Goal: Task Accomplishment & Management: Use online tool/utility

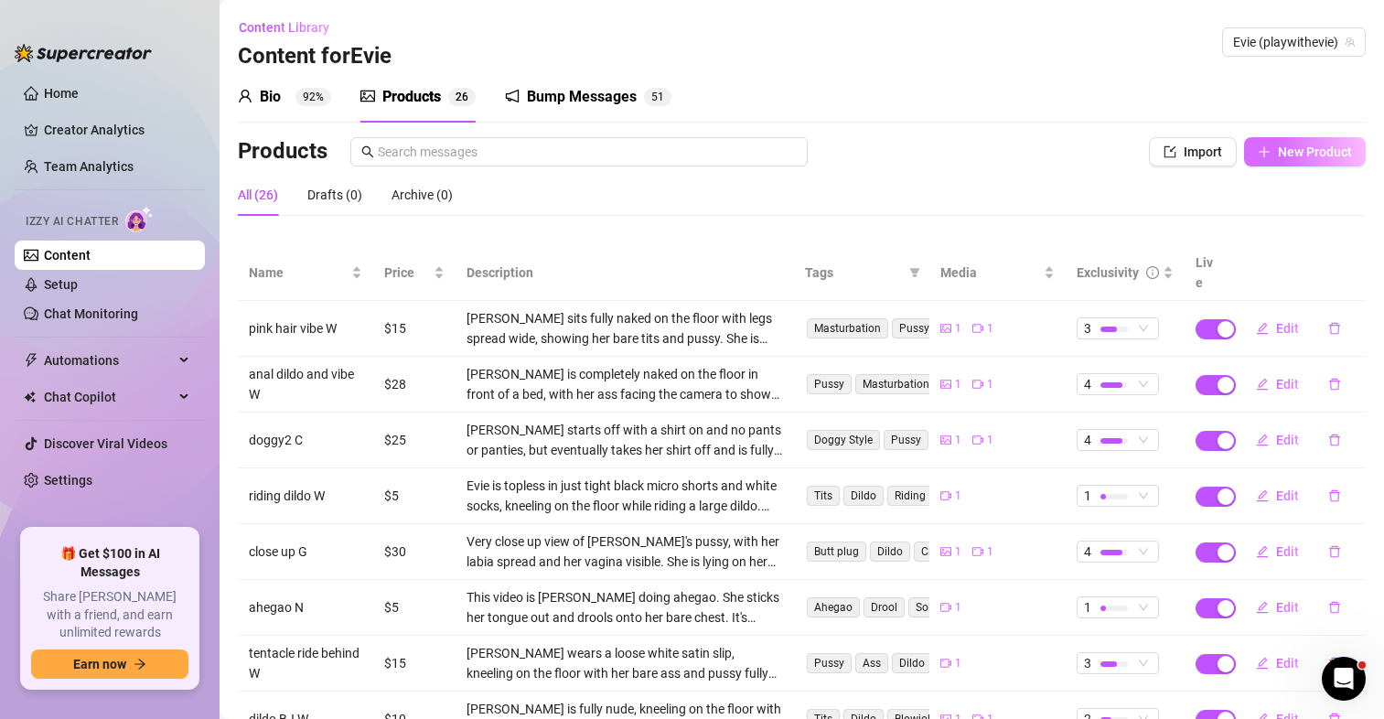
click at [1299, 146] on span "New Product" at bounding box center [1315, 152] width 74 height 15
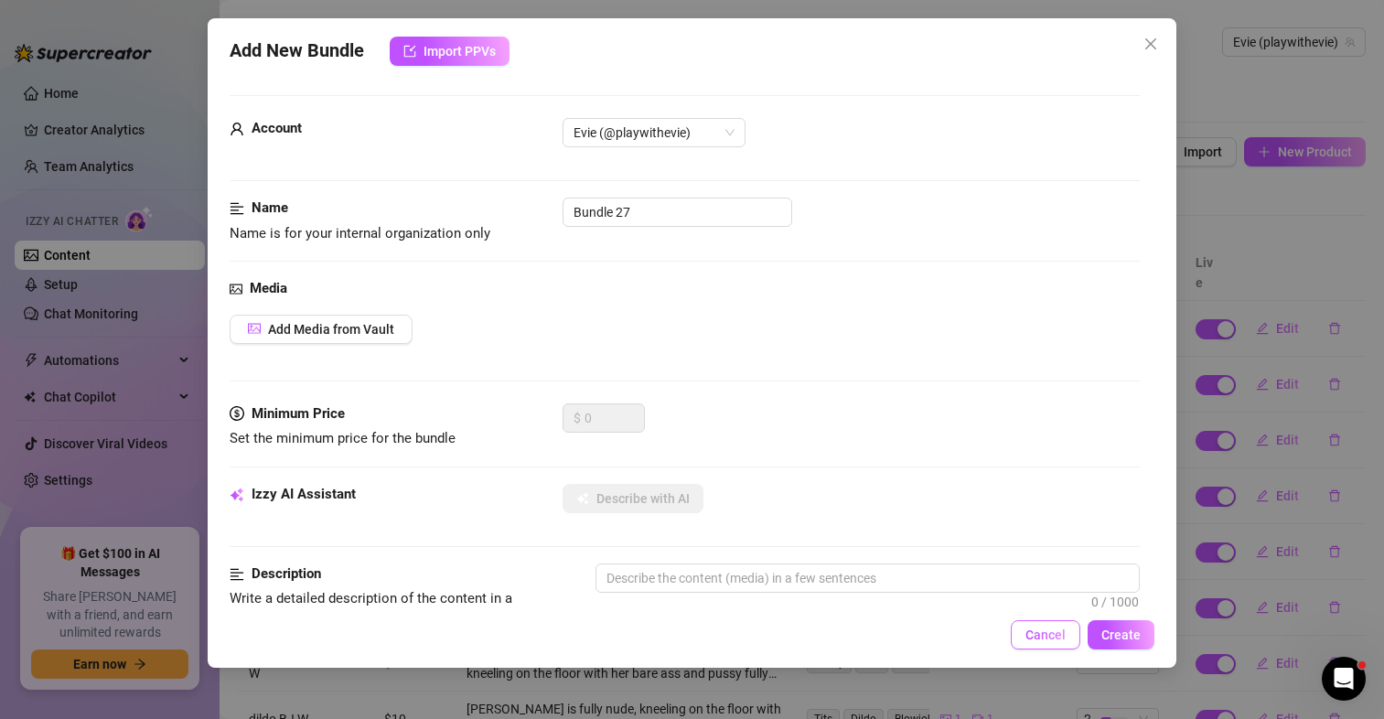
click at [1061, 631] on span "Cancel" at bounding box center [1046, 635] width 40 height 15
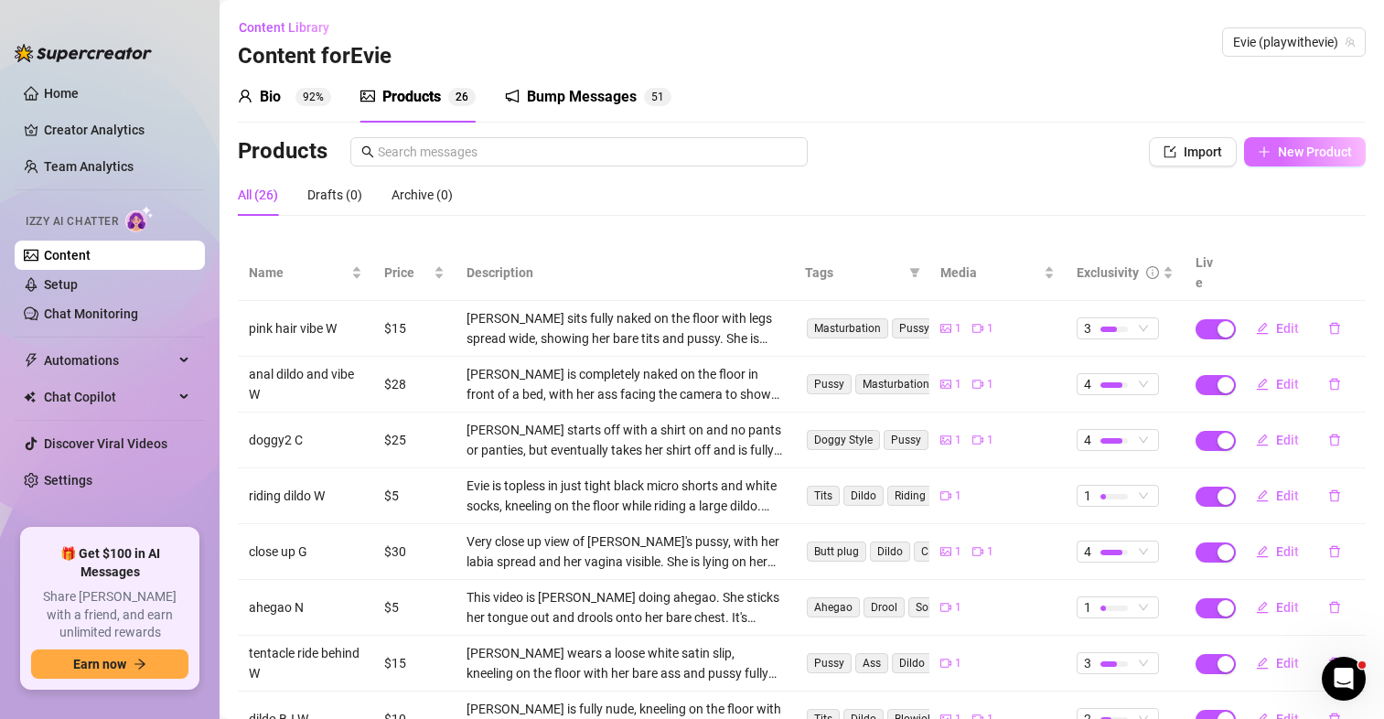
click at [1296, 155] on span "New Product" at bounding box center [1315, 152] width 74 height 15
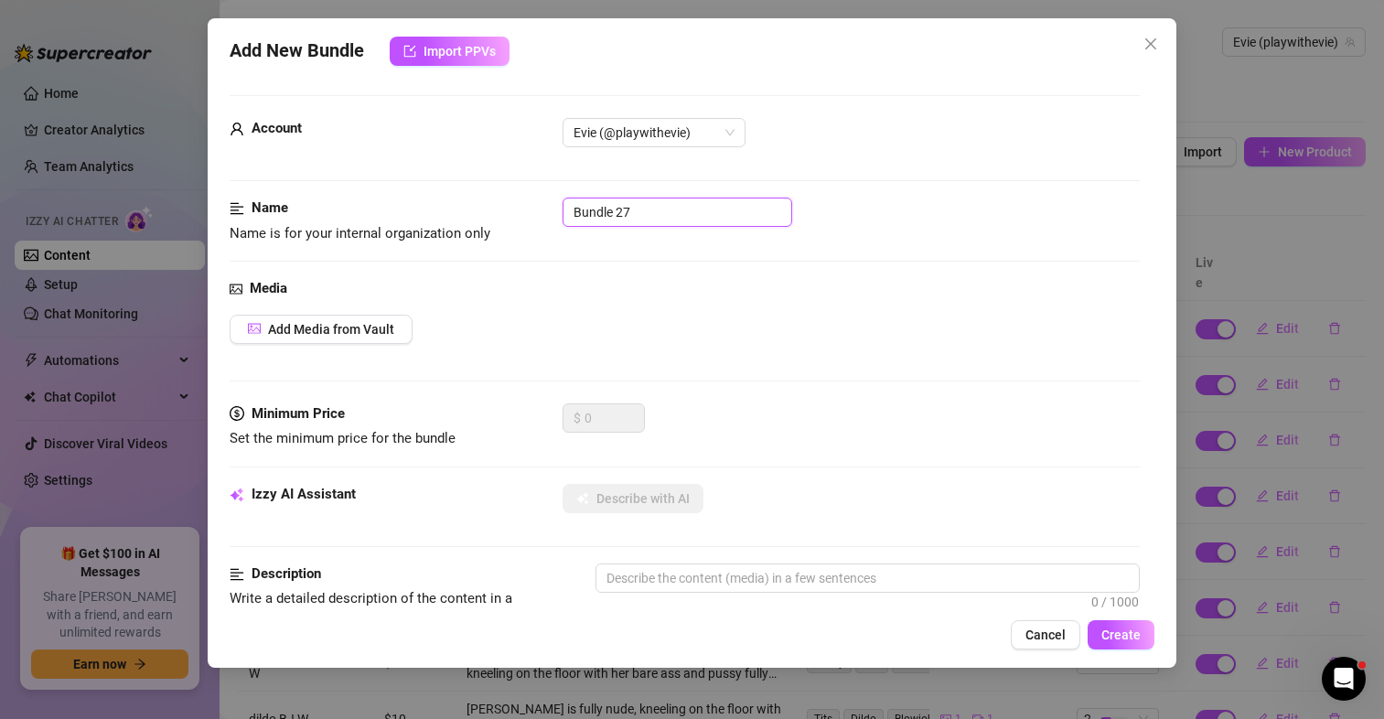
drag, startPoint x: 717, startPoint y: 209, endPoint x: 537, endPoint y: 208, distance: 180.2
click at [537, 208] on div "Name Name is for your internal organization only Bundle 27" at bounding box center [685, 221] width 910 height 47
click at [680, 124] on span "Evie (@playwithevie)" at bounding box center [654, 132] width 161 height 27
click at [842, 206] on div "Bundle 27" at bounding box center [851, 212] width 577 height 29
click at [668, 210] on input "Bundle 27" at bounding box center [678, 212] width 230 height 29
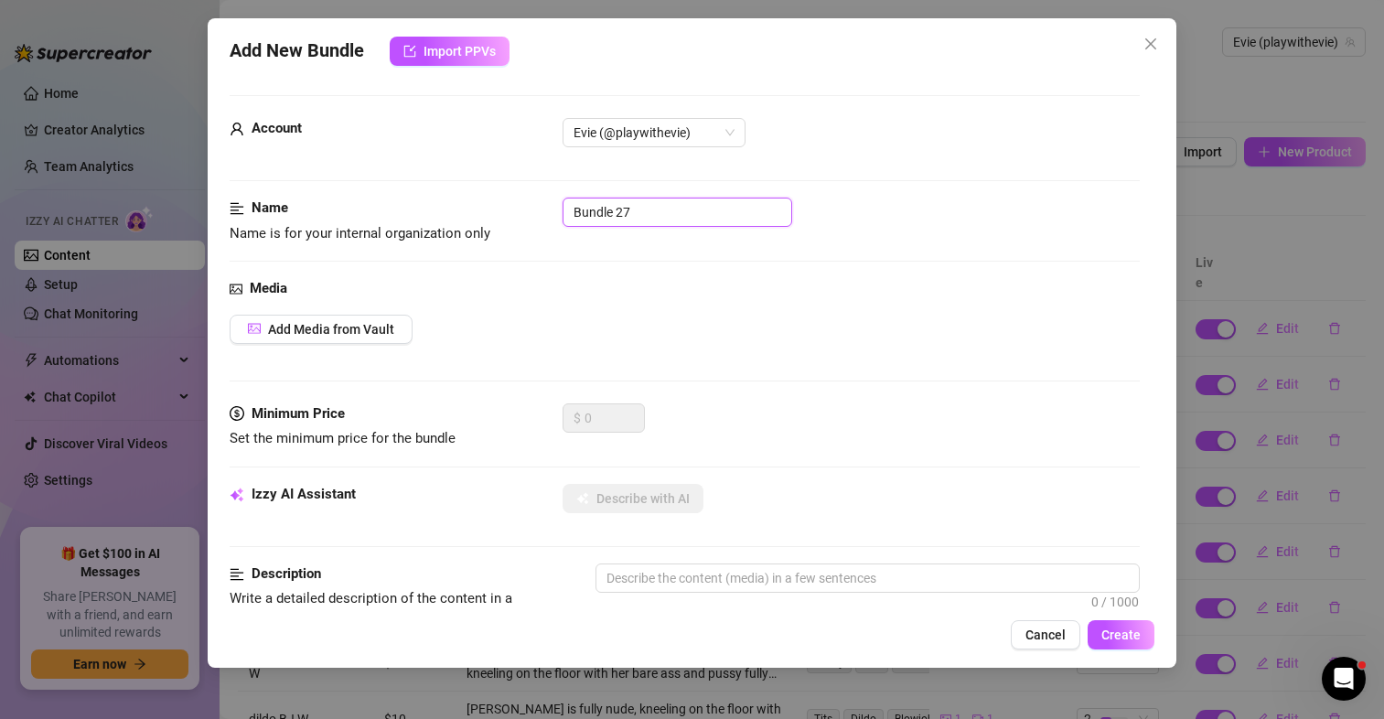
drag, startPoint x: 668, startPoint y: 210, endPoint x: 512, endPoint y: 207, distance: 155.6
click at [512, 207] on div "Name Name is for your internal organization only Bundle 27" at bounding box center [685, 221] width 910 height 47
click at [454, 44] on span "Import PPVs" at bounding box center [460, 51] width 72 height 15
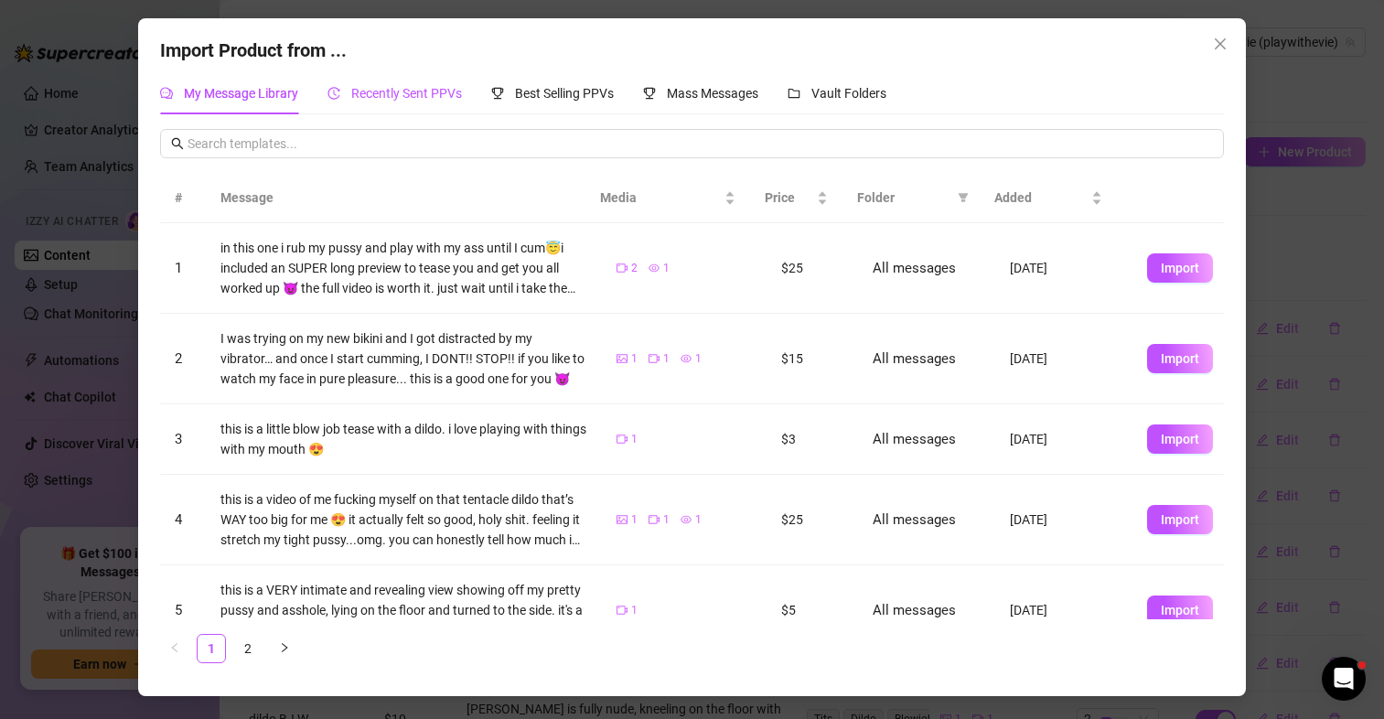
click at [402, 99] on span "Recently Sent PPVs" at bounding box center [406, 93] width 111 height 15
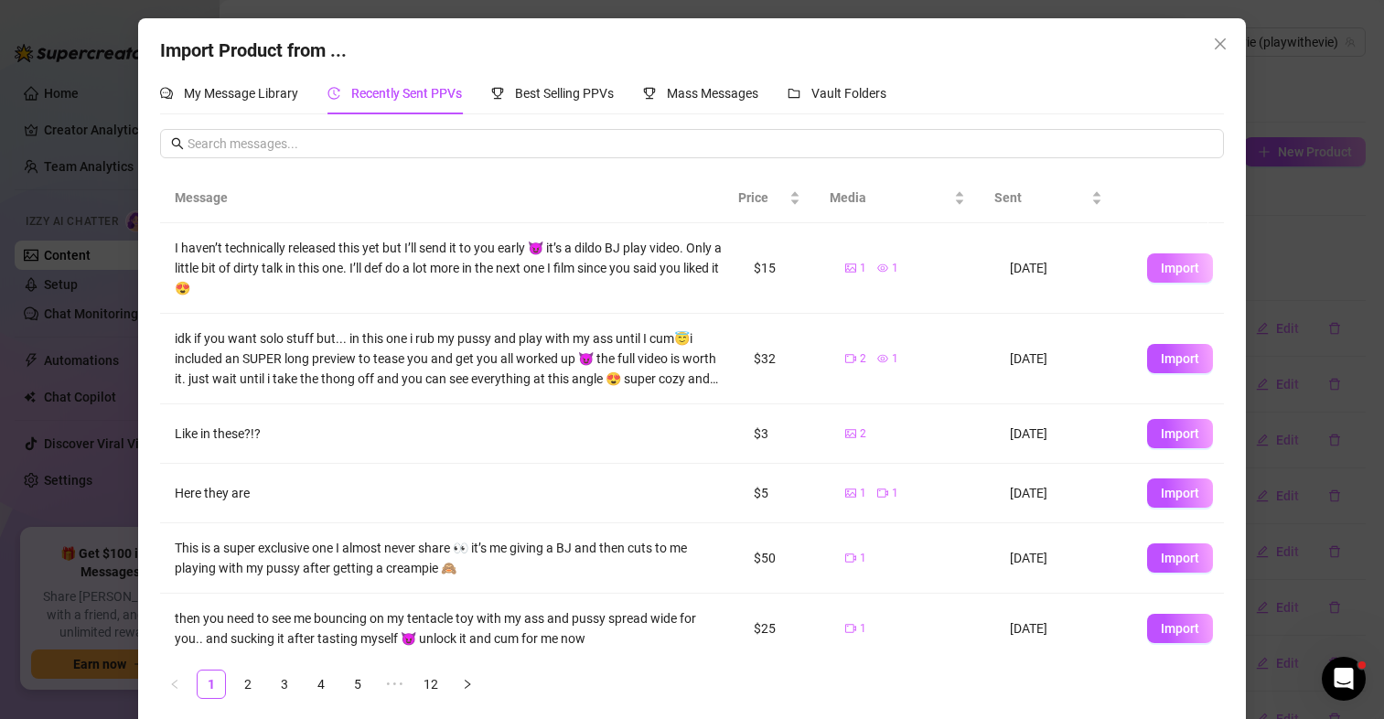
click at [1161, 272] on span "Import" at bounding box center [1180, 268] width 38 height 15
type textarea "I haven’t technically released this yet but I’ll send it to you early 😈 it’s a …"
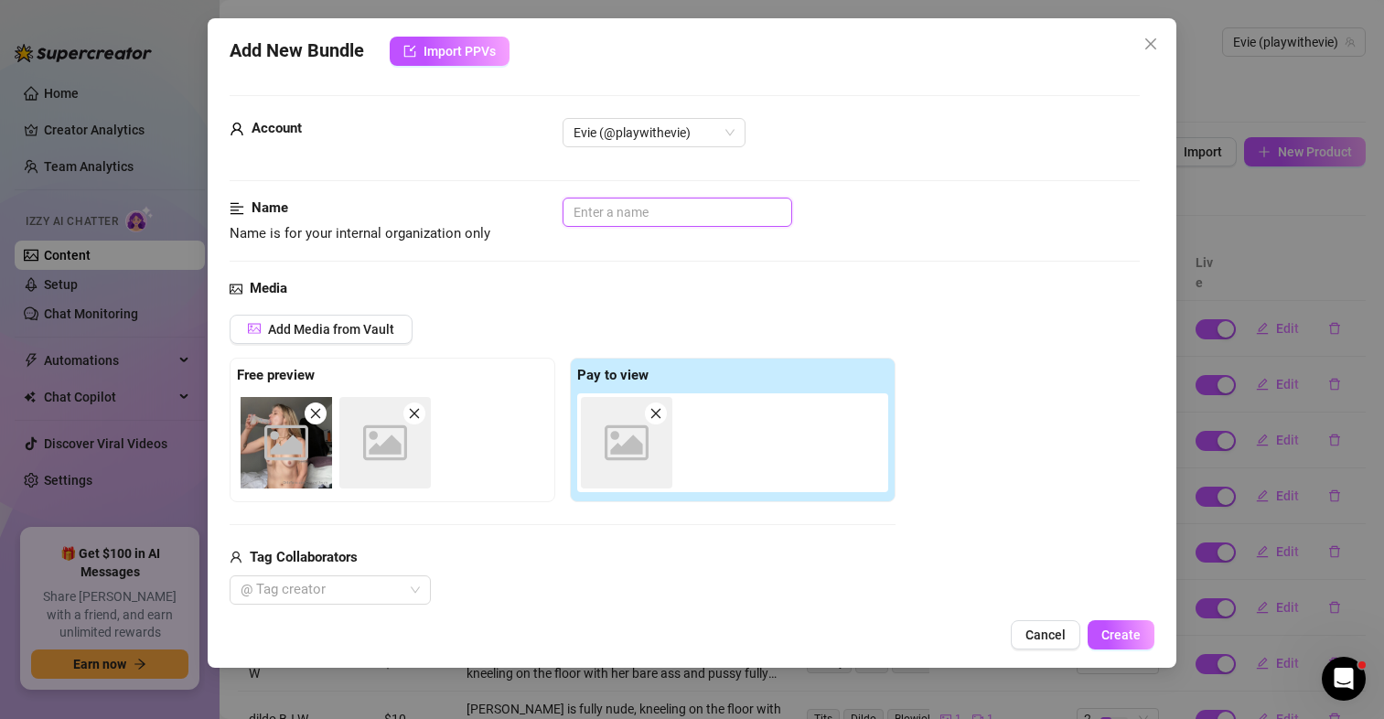
click at [651, 210] on input "text" at bounding box center [678, 212] width 230 height 29
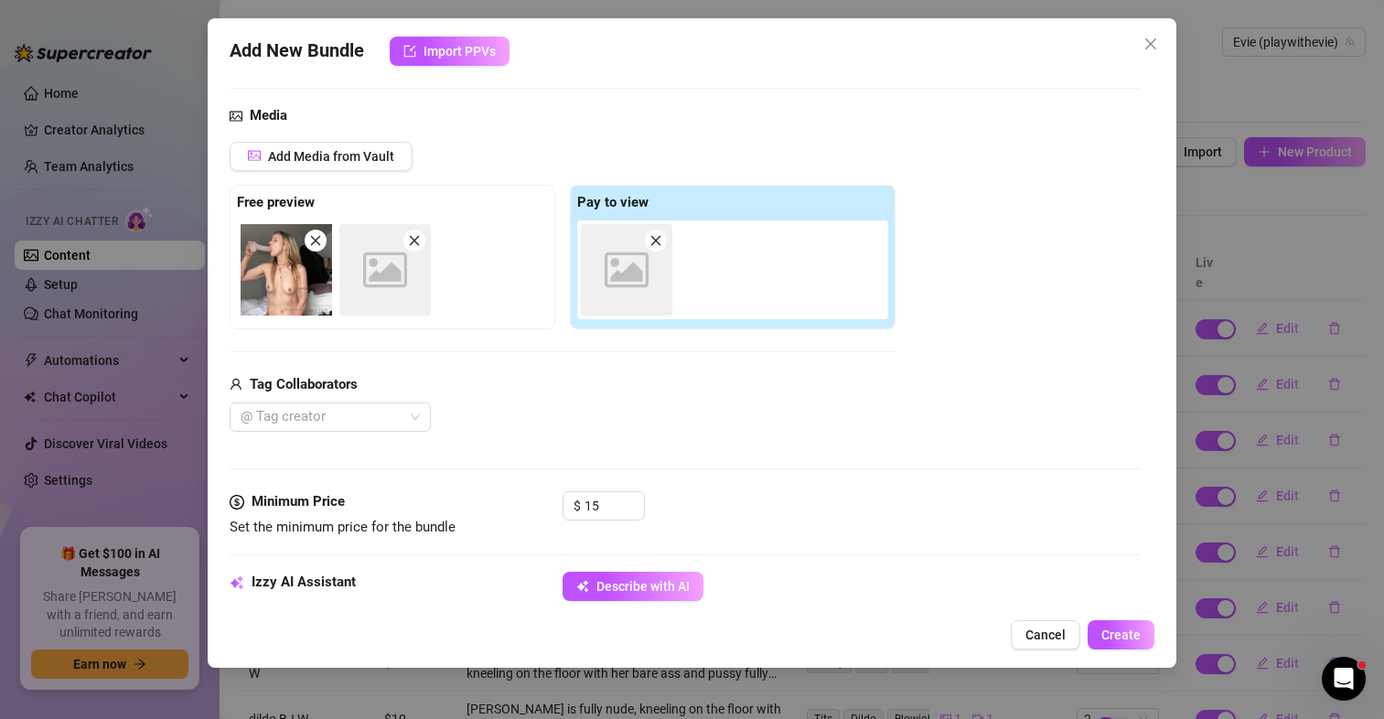
scroll to position [183, 0]
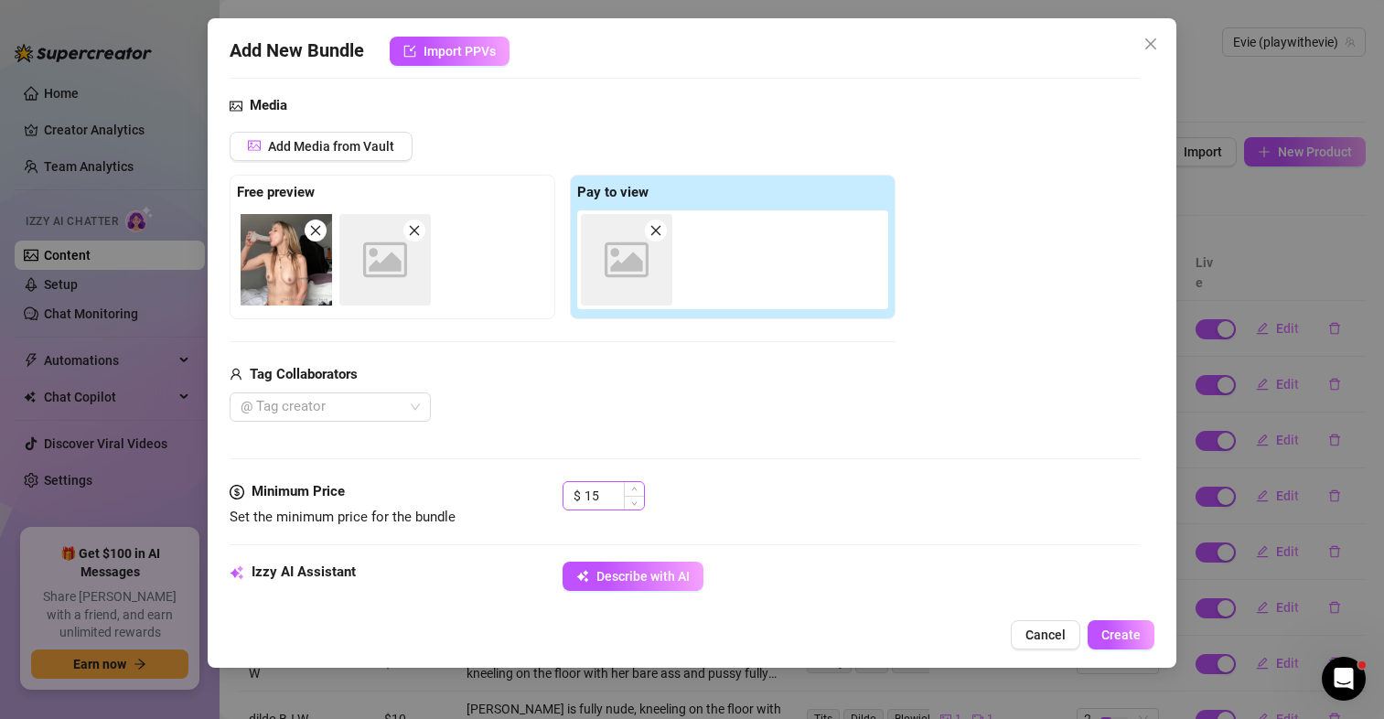
type input "dildo BJ N"
click at [614, 501] on input "15" at bounding box center [614, 495] width 59 height 27
click at [636, 500] on icon "down" at bounding box center [634, 502] width 6 height 6
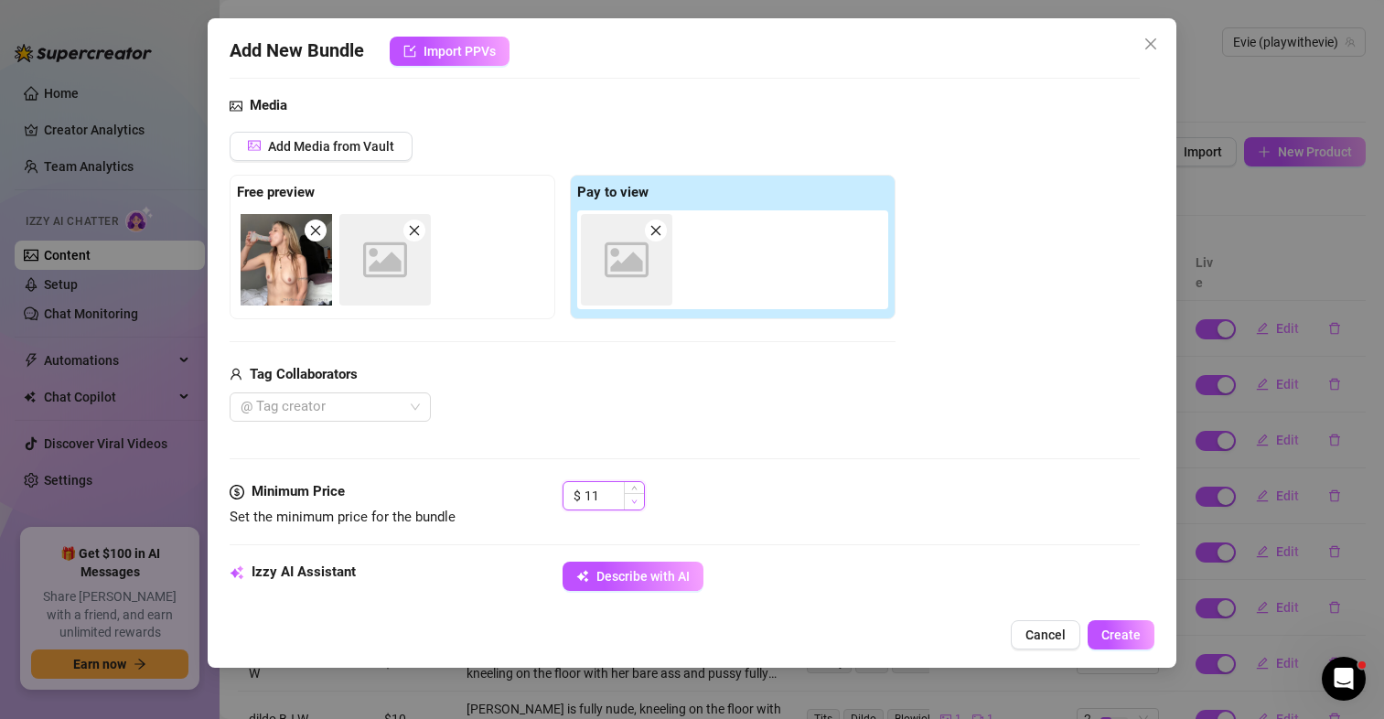
click at [636, 500] on icon "down" at bounding box center [634, 502] width 6 height 6
type input "10"
click at [636, 500] on icon "down" at bounding box center [634, 502] width 6 height 6
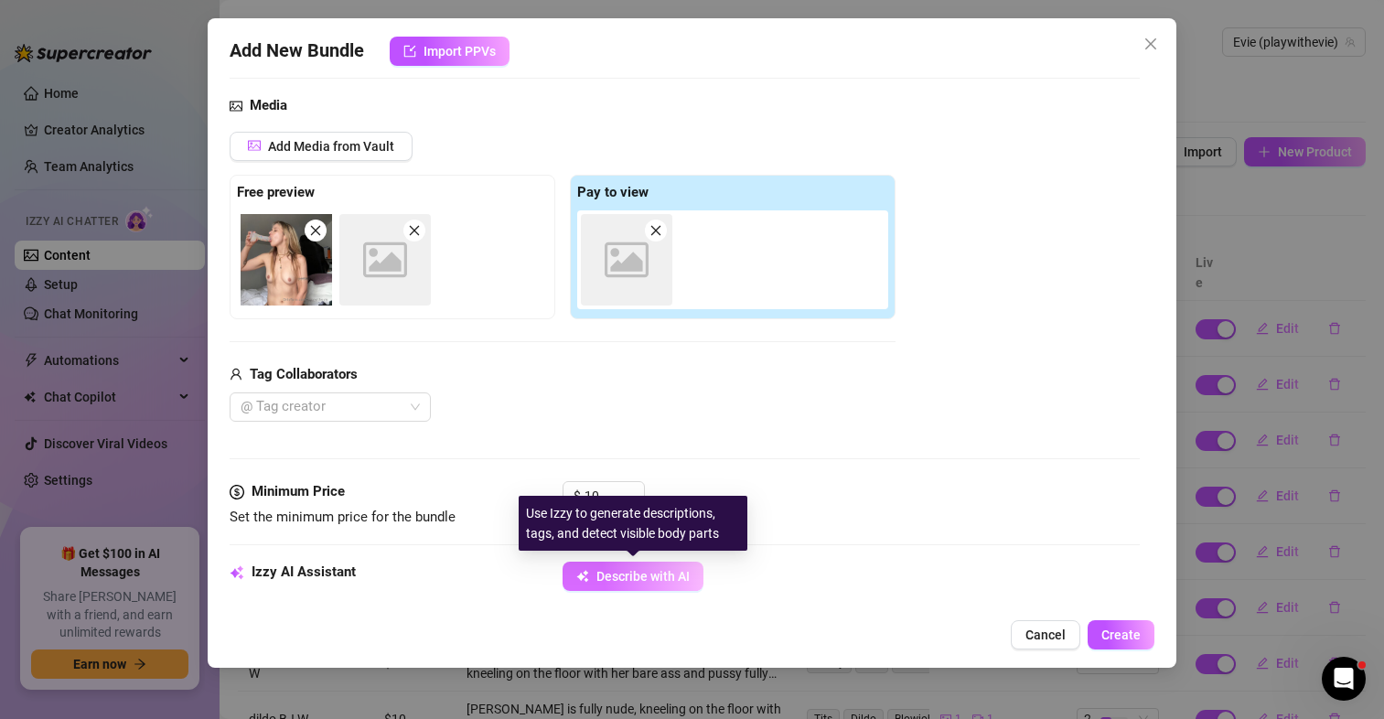
click at [652, 570] on span "Describe with AI" at bounding box center [643, 576] width 93 height 15
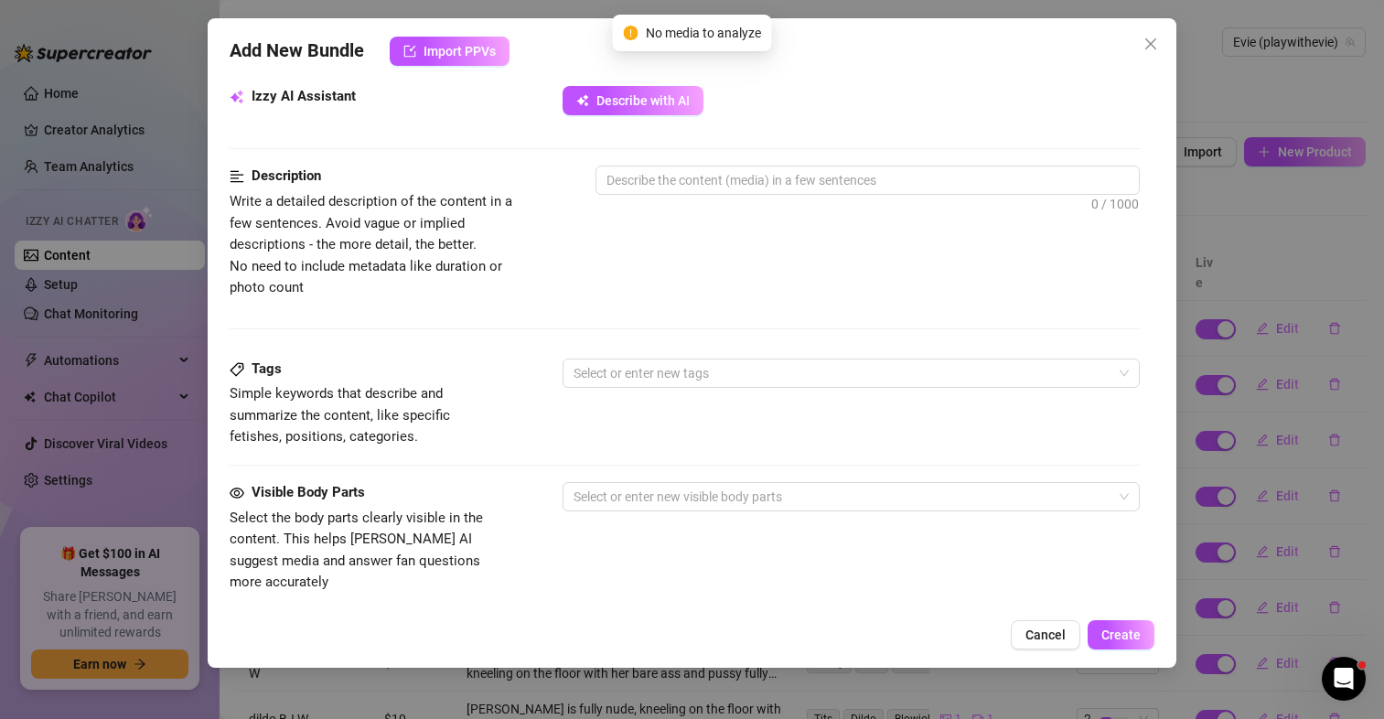
scroll to position [732, 0]
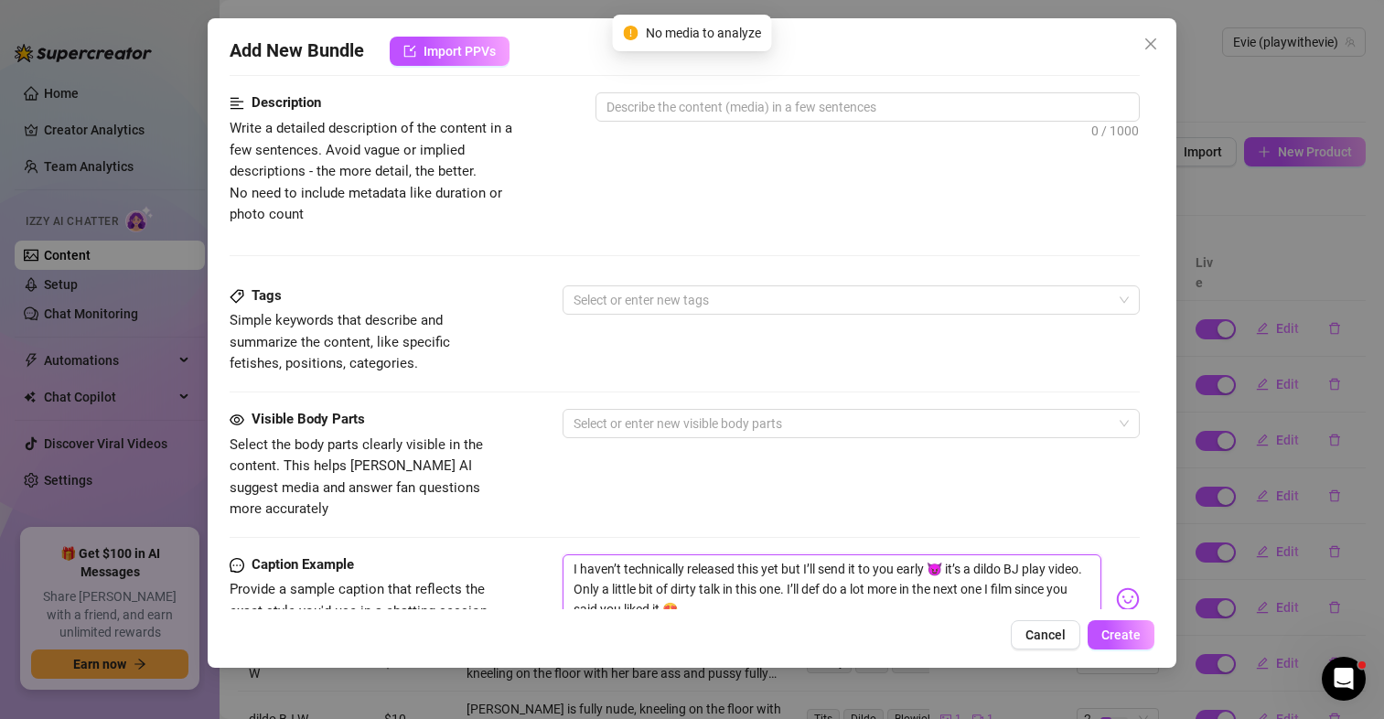
click at [782, 576] on textarea "I haven’t technically released this yet but I’ll send it to you early 😈 it’s a …" at bounding box center [832, 590] width 539 height 73
click at [949, 563] on textarea "I haven’t technically released this yet but I’ll send it to you early 😈 it’s a …" at bounding box center [832, 590] width 539 height 73
click at [941, 554] on textarea "I haven’t technically released this yet but I’ll send it to you early 😈 it’s a …" at bounding box center [832, 590] width 539 height 73
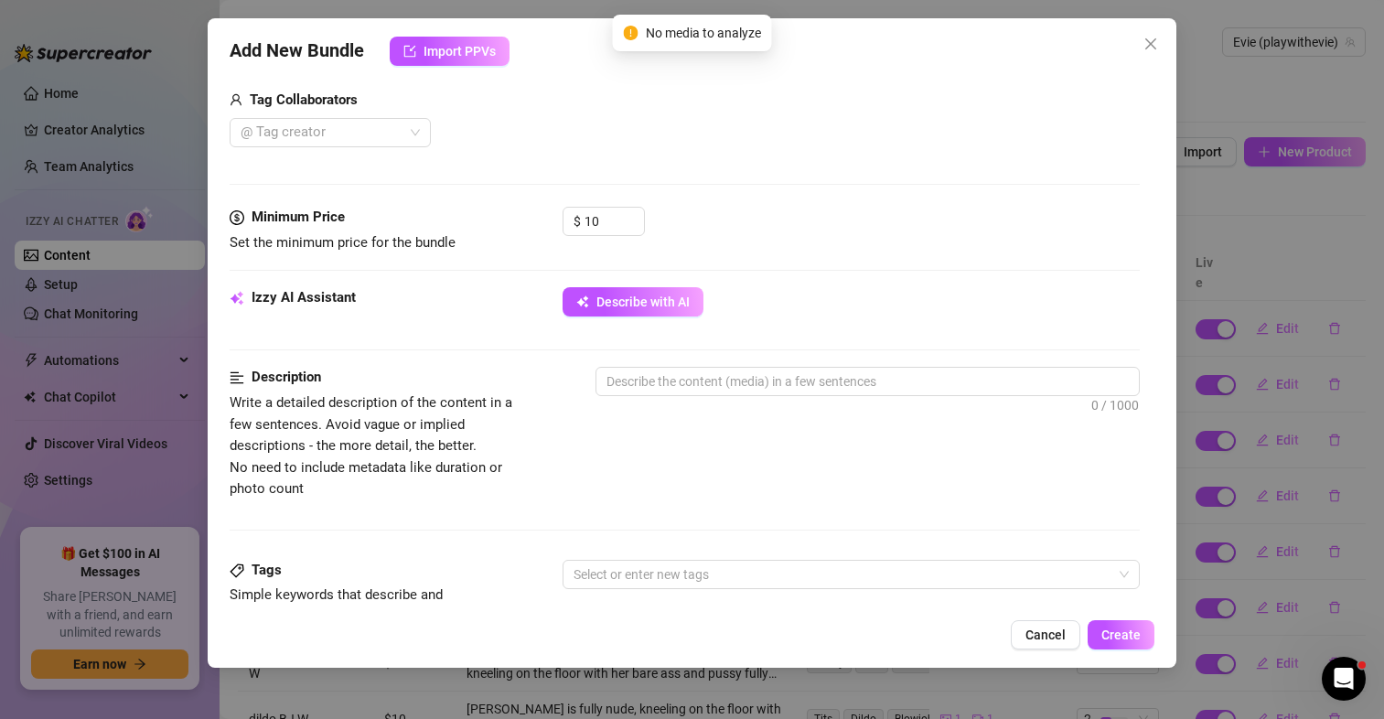
scroll to position [0, 0]
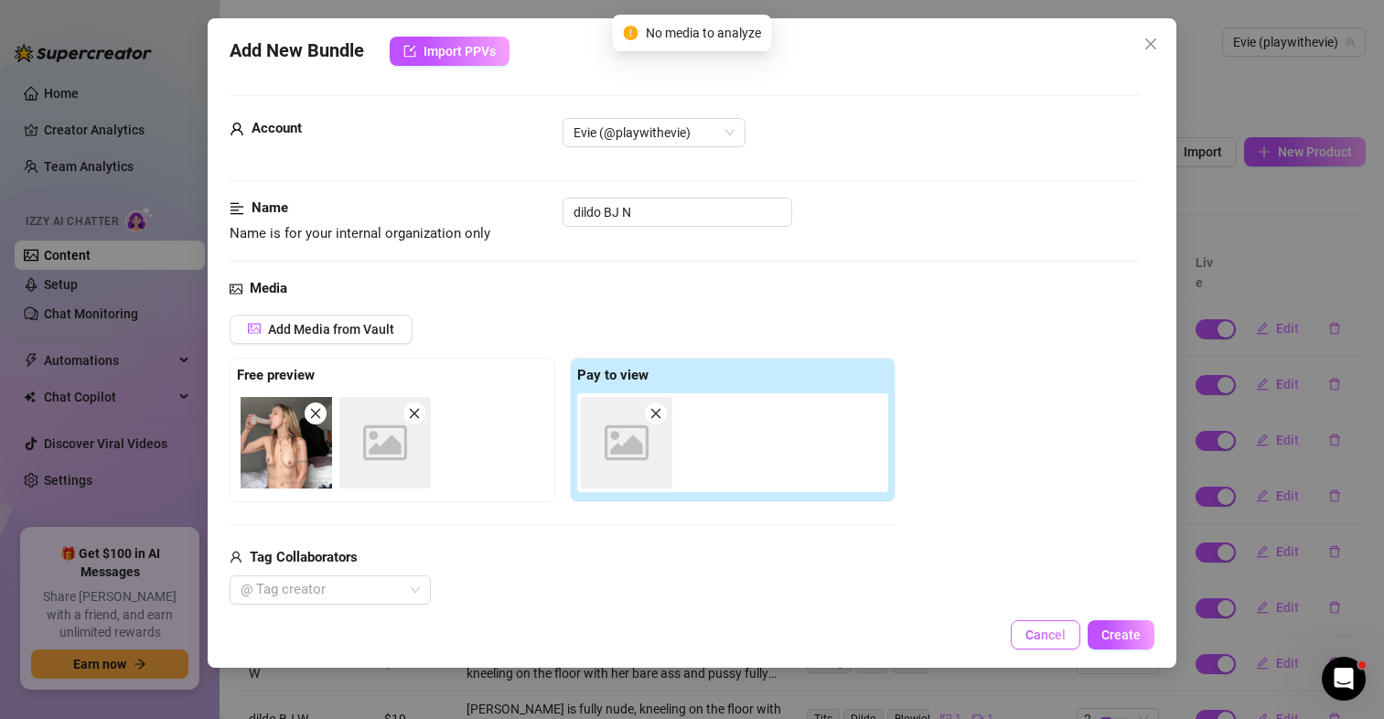
click at [1040, 622] on button "Cancel" at bounding box center [1046, 634] width 70 height 29
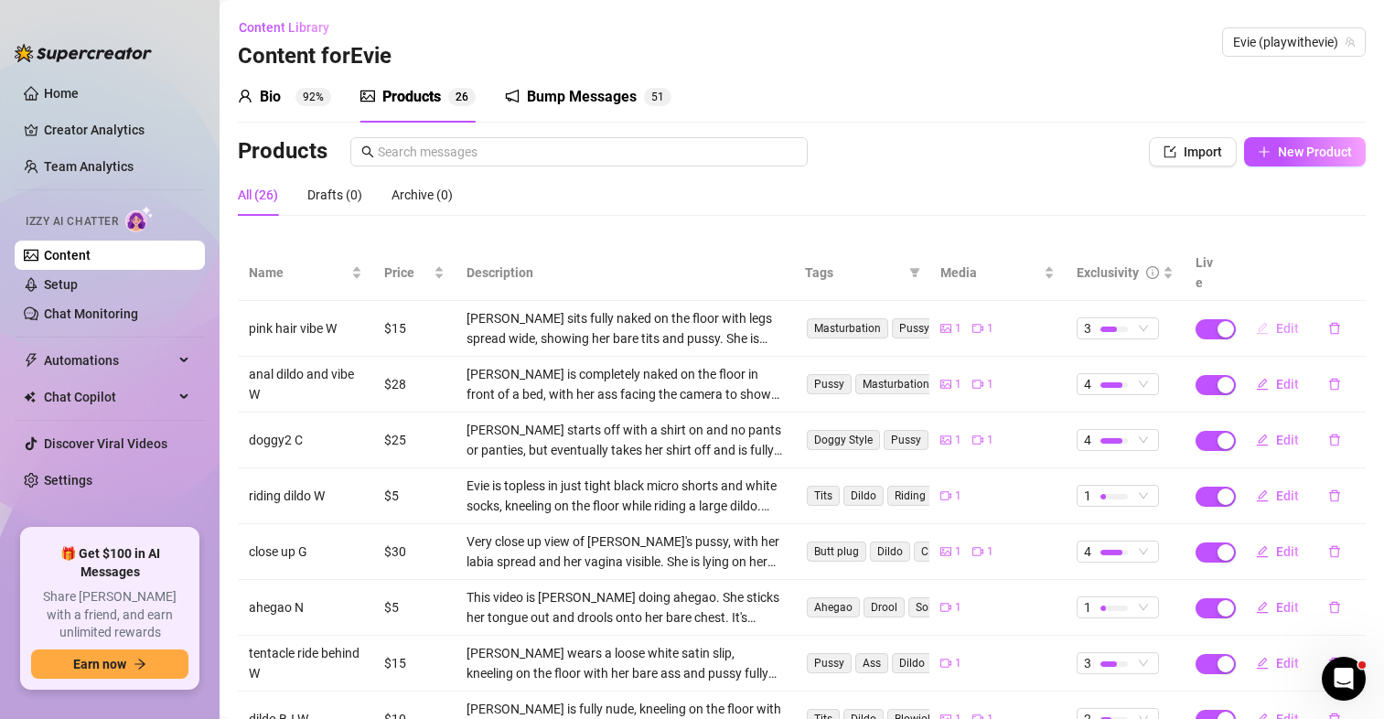
click at [1276, 321] on span "Edit" at bounding box center [1287, 328] width 23 height 15
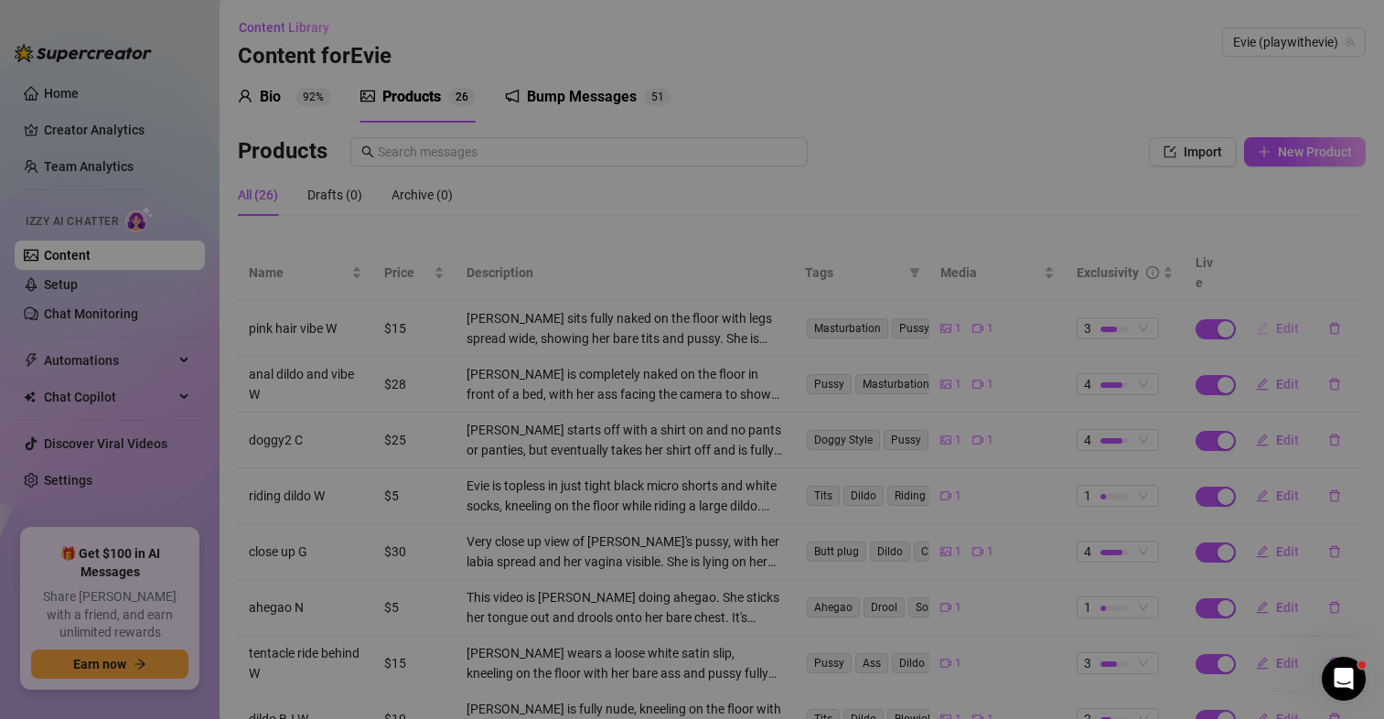
type textarea "solo video of me (as a cute elf girl, also back when i had braces) cumming HARD…"
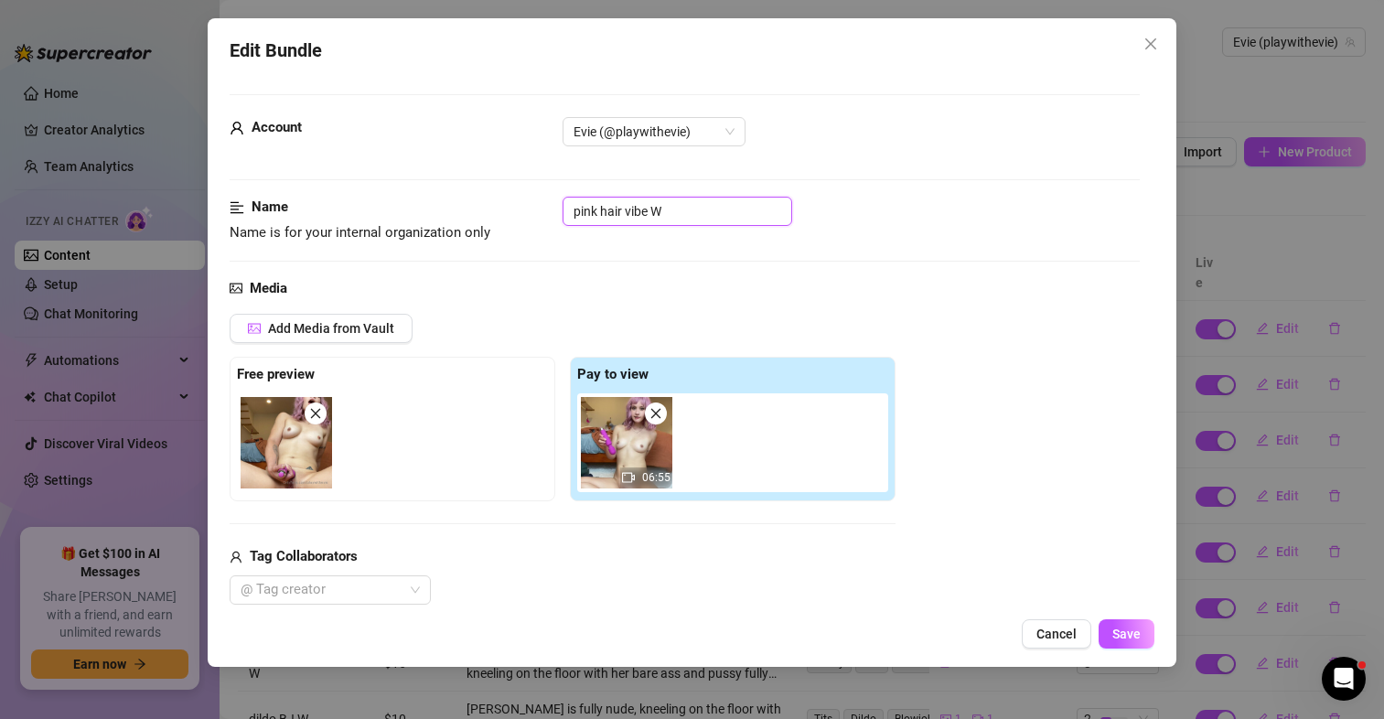
click at [740, 217] on input "pink hair vibe W" at bounding box center [678, 211] width 230 height 29
click at [735, 207] on input "pink hair vibe W" at bounding box center [678, 211] width 230 height 29
click at [734, 207] on input "pink hair vibe W" at bounding box center [678, 211] width 230 height 29
click at [723, 209] on input "pink hair vibe W" at bounding box center [678, 211] width 230 height 29
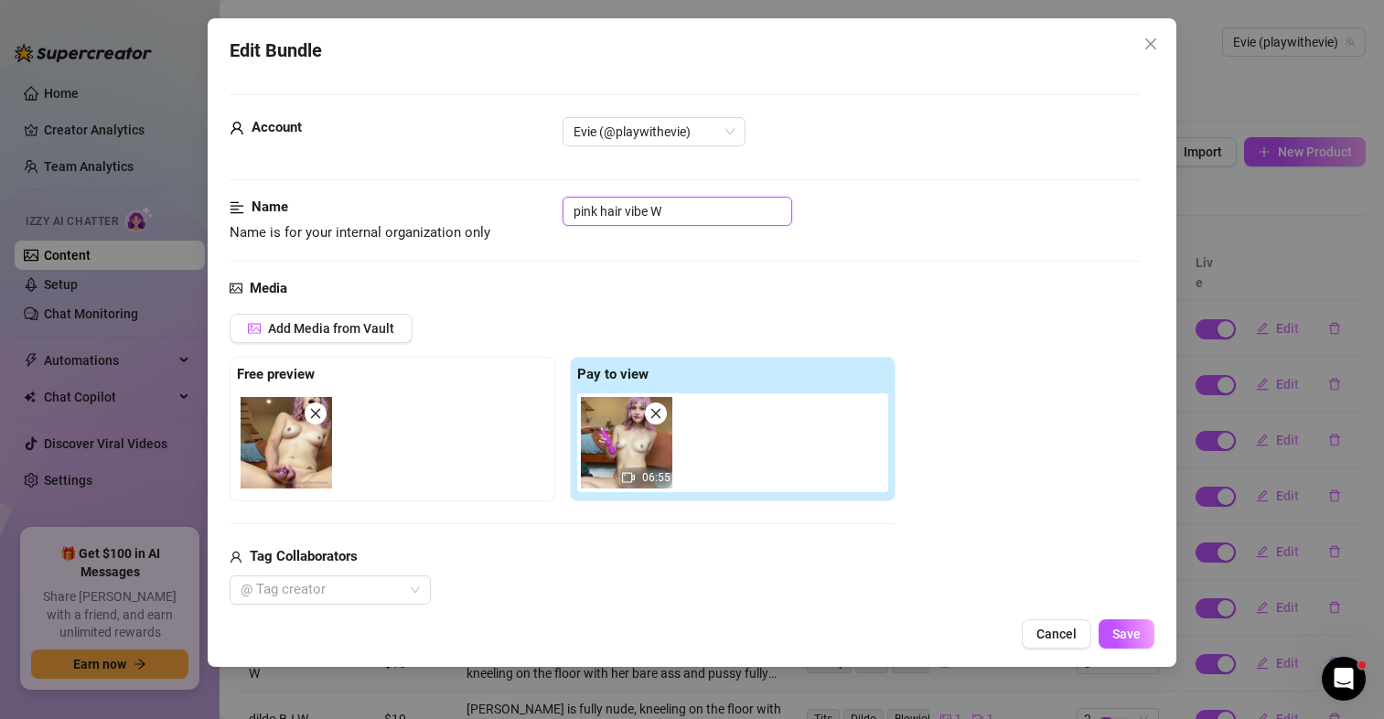
click at [723, 209] on input "pink hair vibe W" at bounding box center [678, 211] width 230 height 29
click at [694, 209] on input "pink hair vibe W" at bounding box center [678, 211] width 230 height 29
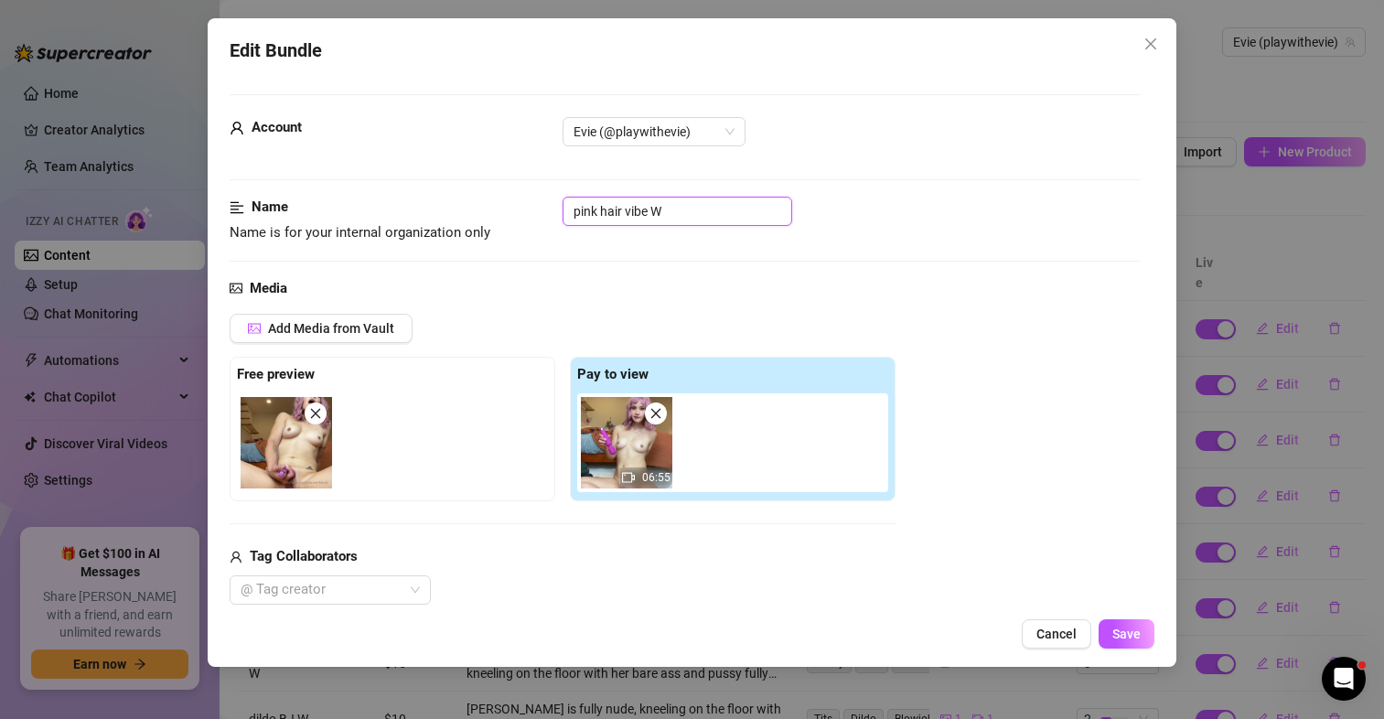
click at [652, 207] on input "pink hair vibe W" at bounding box center [678, 211] width 230 height 29
drag, startPoint x: 652, startPoint y: 207, endPoint x: 674, endPoint y: 210, distance: 22.3
click at [674, 210] on input "pink hair vibe W" at bounding box center [678, 211] width 230 height 29
drag, startPoint x: 674, startPoint y: 210, endPoint x: 627, endPoint y: 219, distance: 48.3
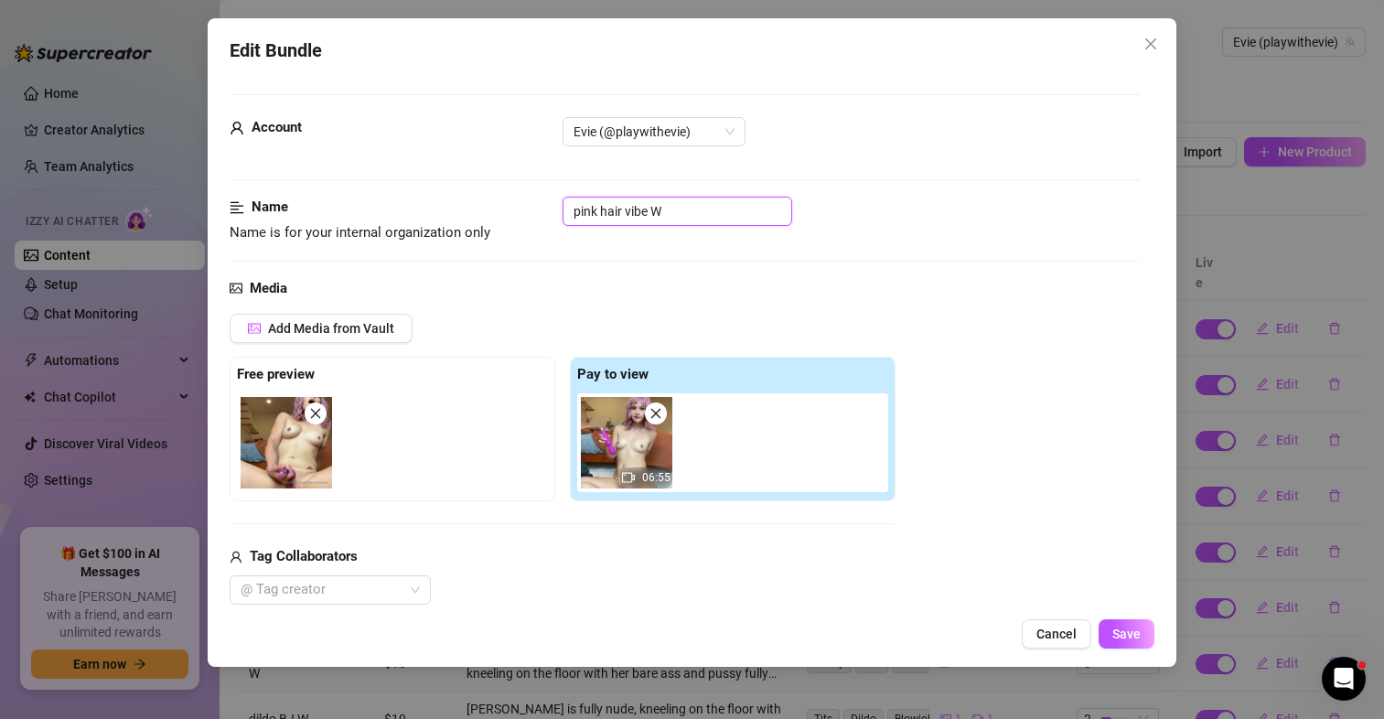
click at [627, 219] on input "pink hair vibe W" at bounding box center [678, 211] width 230 height 29
click at [621, 217] on input "pink hair vibe W" at bounding box center [678, 211] width 230 height 29
click at [575, 209] on input "pink hair vibe W" at bounding box center [678, 211] width 230 height 29
click at [670, 209] on input "elf pink hair vibe W" at bounding box center [678, 211] width 230 height 29
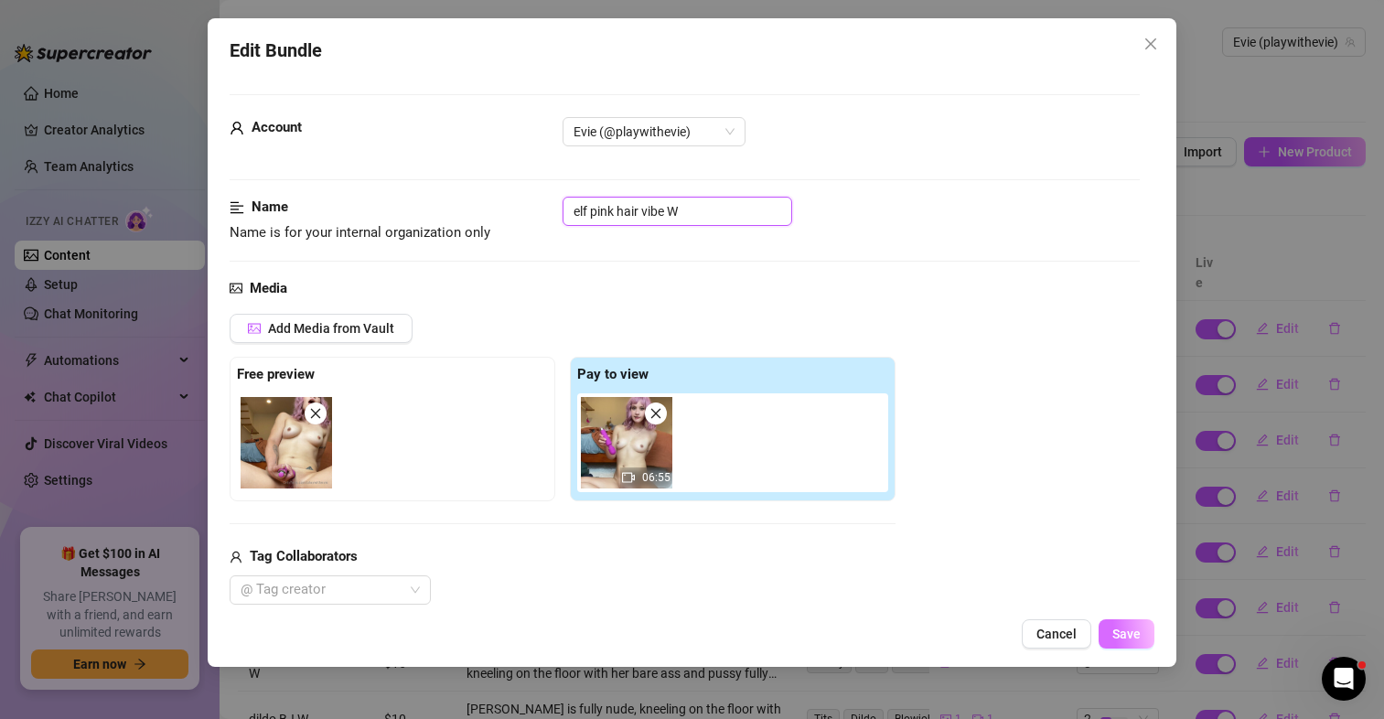
type input "elf pink hair vibe W"
click at [1127, 634] on span "Save" at bounding box center [1127, 634] width 28 height 15
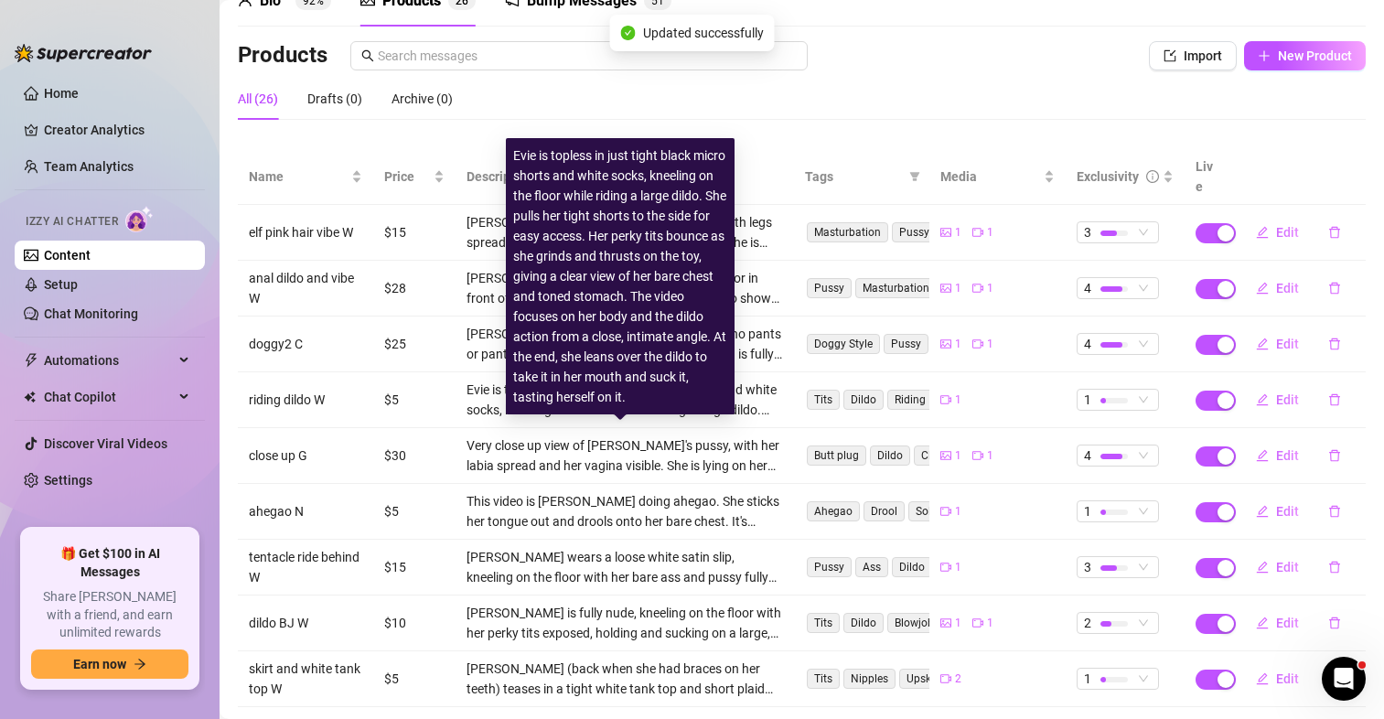
scroll to position [226, 0]
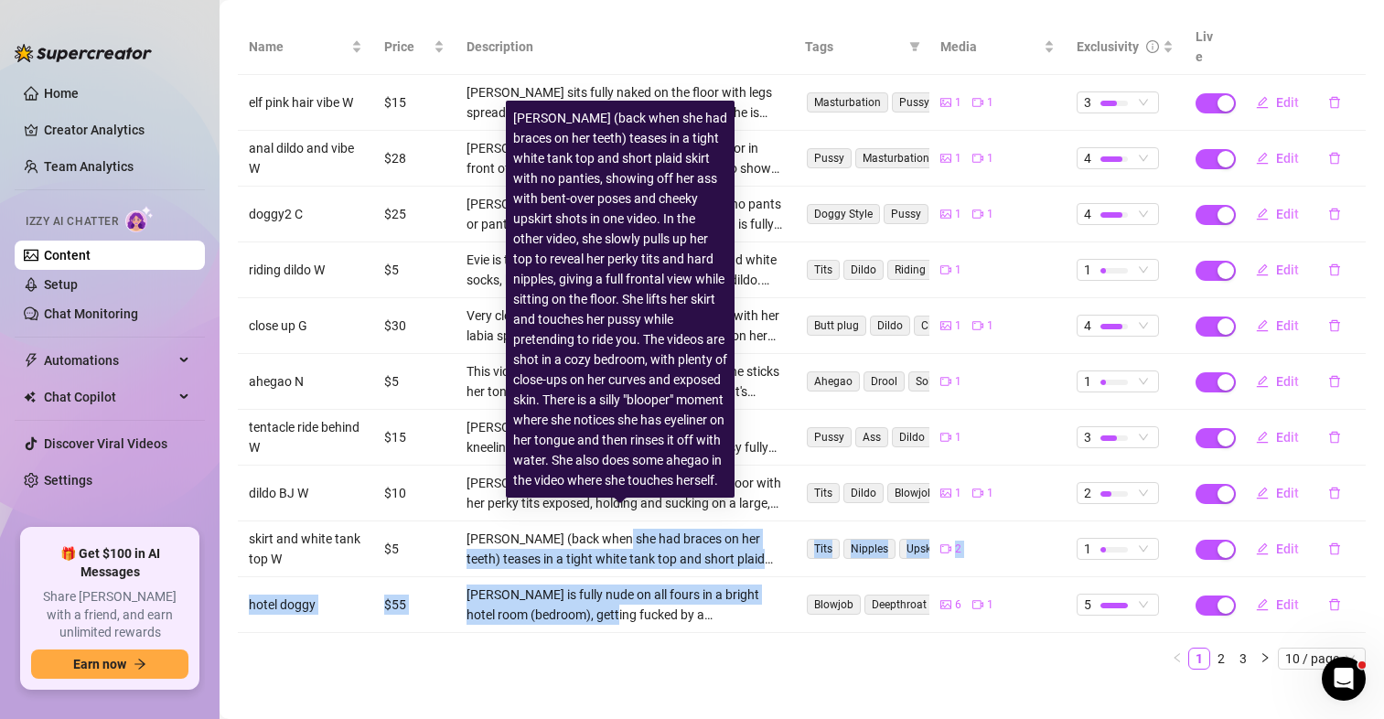
drag, startPoint x: 608, startPoint y: 511, endPoint x: 606, endPoint y: 601, distance: 89.7
click at [606, 601] on tbody "elf pink hair vibe W $15 [PERSON_NAME] sits fully naked on the floor with legs …" at bounding box center [802, 354] width 1128 height 558
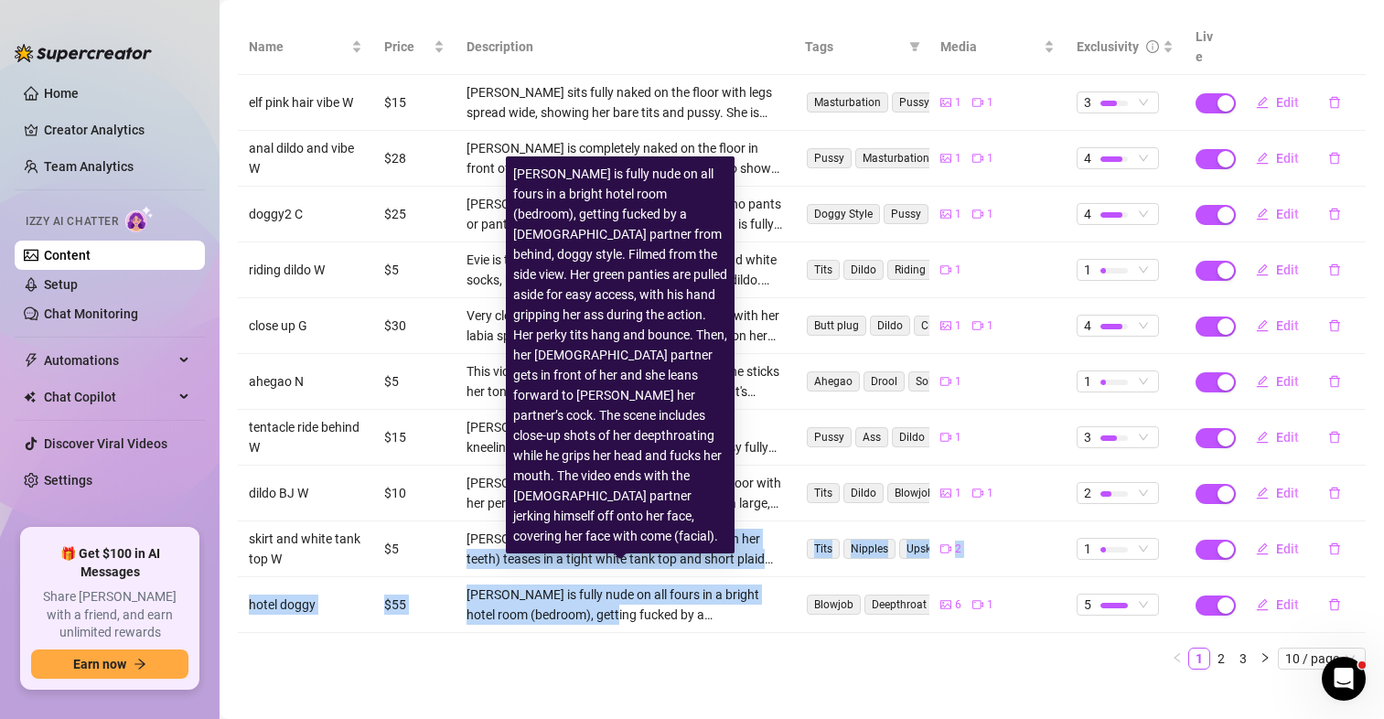
click at [606, 601] on div "[PERSON_NAME] is fully nude on all fours in a bright hotel room (bedroom), gett…" at bounding box center [625, 605] width 317 height 40
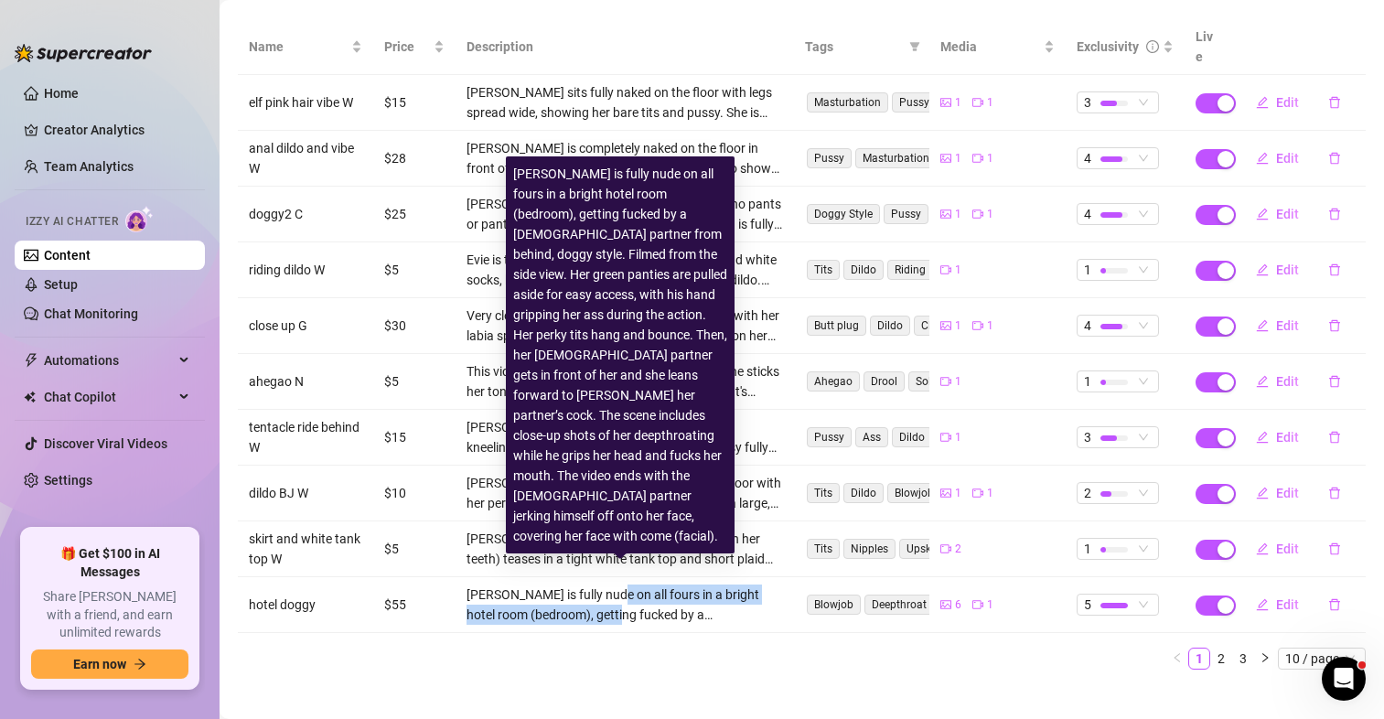
drag, startPoint x: 606, startPoint y: 601, endPoint x: 619, endPoint y: 561, distance: 42.5
click at [619, 577] on td "[PERSON_NAME] is fully nude on all fours in a bright hotel room (bedroom), gett…" at bounding box center [625, 605] width 339 height 56
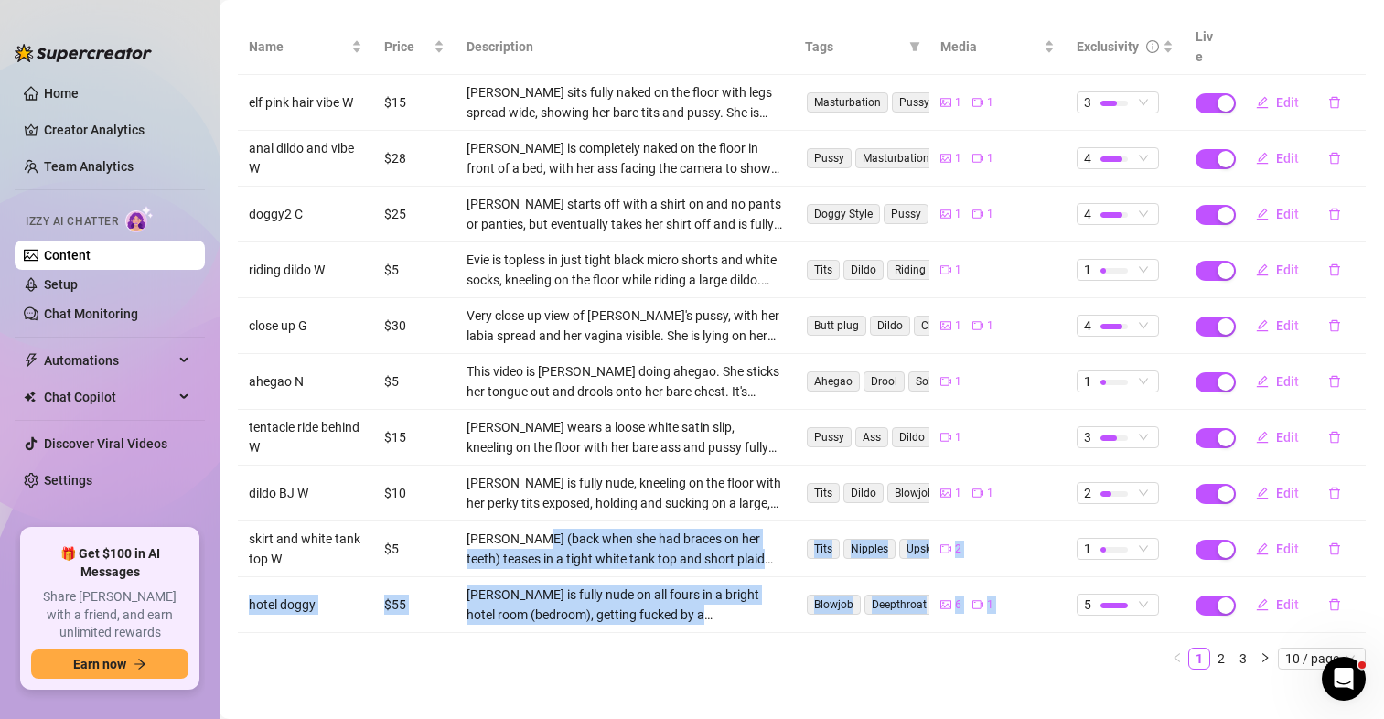
drag, startPoint x: 528, startPoint y: 511, endPoint x: 573, endPoint y: 473, distance: 58.5
click at [573, 473] on body "Home Creator Analytics Team Analytics Izzy AI Chatter Content Setup Chat Monito…" at bounding box center [692, 359] width 1384 height 719
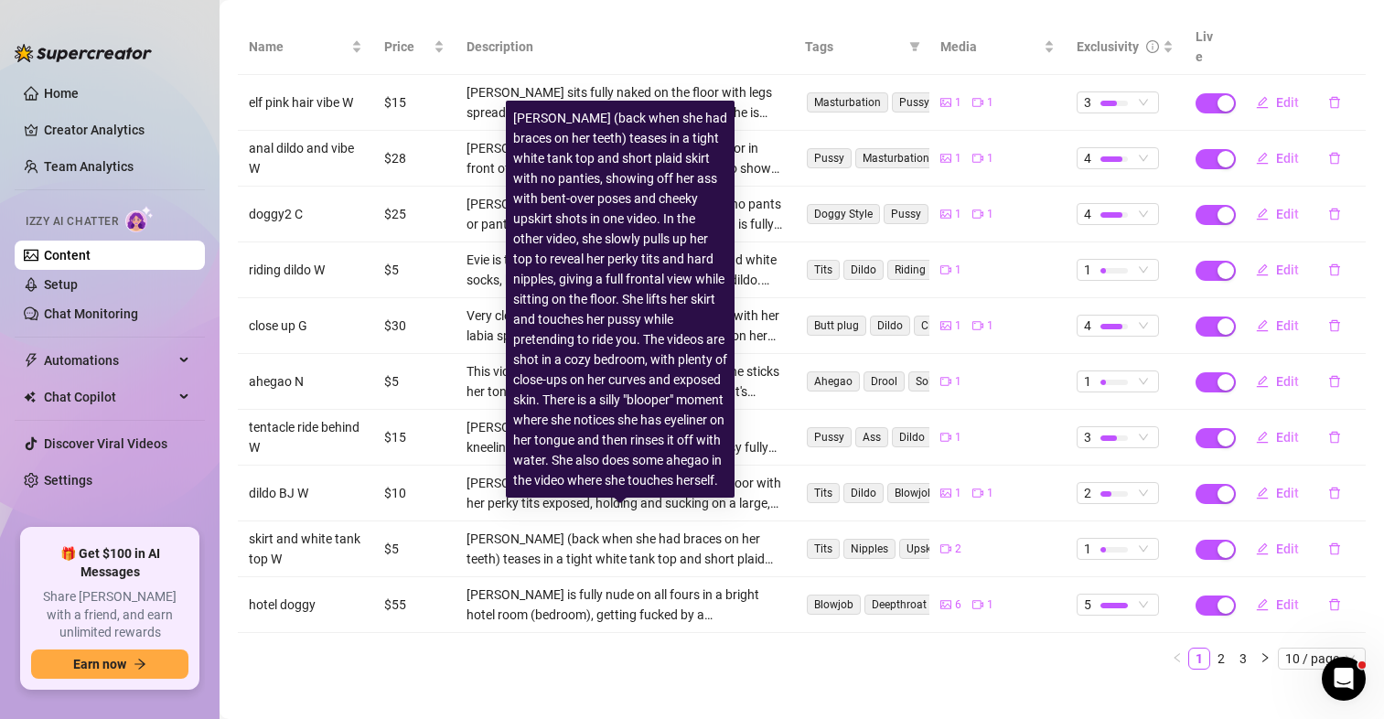
drag, startPoint x: 450, startPoint y: 534, endPoint x: 415, endPoint y: 489, distance: 57.5
click at [447, 533] on td "$5" at bounding box center [414, 550] width 82 height 56
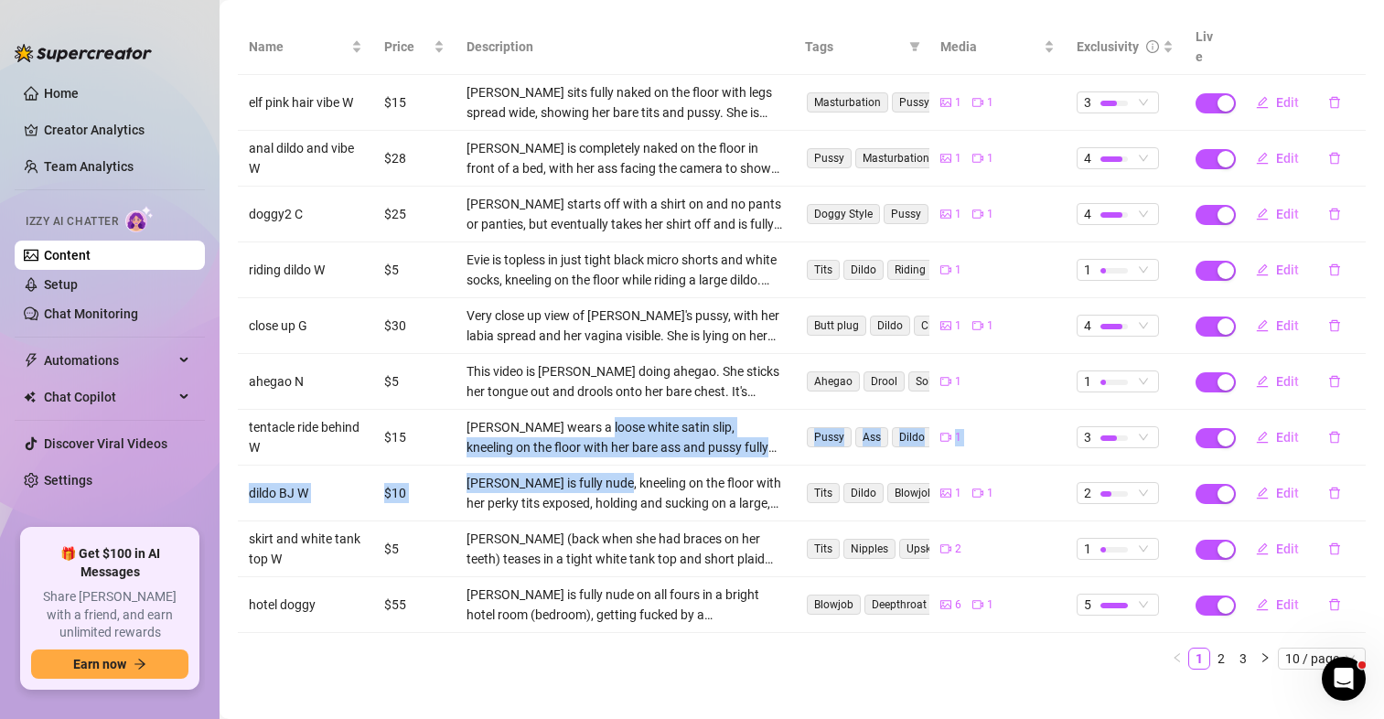
drag, startPoint x: 593, startPoint y: 390, endPoint x: 601, endPoint y: 450, distance: 60.9
click at [601, 450] on tbody "elf pink hair vibe W $15 [PERSON_NAME] sits fully naked on the floor with legs …" at bounding box center [802, 354] width 1128 height 558
click at [601, 466] on td "[PERSON_NAME] is fully nude, kneeling on the floor with her perky tits exposed,…" at bounding box center [625, 494] width 339 height 56
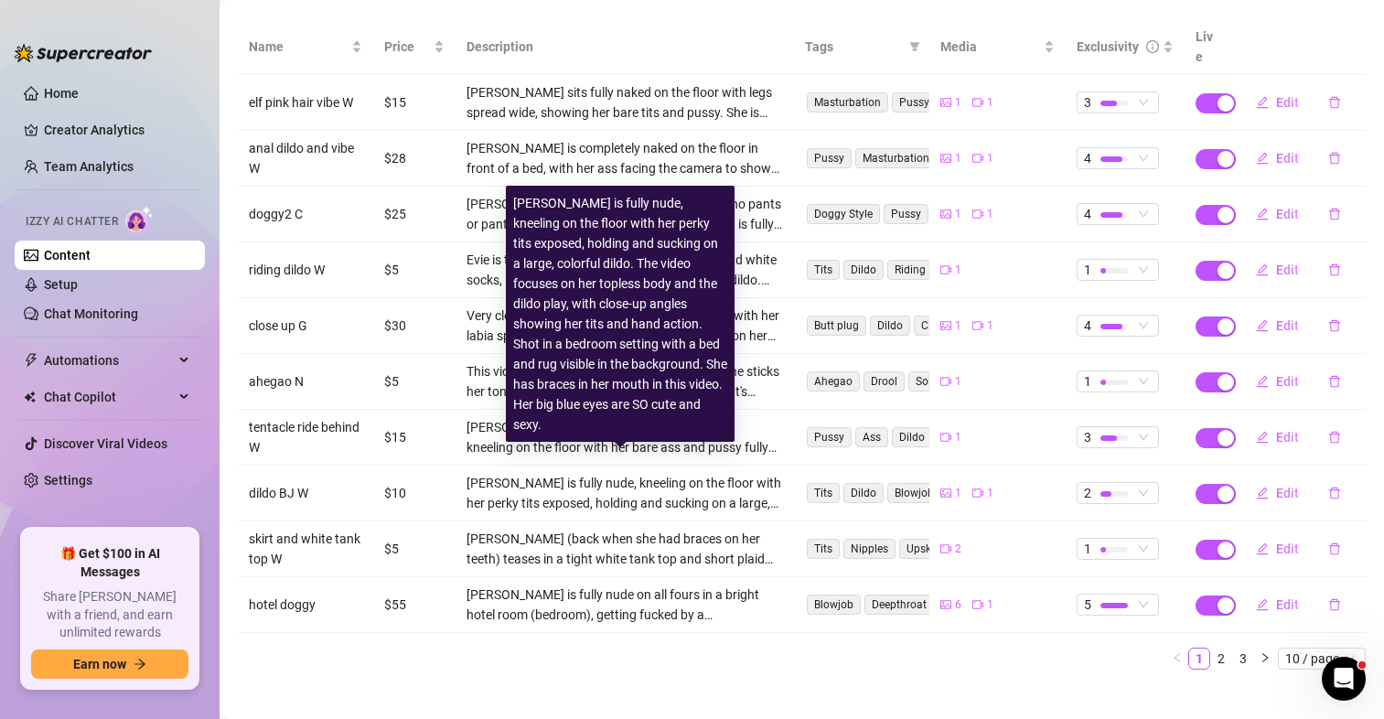
scroll to position [0, 0]
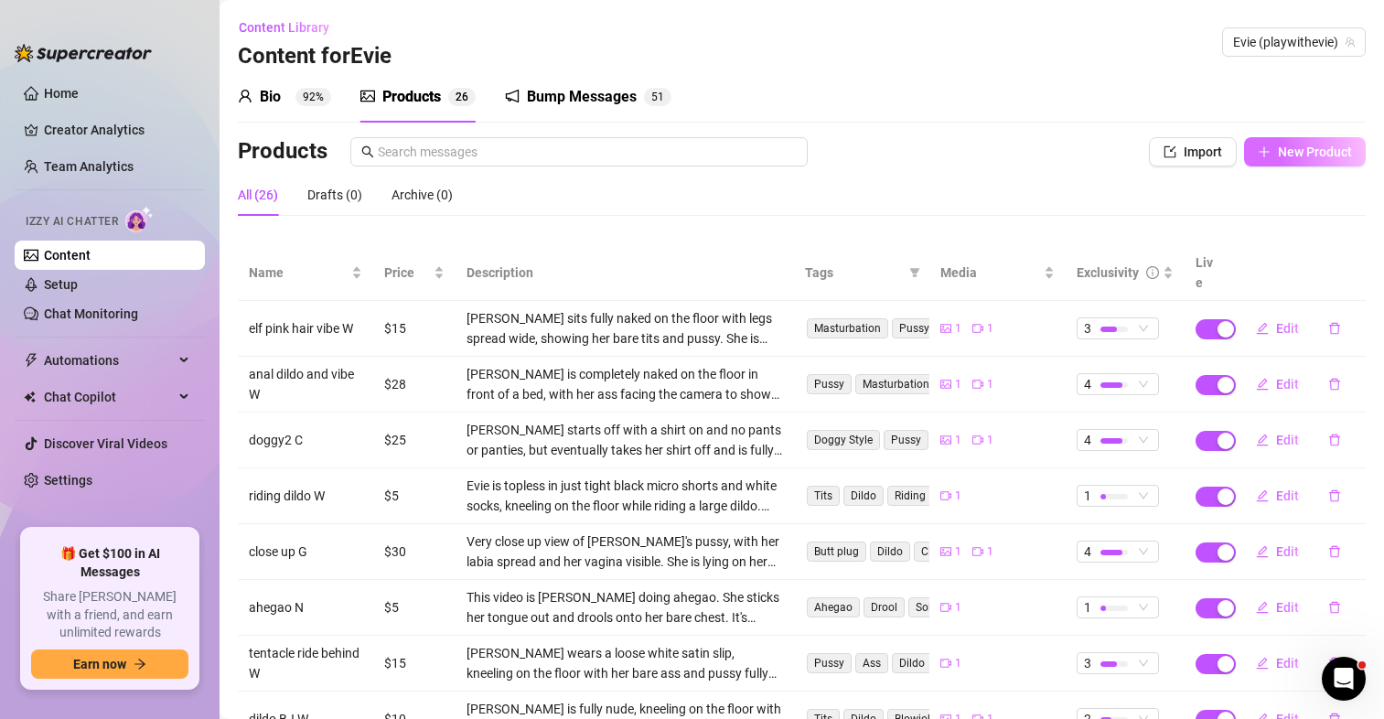
click at [1261, 160] on button "New Product" at bounding box center [1305, 151] width 122 height 29
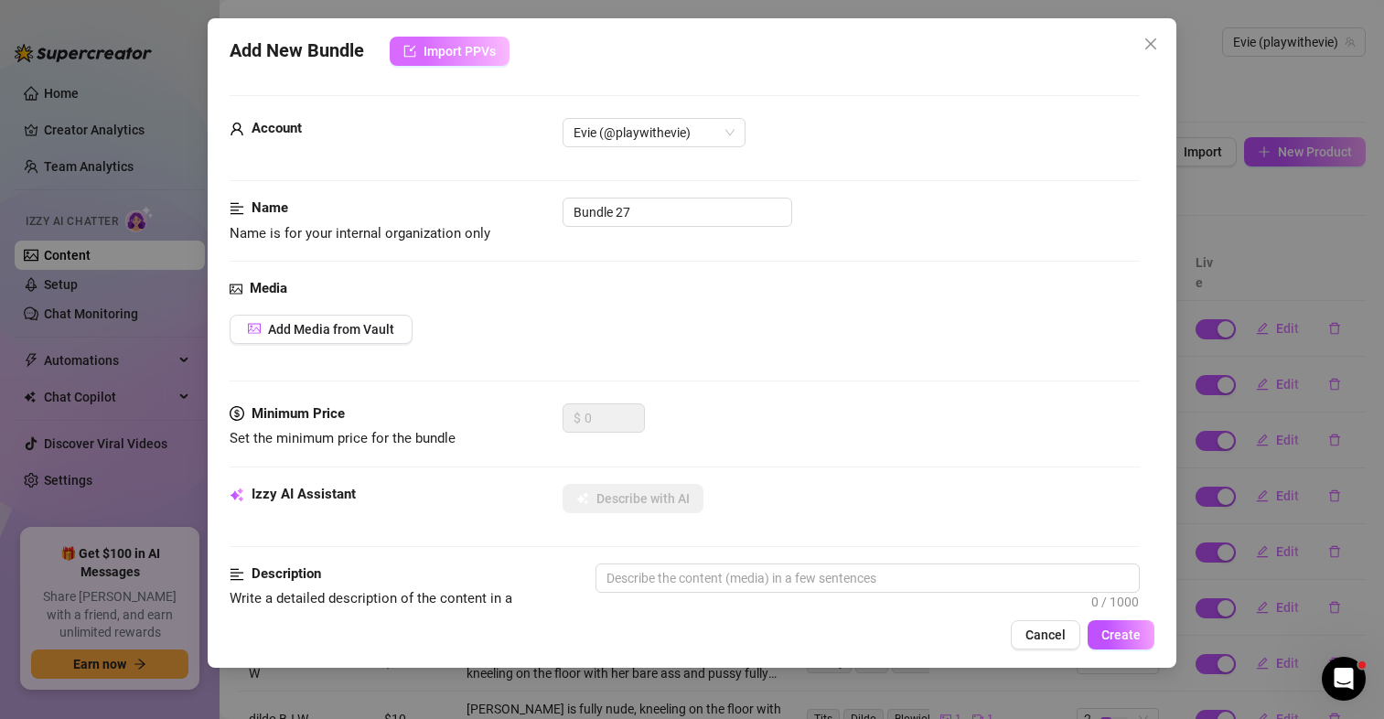
click at [488, 44] on span "Import PPVs" at bounding box center [460, 51] width 72 height 15
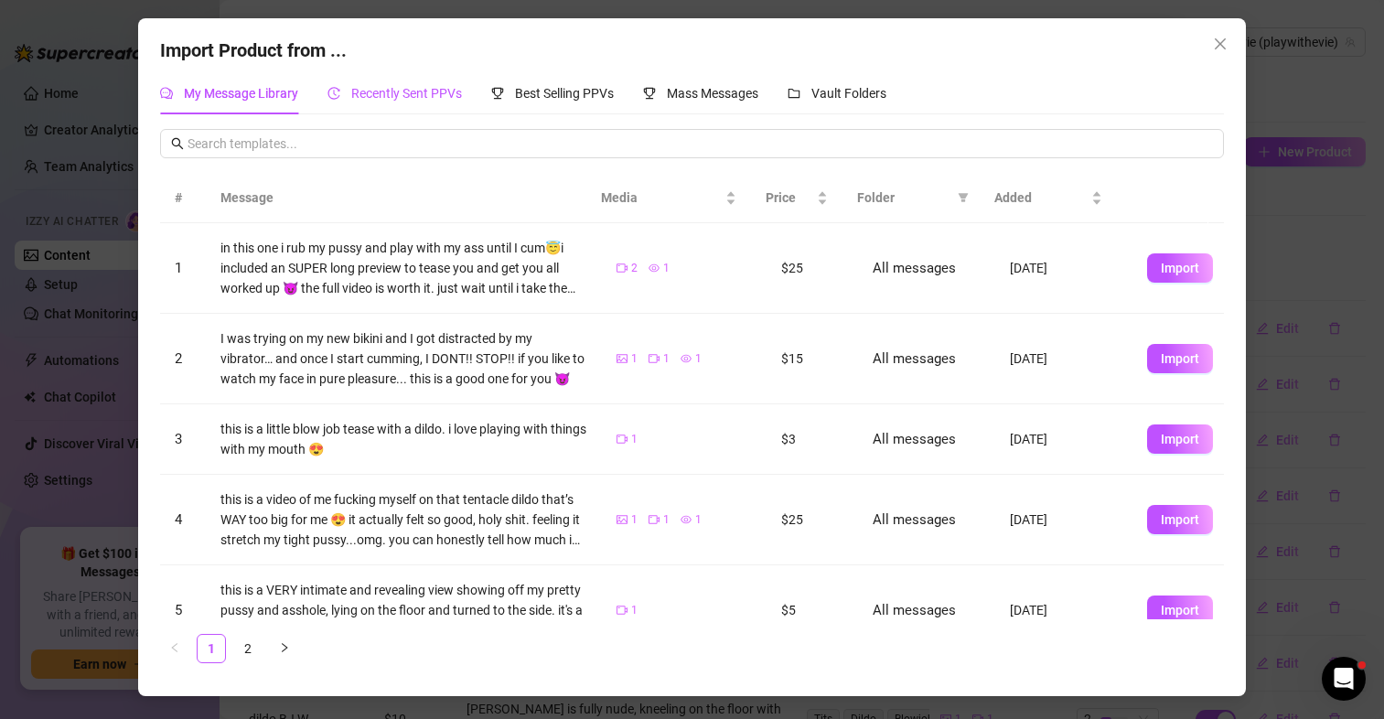
click at [387, 99] on span "Recently Sent PPVs" at bounding box center [406, 93] width 111 height 15
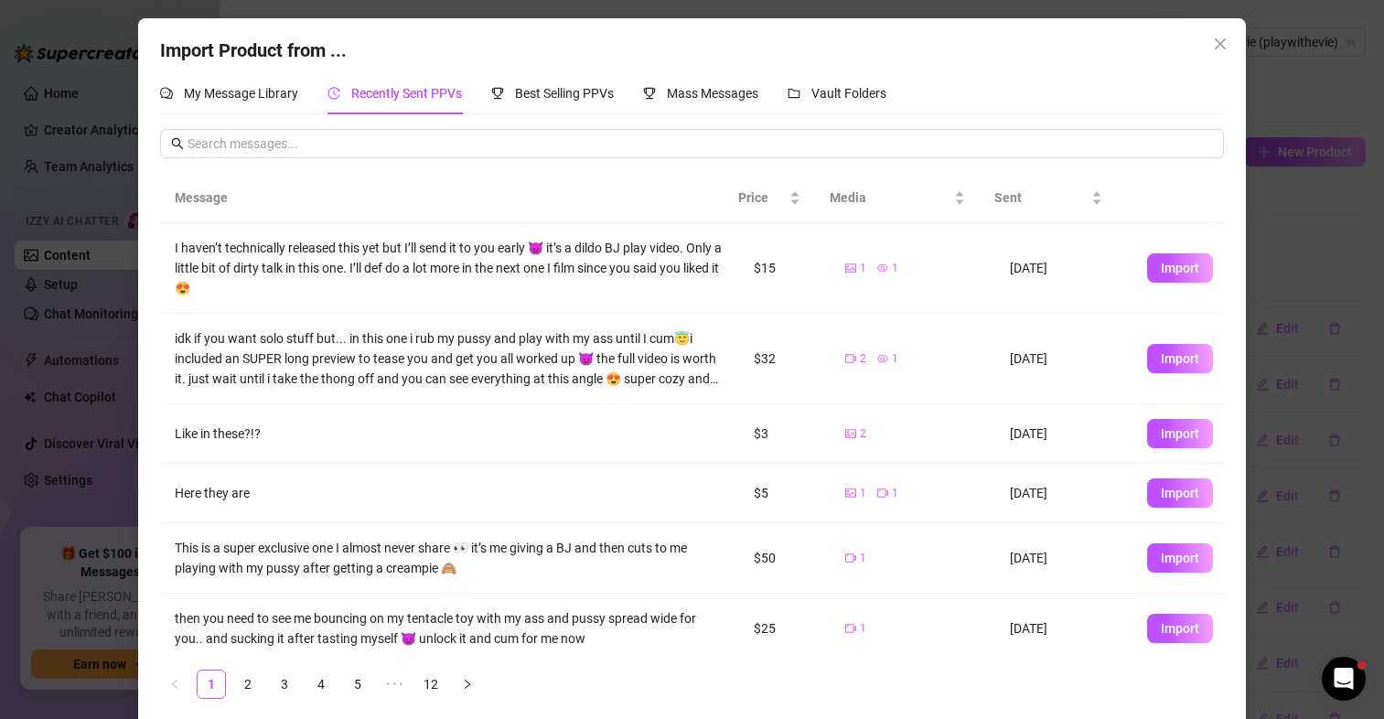
click at [1161, 272] on span "Import" at bounding box center [1180, 268] width 38 height 15
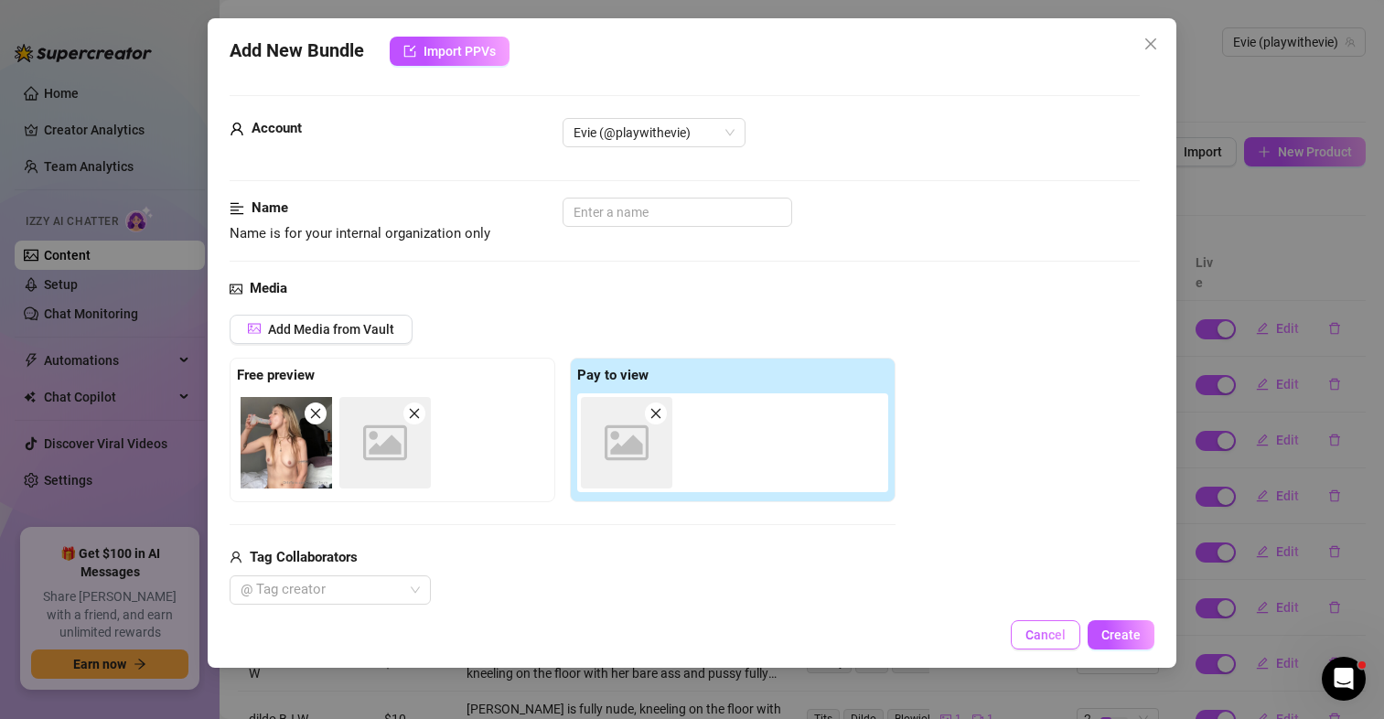
click at [1046, 633] on span "Cancel" at bounding box center [1046, 635] width 40 height 15
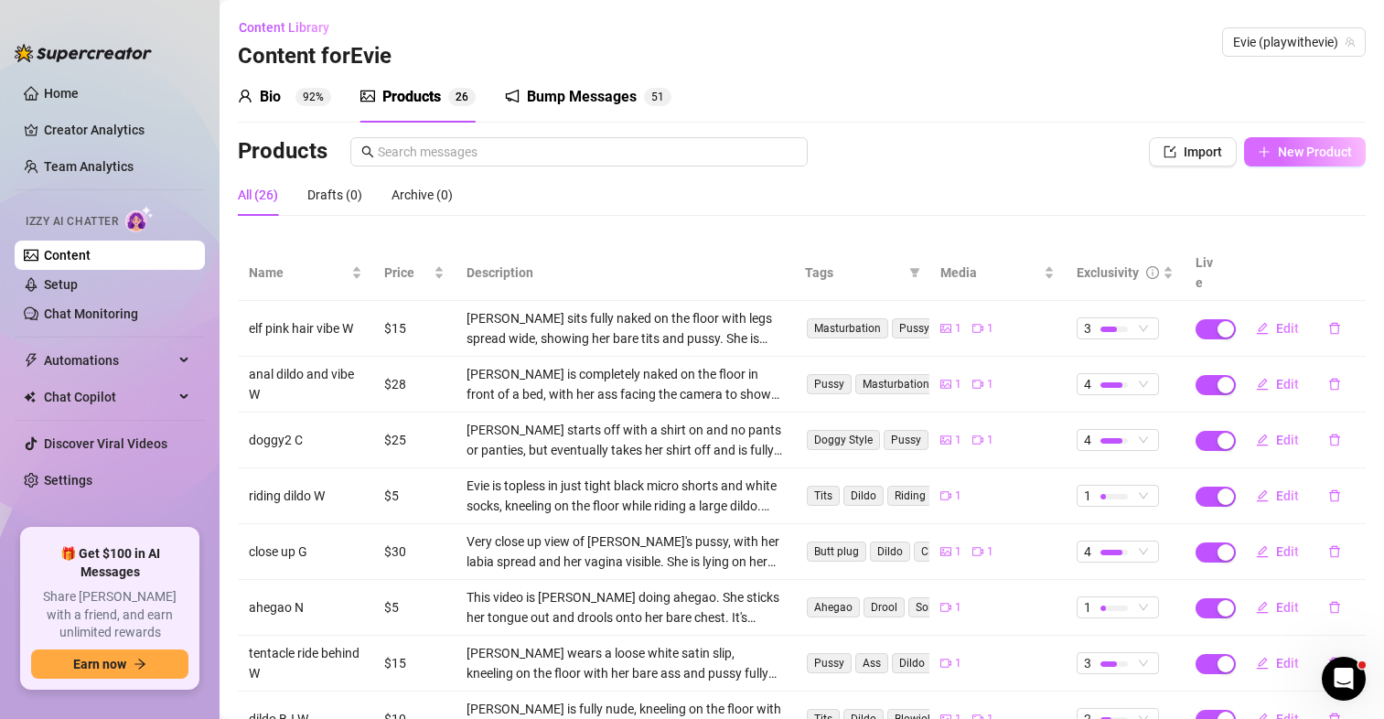
click at [1280, 158] on span "New Product" at bounding box center [1315, 152] width 74 height 15
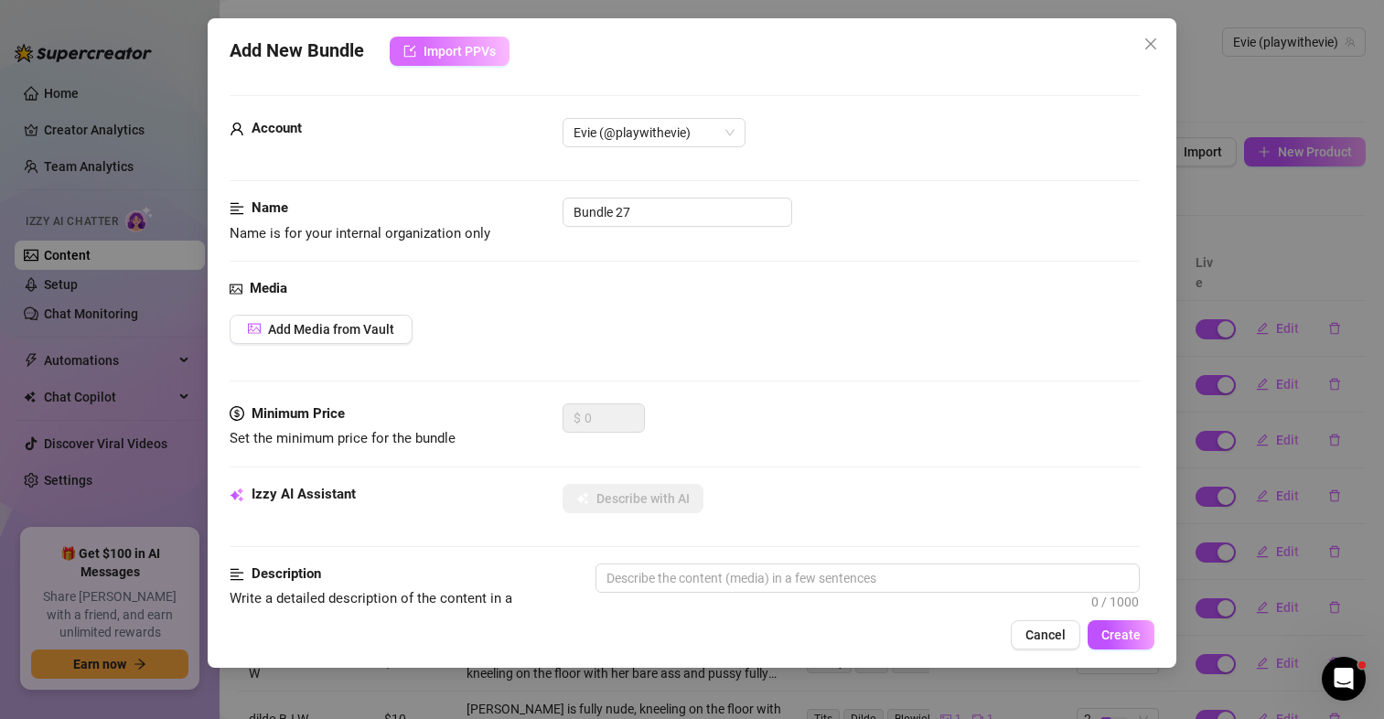
click at [448, 48] on span "Import PPVs" at bounding box center [460, 51] width 72 height 15
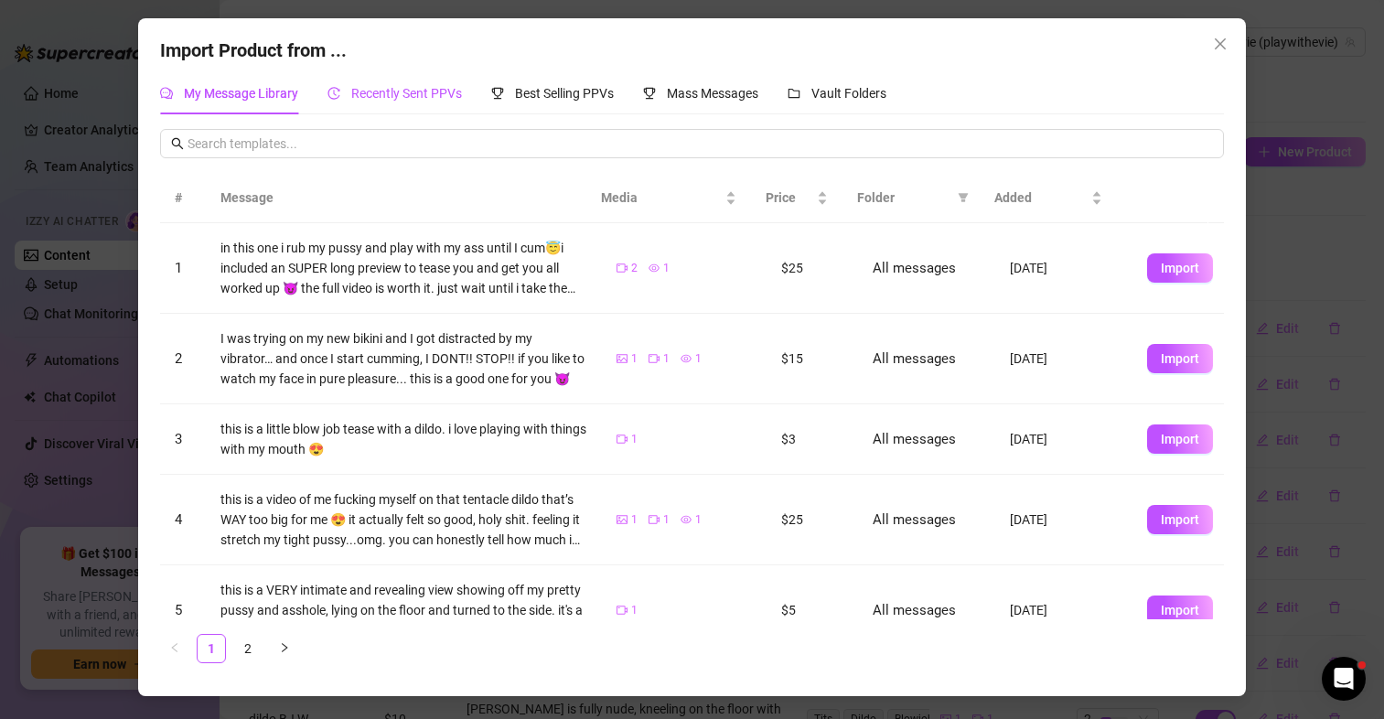
click at [393, 94] on span "Recently Sent PPVs" at bounding box center [406, 93] width 111 height 15
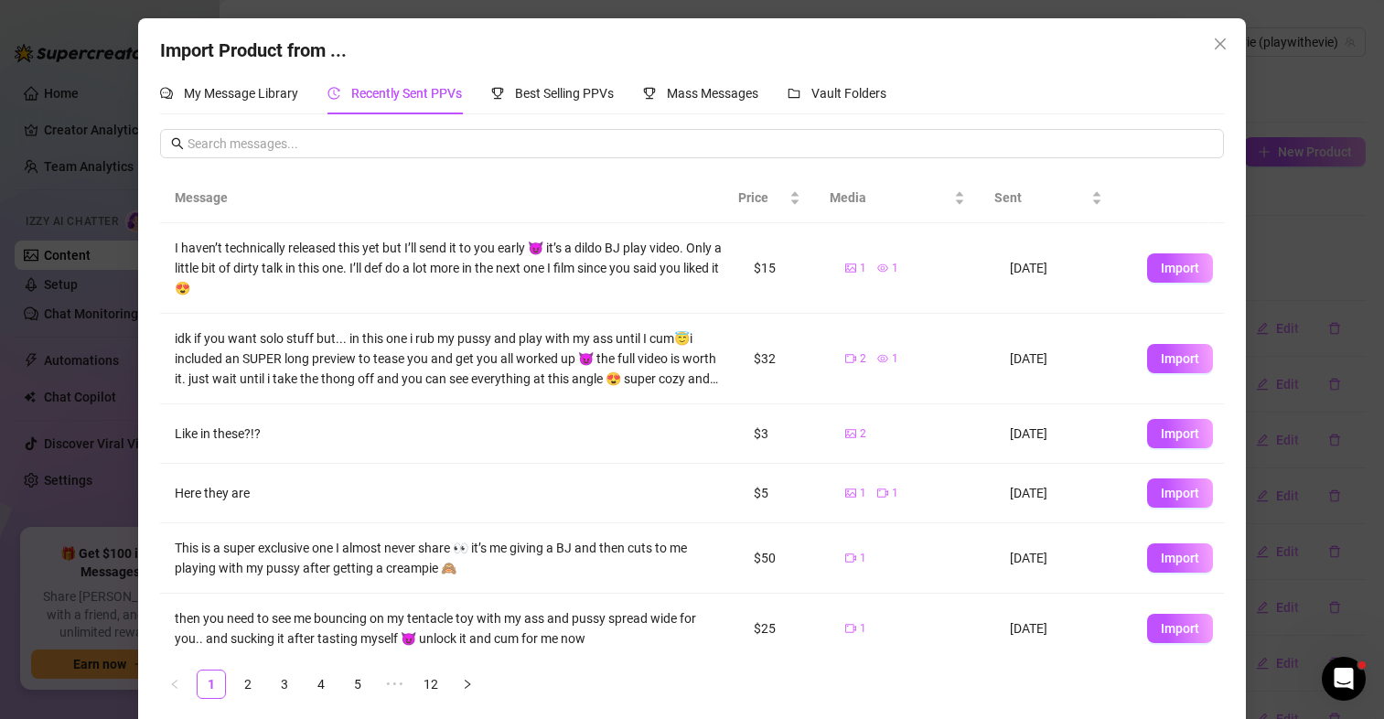
click at [1172, 271] on span "Import" at bounding box center [1180, 268] width 38 height 15
type textarea "I haven’t technically released this yet but I’ll send it to you early 😈 it’s a …"
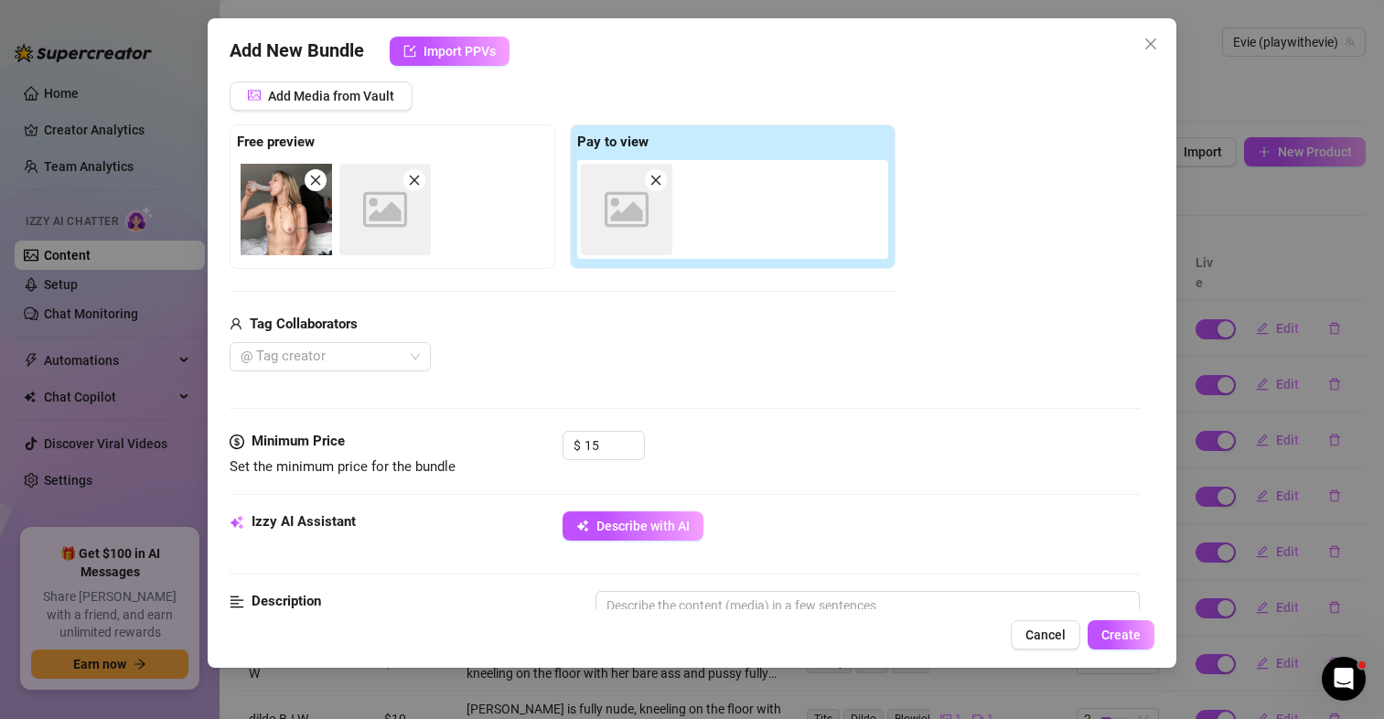
scroll to position [274, 0]
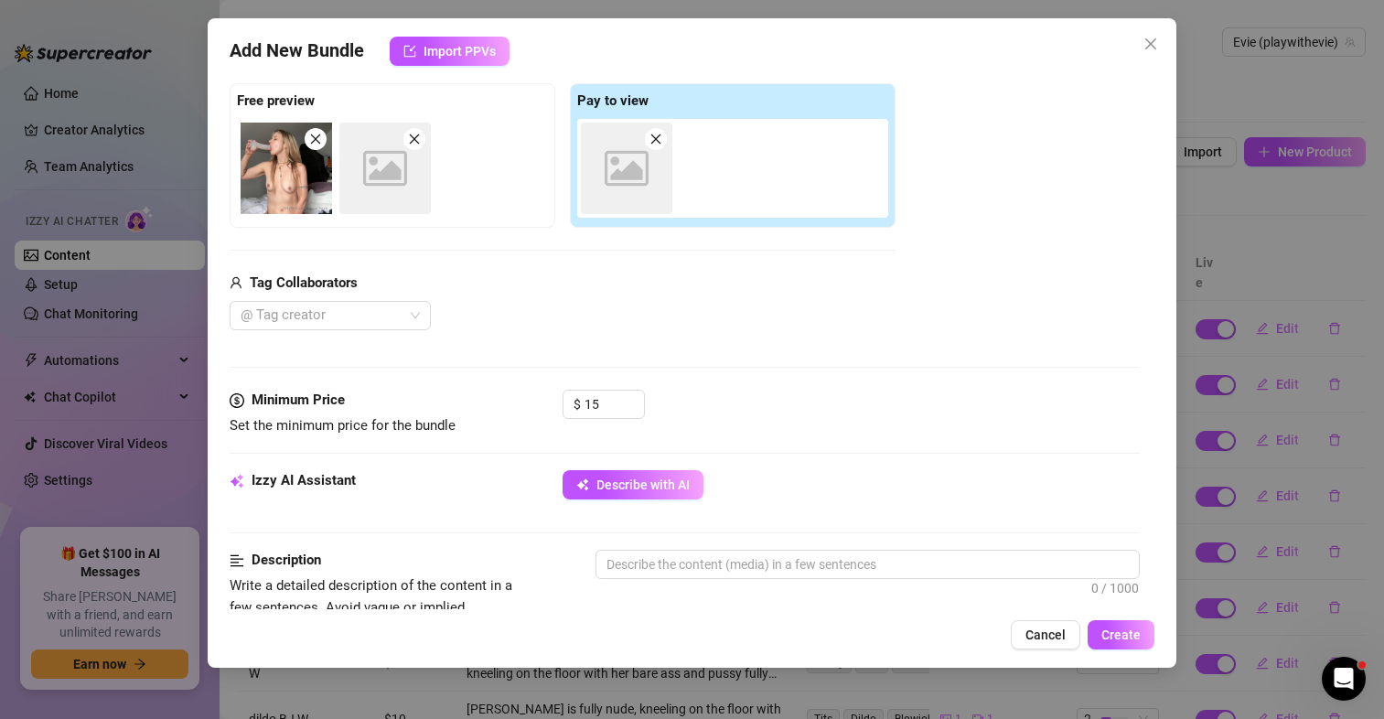
click at [609, 183] on icon "Image placeholder" at bounding box center [627, 168] width 44 height 44
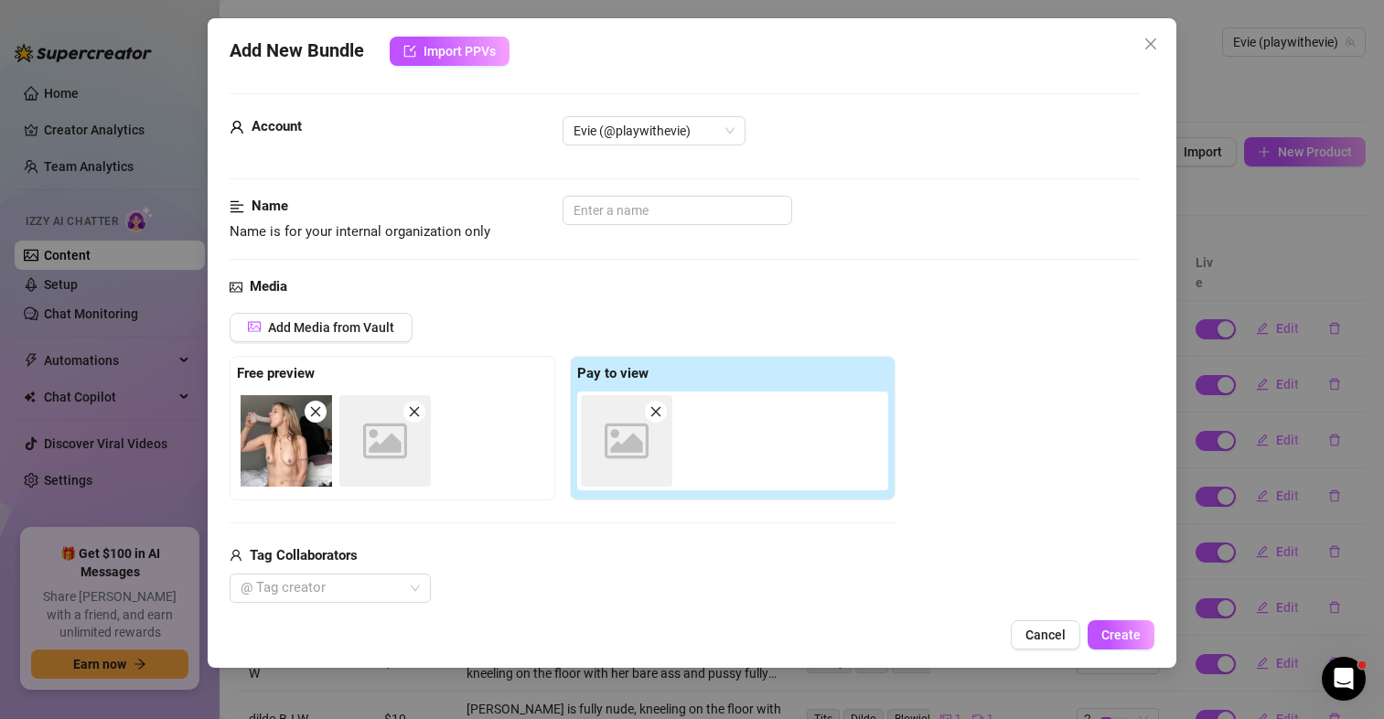
scroll to position [0, 0]
click at [655, 416] on icon "close" at bounding box center [656, 413] width 13 height 13
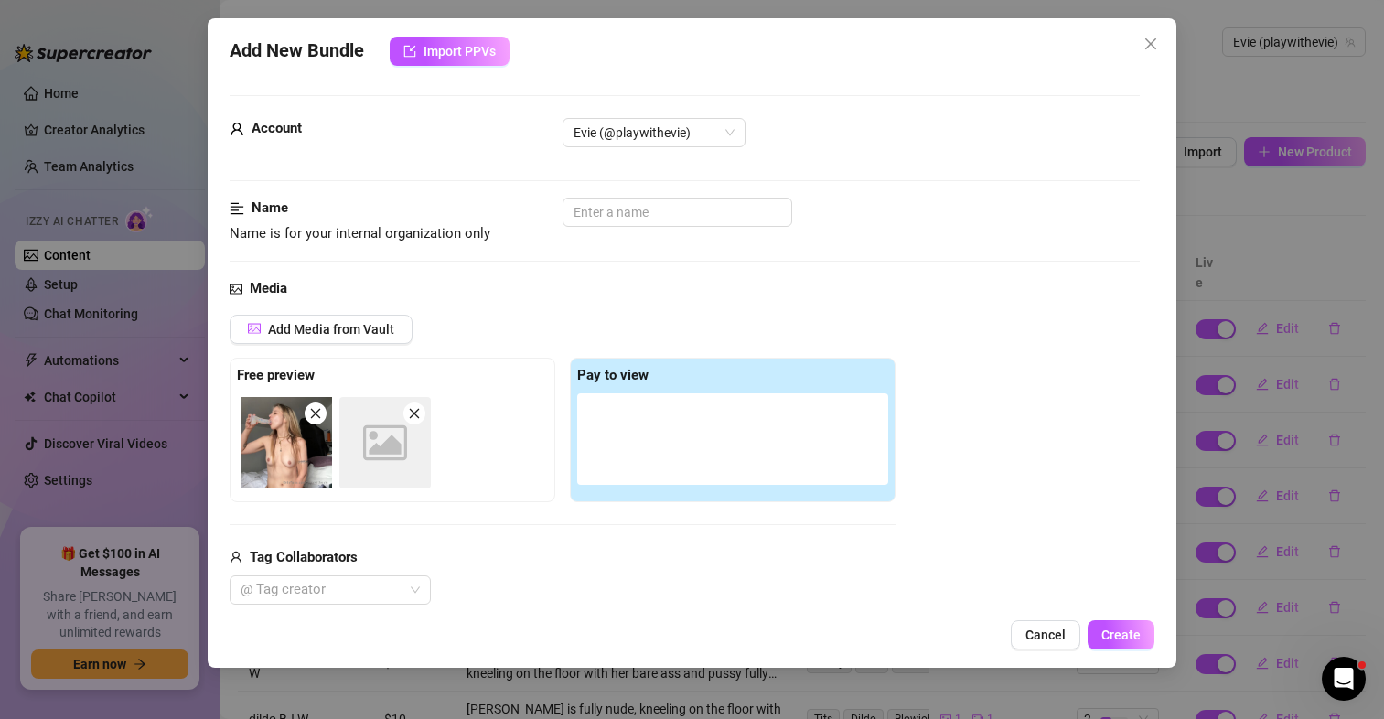
click at [420, 417] on icon "close" at bounding box center [414, 413] width 13 height 13
drag, startPoint x: 335, startPoint y: 345, endPoint x: 331, endPoint y: 335, distance: 10.7
click at [335, 344] on div "Add Media from Vault" at bounding box center [563, 336] width 666 height 43
click at [331, 335] on span "Add Media from Vault" at bounding box center [331, 329] width 126 height 15
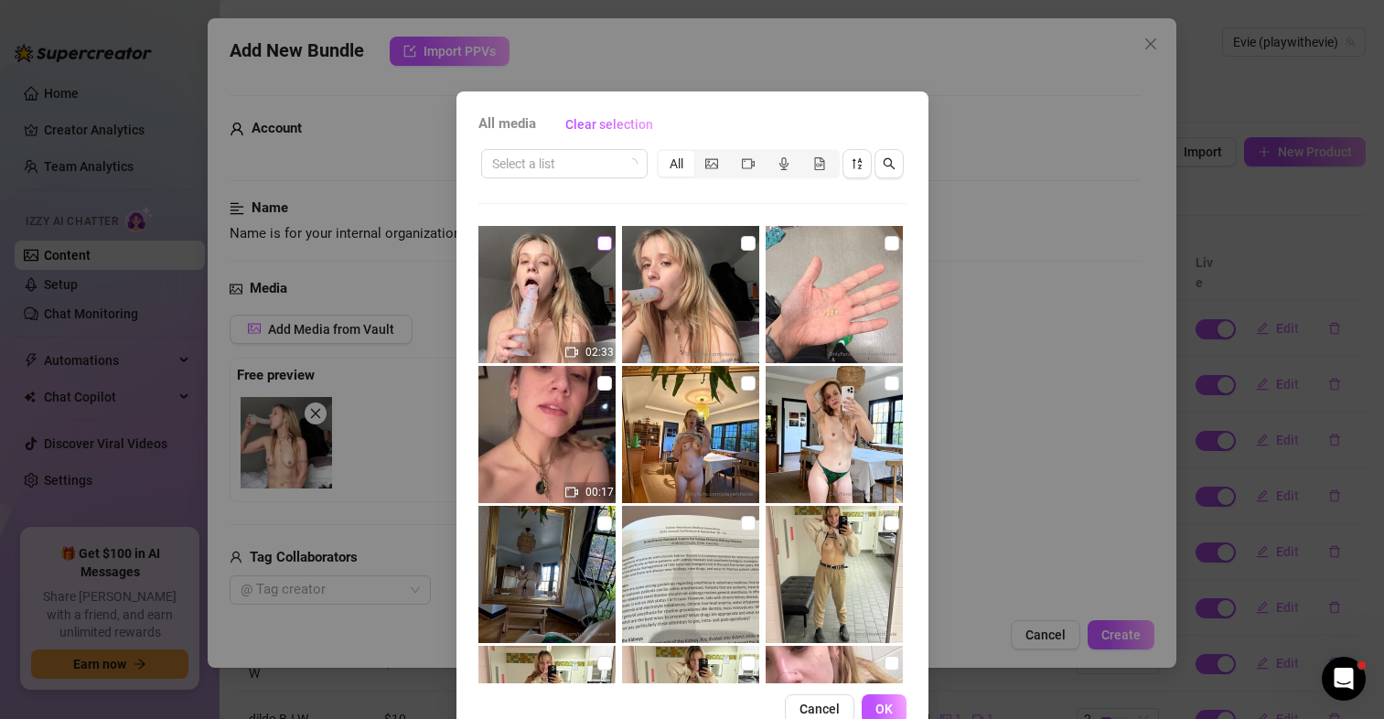
click at [597, 235] on label at bounding box center [604, 243] width 15 height 20
click at [597, 236] on input "checkbox" at bounding box center [604, 243] width 15 height 15
checkbox input "true"
click at [741, 242] on input "checkbox" at bounding box center [748, 243] width 15 height 15
checkbox input "true"
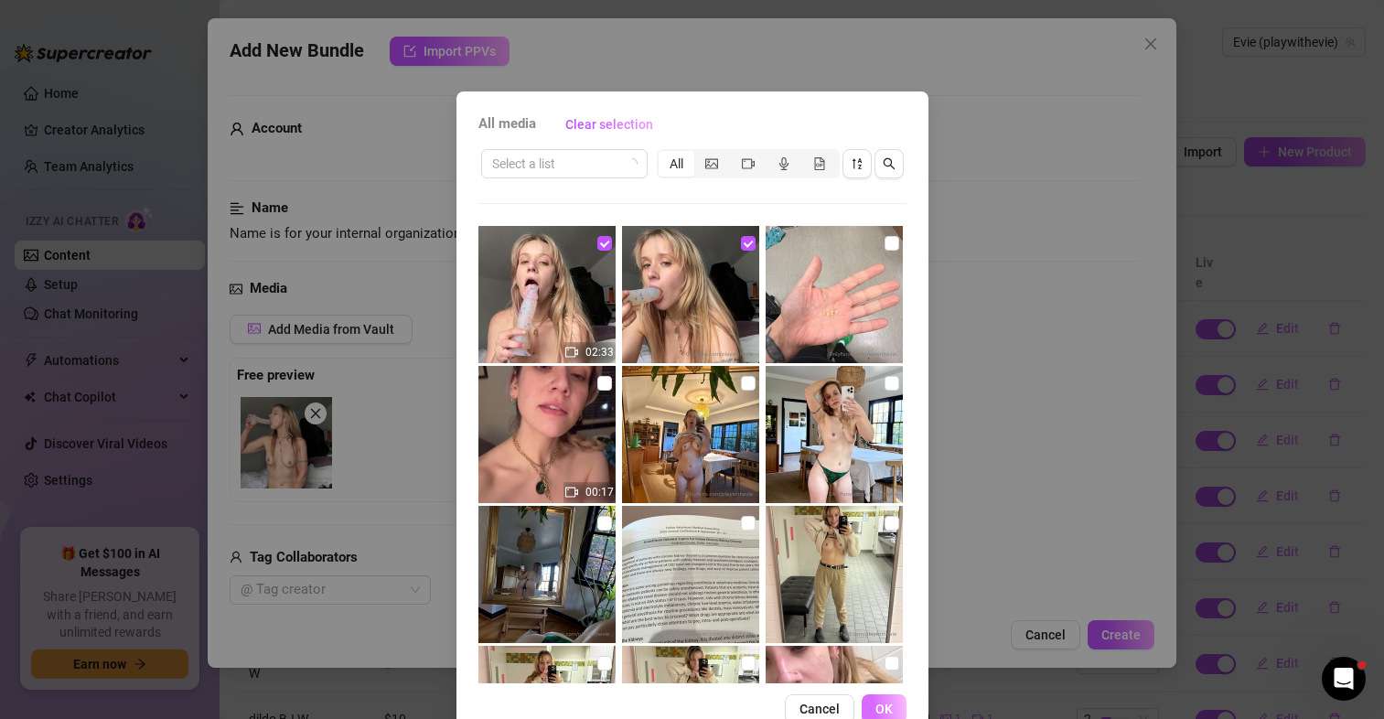
click at [876, 710] on span "OK" at bounding box center [884, 709] width 17 height 15
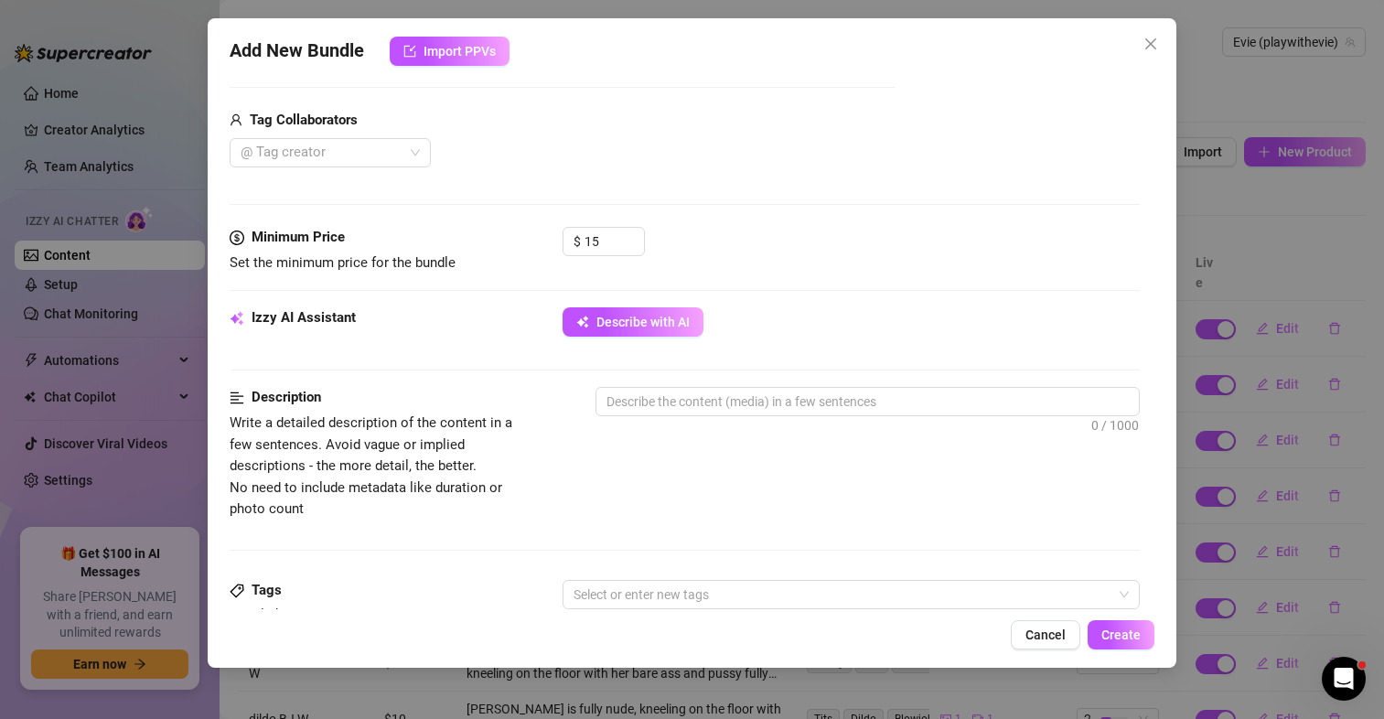
scroll to position [457, 0]
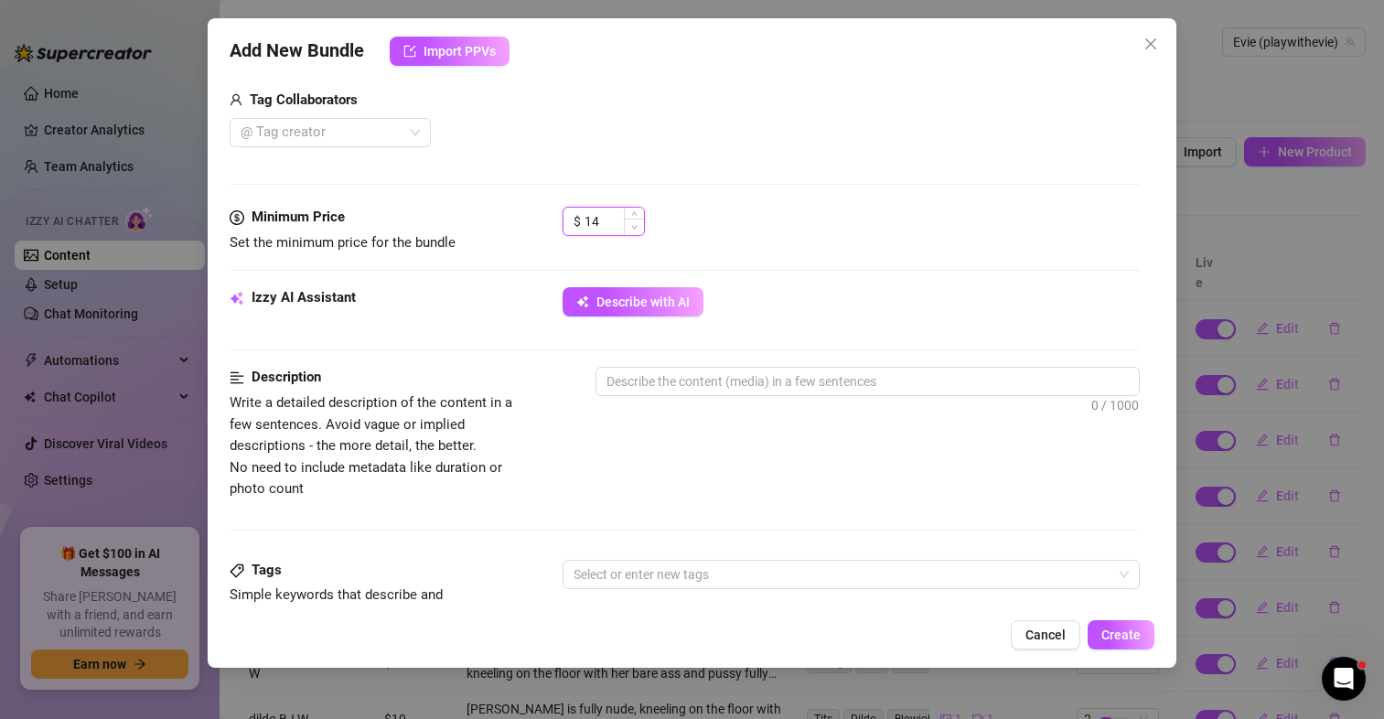
click at [635, 226] on icon "down" at bounding box center [634, 227] width 6 height 6
click at [635, 224] on icon "down" at bounding box center [634, 227] width 6 height 6
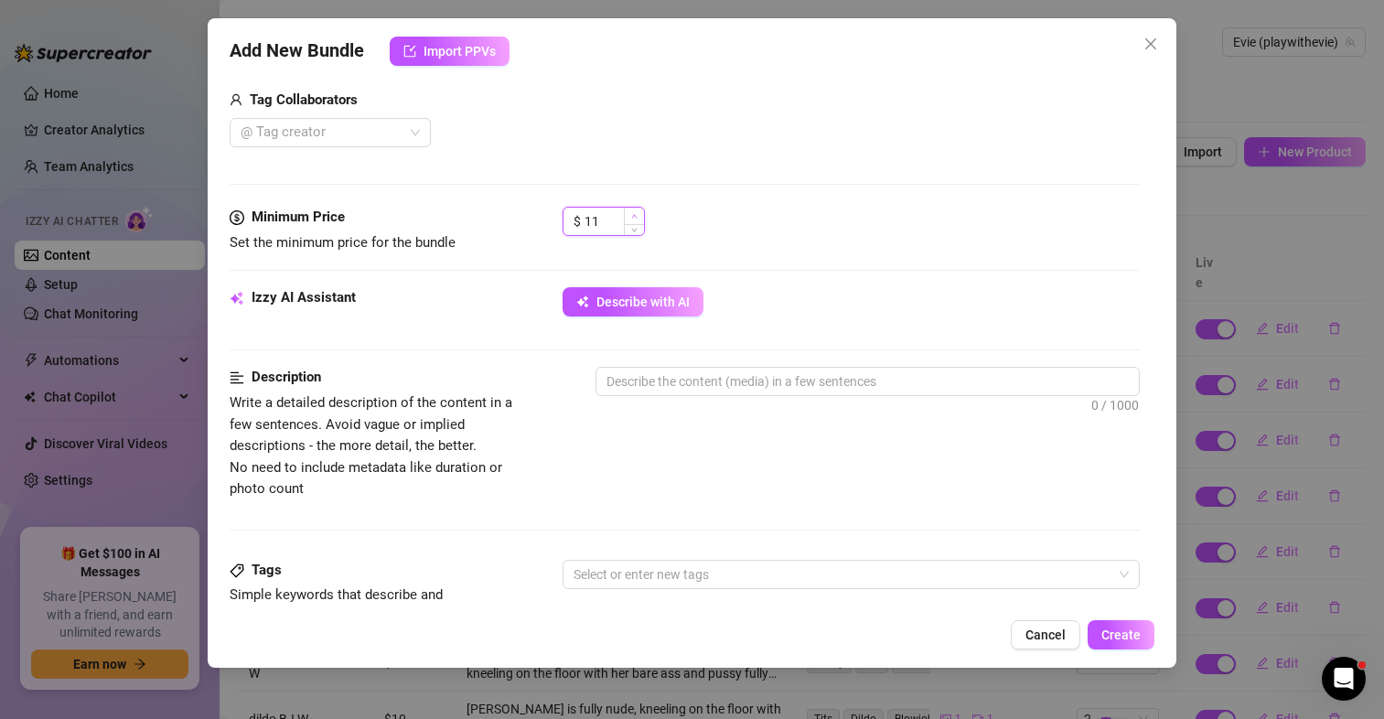
click at [629, 215] on span "Increase Value" at bounding box center [634, 216] width 20 height 16
drag, startPoint x: 649, startPoint y: 223, endPoint x: 640, endPoint y: 230, distance: 10.4
click at [642, 228] on div "$ 13" at bounding box center [851, 230] width 577 height 46
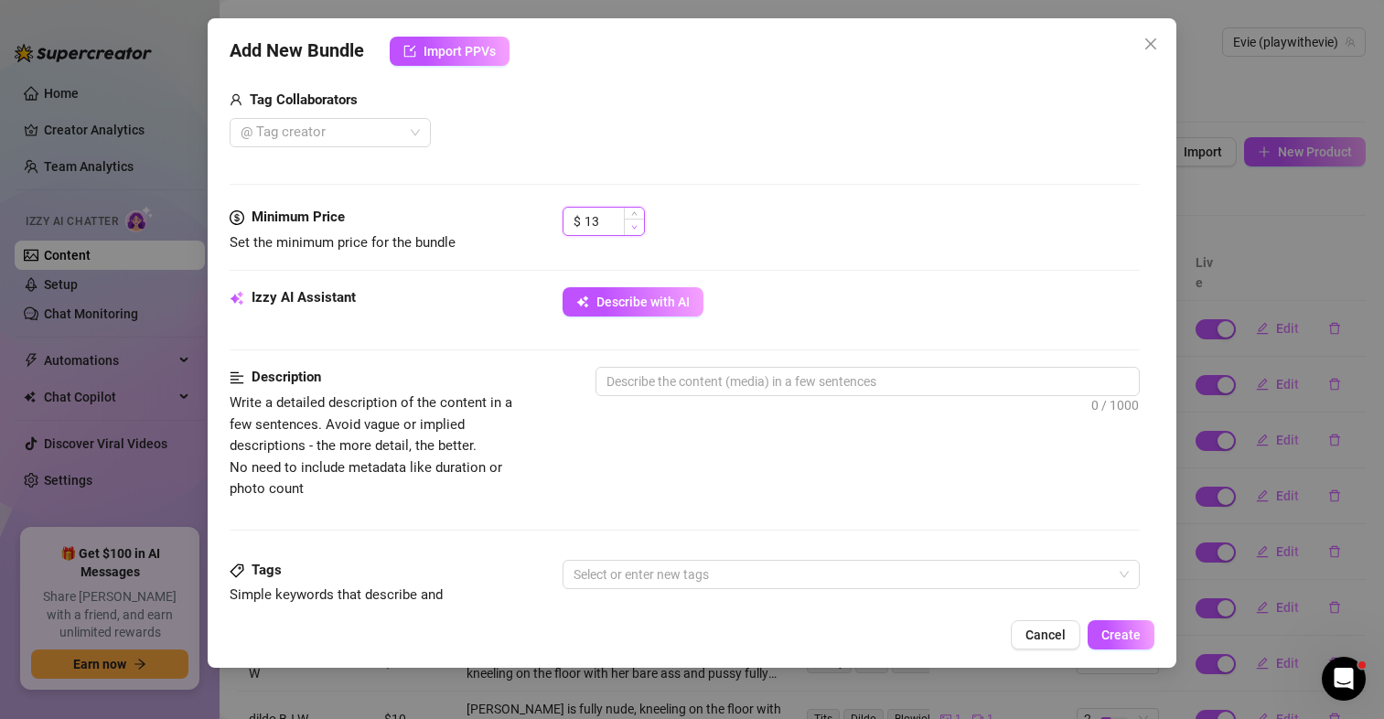
type input "12"
click at [629, 234] on span "Decrease Value" at bounding box center [634, 227] width 20 height 16
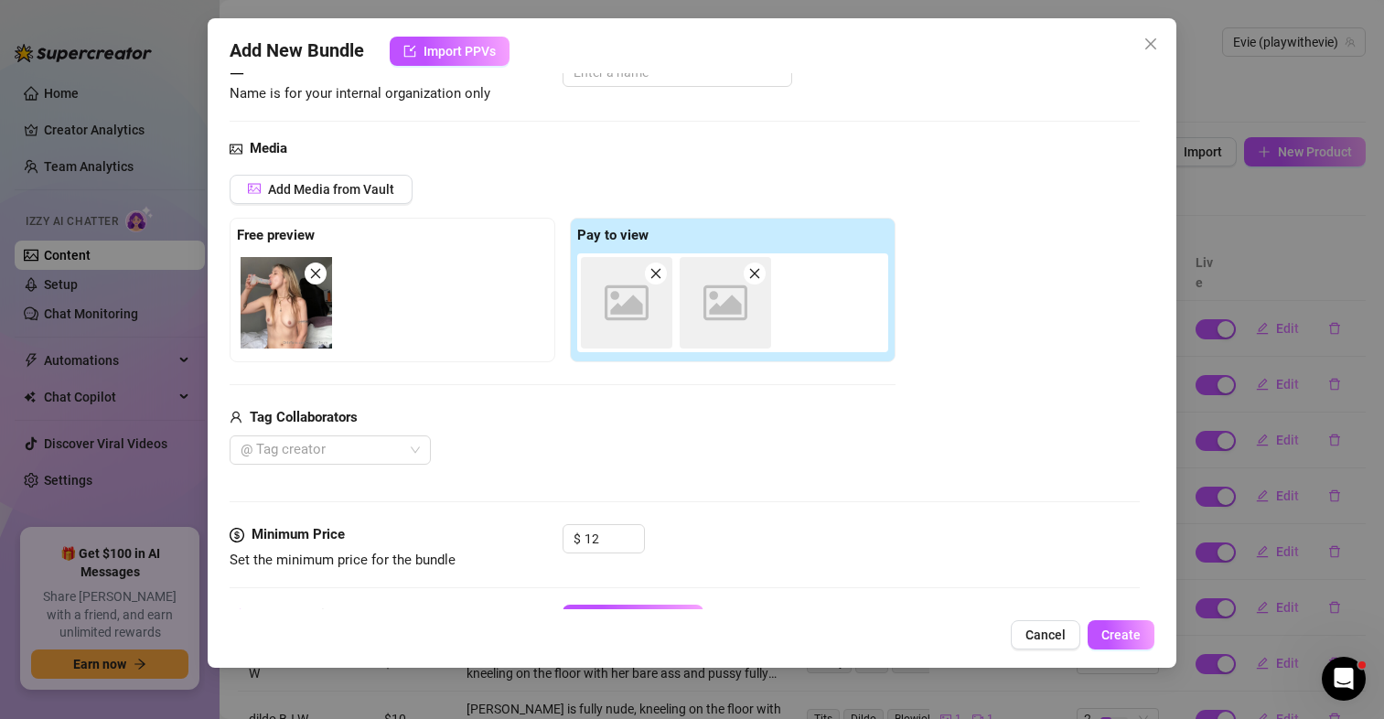
scroll to position [0, 0]
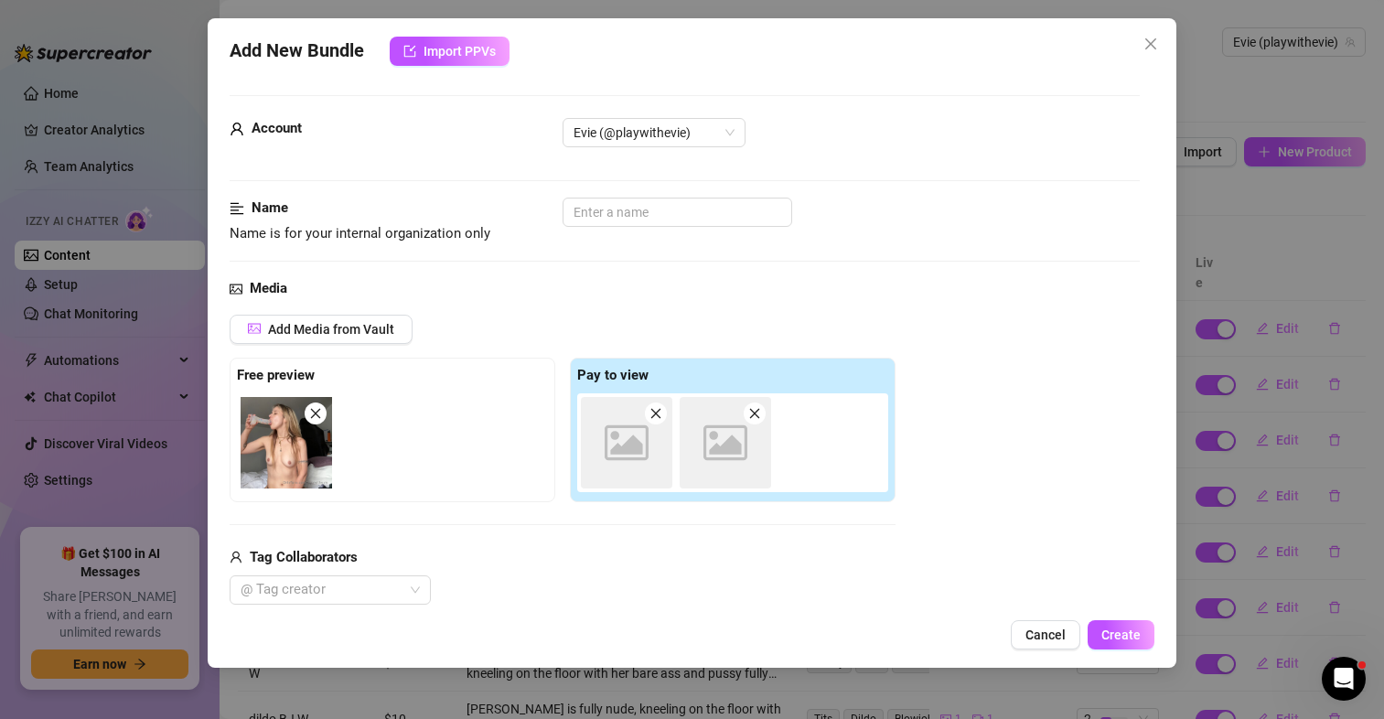
click at [632, 457] on icon "Image placeholder" at bounding box center [627, 443] width 44 height 44
click at [660, 421] on span at bounding box center [656, 414] width 22 height 22
click at [661, 420] on icon "close" at bounding box center [656, 413] width 13 height 13
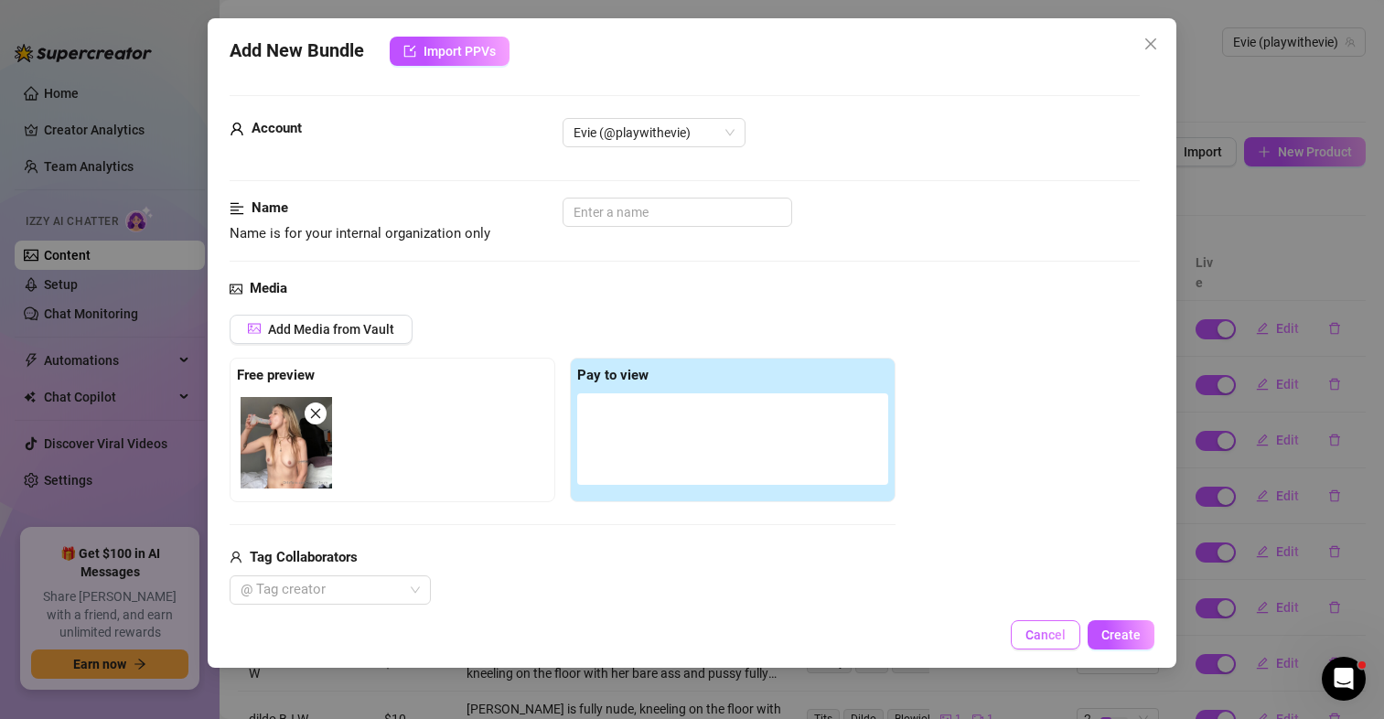
click at [1038, 637] on span "Cancel" at bounding box center [1046, 635] width 40 height 15
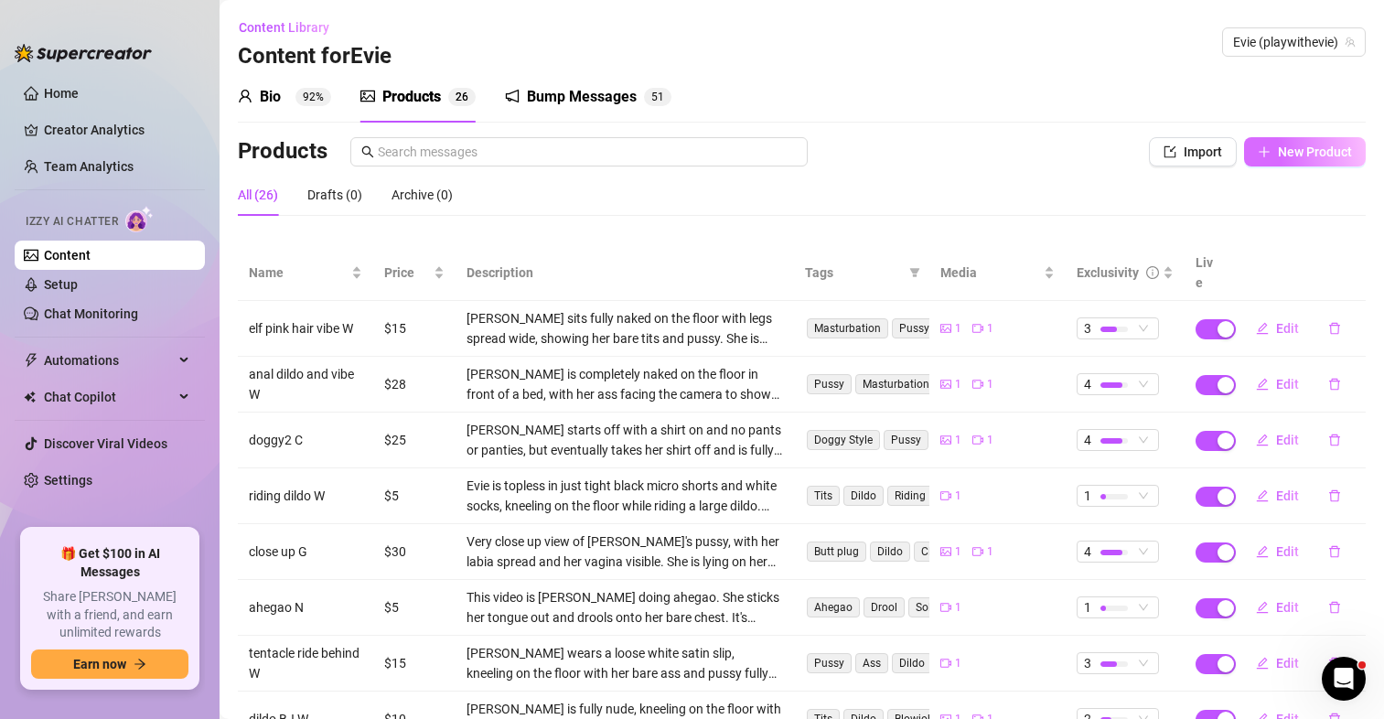
click at [1285, 141] on button "New Product" at bounding box center [1305, 151] width 122 height 29
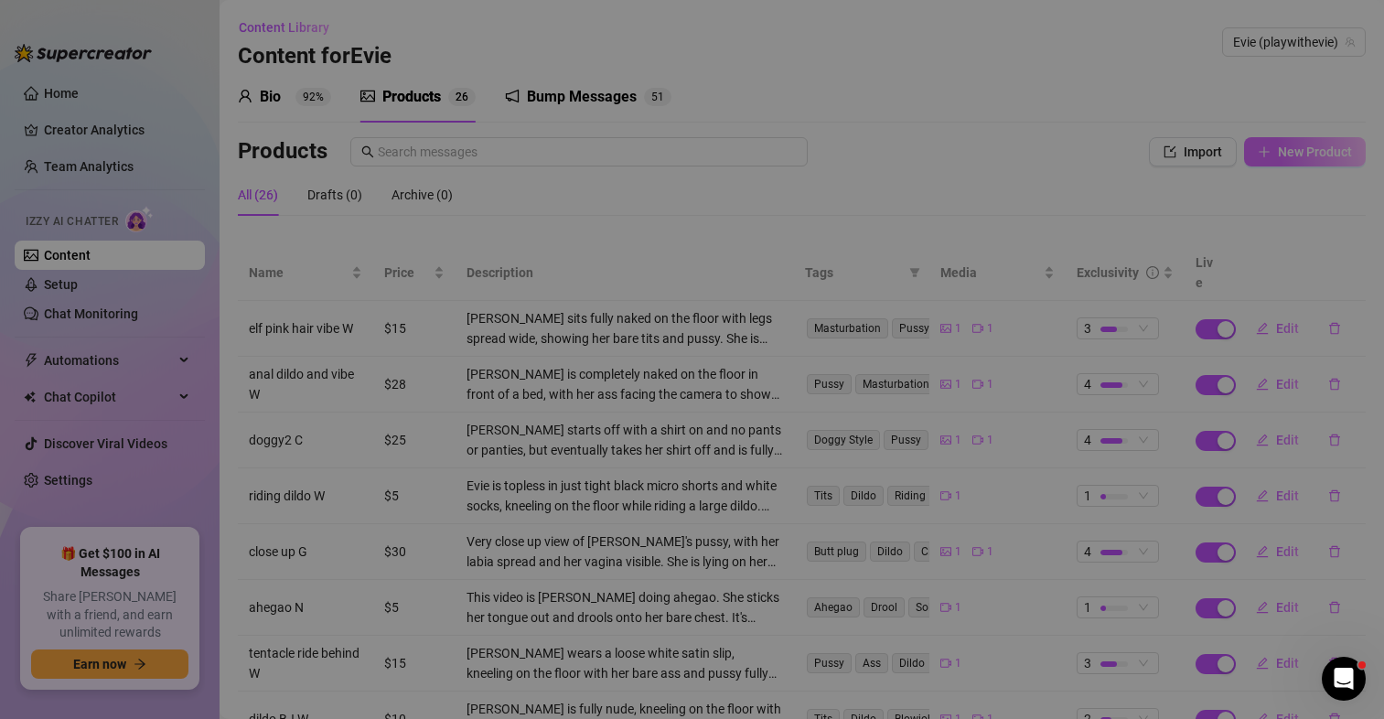
type textarea "Type your message here..."
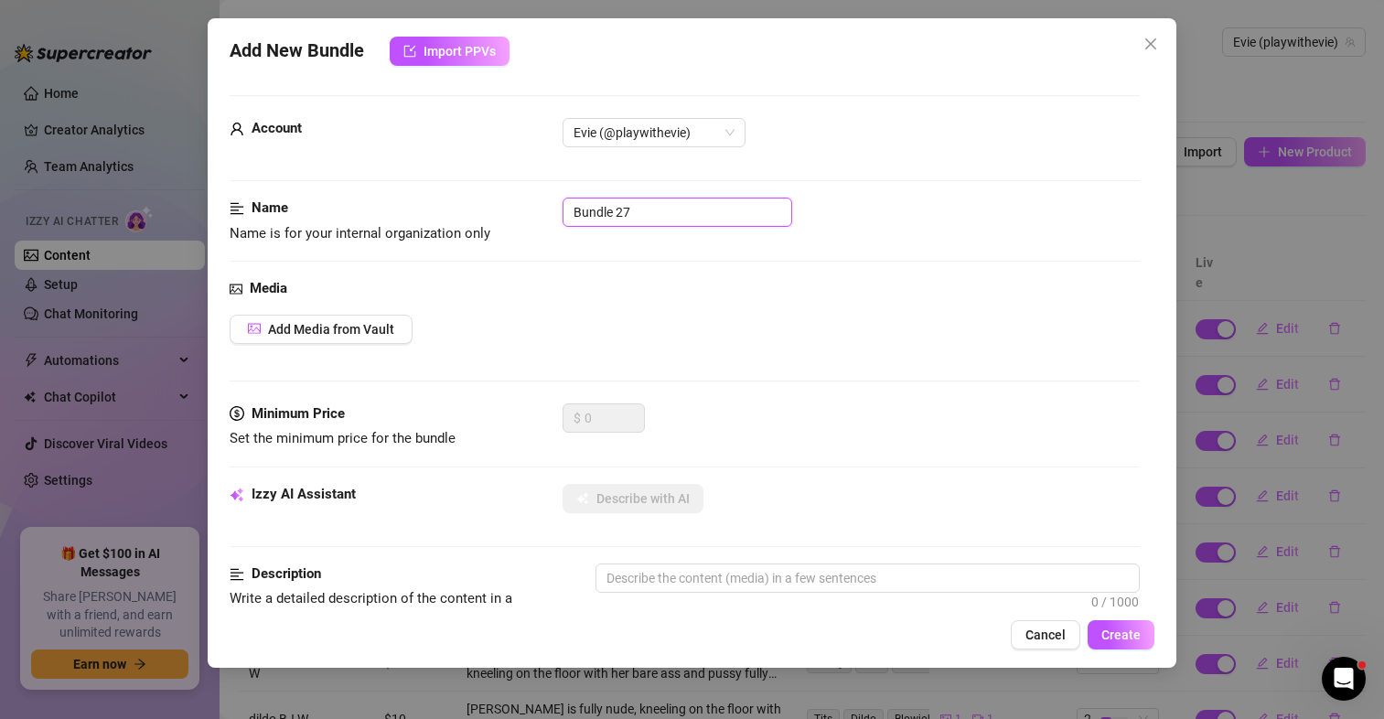
drag, startPoint x: 688, startPoint y: 216, endPoint x: 504, endPoint y: 205, distance: 184.2
click at [504, 205] on div "Name Name is for your internal organization only Bundle 27" at bounding box center [685, 221] width 910 height 47
click at [355, 320] on button "Add Media from Vault" at bounding box center [321, 329] width 183 height 29
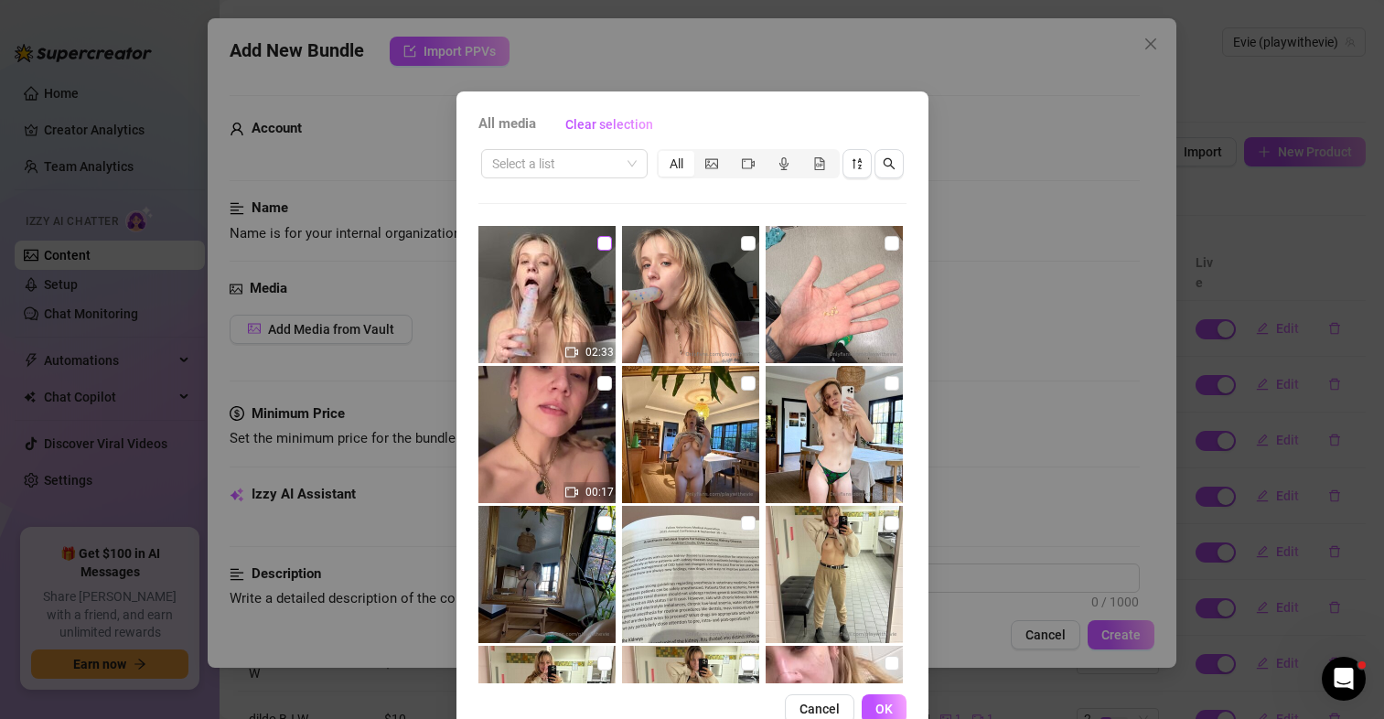
click at [597, 244] on input "checkbox" at bounding box center [604, 243] width 15 height 15
checkbox input "true"
click at [877, 702] on span "OK" at bounding box center [884, 709] width 17 height 15
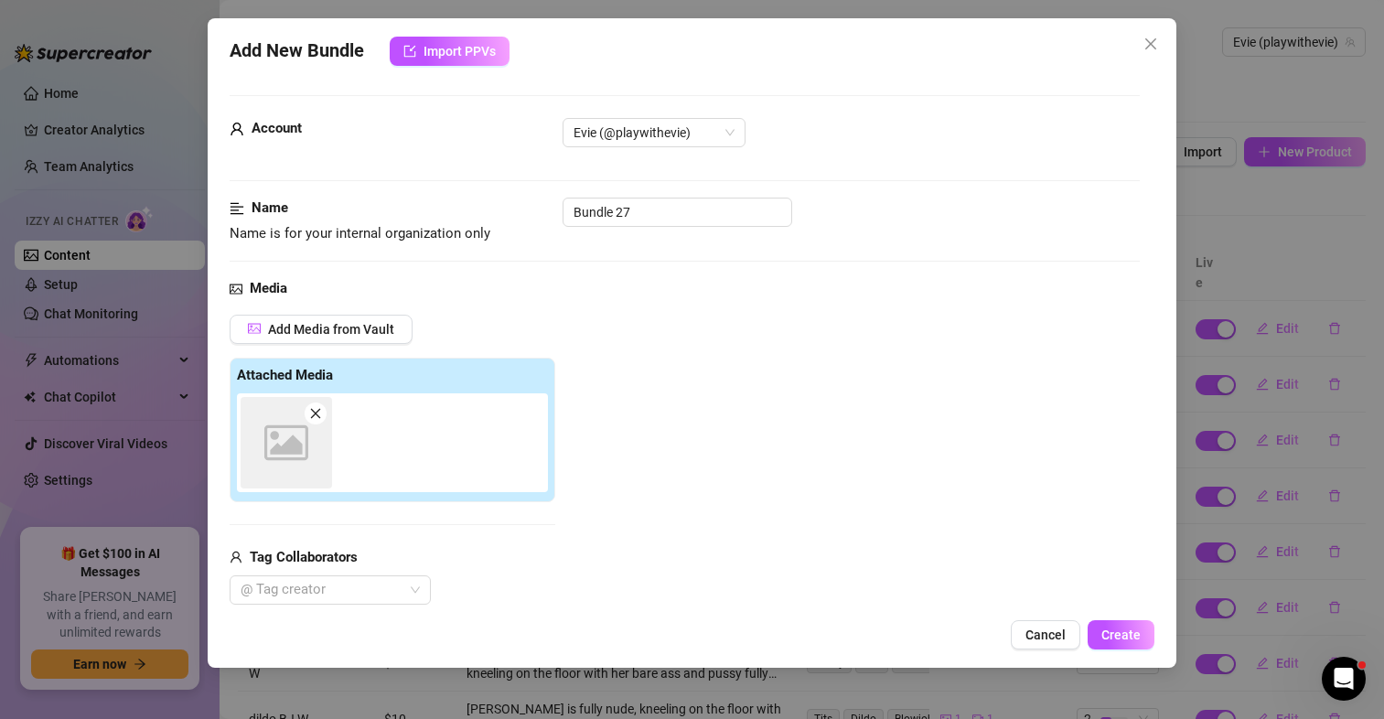
click at [1148, 44] on icon "close" at bounding box center [1151, 44] width 15 height 15
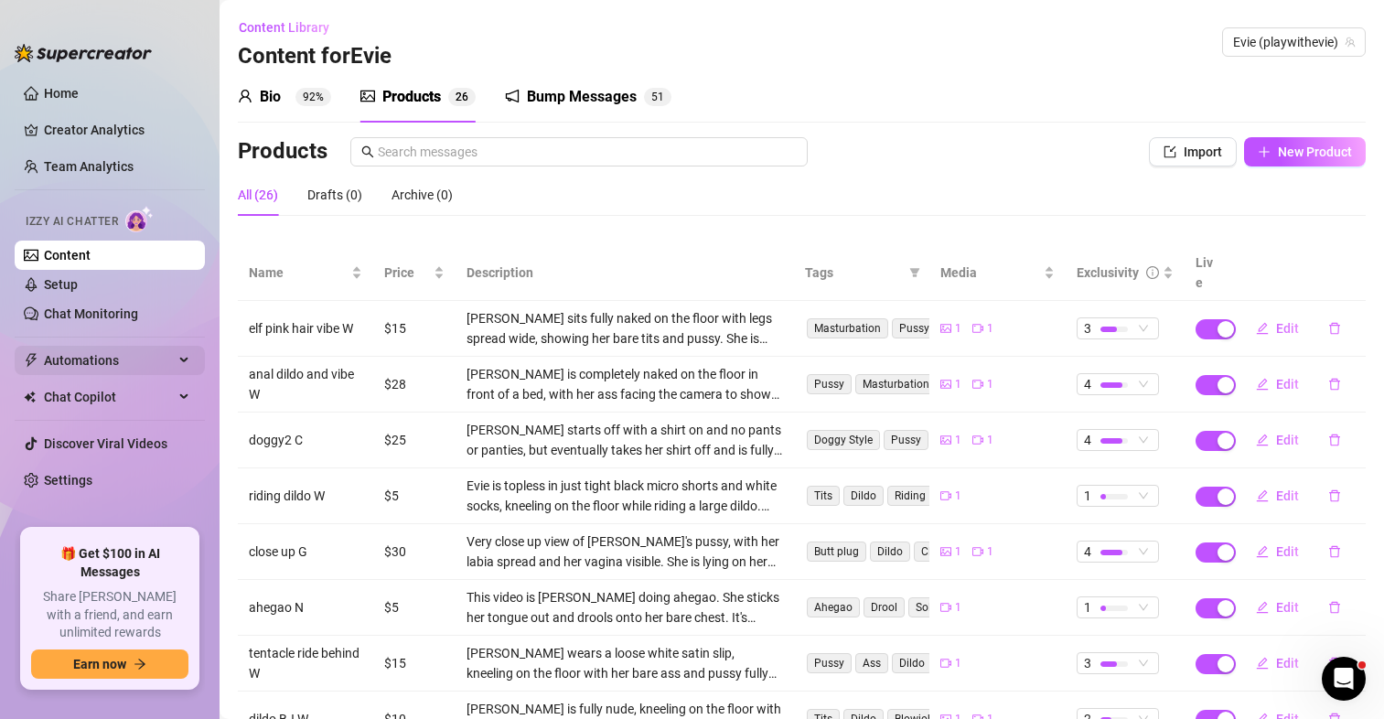
click at [102, 367] on span "Automations" at bounding box center [109, 360] width 130 height 29
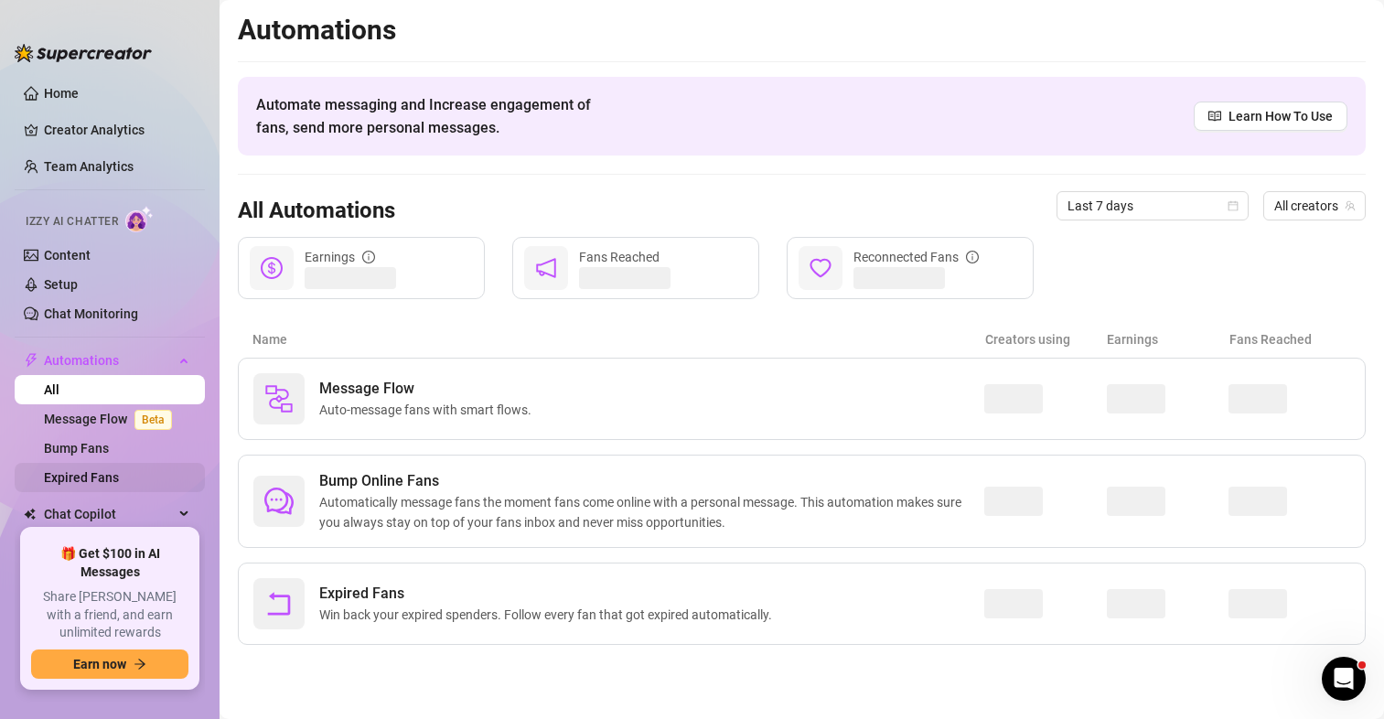
scroll to position [80, 0]
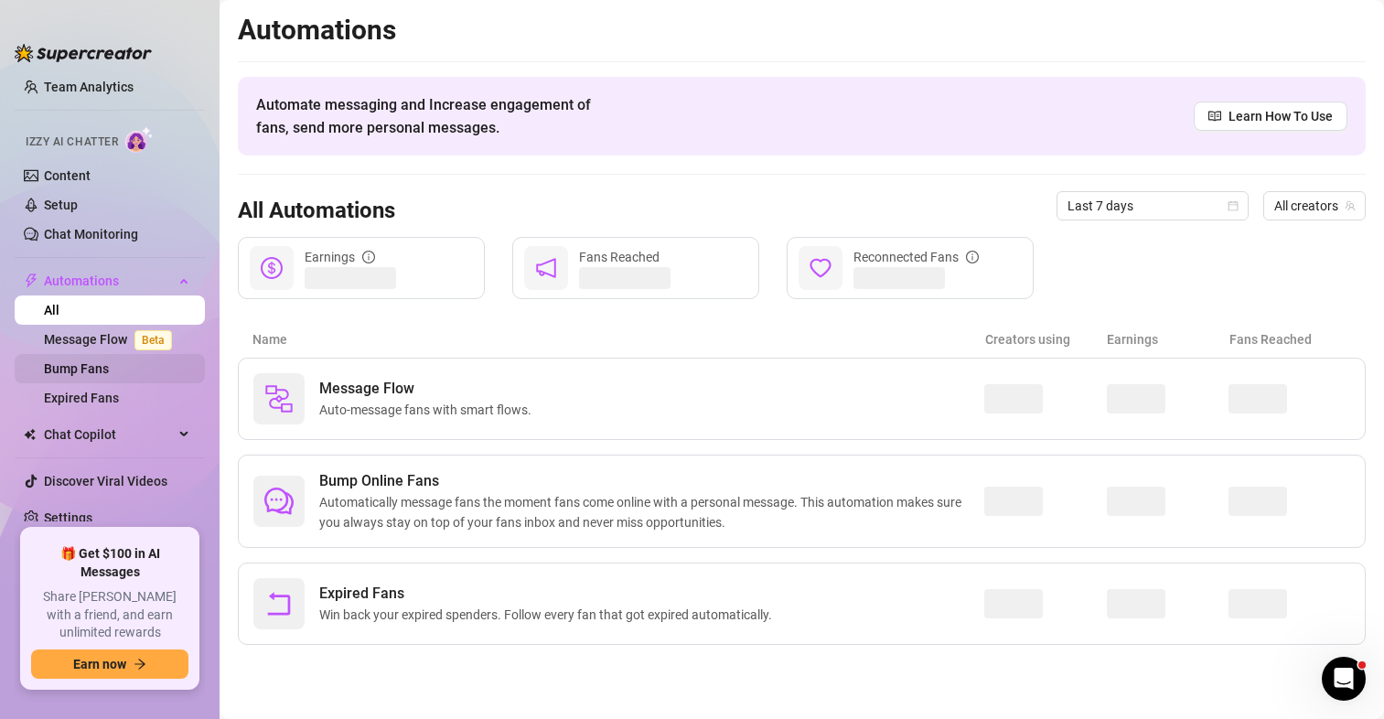
click at [89, 376] on link "Bump Fans" at bounding box center [76, 368] width 65 height 15
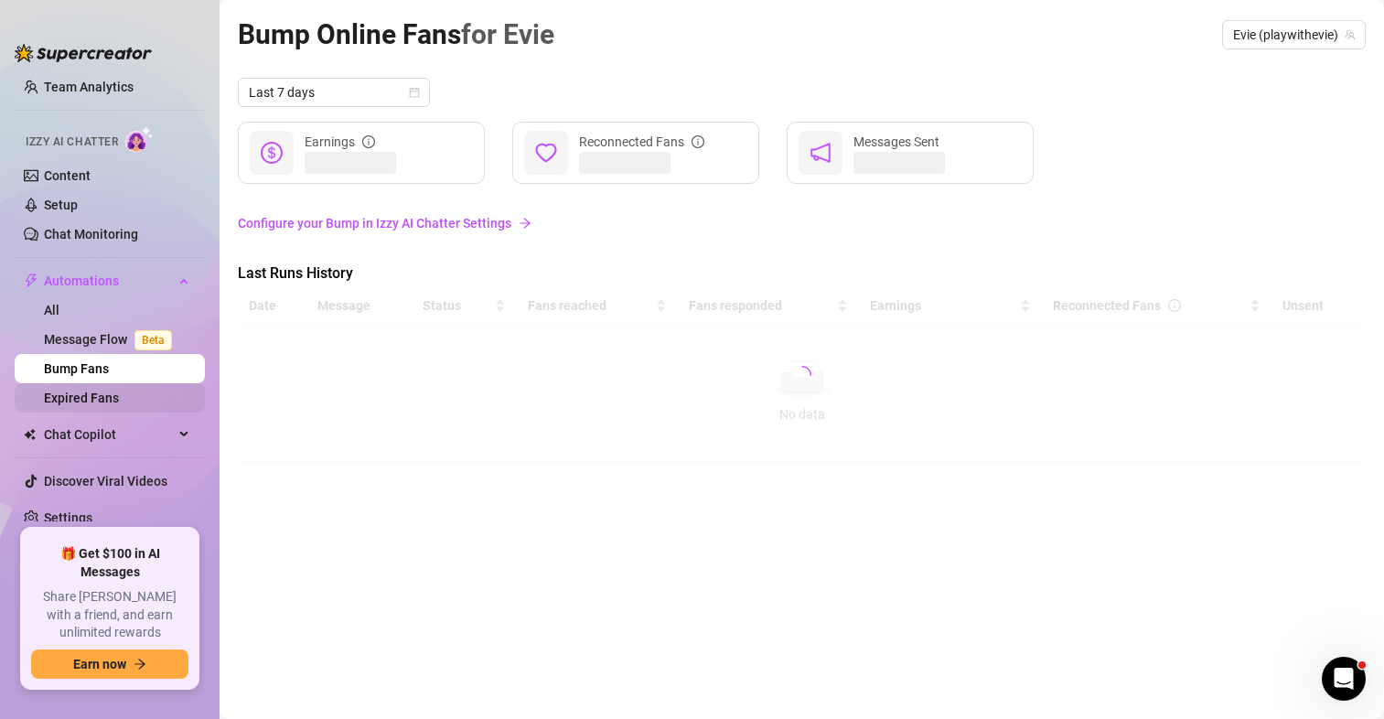
click at [92, 405] on link "Expired Fans" at bounding box center [81, 398] width 75 height 15
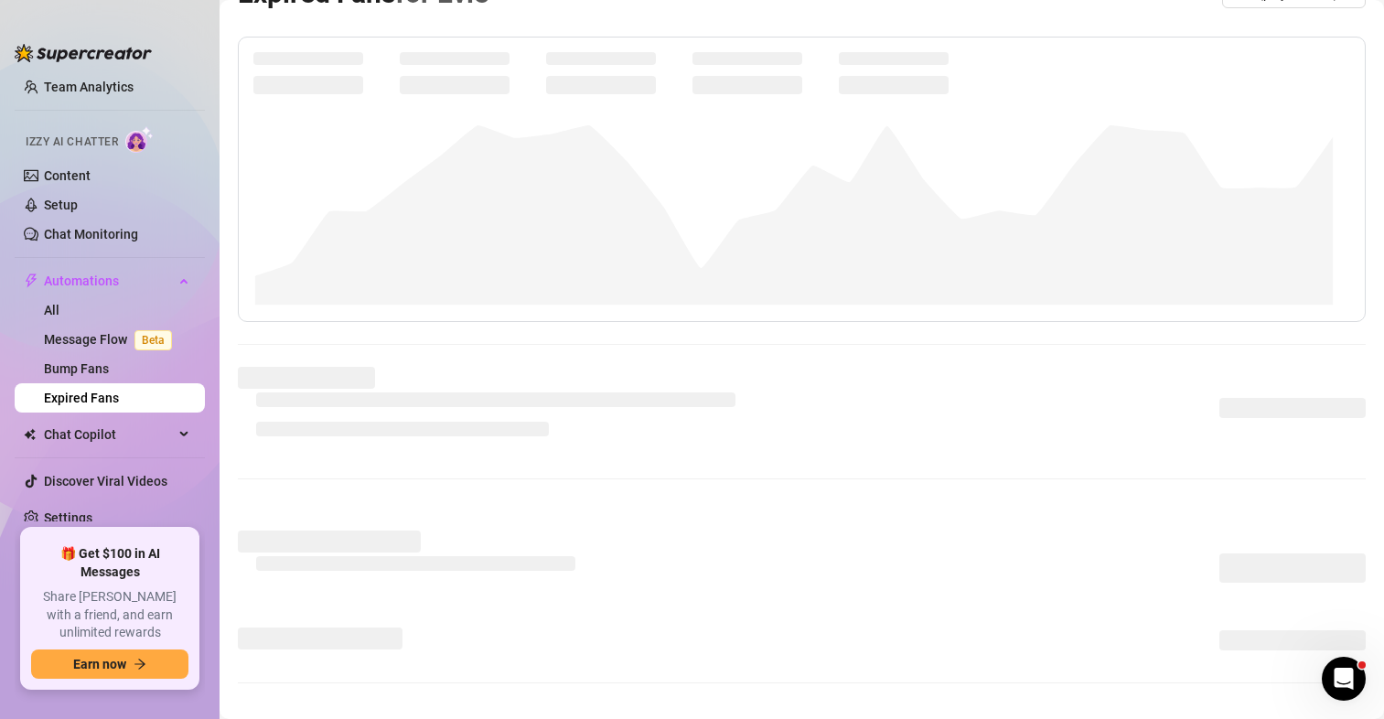
scroll to position [91, 0]
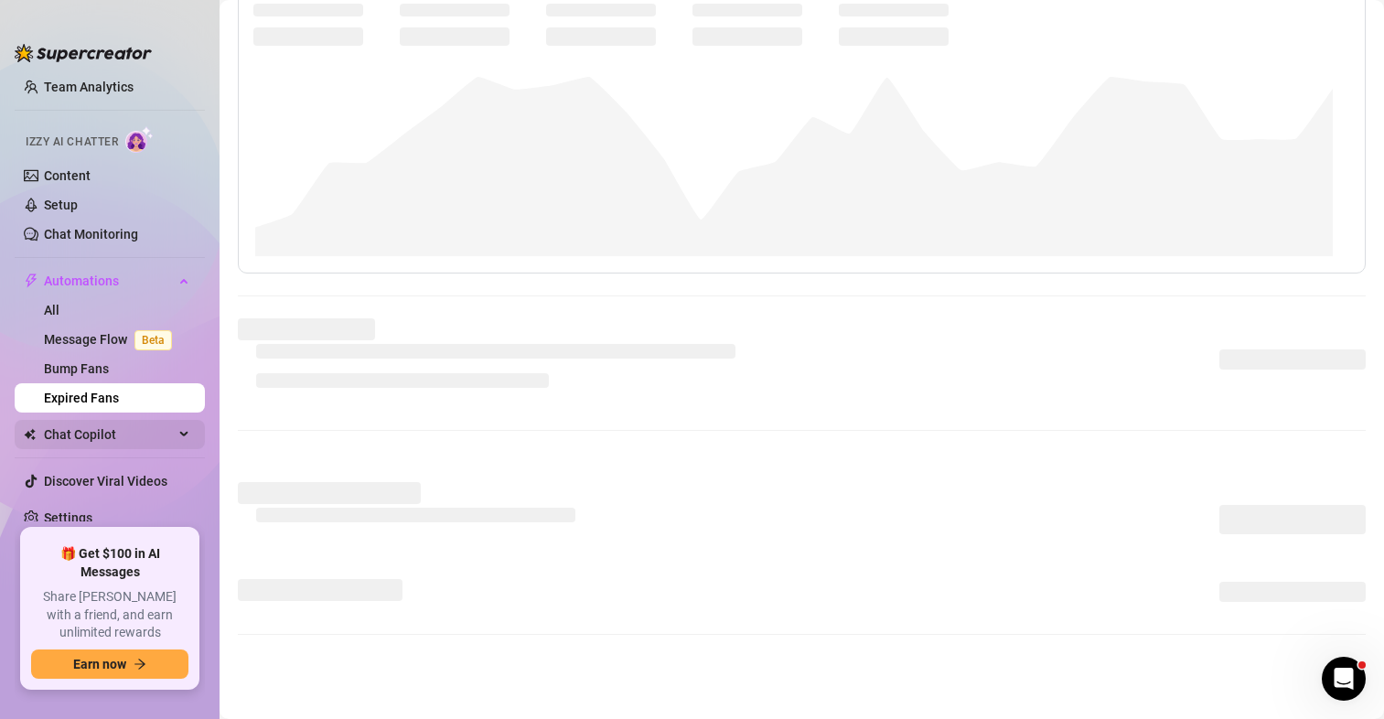
click at [100, 432] on span "Chat Copilot" at bounding box center [109, 434] width 130 height 29
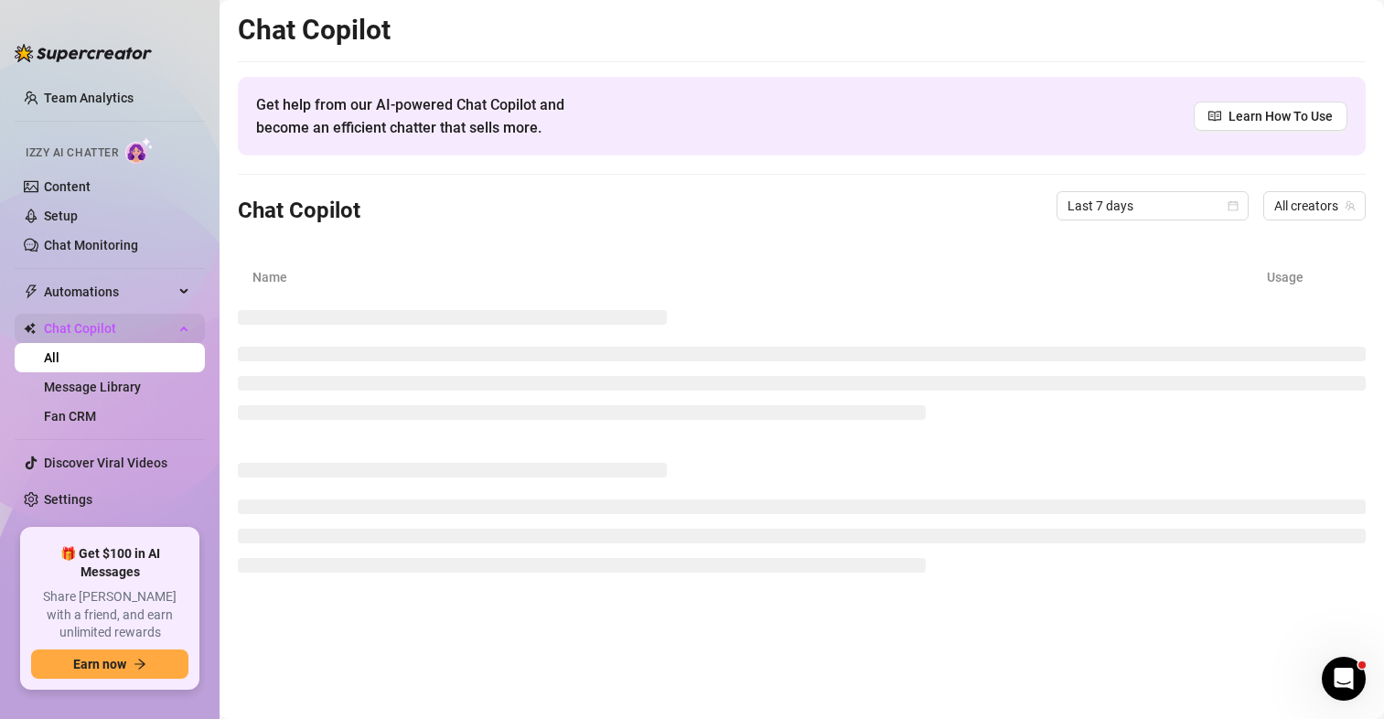
scroll to position [51, 0]
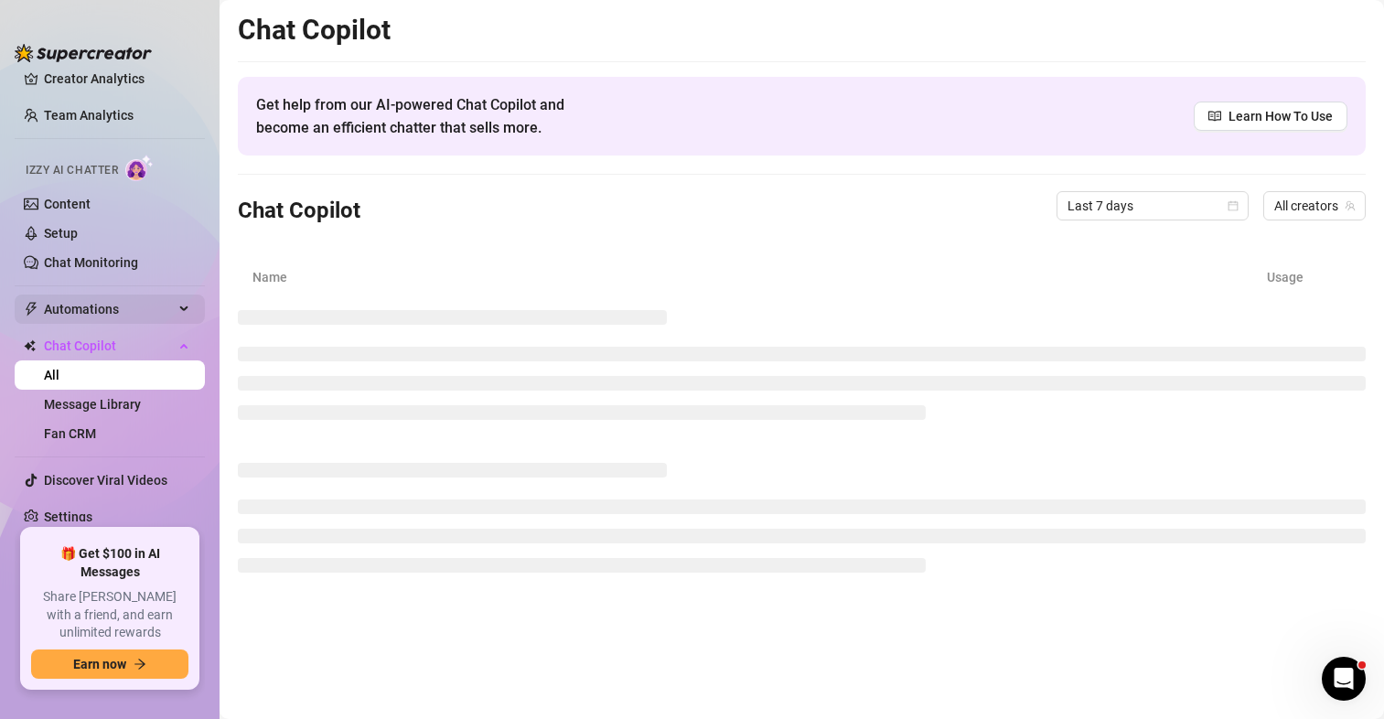
click at [83, 307] on span "Automations" at bounding box center [109, 309] width 130 height 29
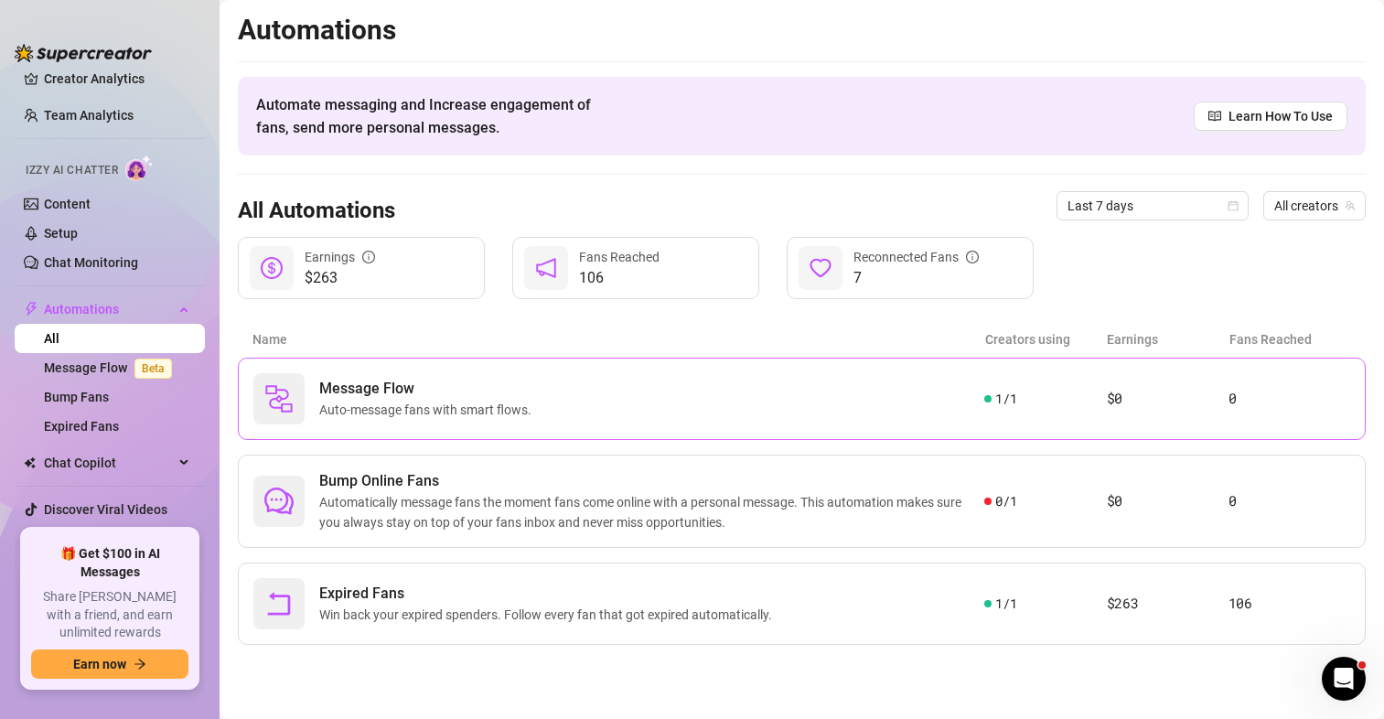
click at [383, 407] on span "Auto-message fans with smart flows." at bounding box center [429, 410] width 220 height 20
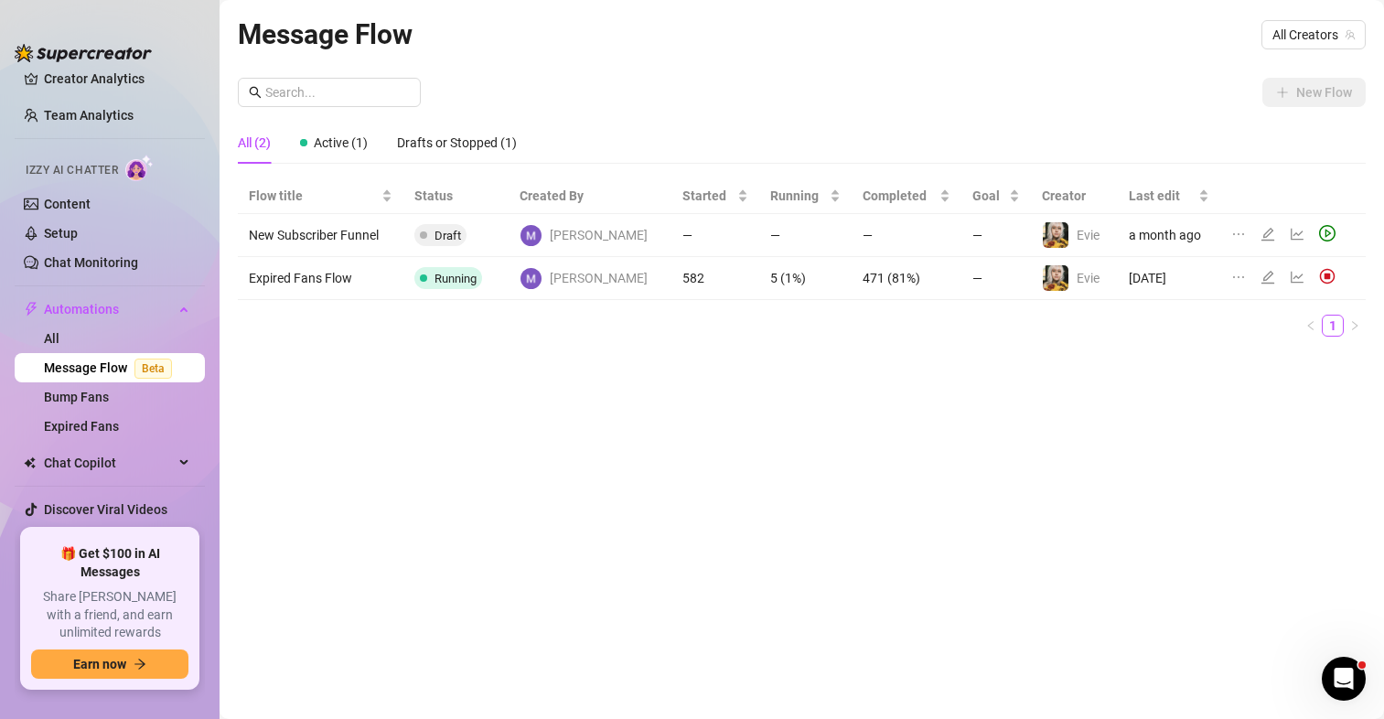
click at [541, 281] on img at bounding box center [531, 278] width 21 height 21
click at [1261, 275] on icon "edit" at bounding box center [1268, 277] width 15 height 15
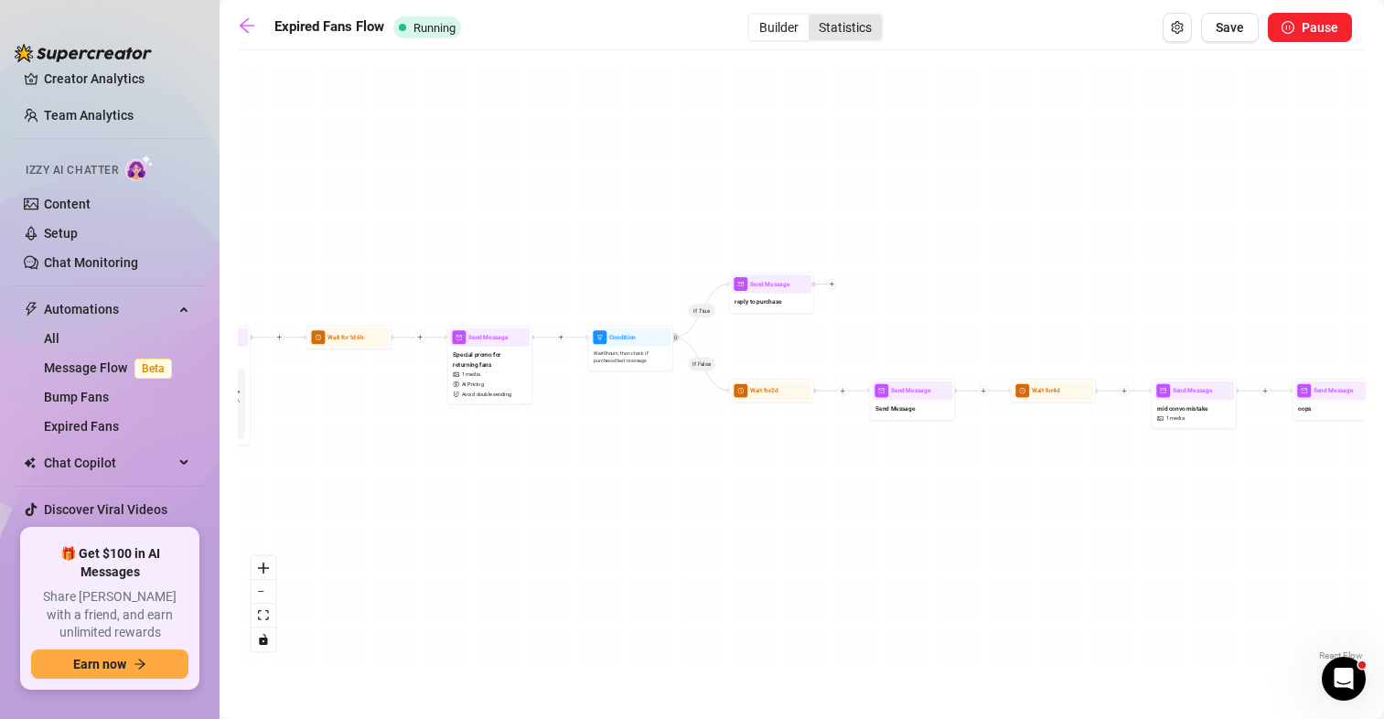
click at [847, 29] on div "Statistics" at bounding box center [845, 28] width 73 height 26
click at [813, 17] on input "Statistics" at bounding box center [813, 17] width 0 height 0
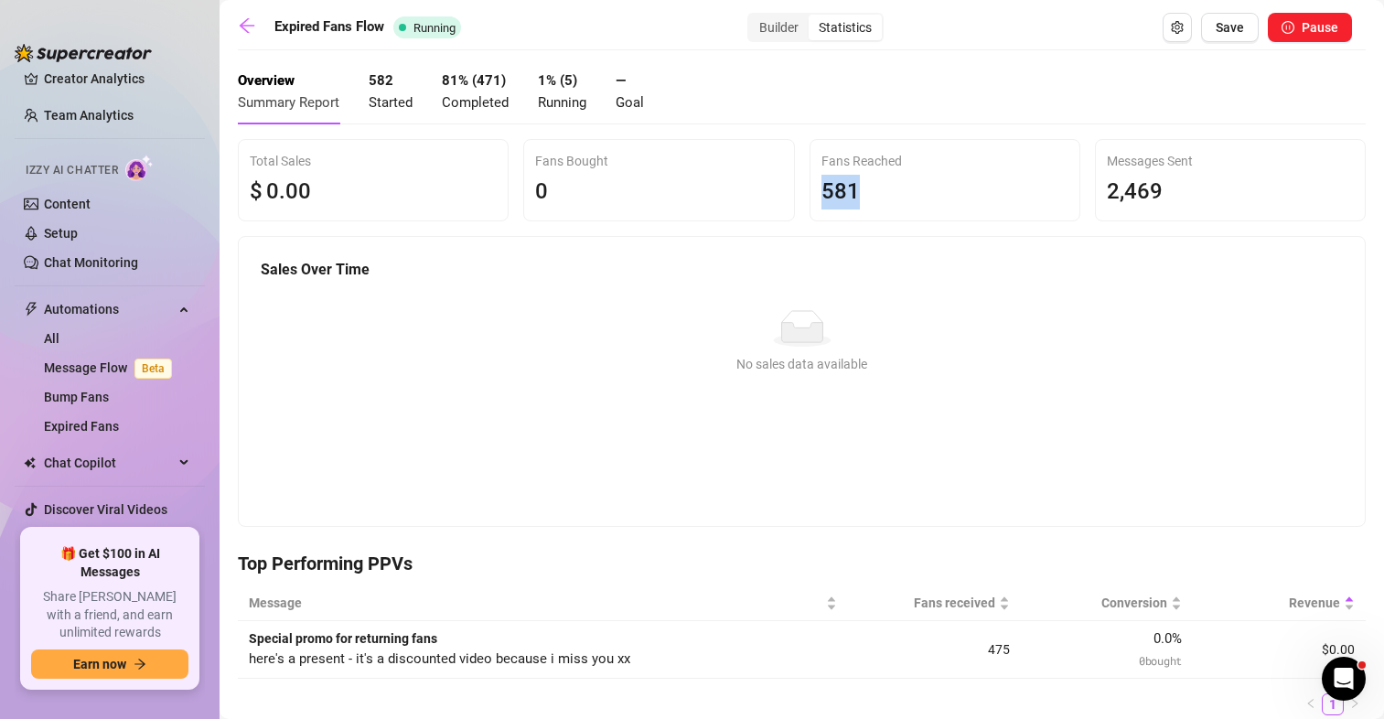
drag, startPoint x: 804, startPoint y: 187, endPoint x: 963, endPoint y: 201, distance: 159.0
click at [963, 201] on div "Fans Reached 581" at bounding box center [945, 180] width 269 height 81
click at [963, 201] on div "581" at bounding box center [945, 192] width 247 height 35
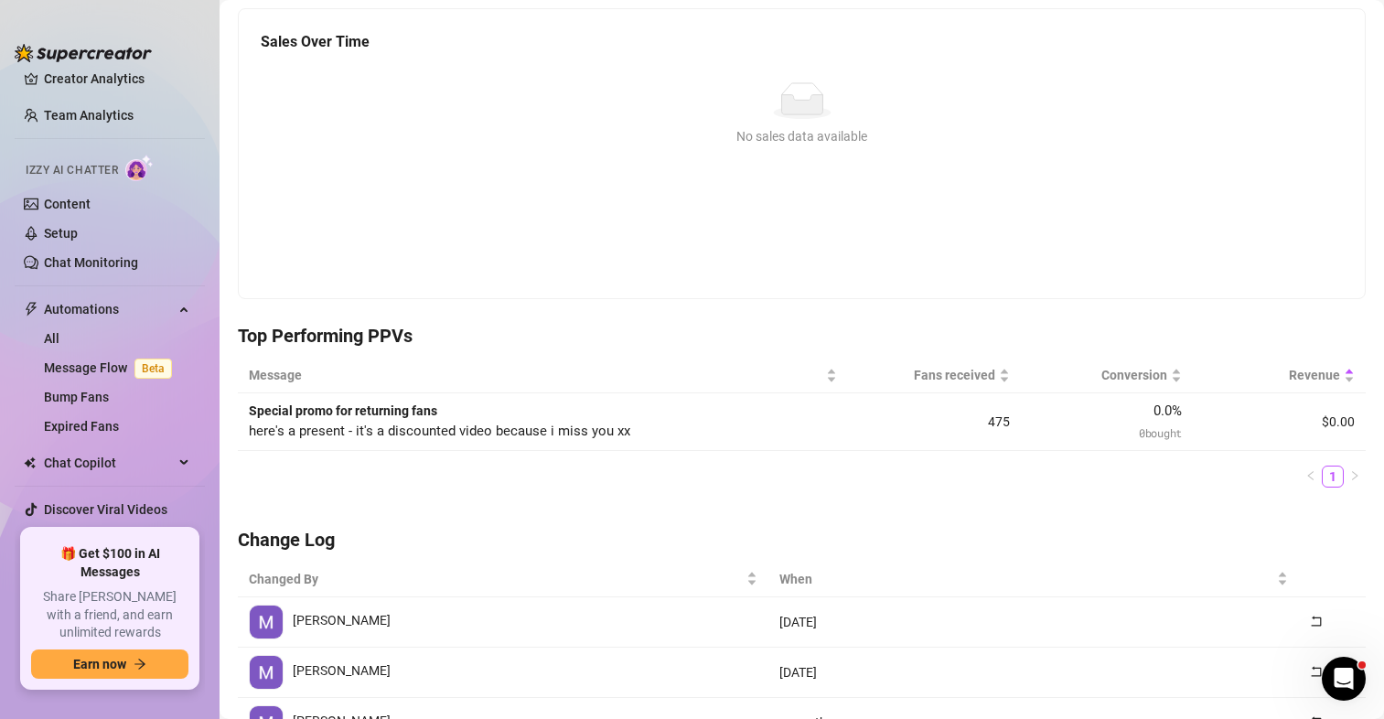
scroll to position [457, 0]
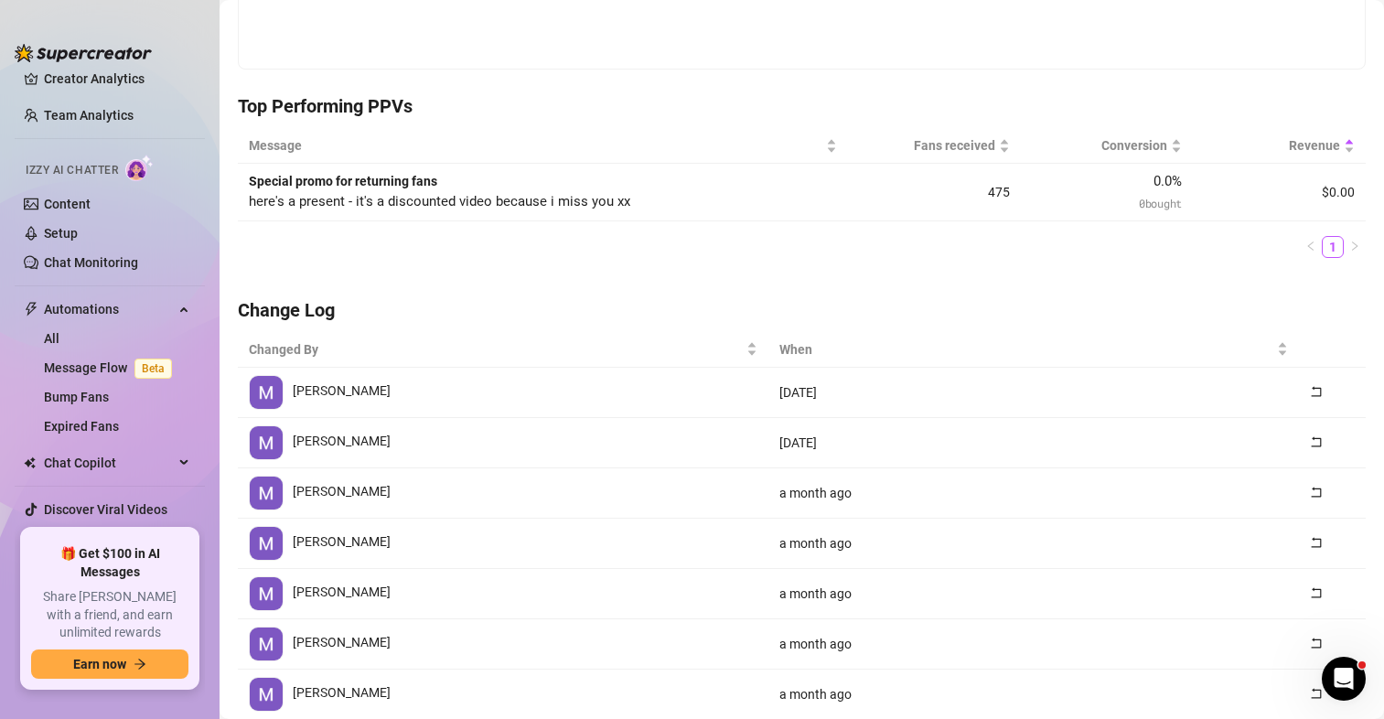
drag, startPoint x: 425, startPoint y: 200, endPoint x: 688, endPoint y: 199, distance: 262.6
click at [688, 199] on td "Special promo for returning fans here's a present - it's a discounted video bec…" at bounding box center [543, 193] width 610 height 58
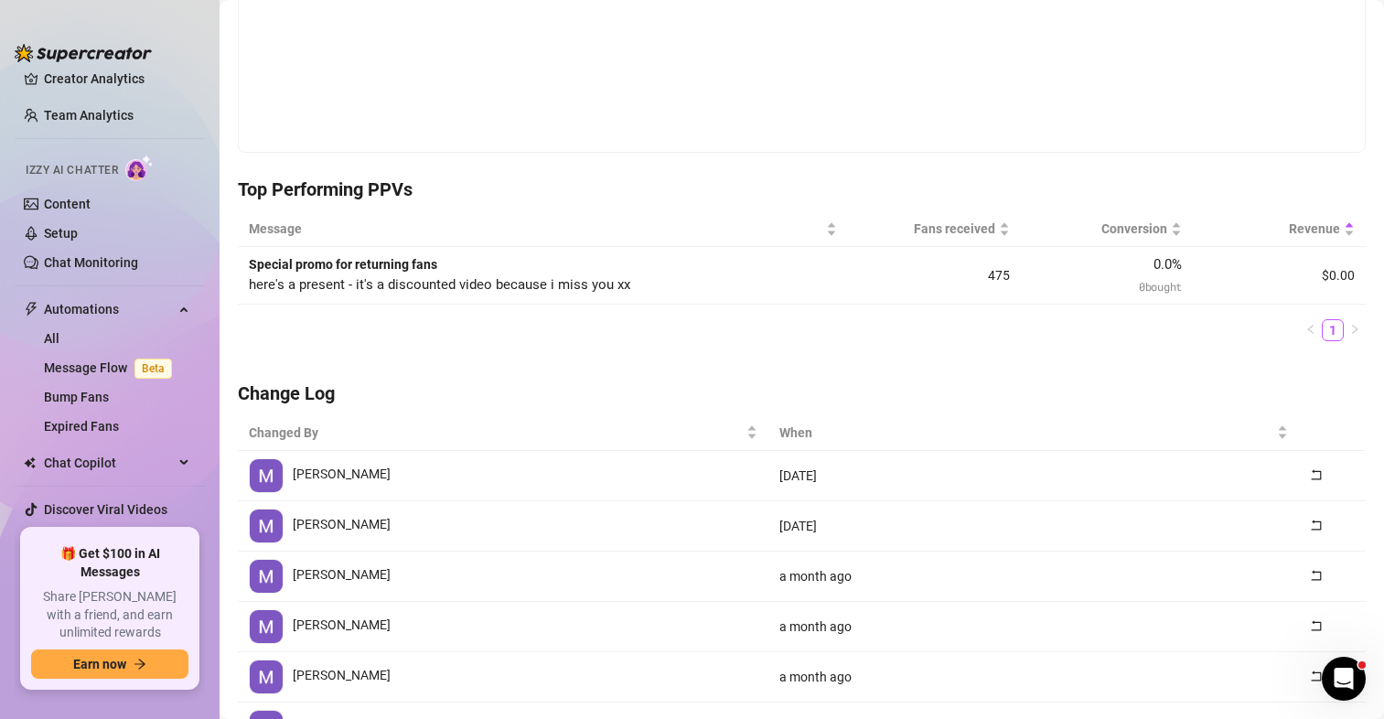
scroll to position [0, 0]
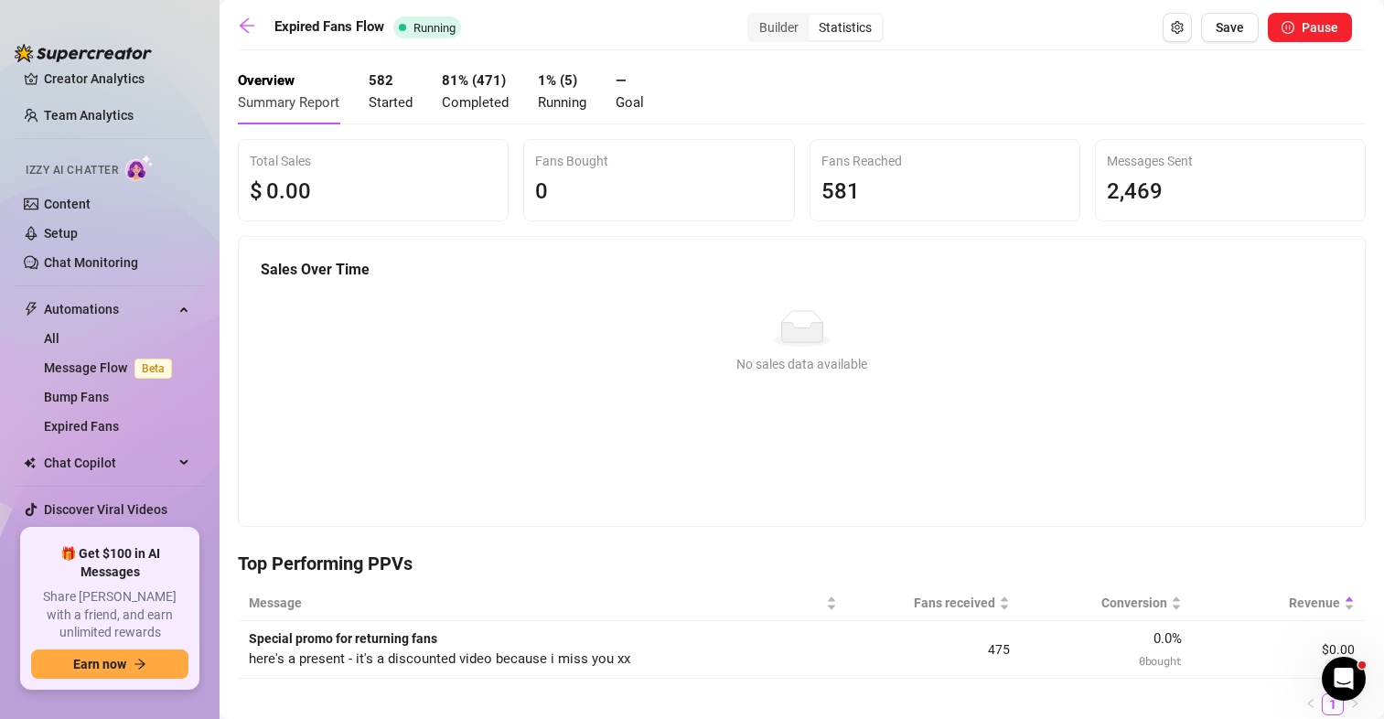
click at [823, 18] on div "Statistics" at bounding box center [845, 28] width 73 height 26
click at [813, 17] on input "Statistics" at bounding box center [813, 17] width 0 height 0
click at [755, 26] on div "Builder" at bounding box center [778, 28] width 59 height 26
click at [754, 17] on input "Builder" at bounding box center [754, 17] width 0 height 0
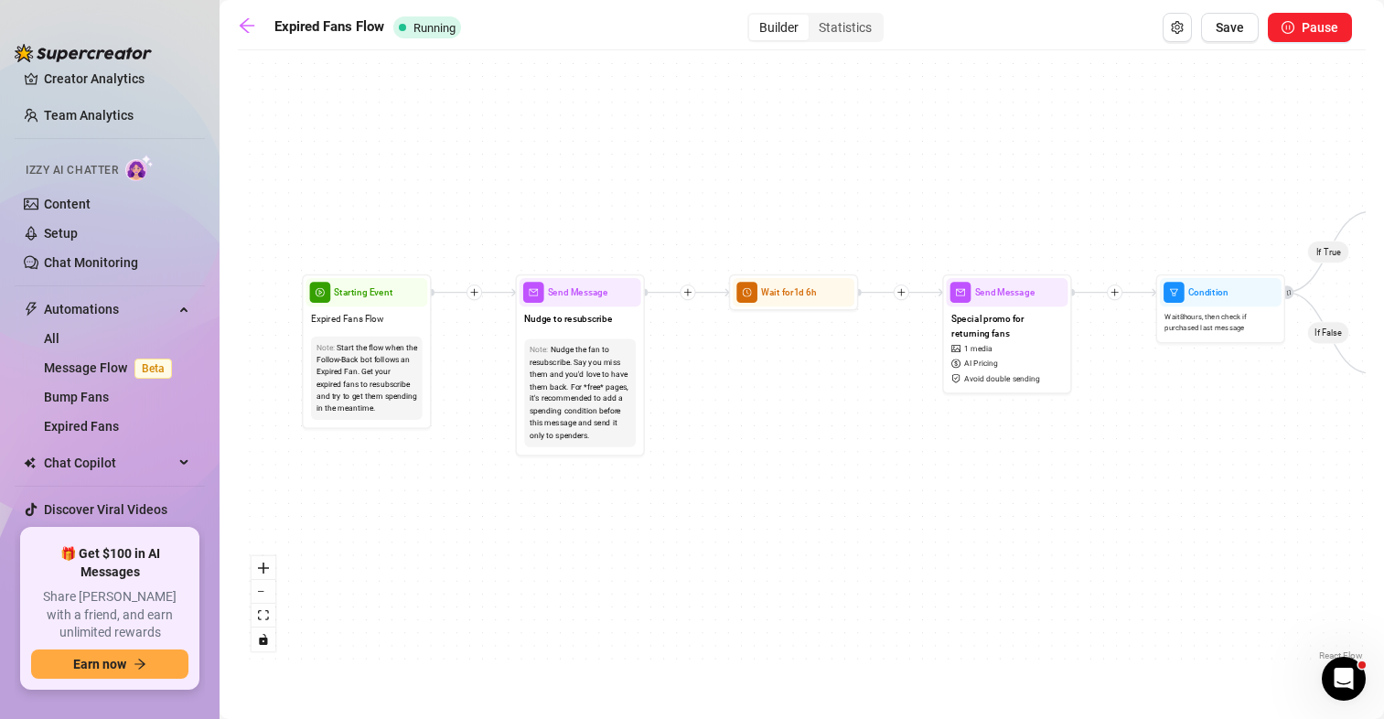
drag, startPoint x: 683, startPoint y: 411, endPoint x: 1116, endPoint y: 459, distance: 436.4
click at [1116, 459] on div "If True If False Send Message oops Send Message mid convo mistake 1 media Wait …" at bounding box center [802, 362] width 1128 height 606
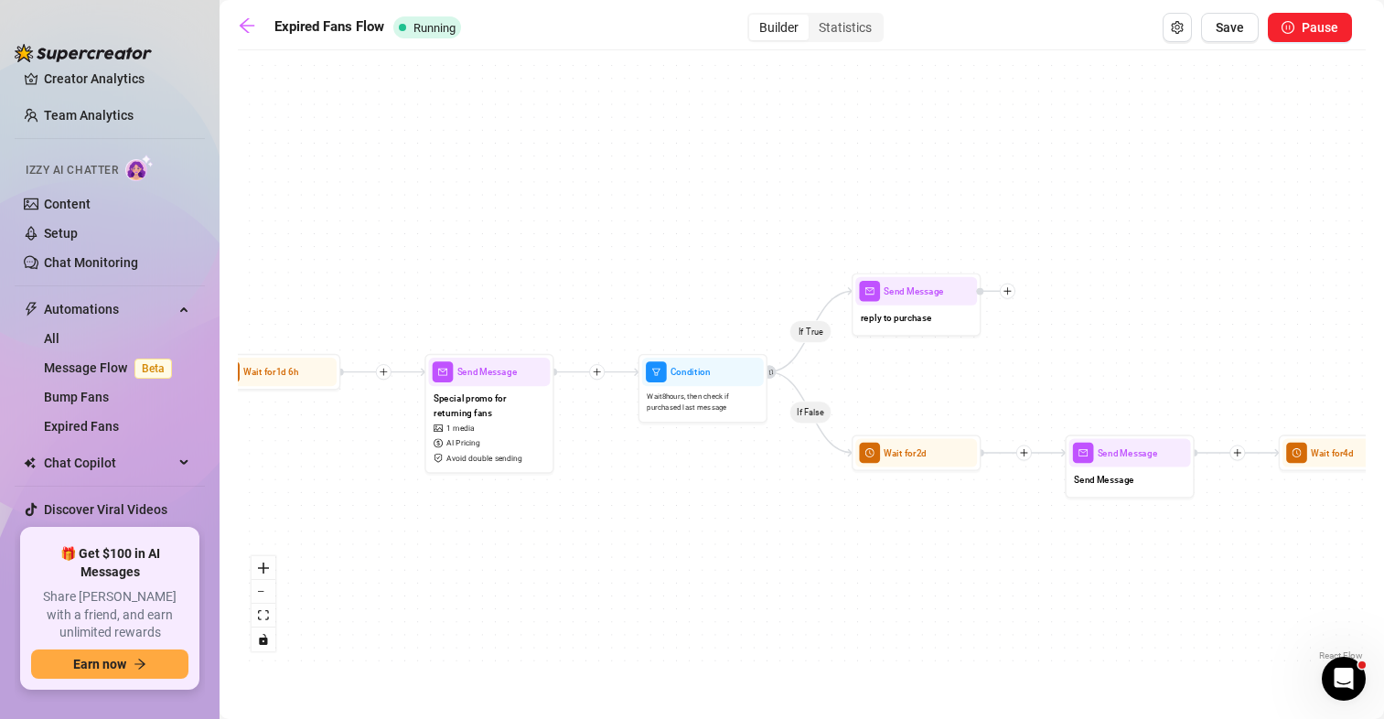
drag, startPoint x: 1105, startPoint y: 414, endPoint x: 572, endPoint y: 490, distance: 538.9
click at [572, 490] on div "If True If False Send Message oops Send Message mid convo mistake 1 media Wait …" at bounding box center [802, 362] width 1128 height 606
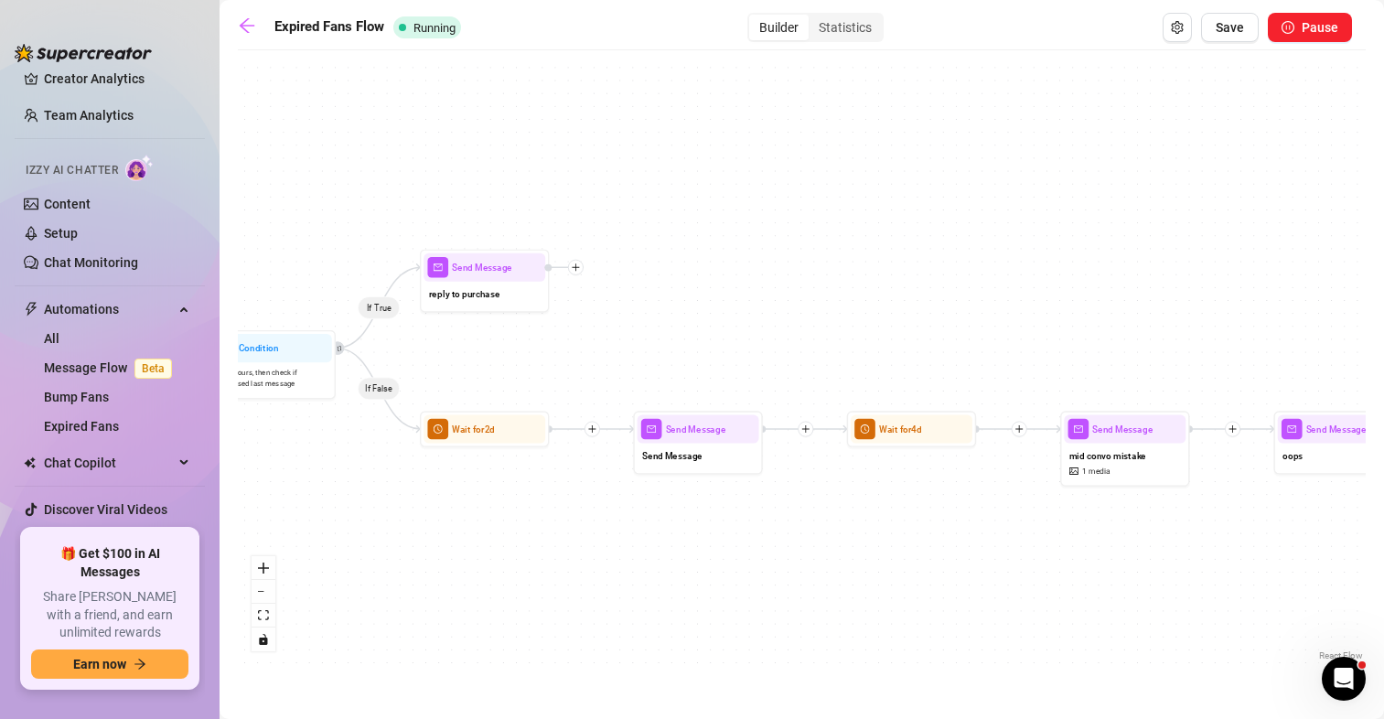
drag, startPoint x: 916, startPoint y: 575, endPoint x: 363, endPoint y: 529, distance: 554.6
click at [357, 532] on div "If True If False Send Message oops Send Message mid convo mistake 1 media Wait …" at bounding box center [802, 362] width 1128 height 606
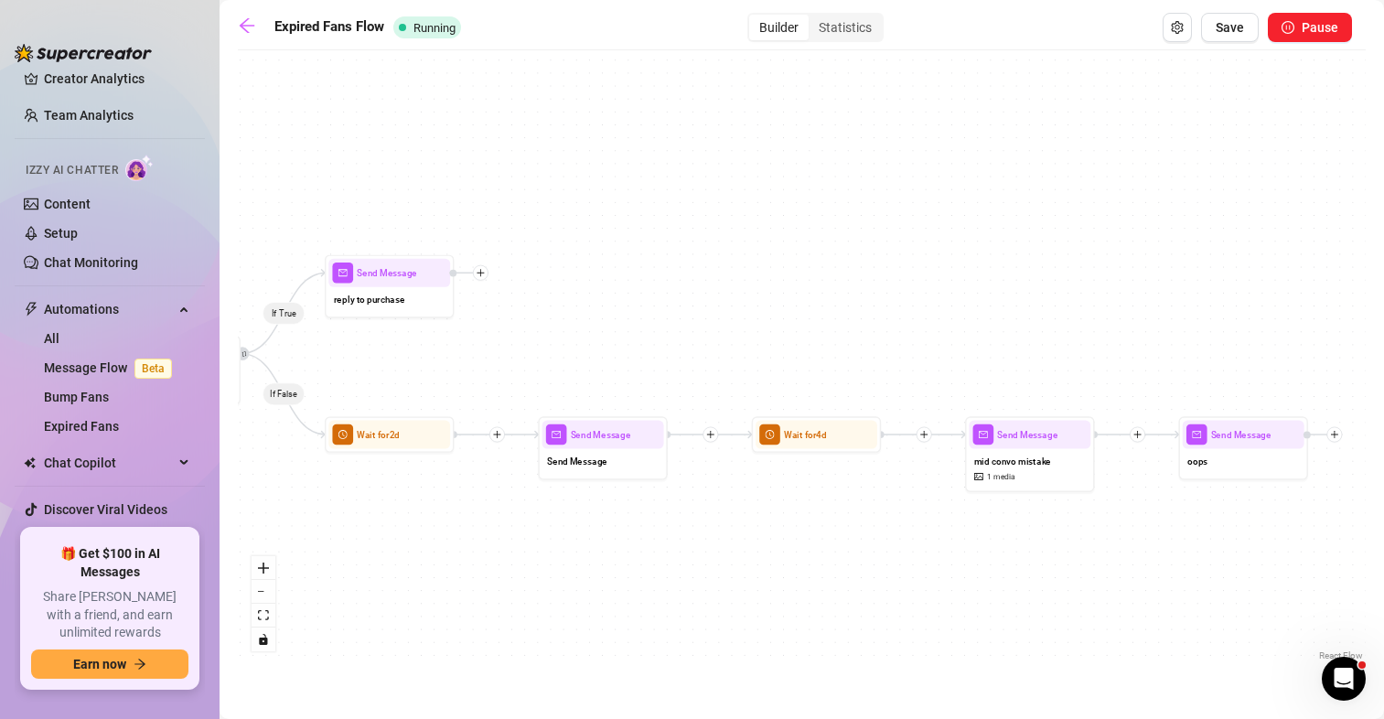
drag, startPoint x: 955, startPoint y: 548, endPoint x: 1447, endPoint y: 565, distance: 491.6
click at [1383, 565] on html "Home Creator Analytics Team Analytics Izzy AI Chatter Content Setup Chat Monito…" at bounding box center [692, 359] width 1384 height 719
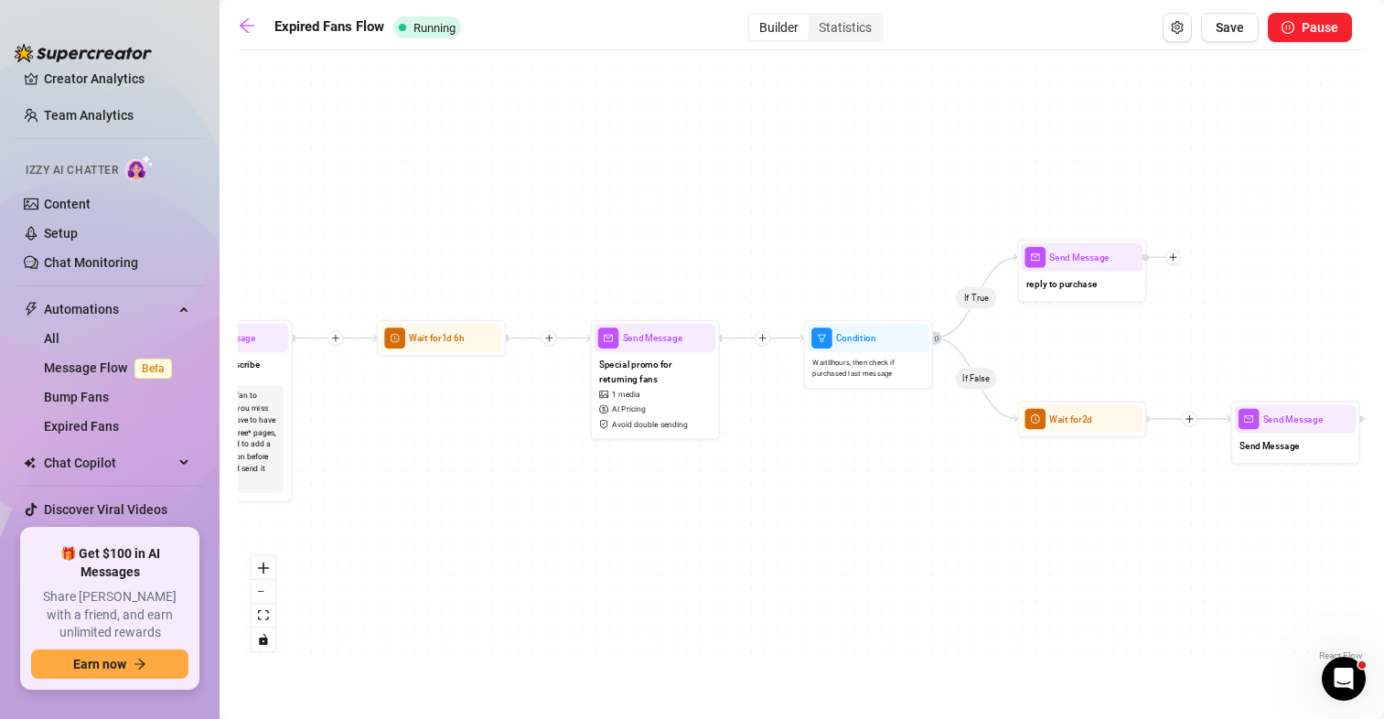
drag, startPoint x: 802, startPoint y: 519, endPoint x: 959, endPoint y: 517, distance: 156.5
click at [1262, 511] on div "If True If False Send Message oops Send Message mid convo mistake 1 media Wait …" at bounding box center [802, 362] width 1128 height 606
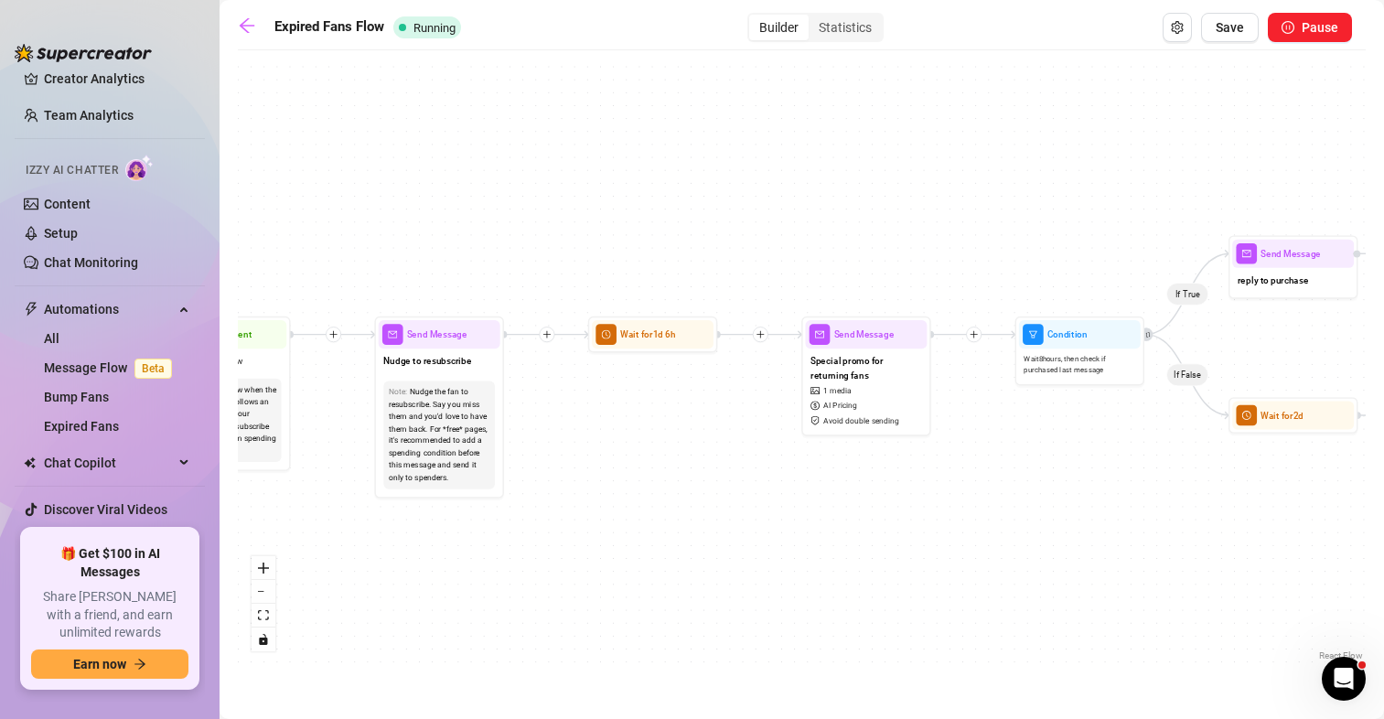
drag, startPoint x: 840, startPoint y: 499, endPoint x: 962, endPoint y: 497, distance: 121.7
click at [971, 497] on div "If True If False Send Message oops Send Message mid convo mistake 1 media Wait …" at bounding box center [802, 362] width 1128 height 606
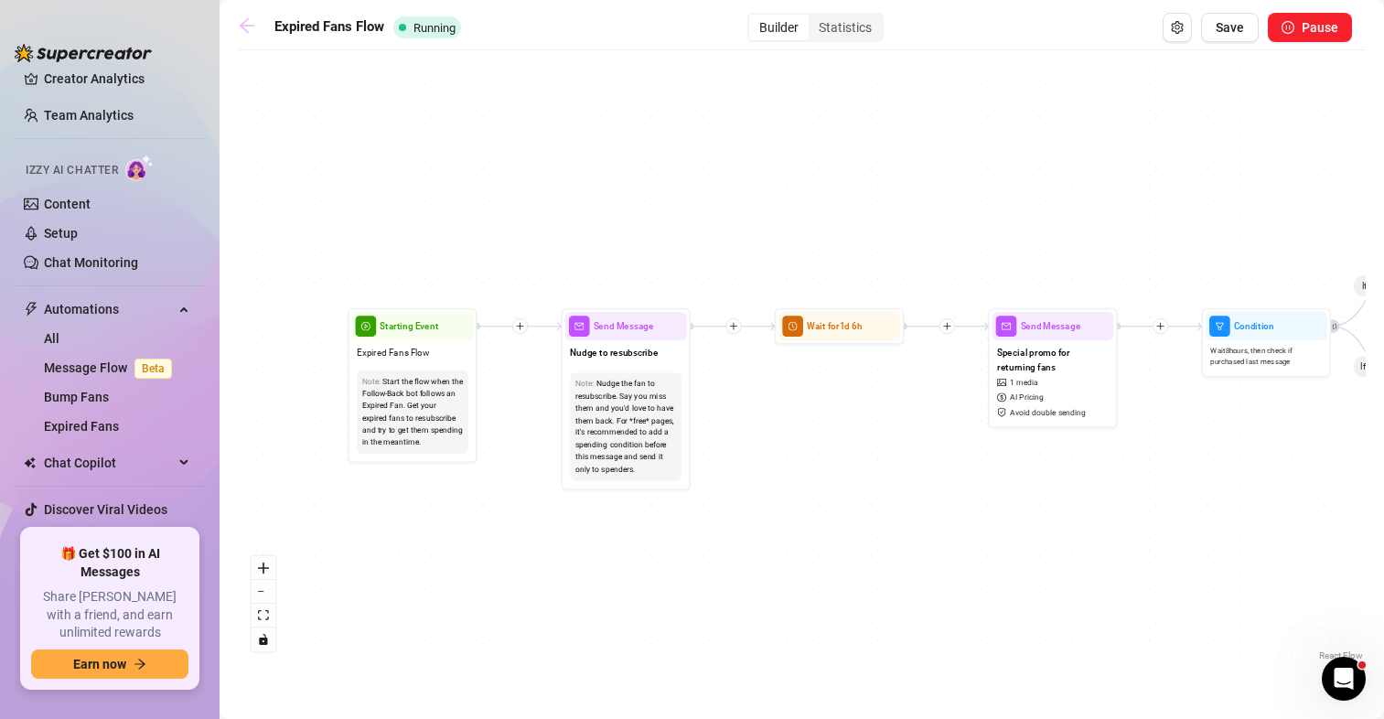
click at [257, 36] on link at bounding box center [251, 27] width 27 height 22
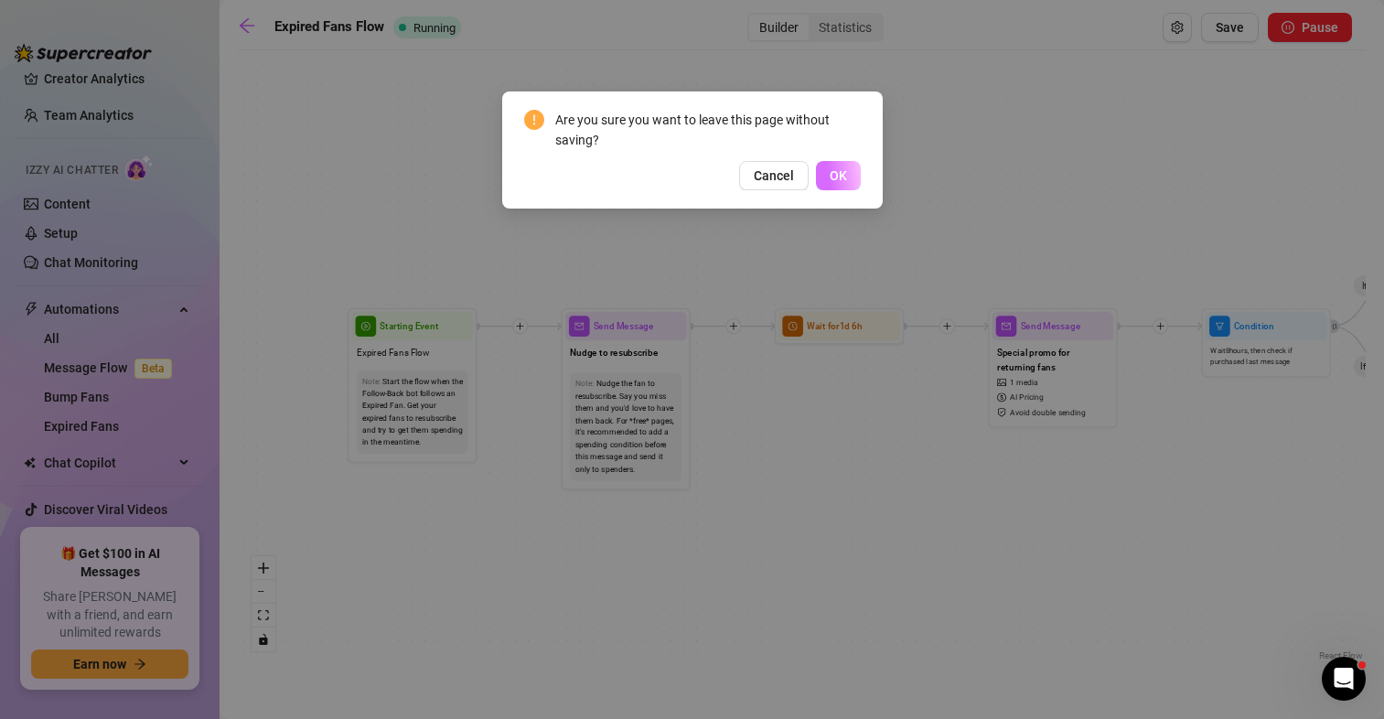
click at [825, 180] on button "OK" at bounding box center [838, 175] width 45 height 29
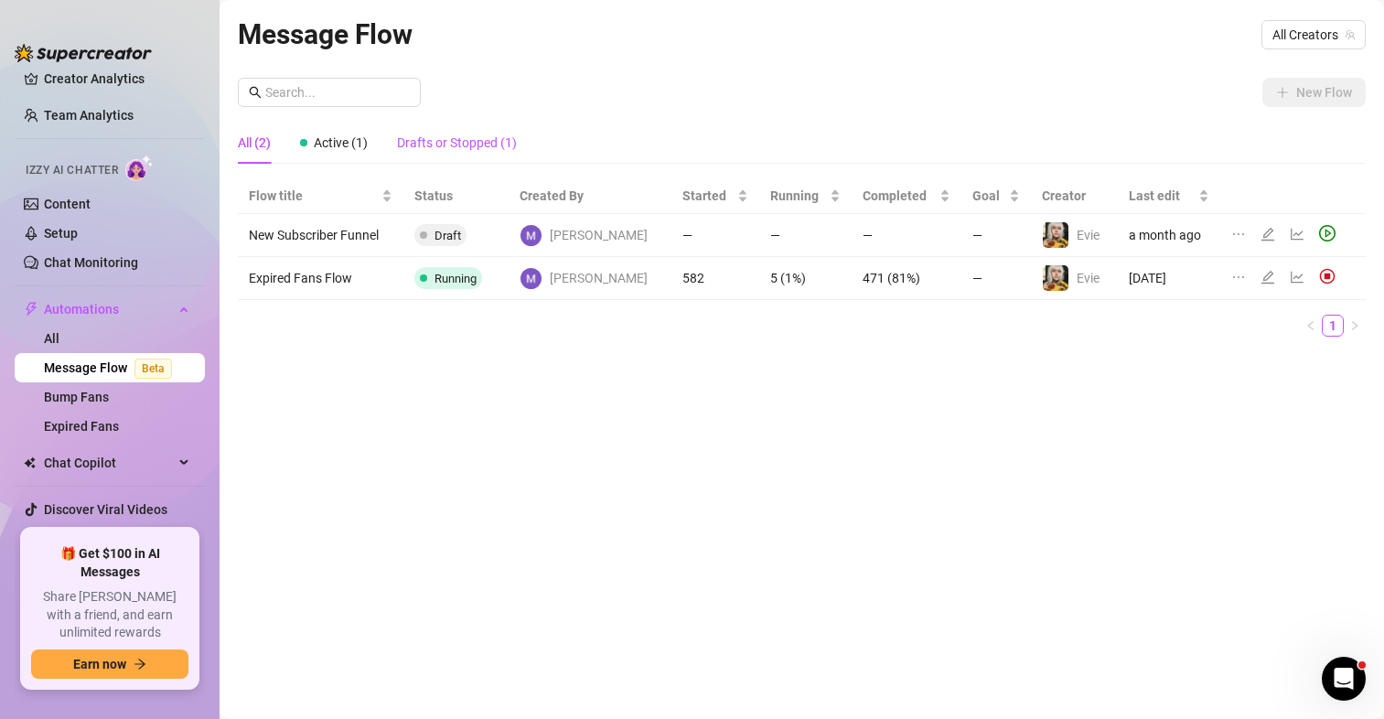
click at [462, 145] on div "Drafts or Stopped (1)" at bounding box center [457, 143] width 120 height 20
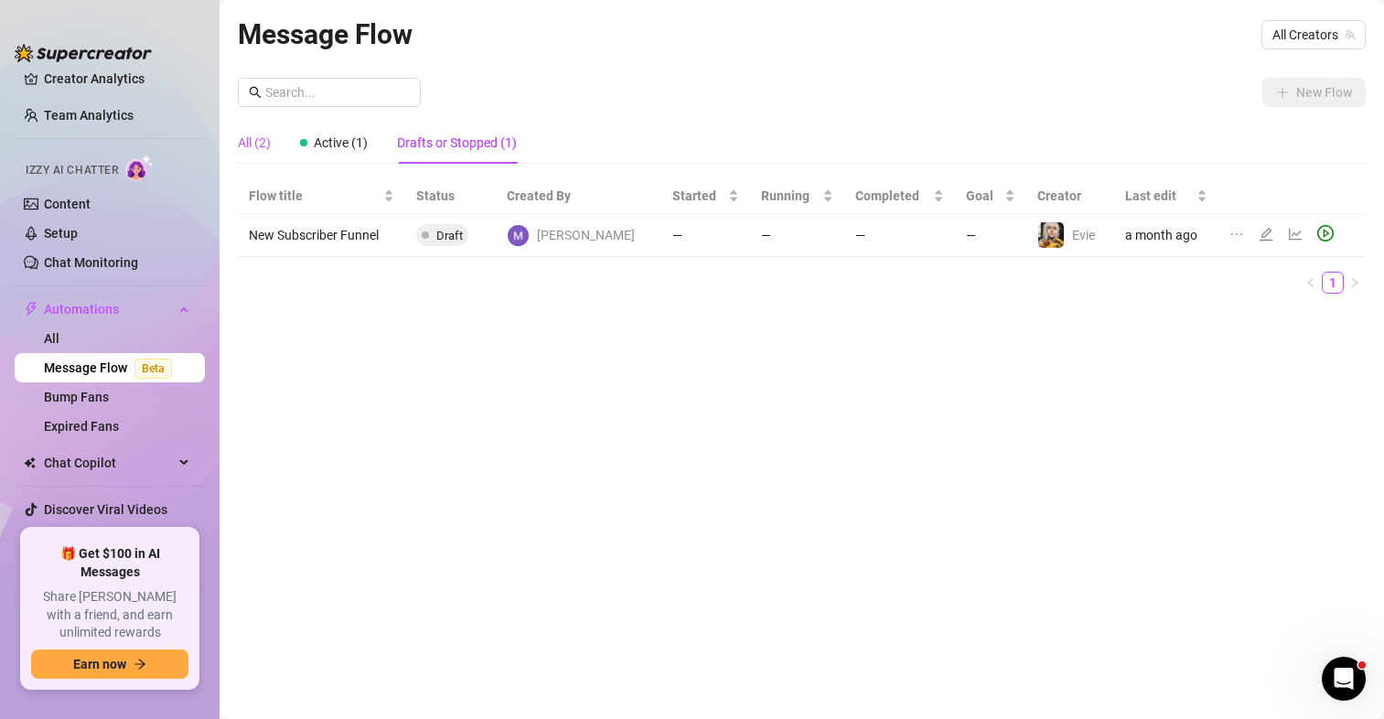
click at [250, 146] on div "All (2)" at bounding box center [254, 143] width 33 height 20
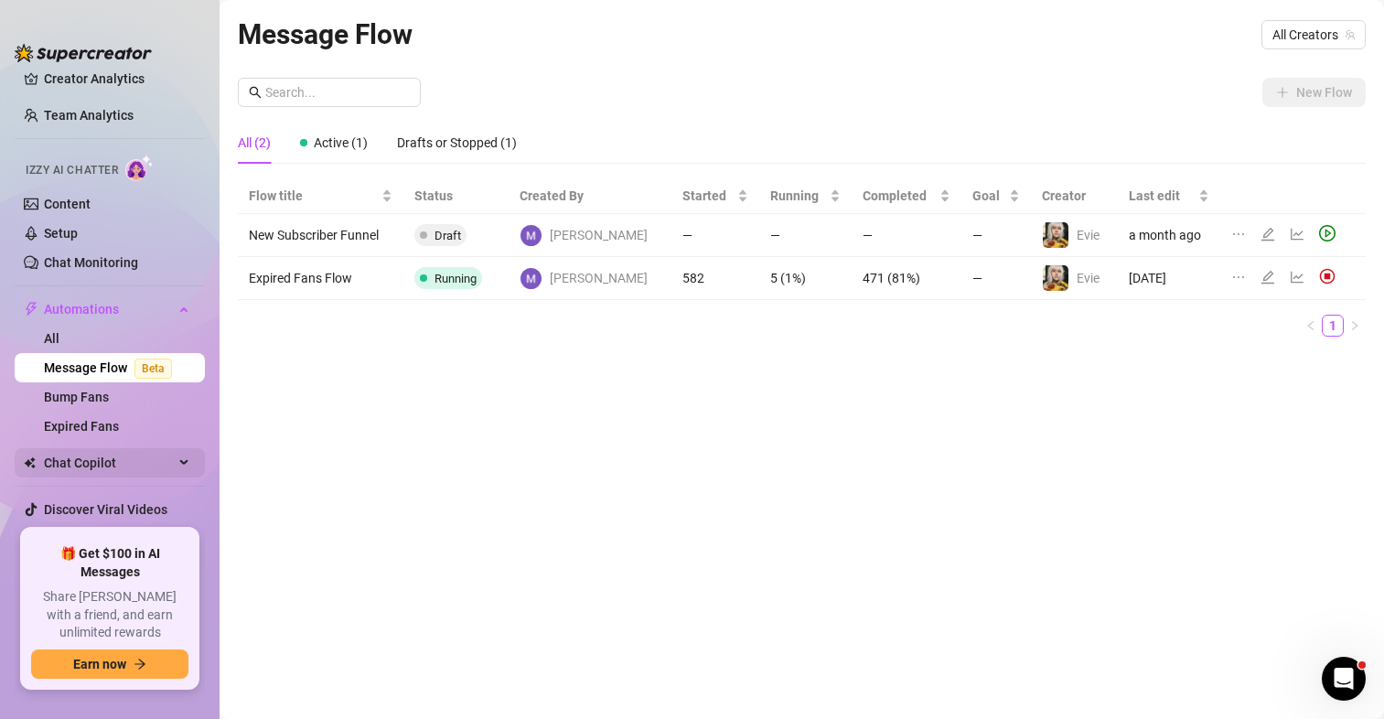
click at [108, 459] on span "Chat Copilot" at bounding box center [109, 462] width 130 height 29
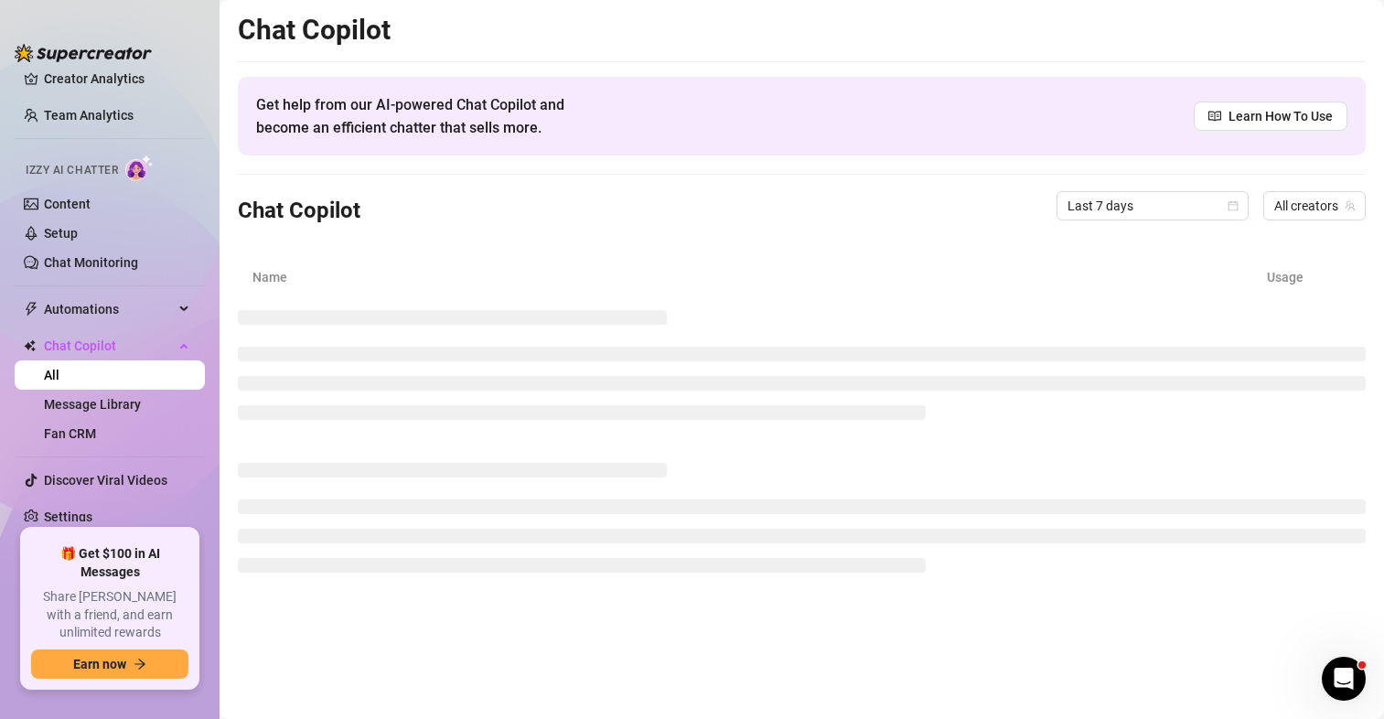
scroll to position [50, 0]
click at [91, 429] on link "Fan CRM" at bounding box center [70, 434] width 52 height 15
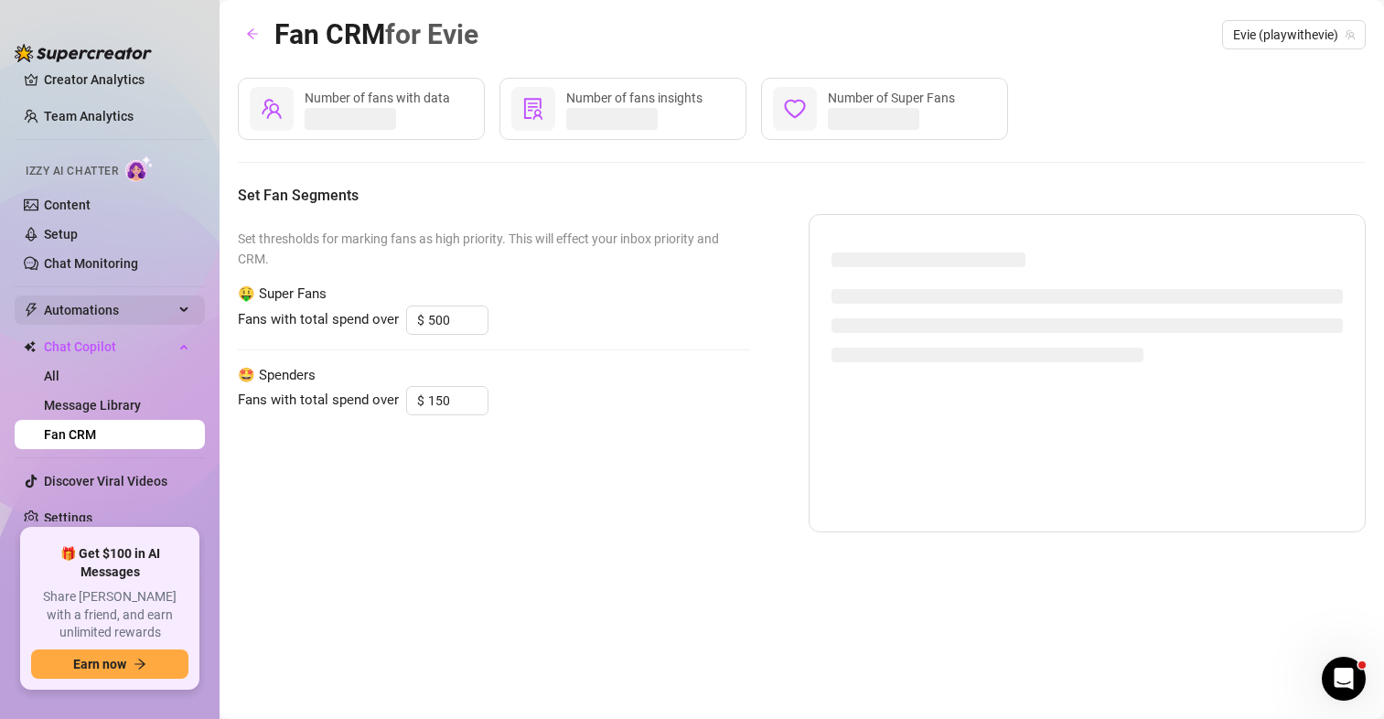
click at [102, 311] on span "Automations" at bounding box center [109, 310] width 130 height 29
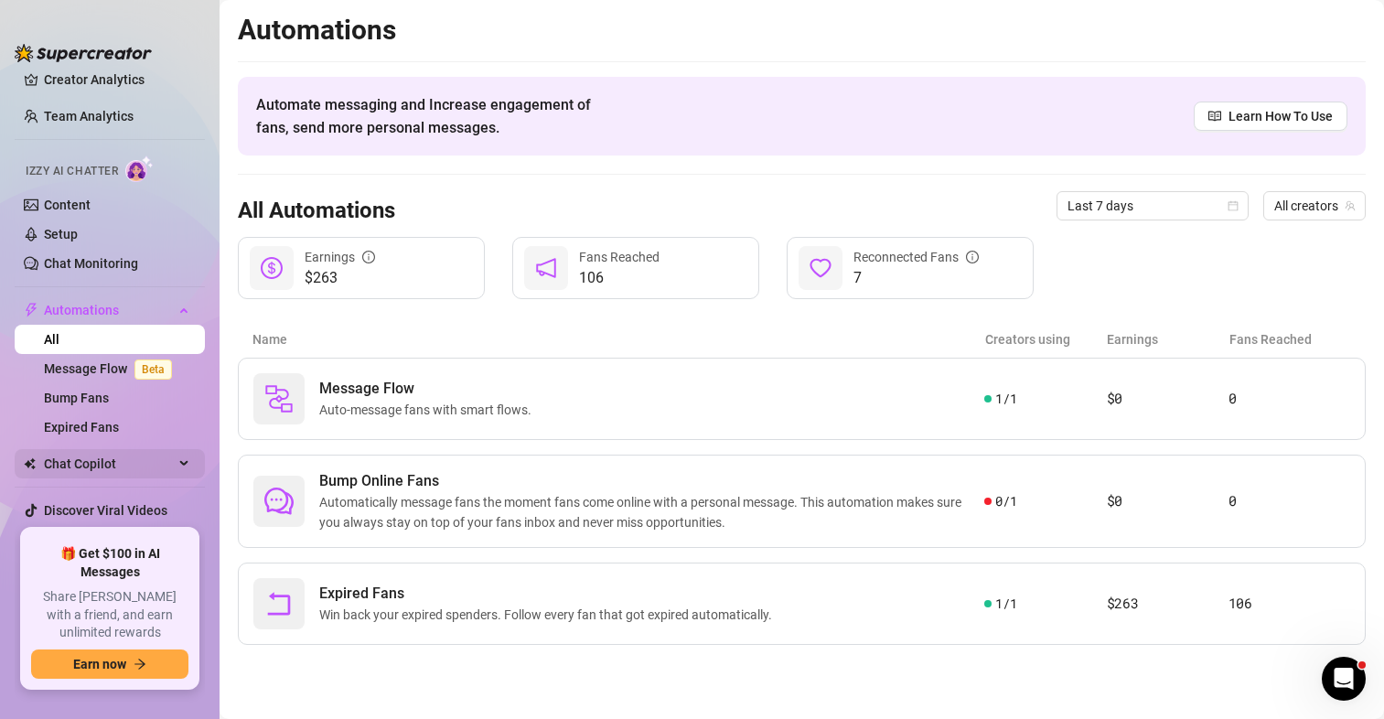
click at [108, 459] on span "Chat Copilot" at bounding box center [109, 463] width 130 height 29
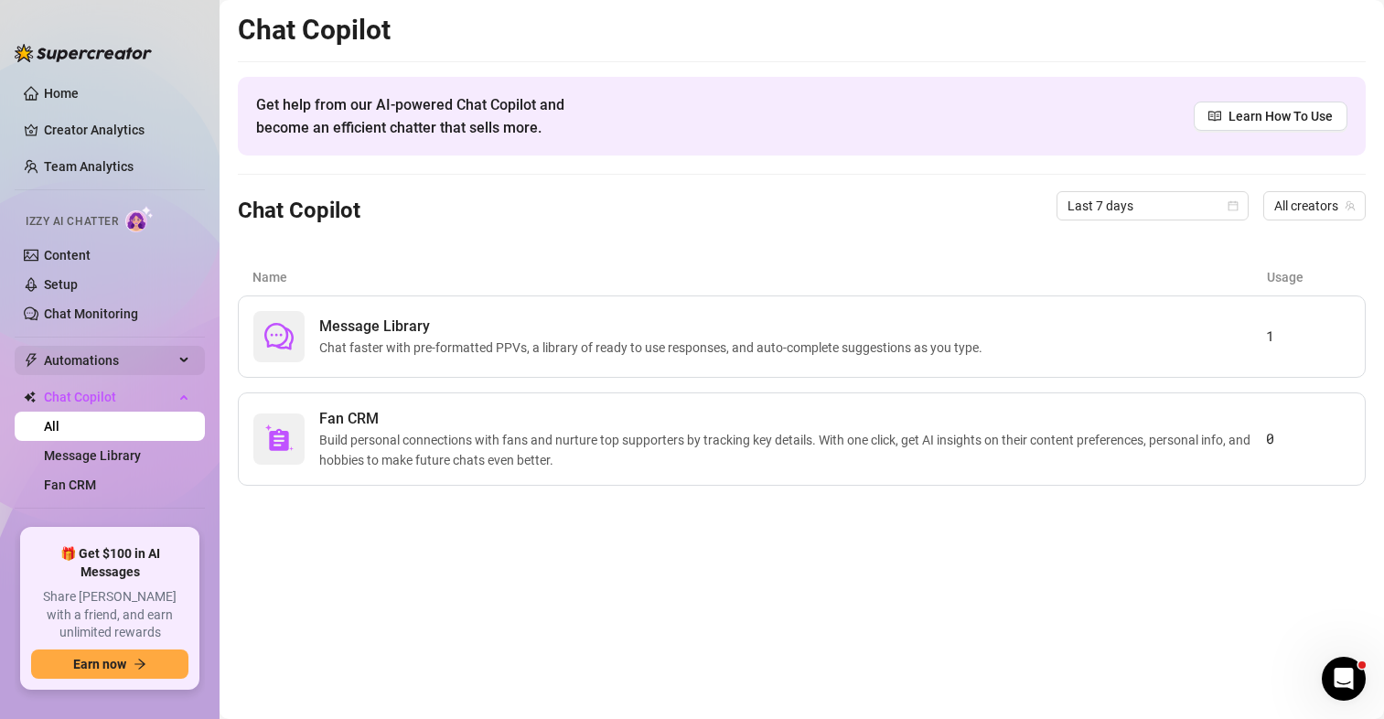
click at [81, 356] on span "Automations" at bounding box center [109, 360] width 130 height 29
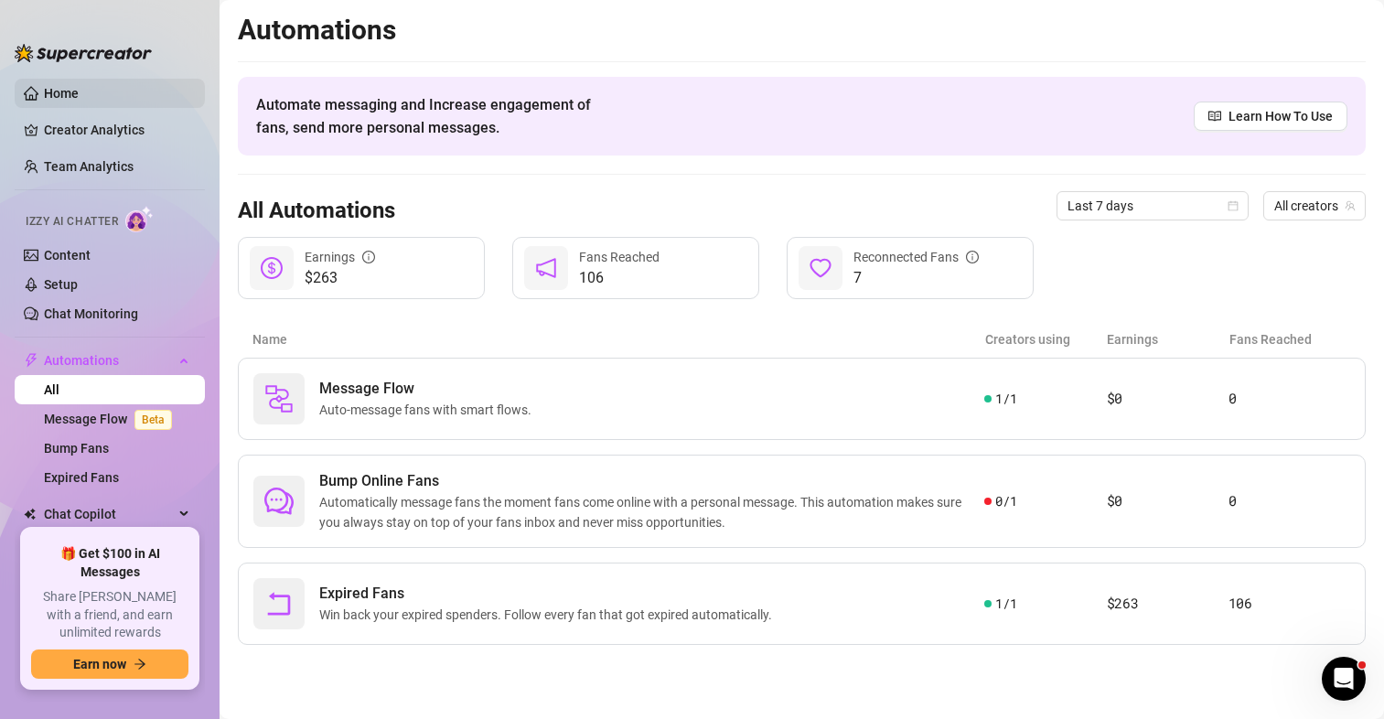
click at [68, 95] on link "Home" at bounding box center [61, 93] width 35 height 15
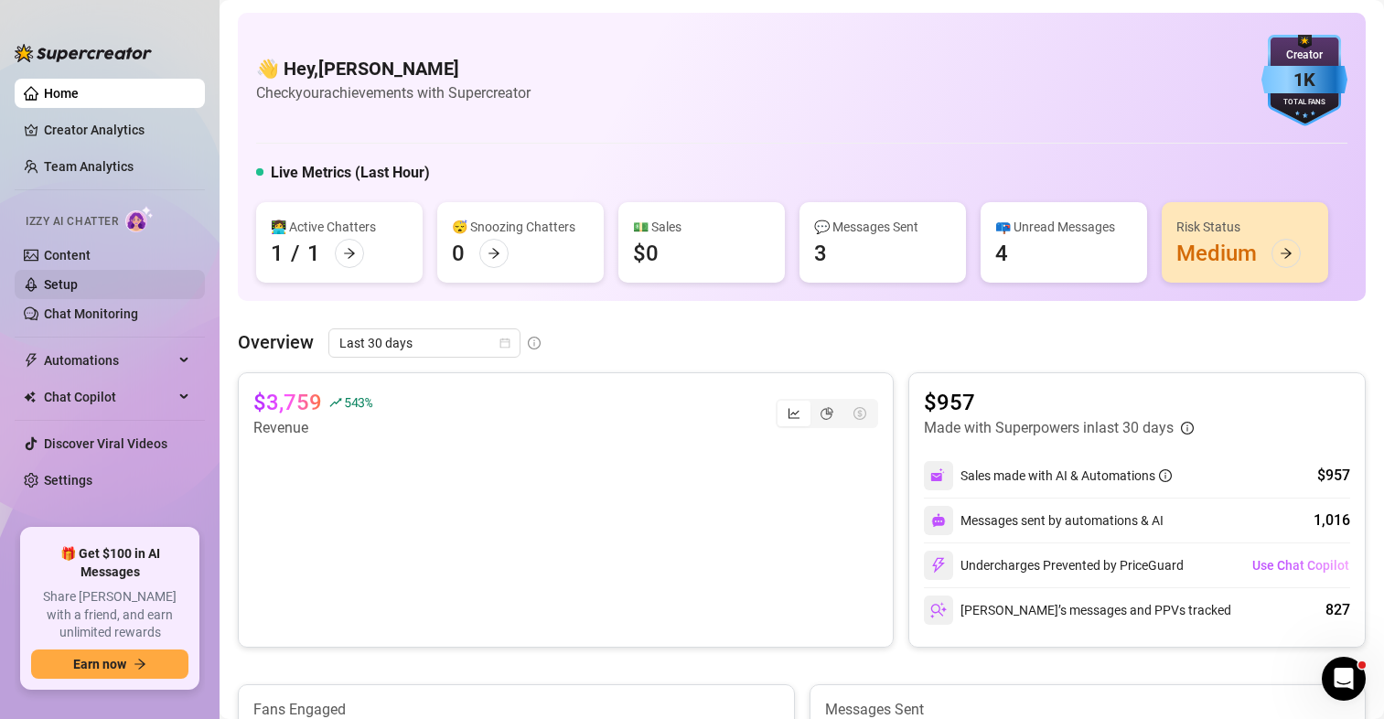
click at [78, 277] on link "Setup" at bounding box center [61, 284] width 34 height 15
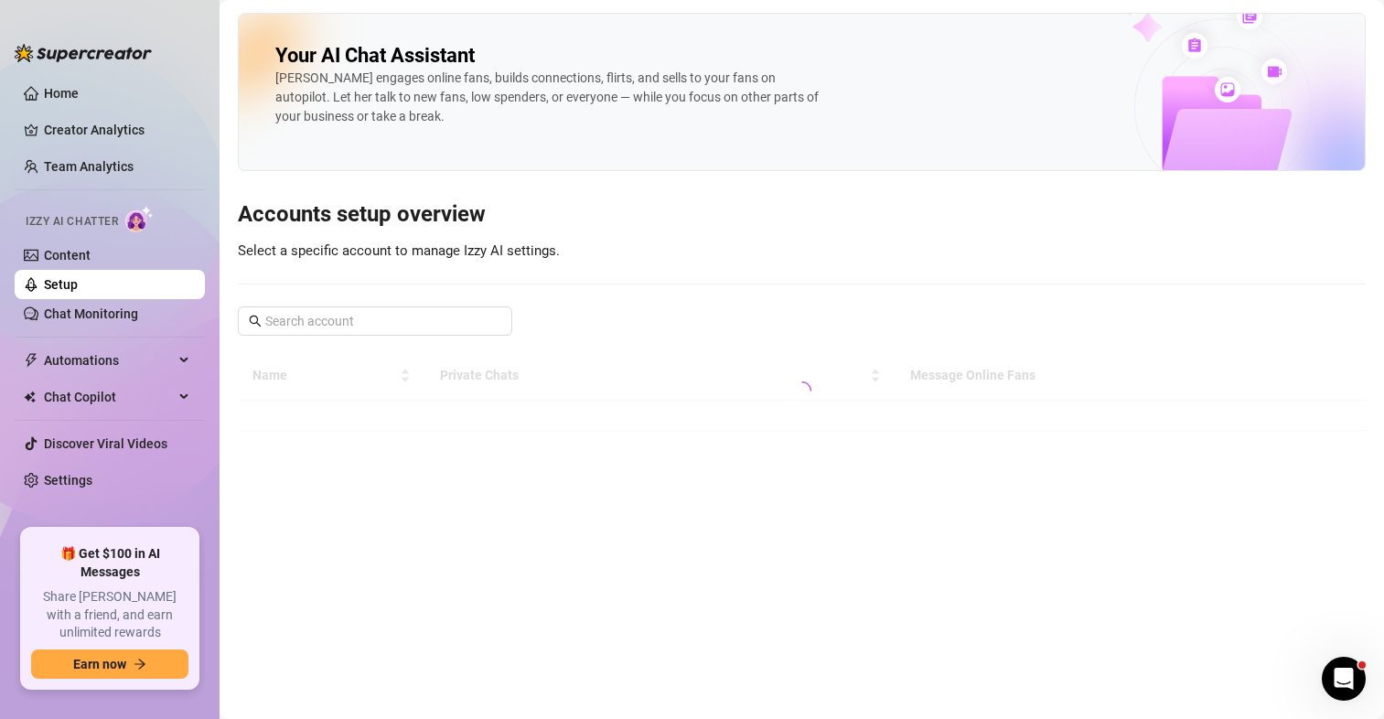
click at [105, 234] on div "Izzy AI Chatter" at bounding box center [108, 219] width 194 height 41
click at [91, 249] on link "Content" at bounding box center [67, 255] width 47 height 15
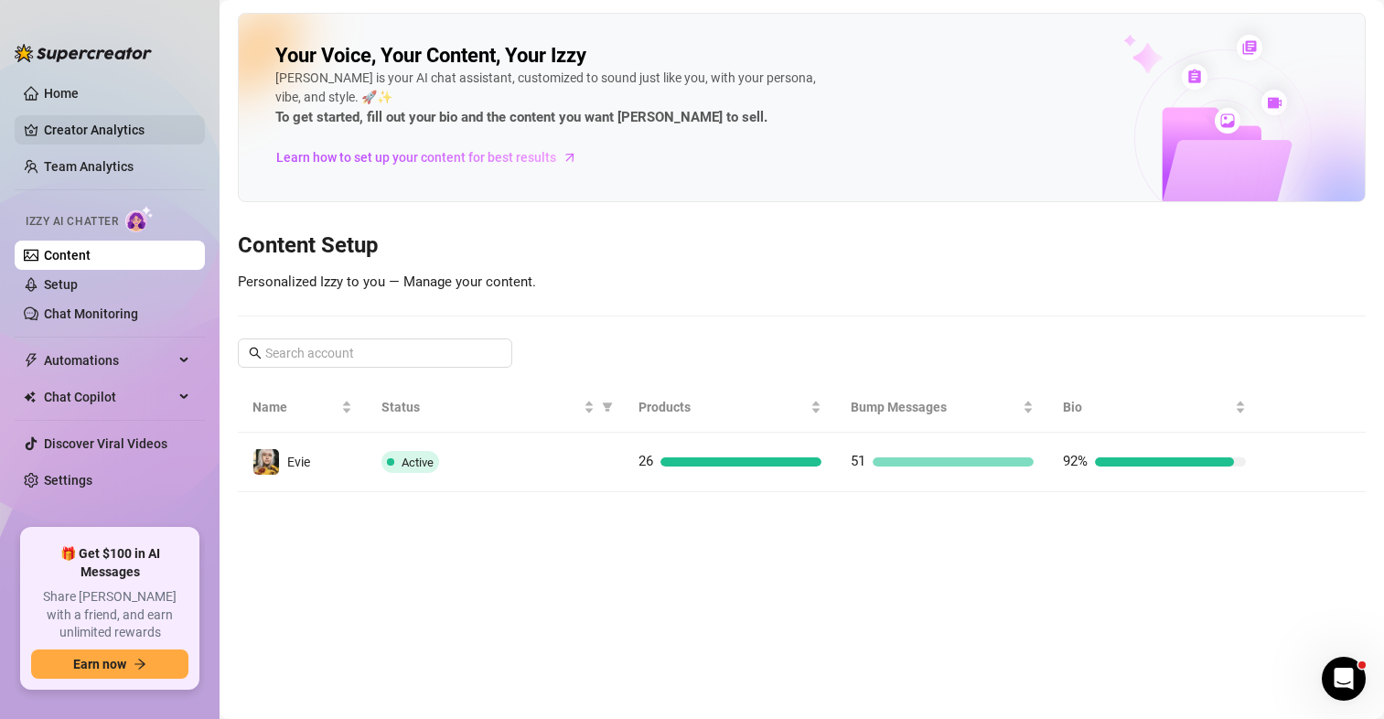
click at [95, 132] on link "Creator Analytics" at bounding box center [117, 129] width 146 height 29
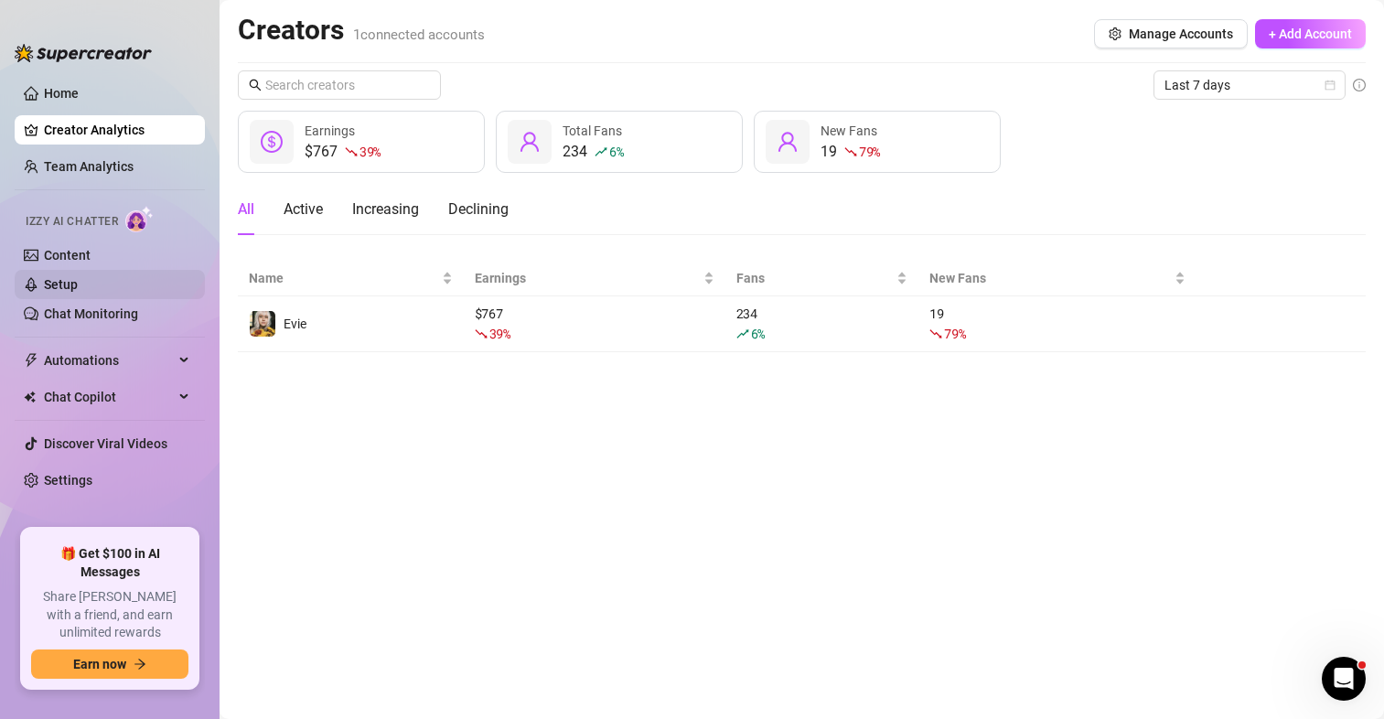
drag, startPoint x: 89, startPoint y: 282, endPoint x: 79, endPoint y: 274, distance: 13.0
click at [78, 282] on link "Setup" at bounding box center [61, 284] width 34 height 15
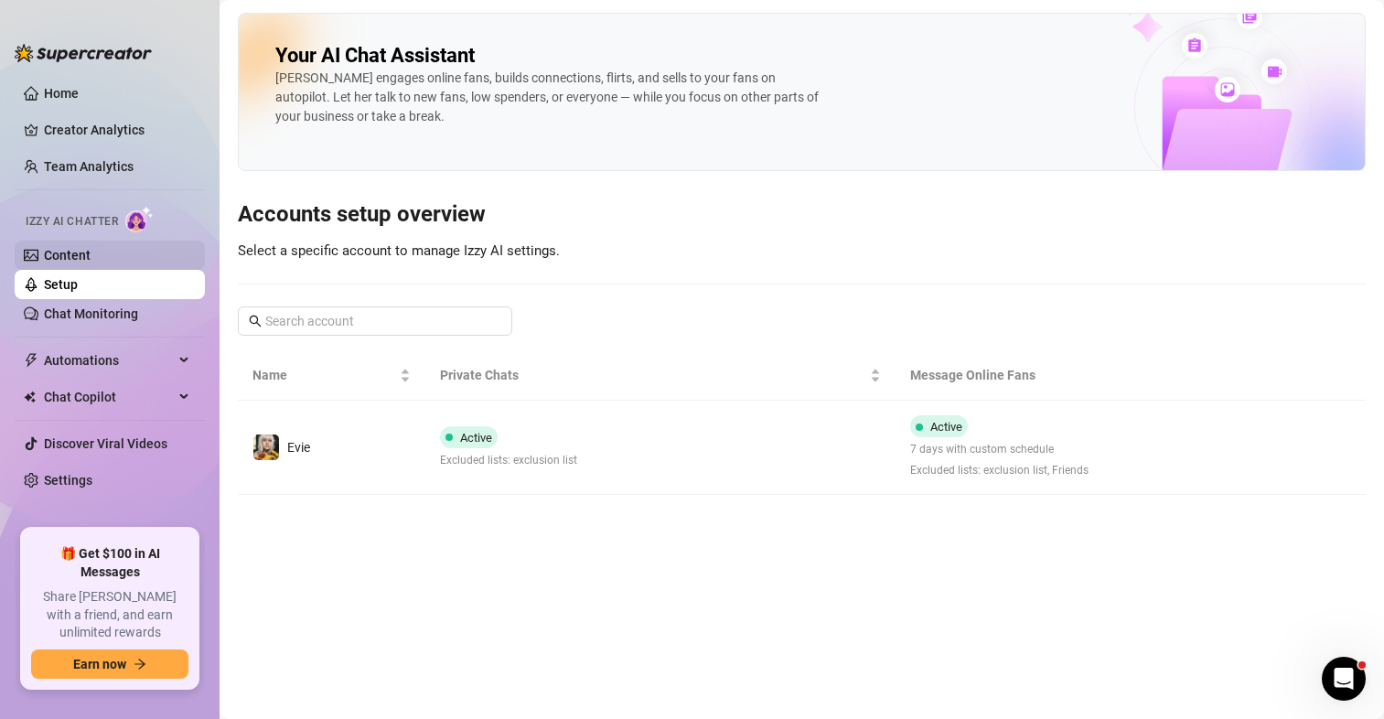
click at [74, 250] on link "Content" at bounding box center [67, 255] width 47 height 15
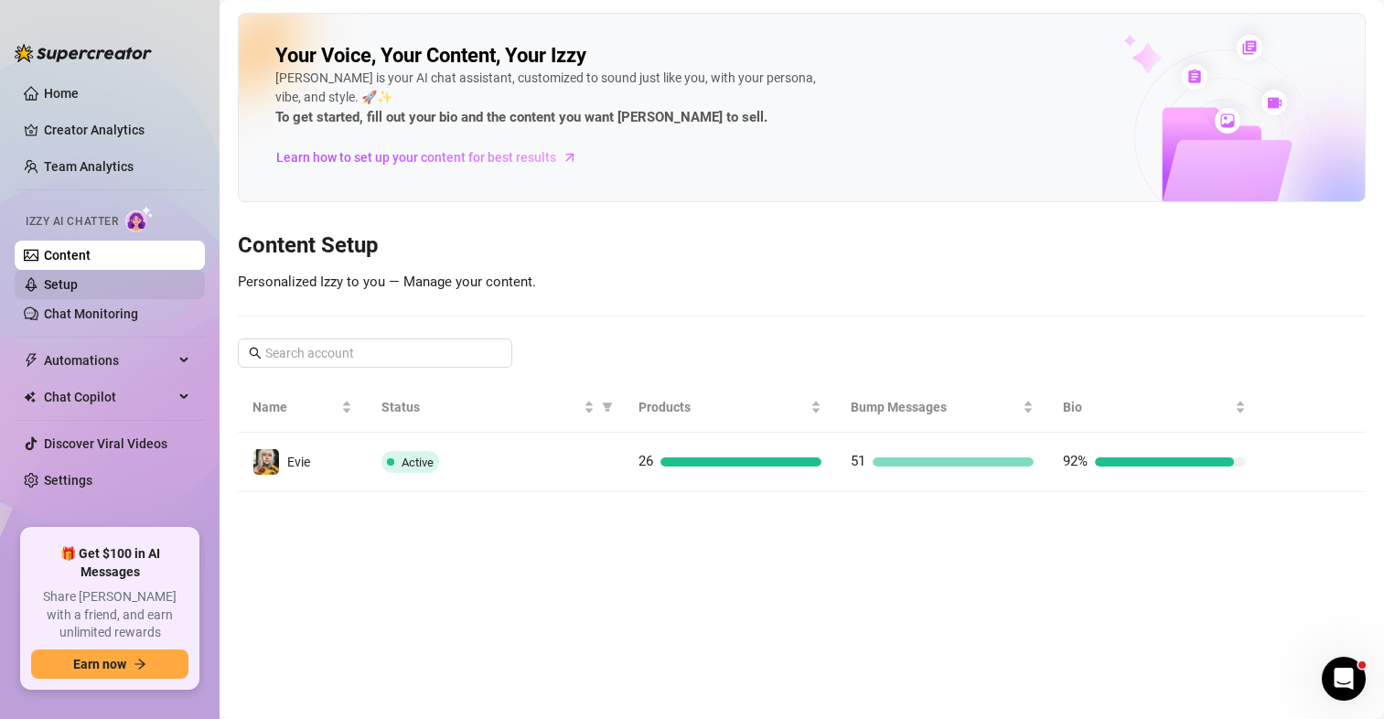
click at [78, 286] on link "Setup" at bounding box center [61, 284] width 34 height 15
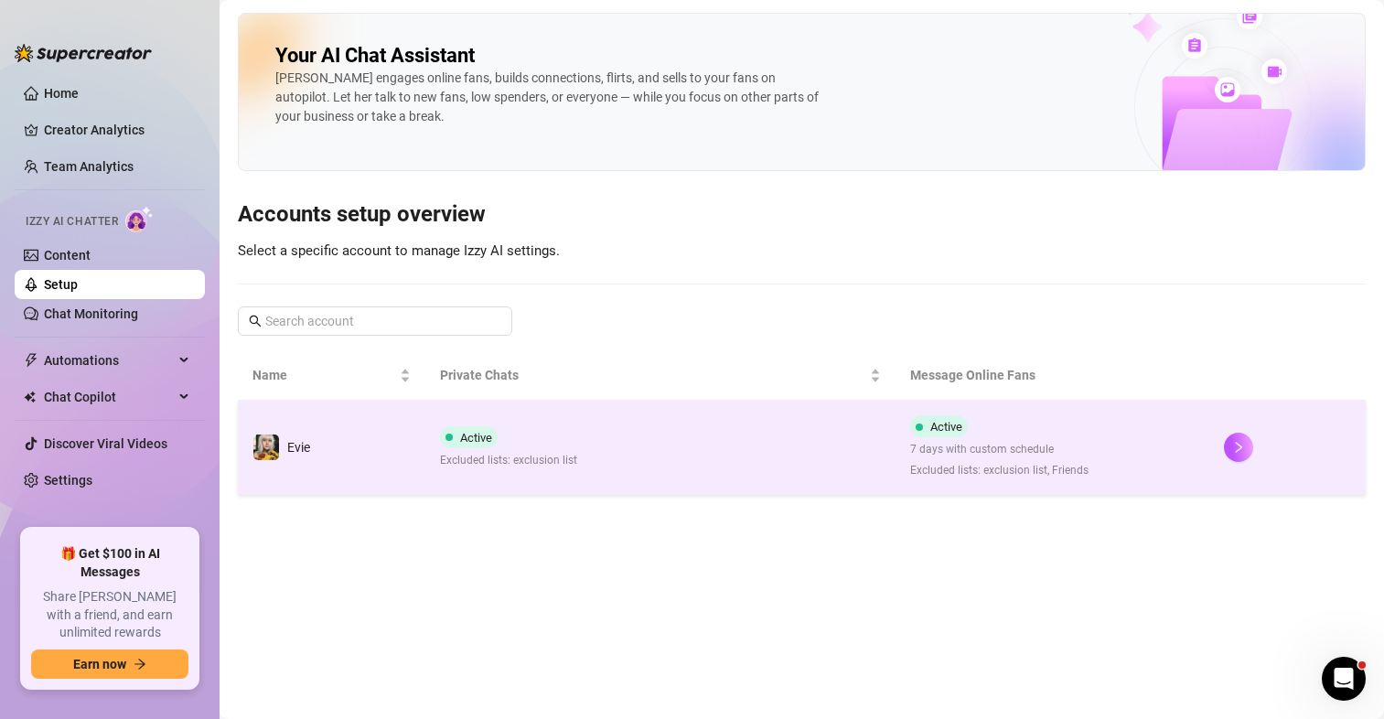
click at [467, 416] on td "Active Excluded lists: exclusion list" at bounding box center [660, 448] width 470 height 94
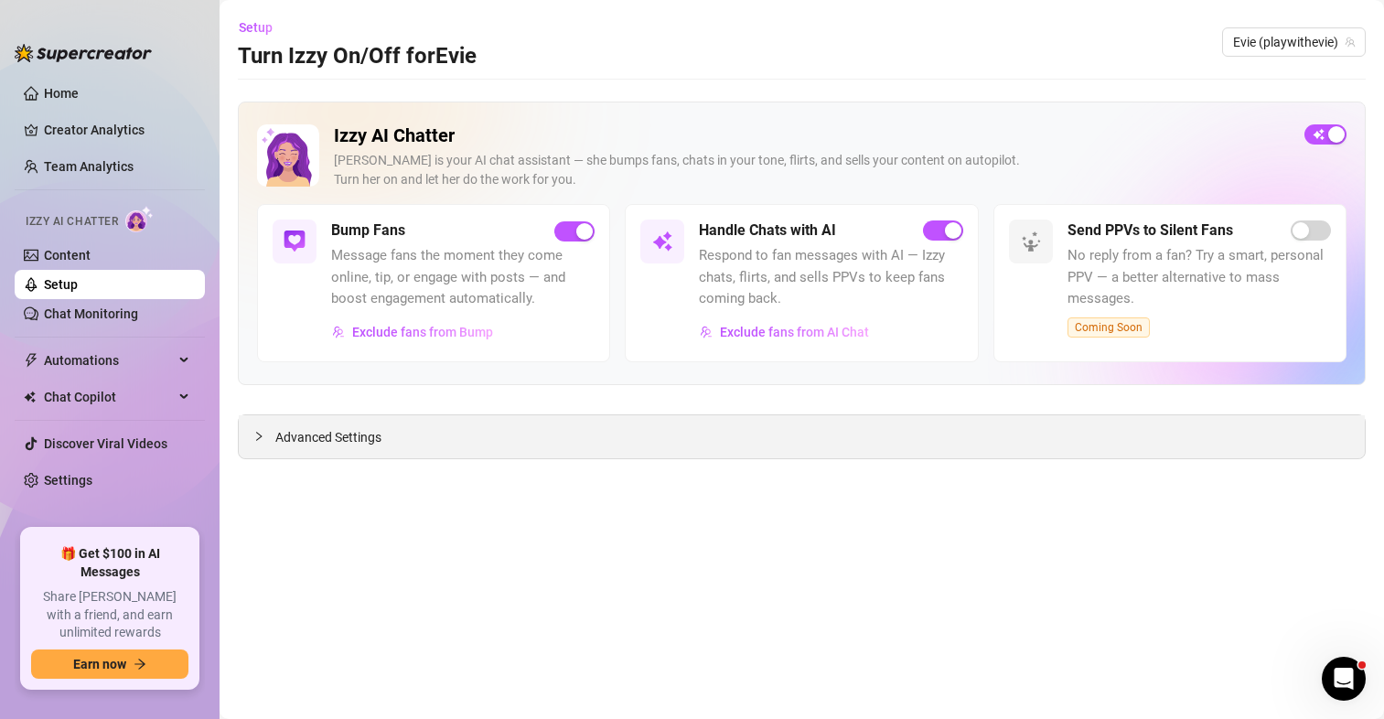
click at [254, 441] on icon "collapsed" at bounding box center [258, 436] width 11 height 11
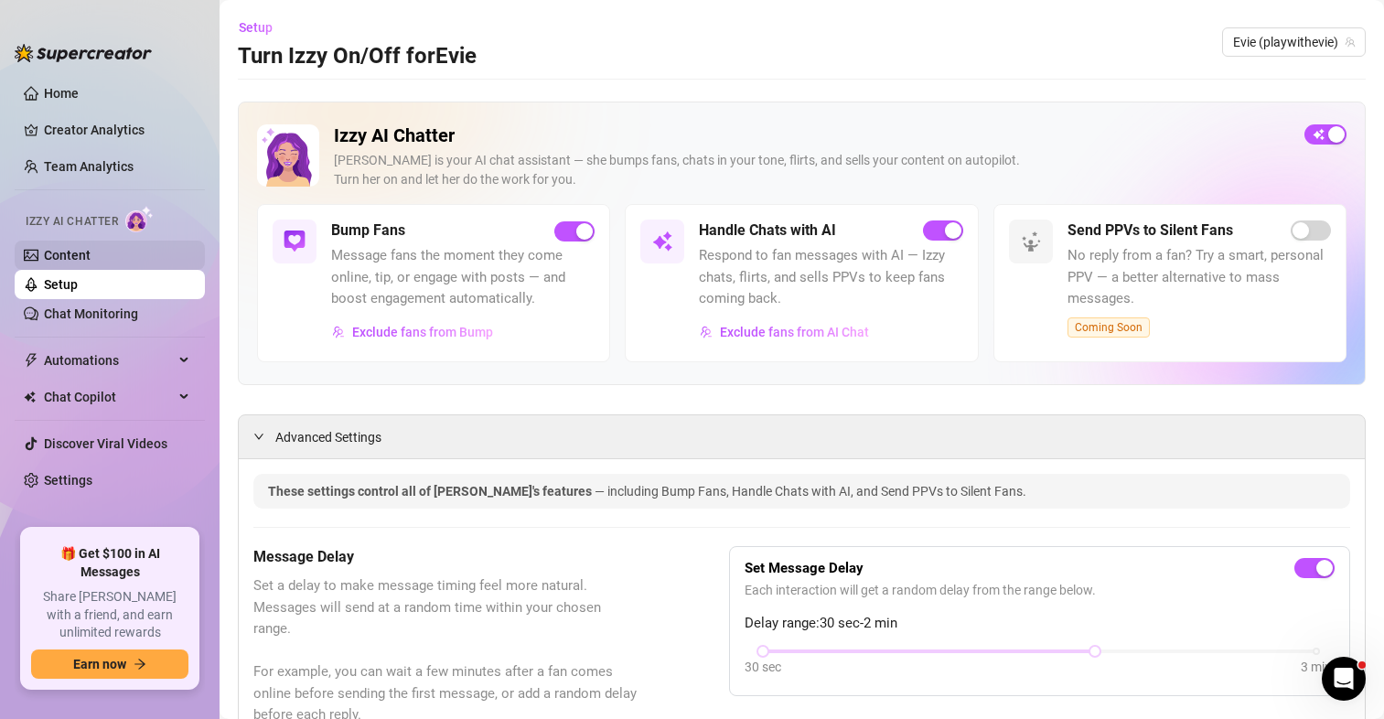
click at [71, 248] on link "Content" at bounding box center [67, 255] width 47 height 15
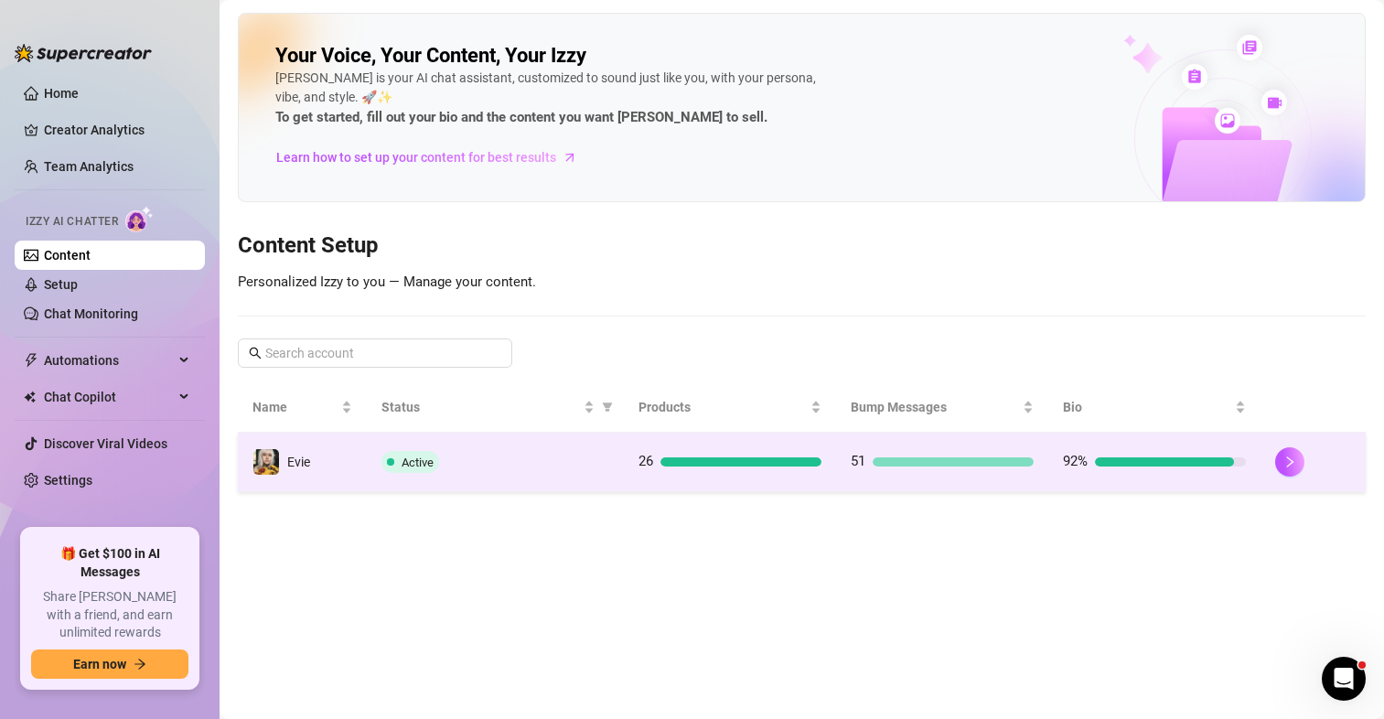
click at [329, 459] on td "Evie" at bounding box center [302, 462] width 129 height 59
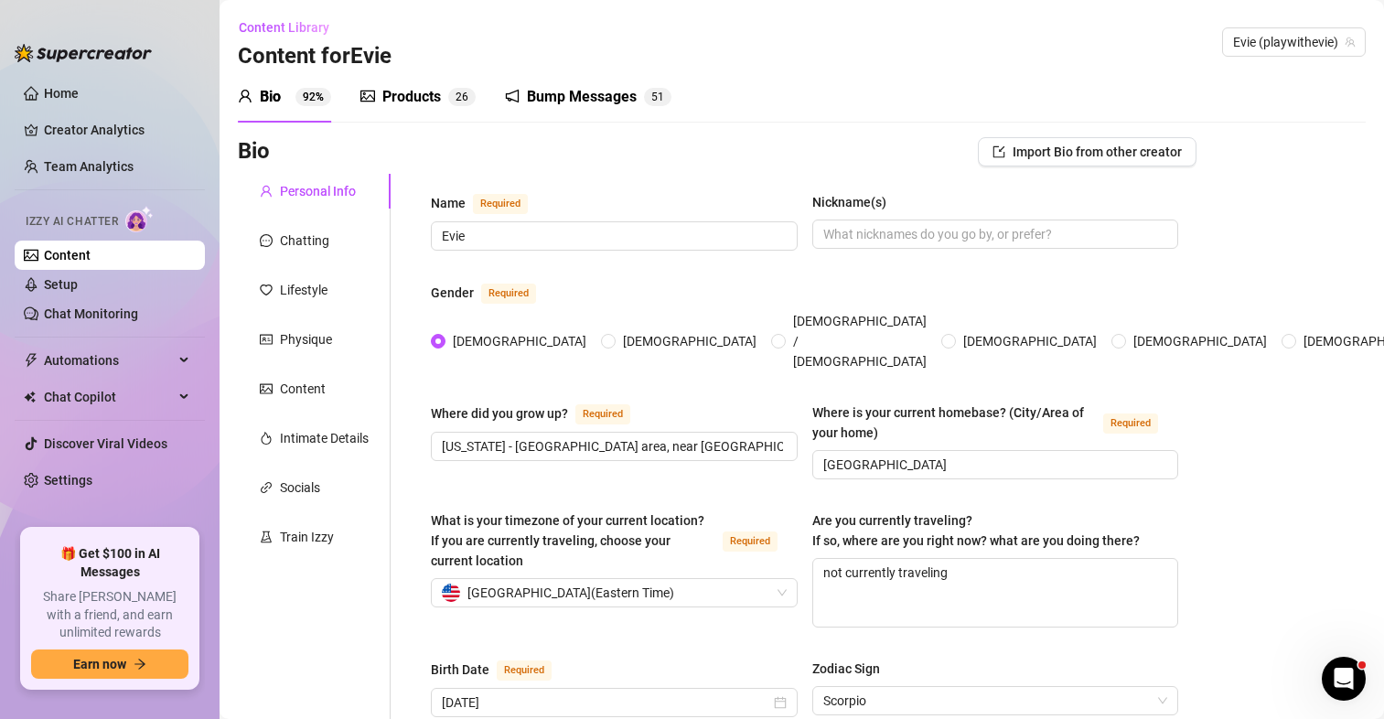
click at [399, 91] on div "Products" at bounding box center [411, 97] width 59 height 22
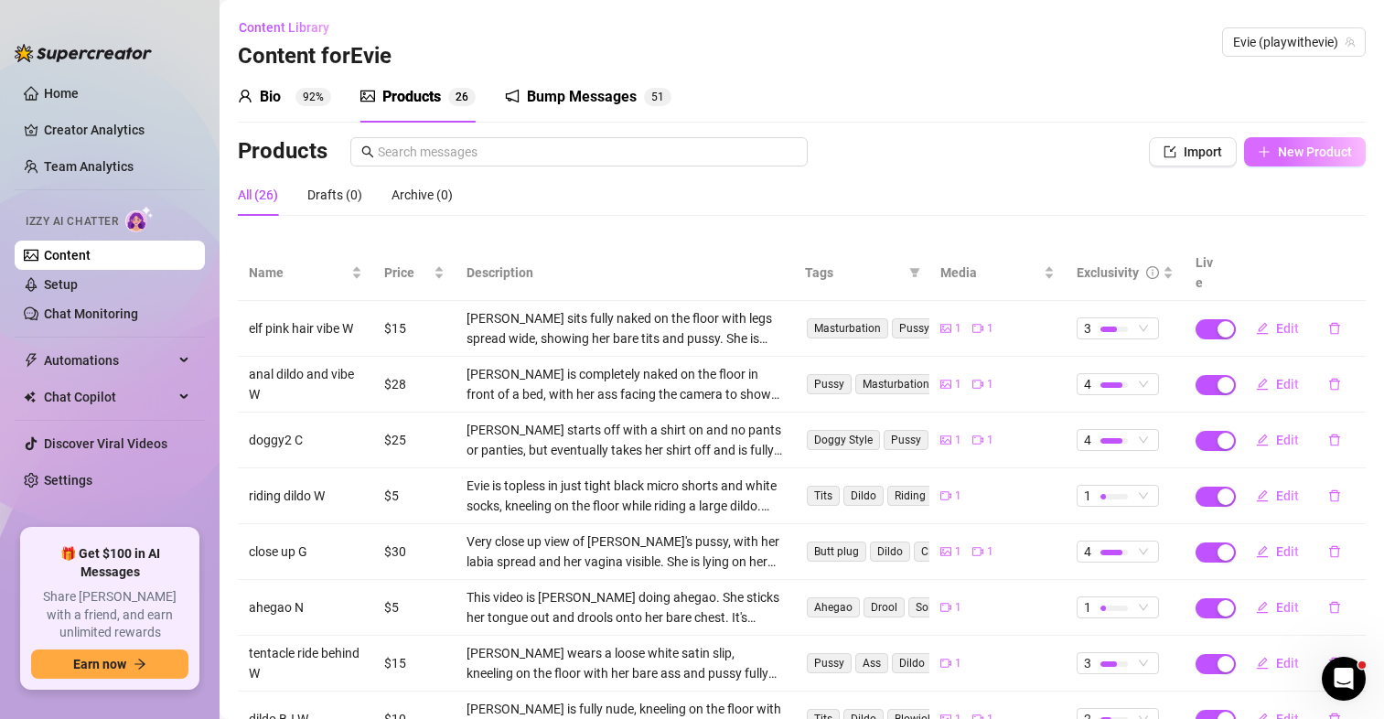
click at [1326, 154] on span "New Product" at bounding box center [1315, 152] width 74 height 15
type textarea "Type your message here..."
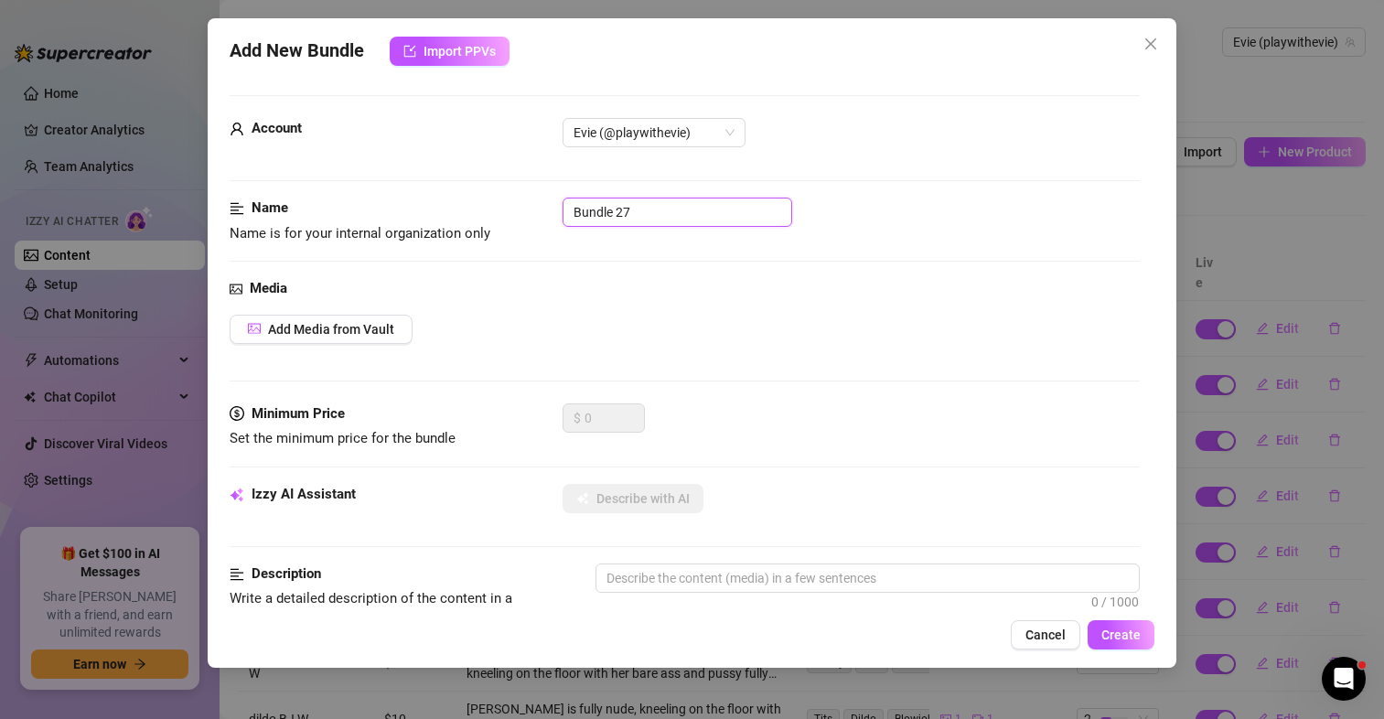
drag, startPoint x: 622, startPoint y: 212, endPoint x: 525, endPoint y: 204, distance: 97.3
click at [525, 204] on div "Name Name is for your internal organization only Bundle 27" at bounding box center [685, 221] width 910 height 47
type input "dildo BJ N"
click at [383, 319] on button "Add Media from Vault" at bounding box center [321, 329] width 183 height 29
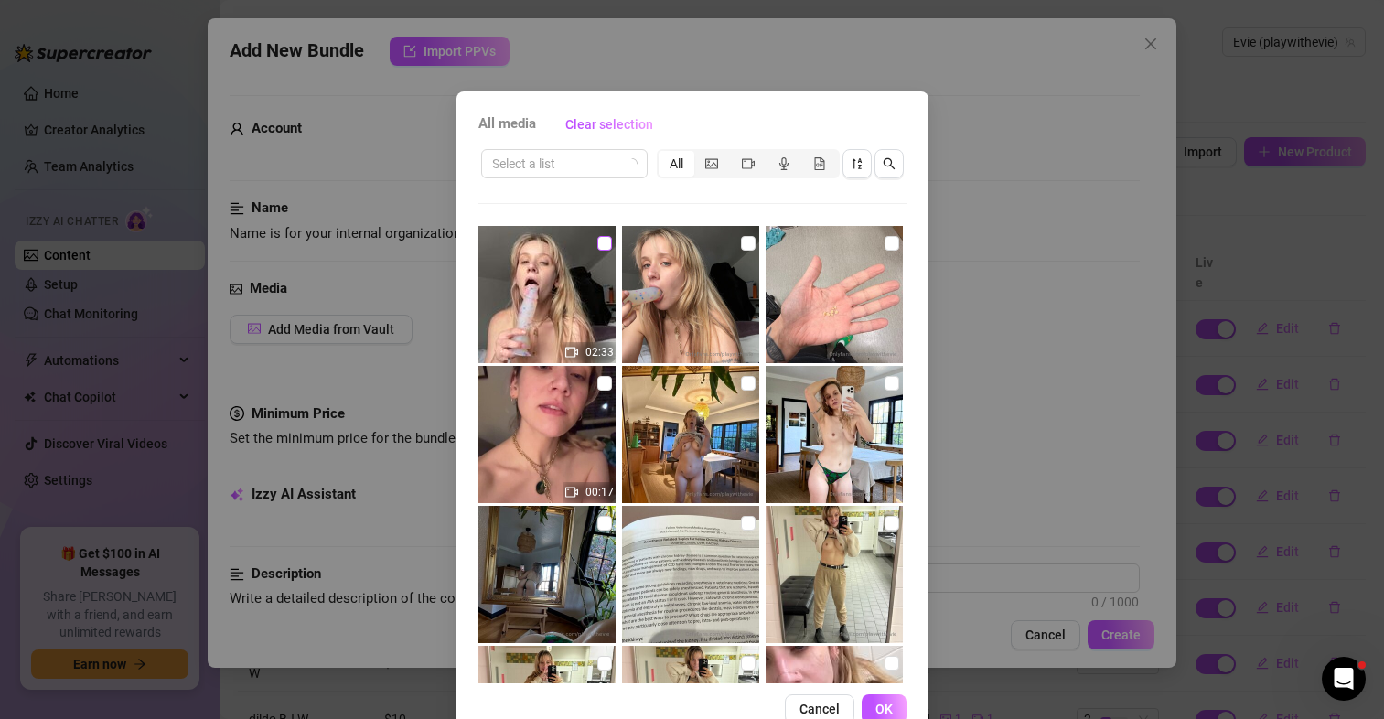
click at [597, 245] on input "checkbox" at bounding box center [604, 243] width 15 height 15
checkbox input "true"
click at [741, 235] on label at bounding box center [748, 243] width 15 height 20
click at [741, 236] on input "checkbox" at bounding box center [748, 243] width 15 height 15
checkbox input "true"
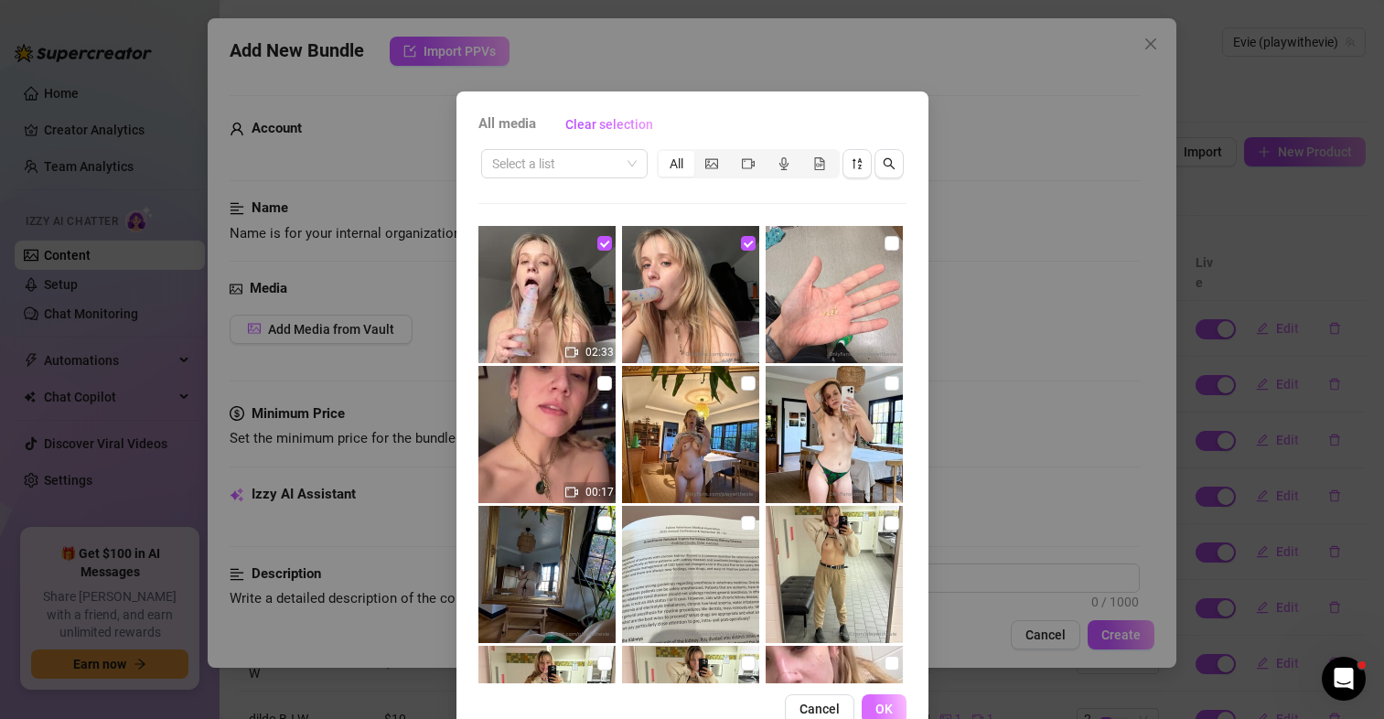
click at [876, 702] on span "OK" at bounding box center [884, 709] width 17 height 15
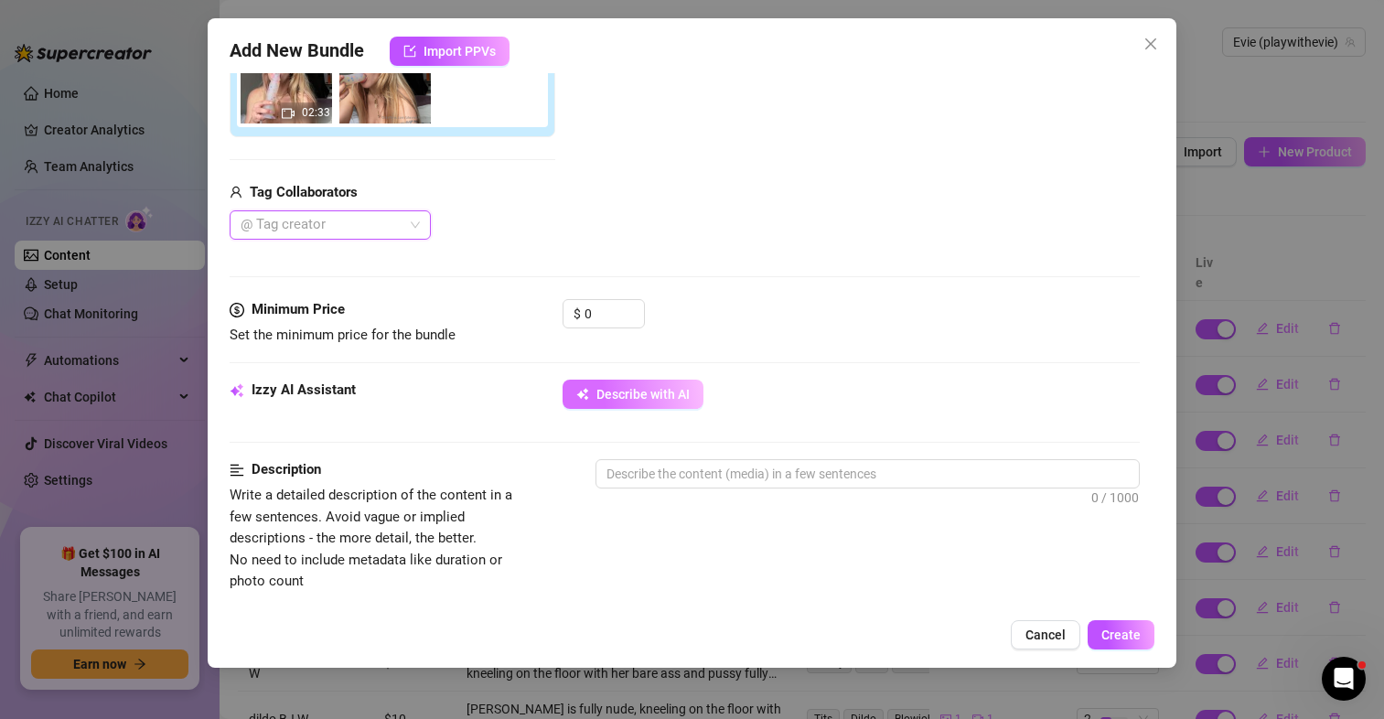
scroll to position [366, 0]
drag, startPoint x: 606, startPoint y: 312, endPoint x: 547, endPoint y: 311, distance: 58.6
click at [547, 311] on div "Minimum Price Set the minimum price for the bundle $ 0" at bounding box center [685, 321] width 910 height 47
type input "8"
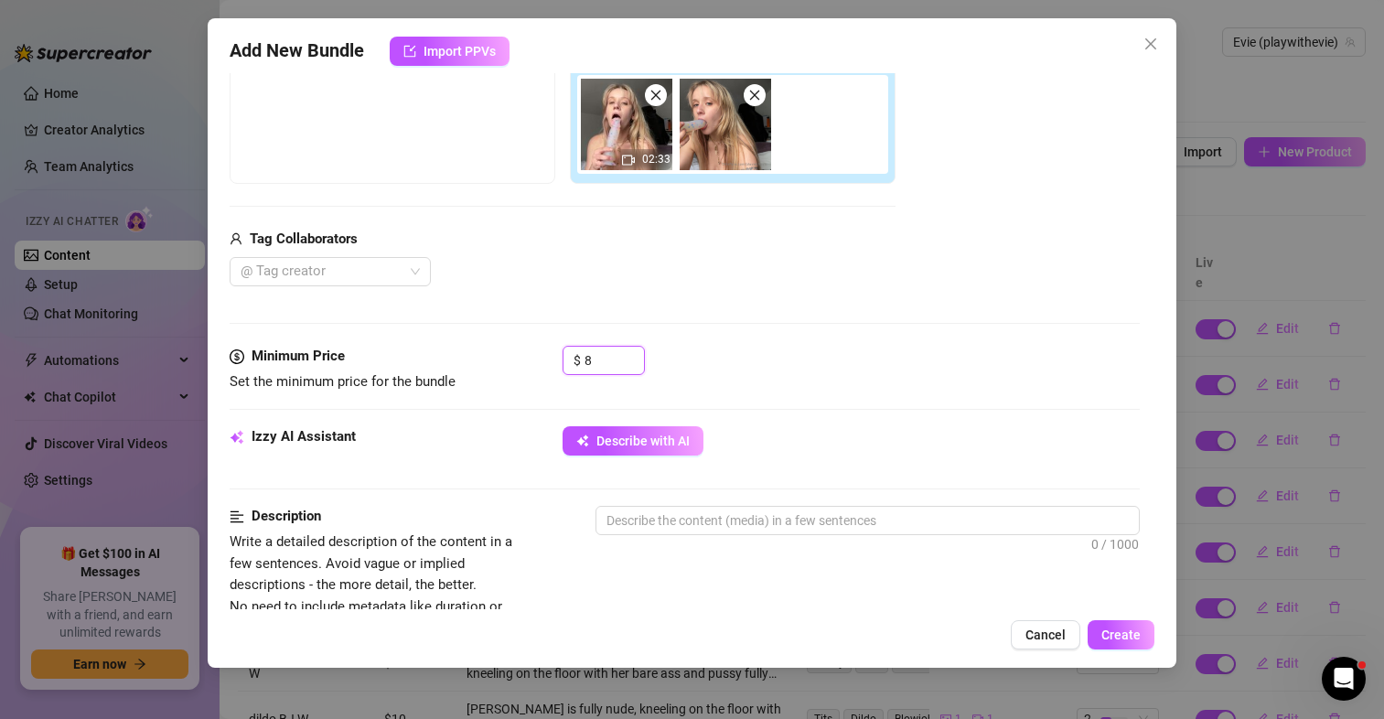
scroll to position [183, 0]
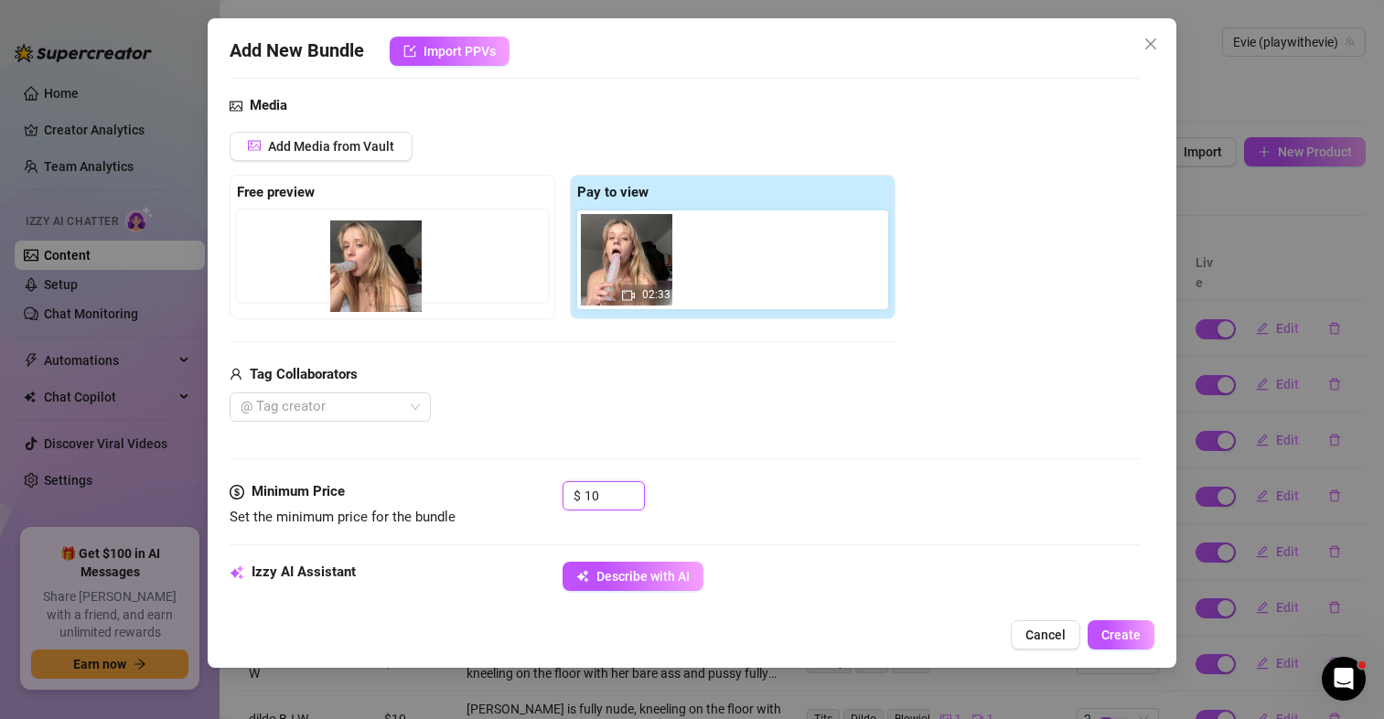
drag, startPoint x: 710, startPoint y: 271, endPoint x: 301, endPoint y: 281, distance: 409.1
click at [301, 281] on div "Free preview Pay to view 02:33" at bounding box center [563, 247] width 666 height 145
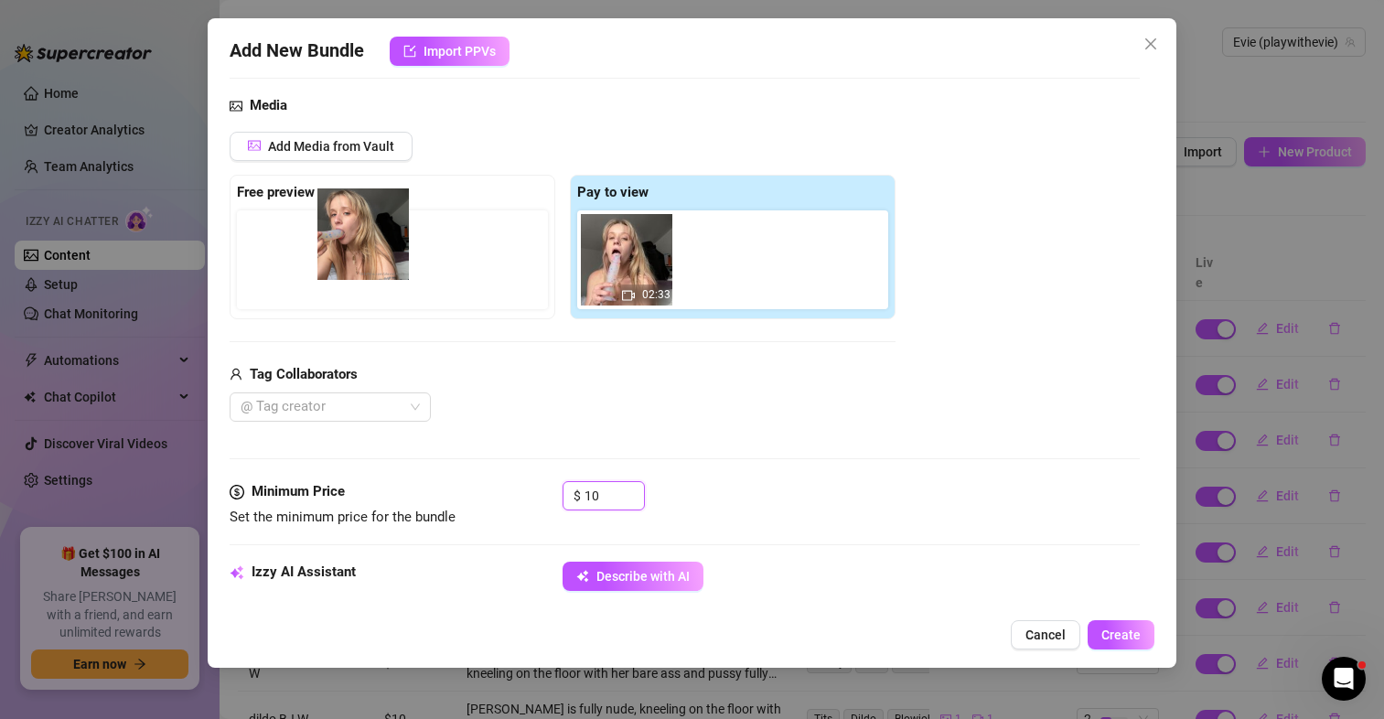
drag, startPoint x: 737, startPoint y: 264, endPoint x: 360, endPoint y: 237, distance: 377.0
click at [360, 237] on div "Free preview Pay to view 02:33" at bounding box center [563, 247] width 666 height 145
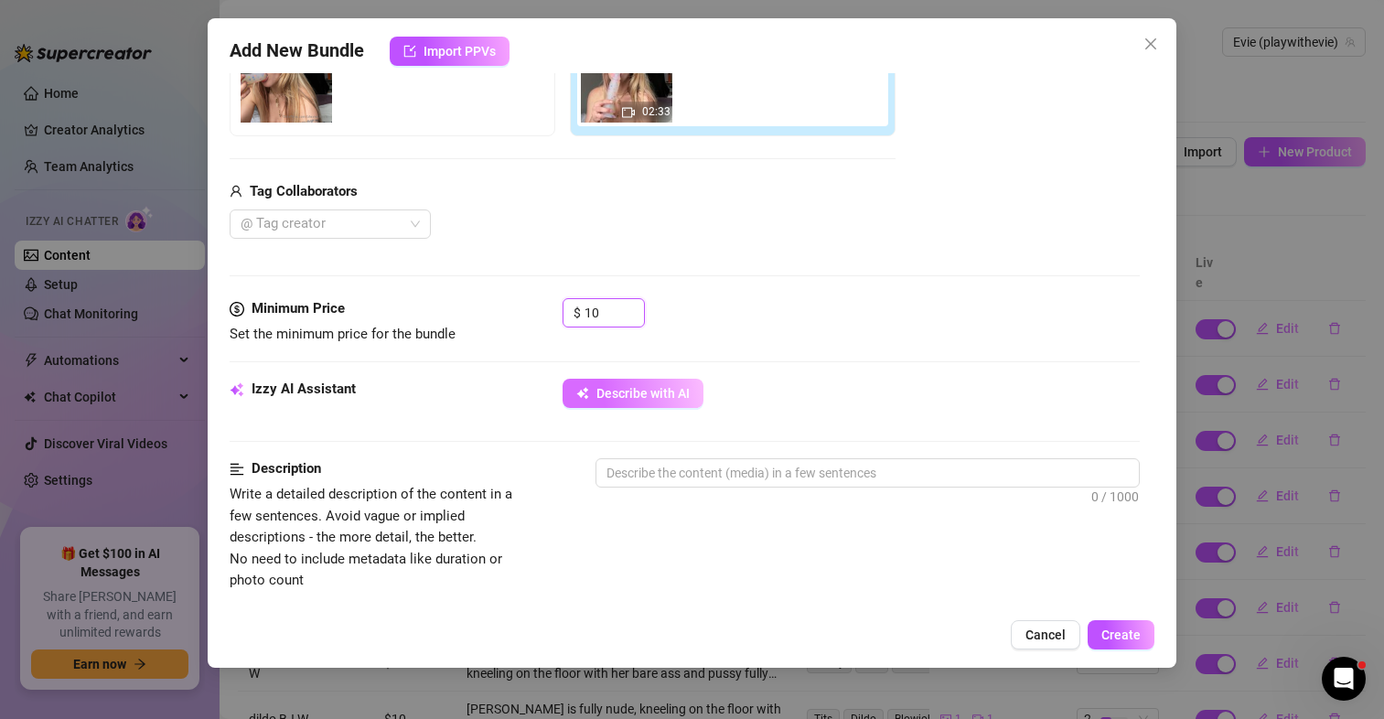
type input "10"
click at [629, 398] on span "Describe with AI" at bounding box center [643, 393] width 93 height 15
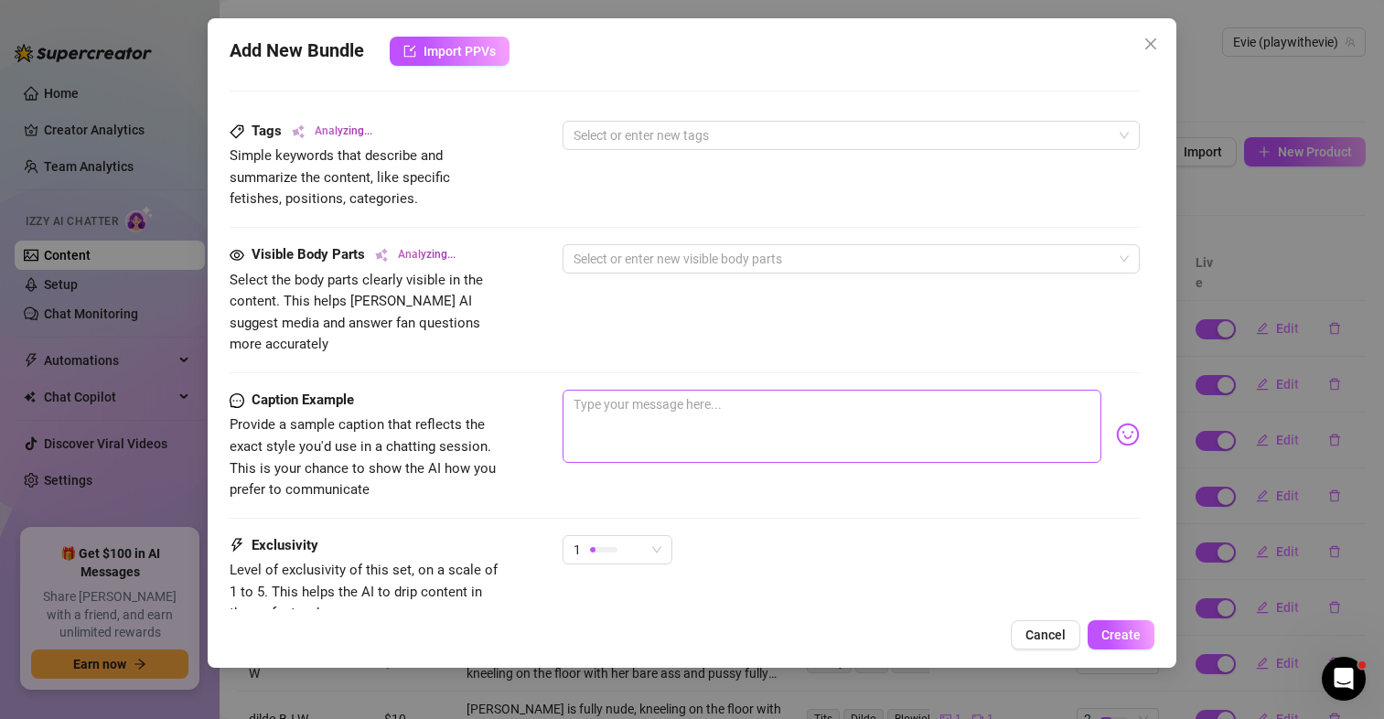
scroll to position [915, 0]
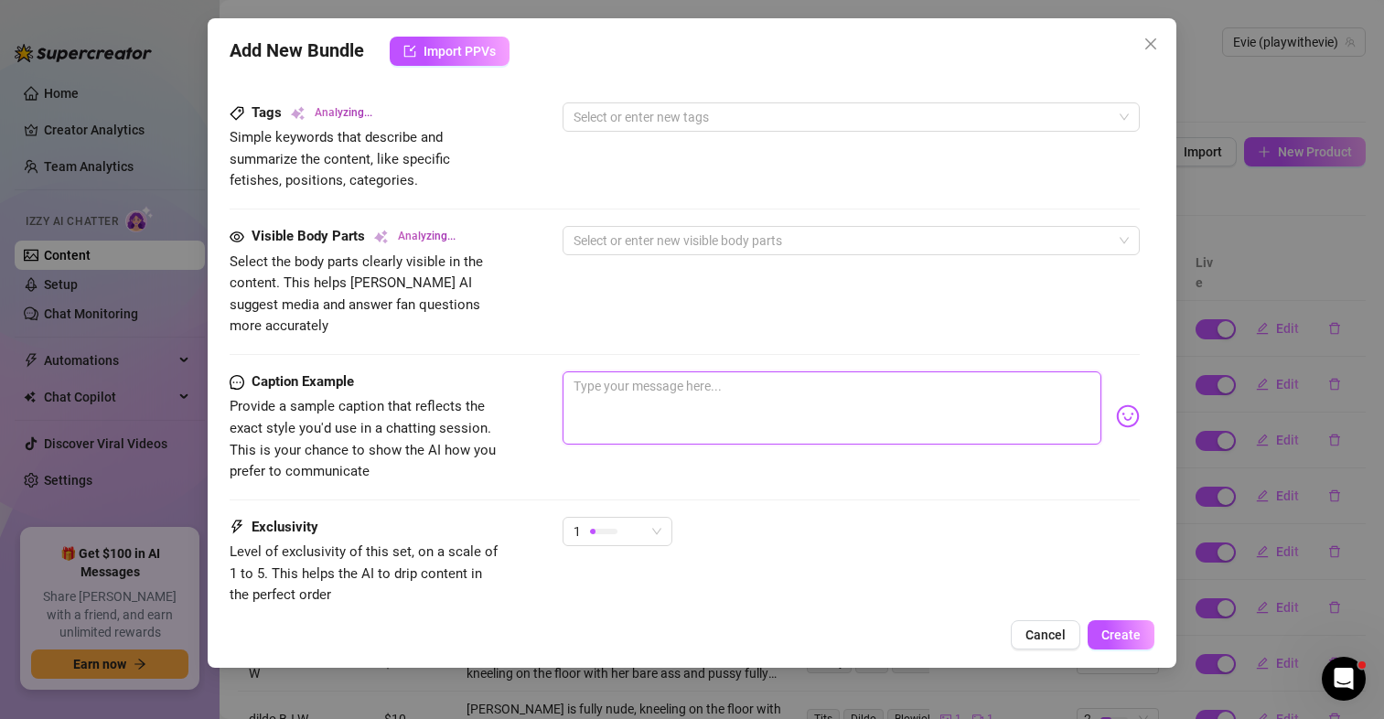
click at [651, 404] on textarea at bounding box center [832, 407] width 539 height 73
click at [642, 518] on div "1" at bounding box center [609, 531] width 71 height 27
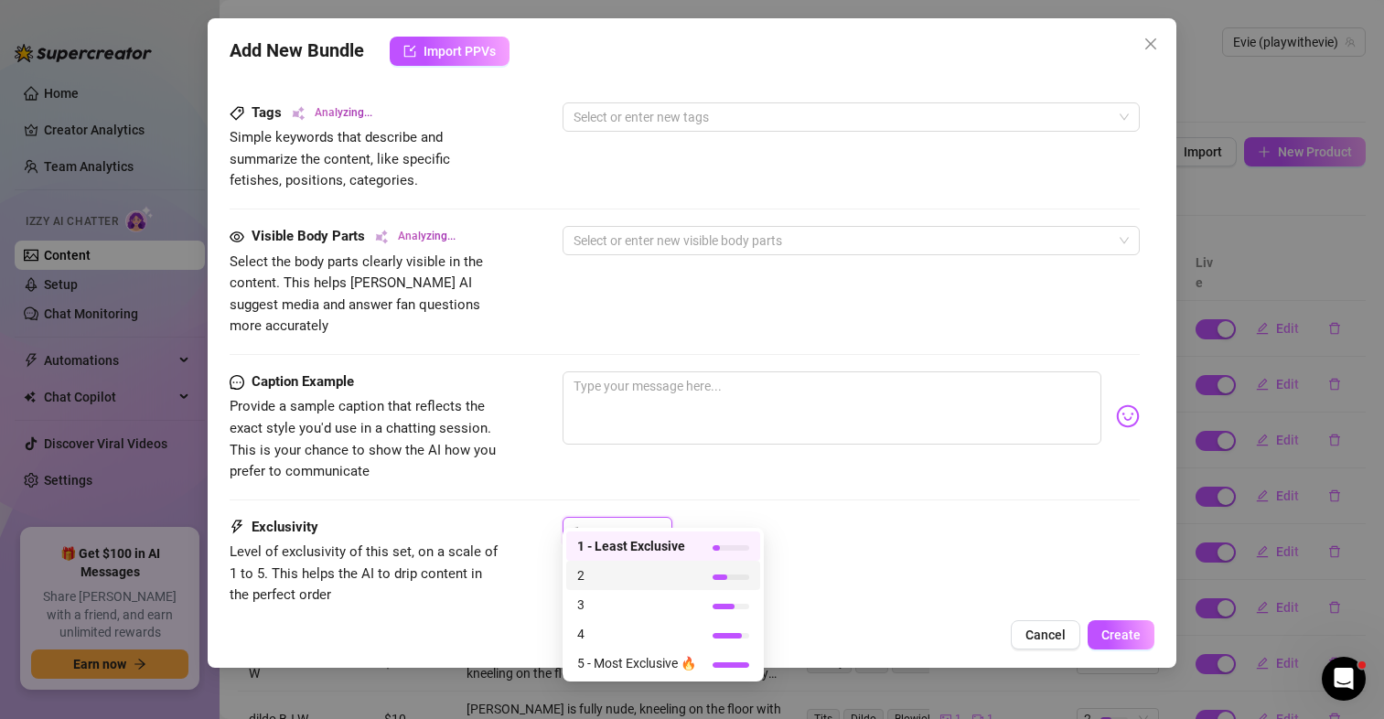
click at [608, 575] on span "2" at bounding box center [636, 575] width 119 height 20
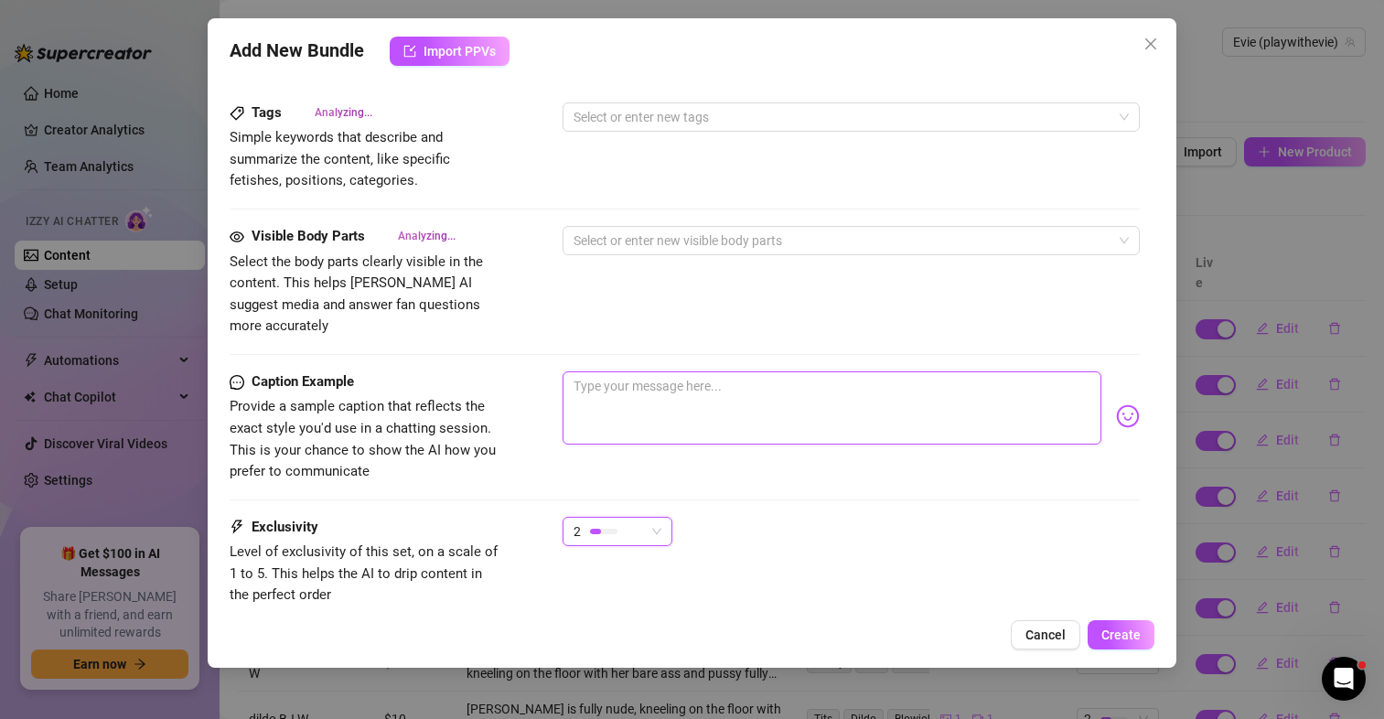
click at [614, 394] on textarea at bounding box center [832, 407] width 539 height 73
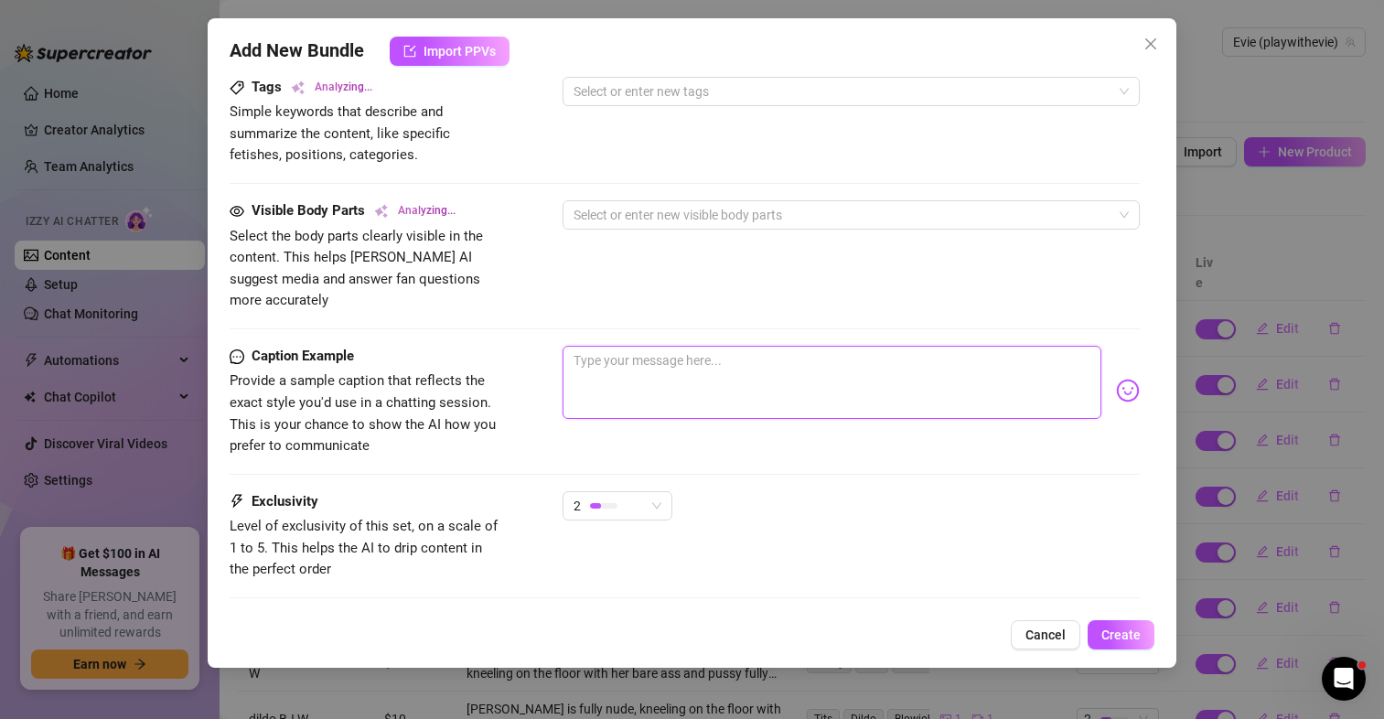
scroll to position [1006, 0]
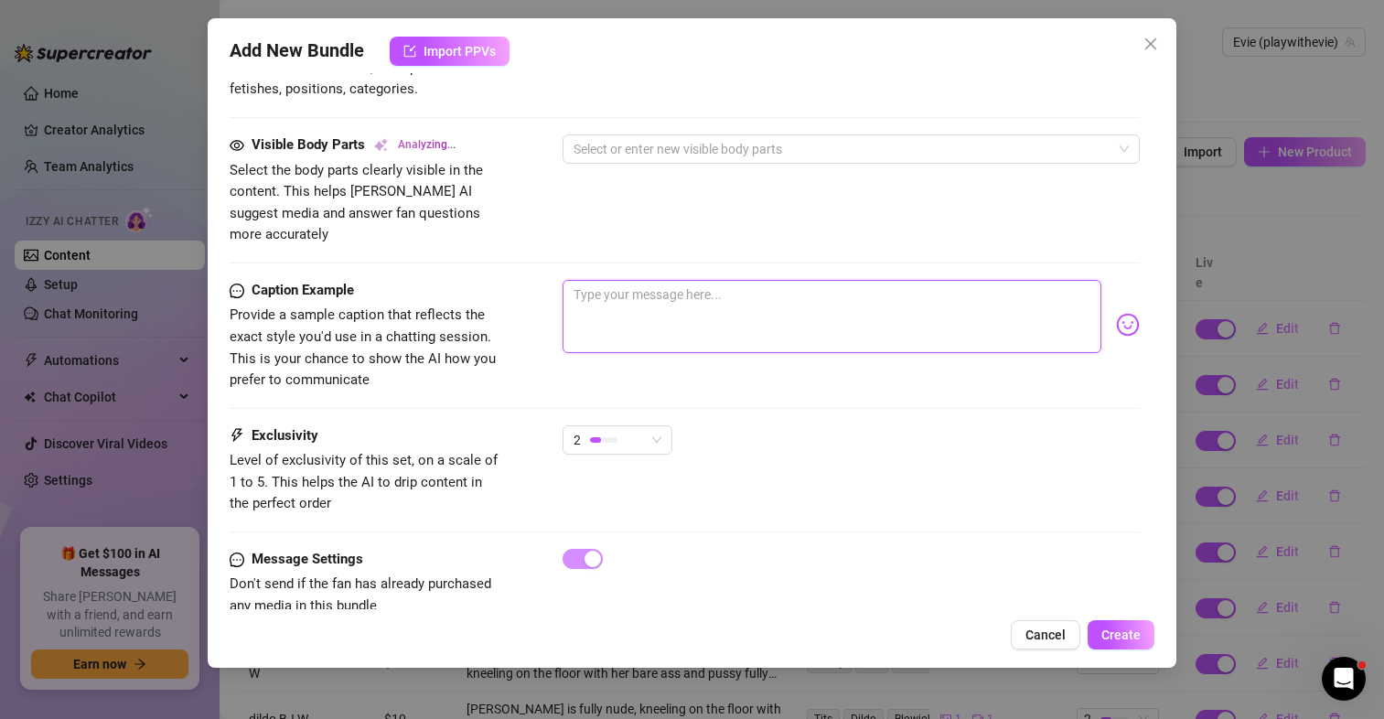
paste textarea "Plan is for owner to a metrondiazole trial and update [PERSON_NAME] on [PERSON_…"
type textarea "Plan is for owner to a metrondiazole trial and update [PERSON_NAME] on [PERSON_…"
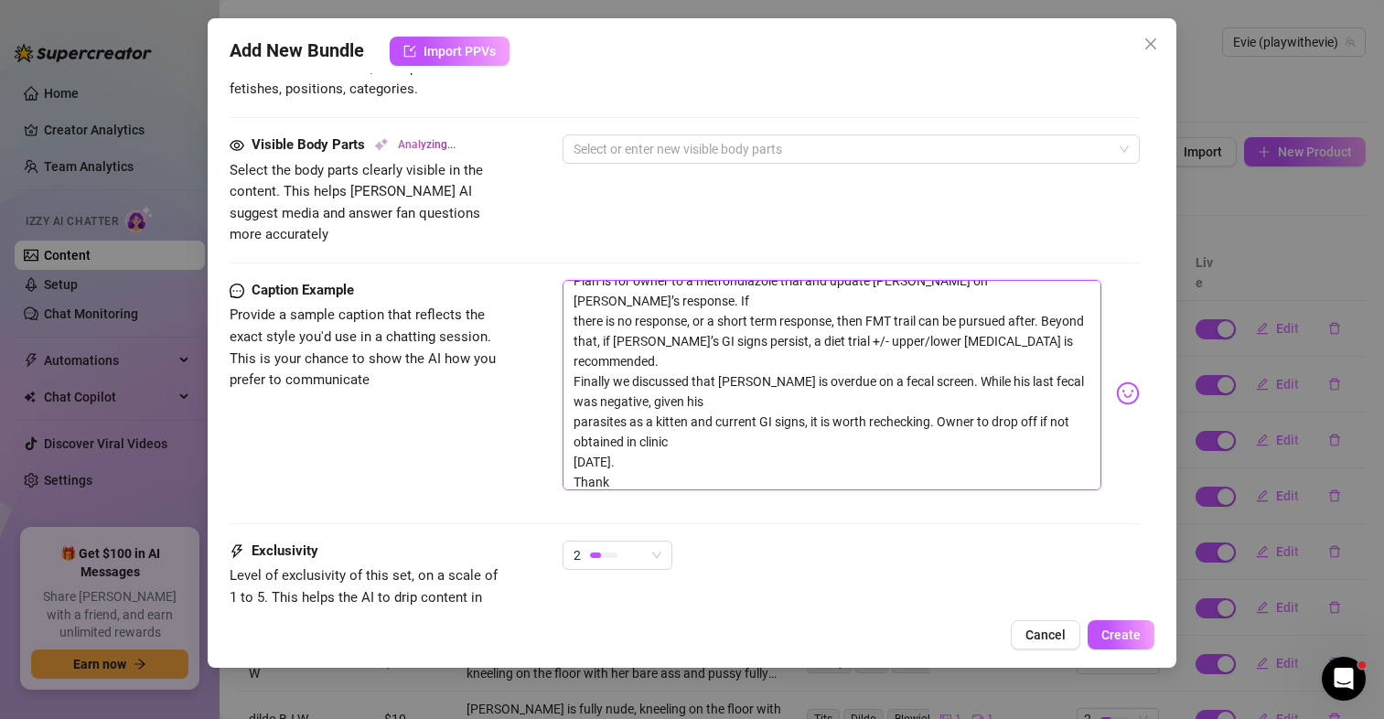
scroll to position [0, 0]
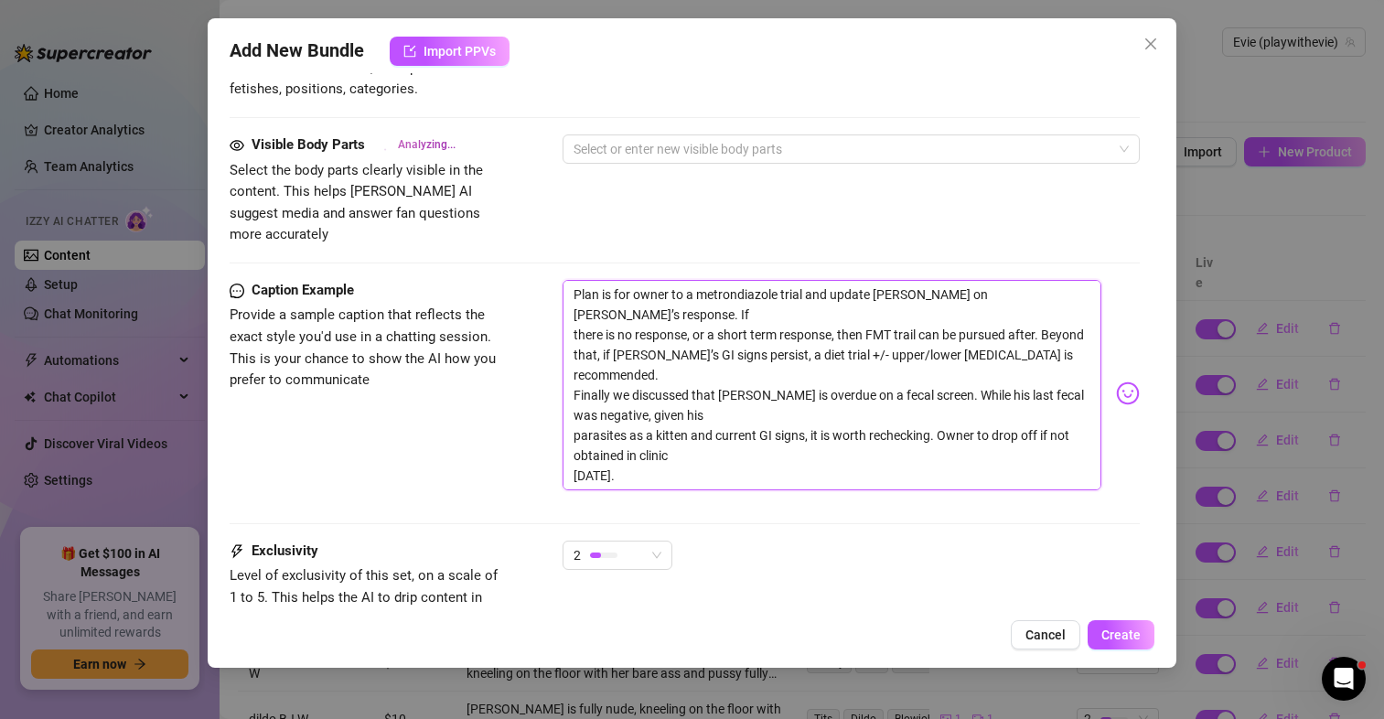
type textarea "Type your message here..."
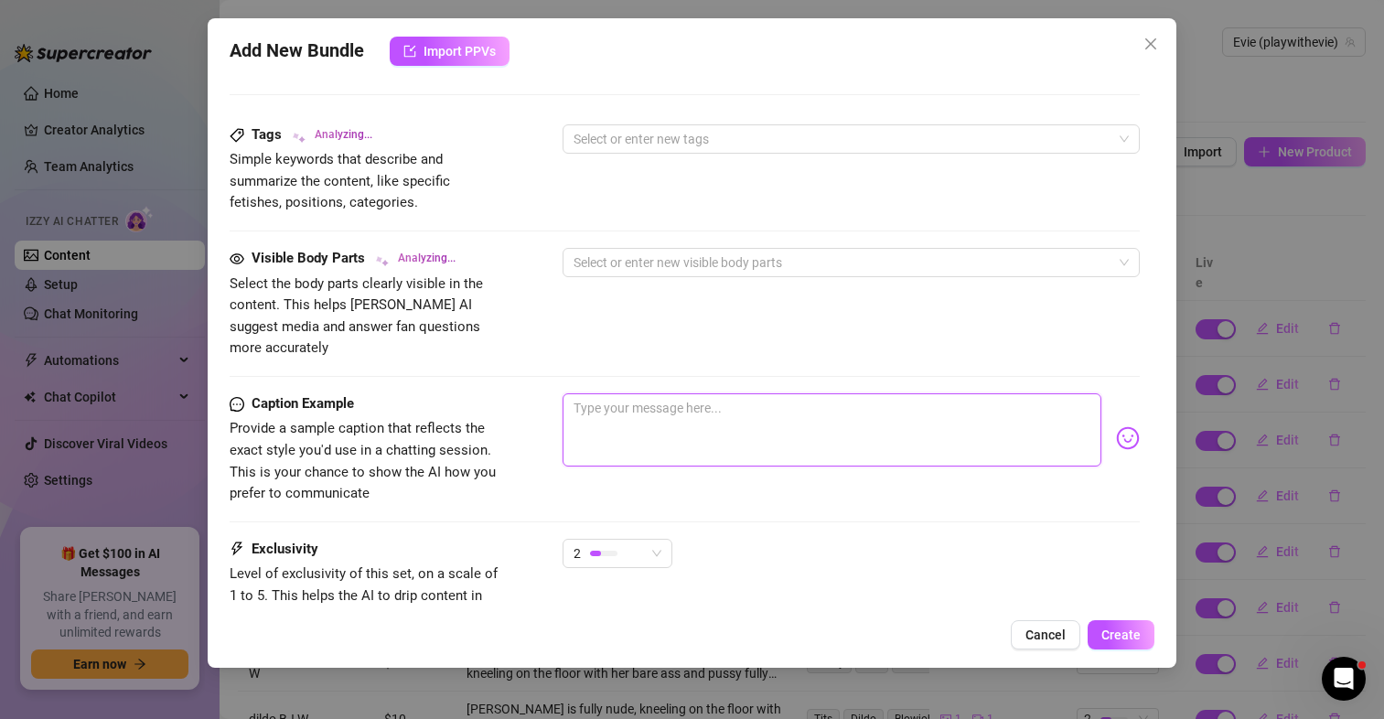
scroll to position [915, 0]
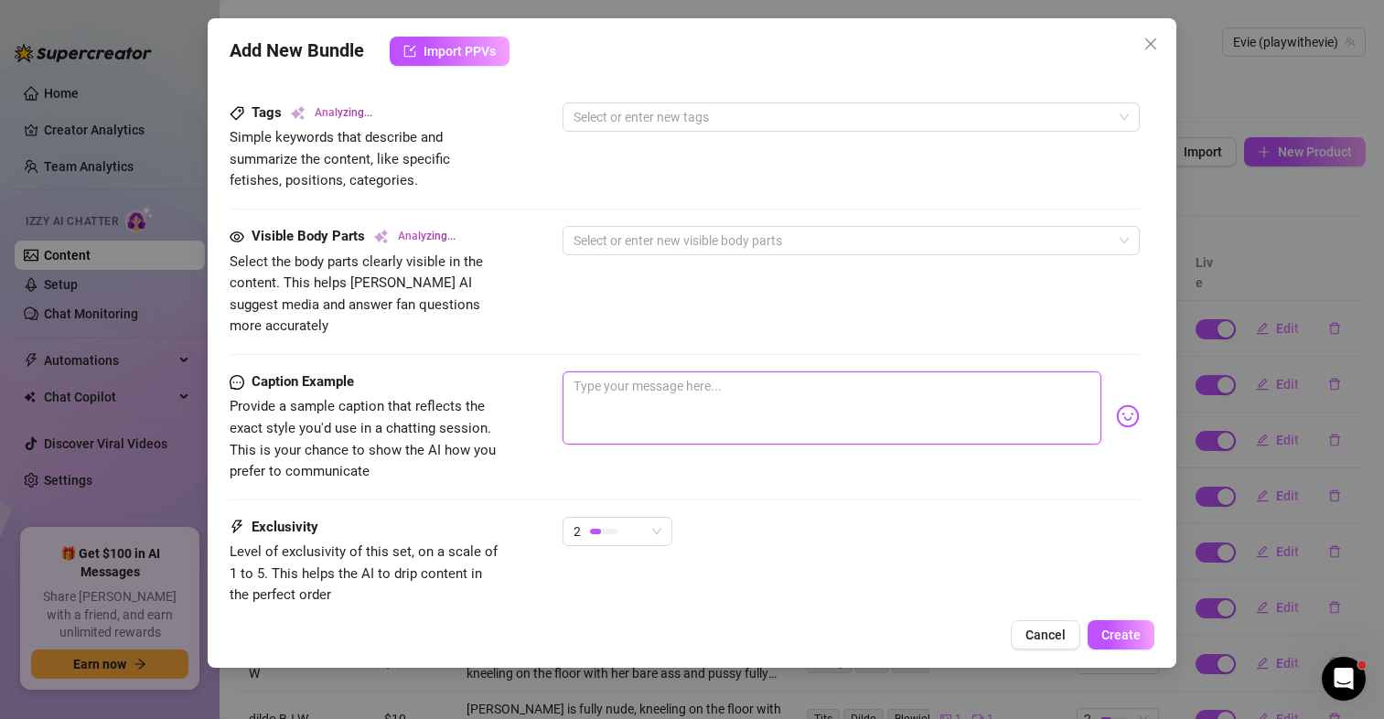
click at [722, 392] on textarea at bounding box center [832, 407] width 539 height 73
type textarea "Evie"
type textarea "Evie sits"
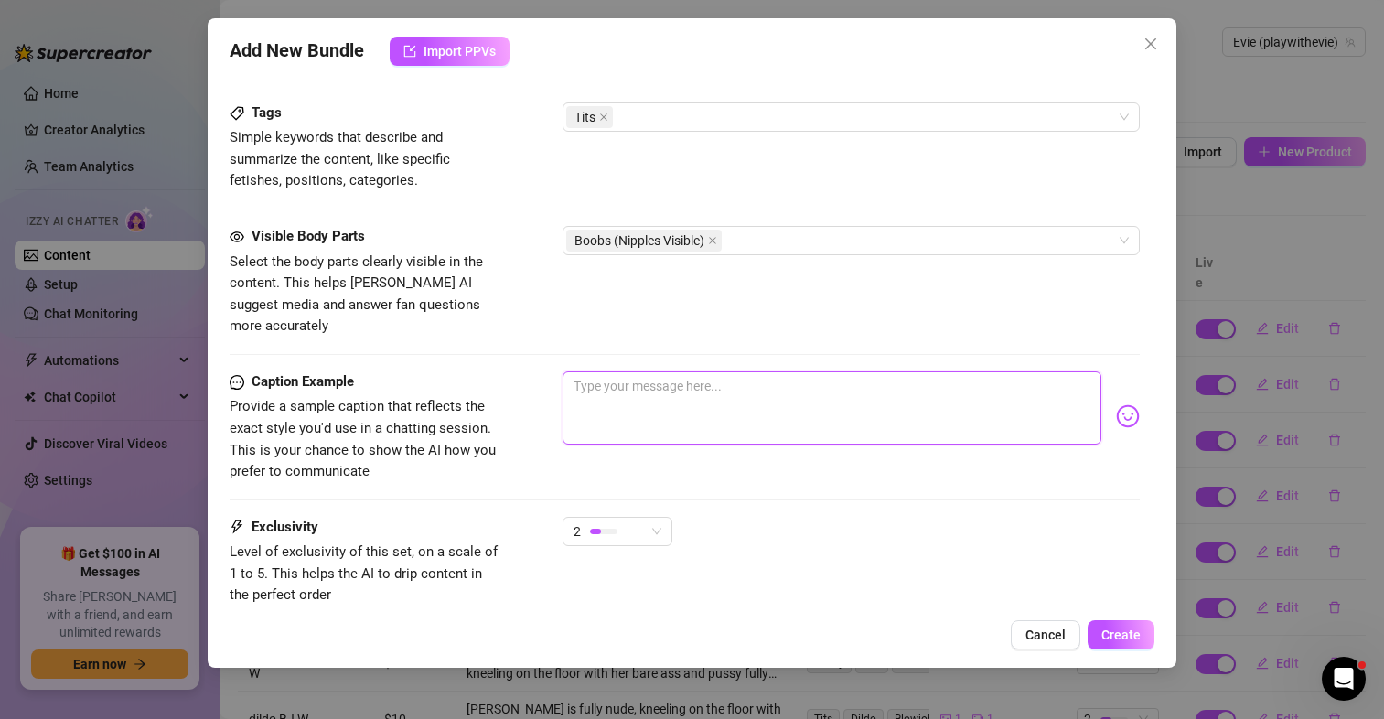
type textarea "[PERSON_NAME] sits on"
type textarea "[PERSON_NAME] sits on a"
type textarea "[PERSON_NAME] sits on a bed"
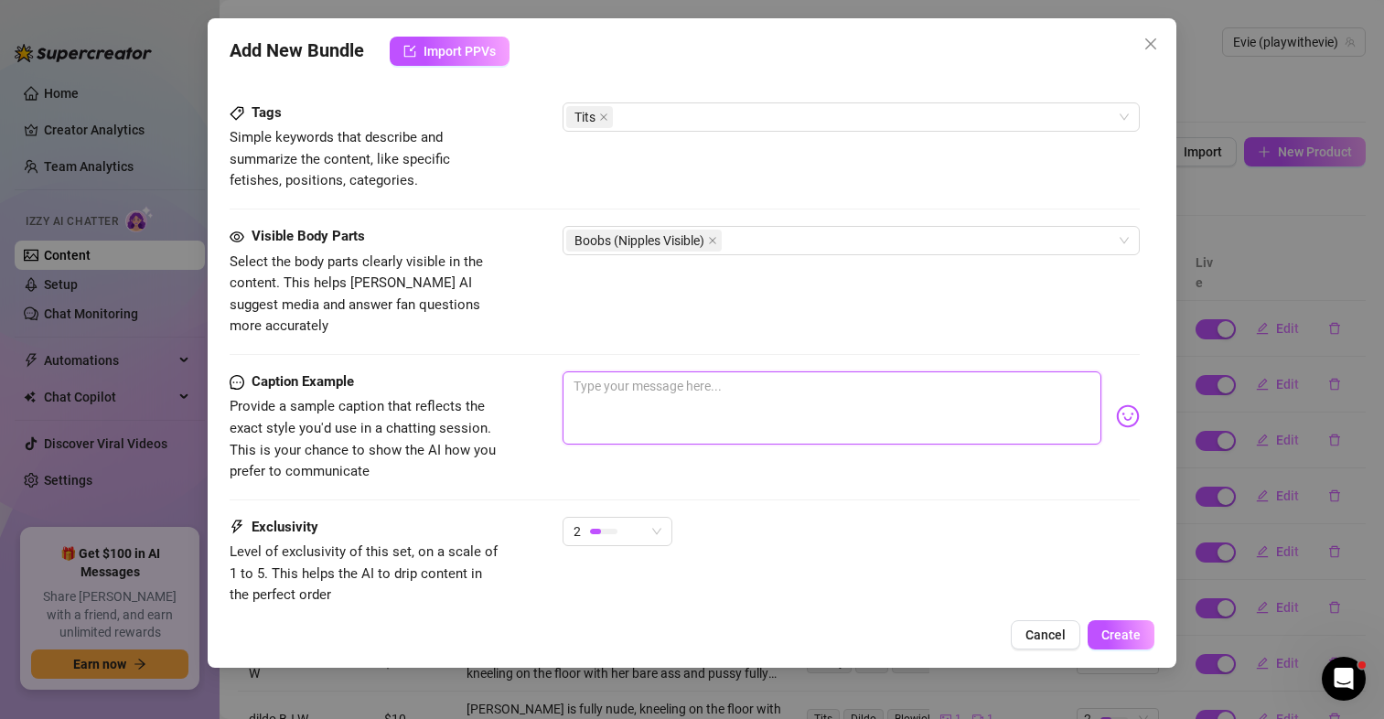
type textarea "[PERSON_NAME] sits on a bed"
type textarea "[PERSON_NAME] sits on a bed in"
type textarea "[PERSON_NAME] sits on a bed in just"
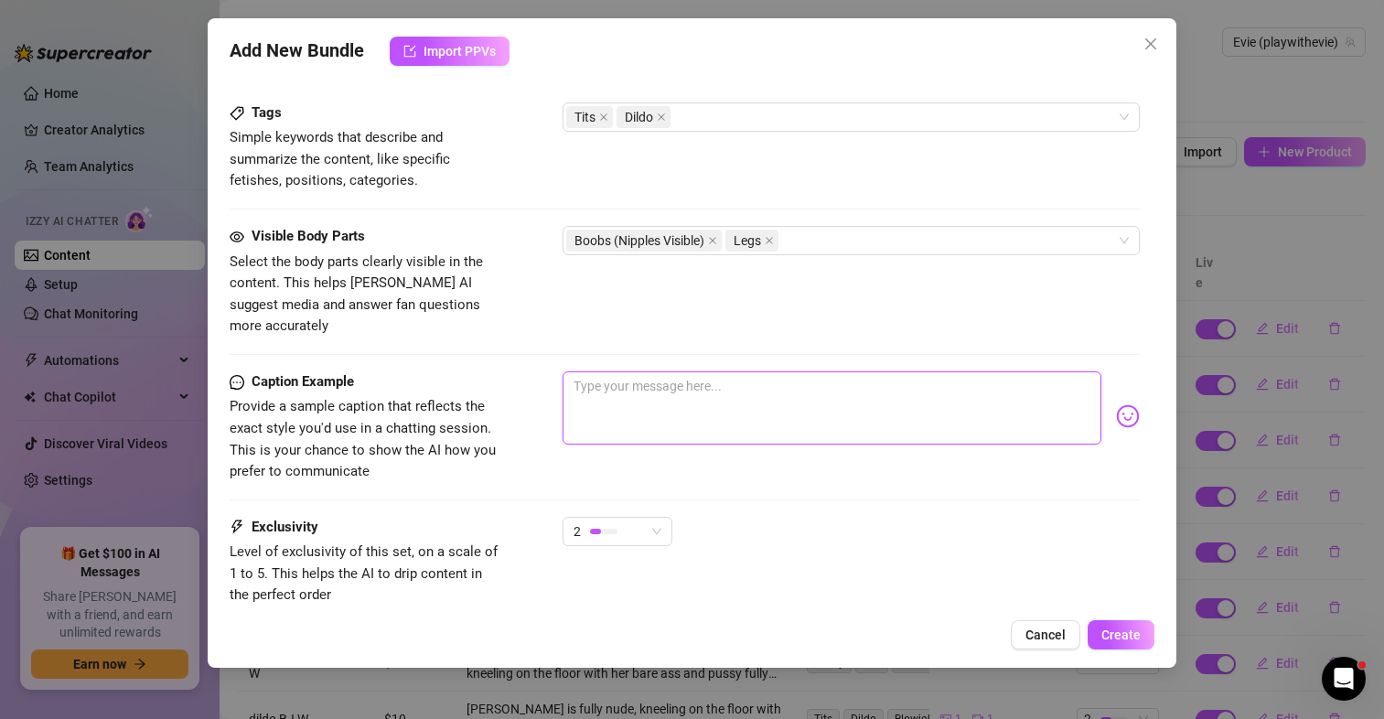
type textarea "[PERSON_NAME] sits on a bed in just navy"
type textarea "[PERSON_NAME] sits on a bed in just navy panties,"
type textarea "[PERSON_NAME] sits on a bed in just navy panties, showing"
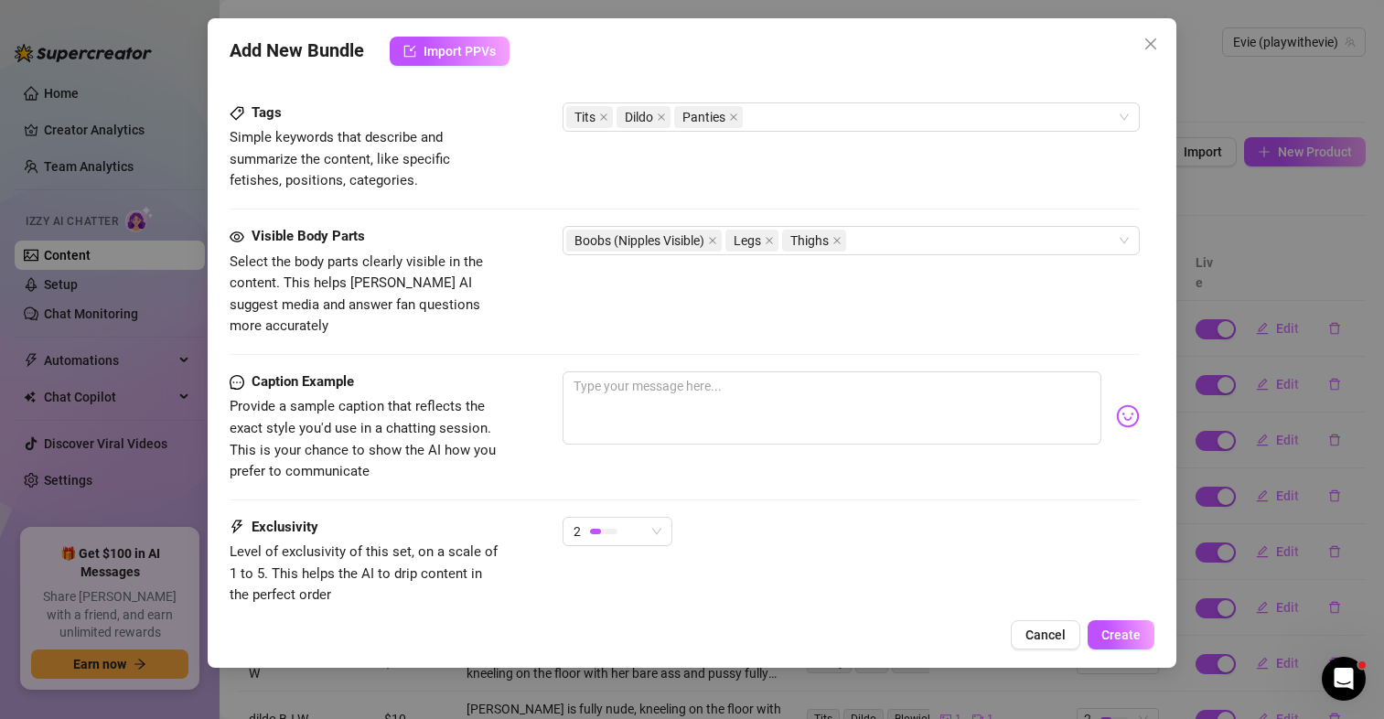
type textarea "[PERSON_NAME] sits on a bed in just navy panties, showing"
type textarea "[PERSON_NAME] sits on a bed in just navy panties, showing off"
type textarea "[PERSON_NAME] sits on a bed in just navy panties, showing off her"
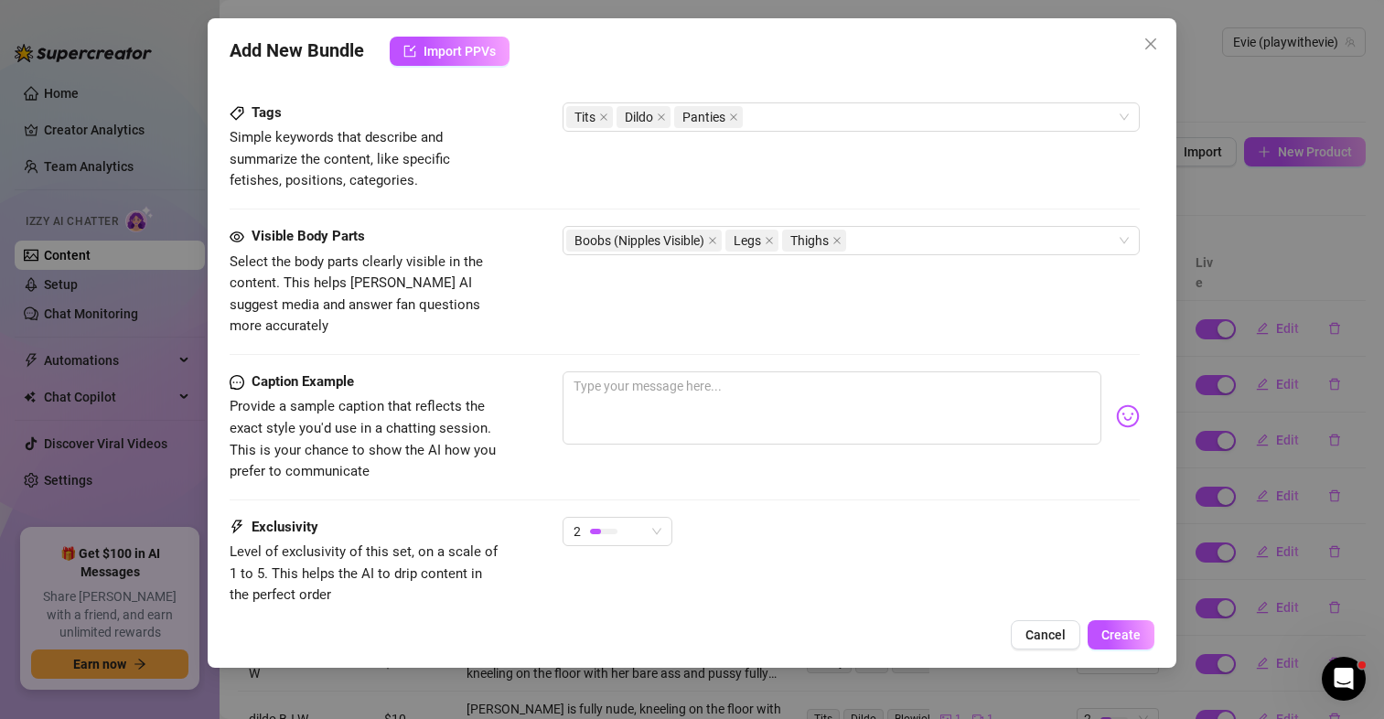
type textarea "[PERSON_NAME] sits on a bed in just navy panties, showing off her perky"
type textarea "[PERSON_NAME] sits on a bed in just navy panties, showing off her perky tits"
type textarea "[PERSON_NAME] sits on a bed in just navy panties, showing off her perky tits and"
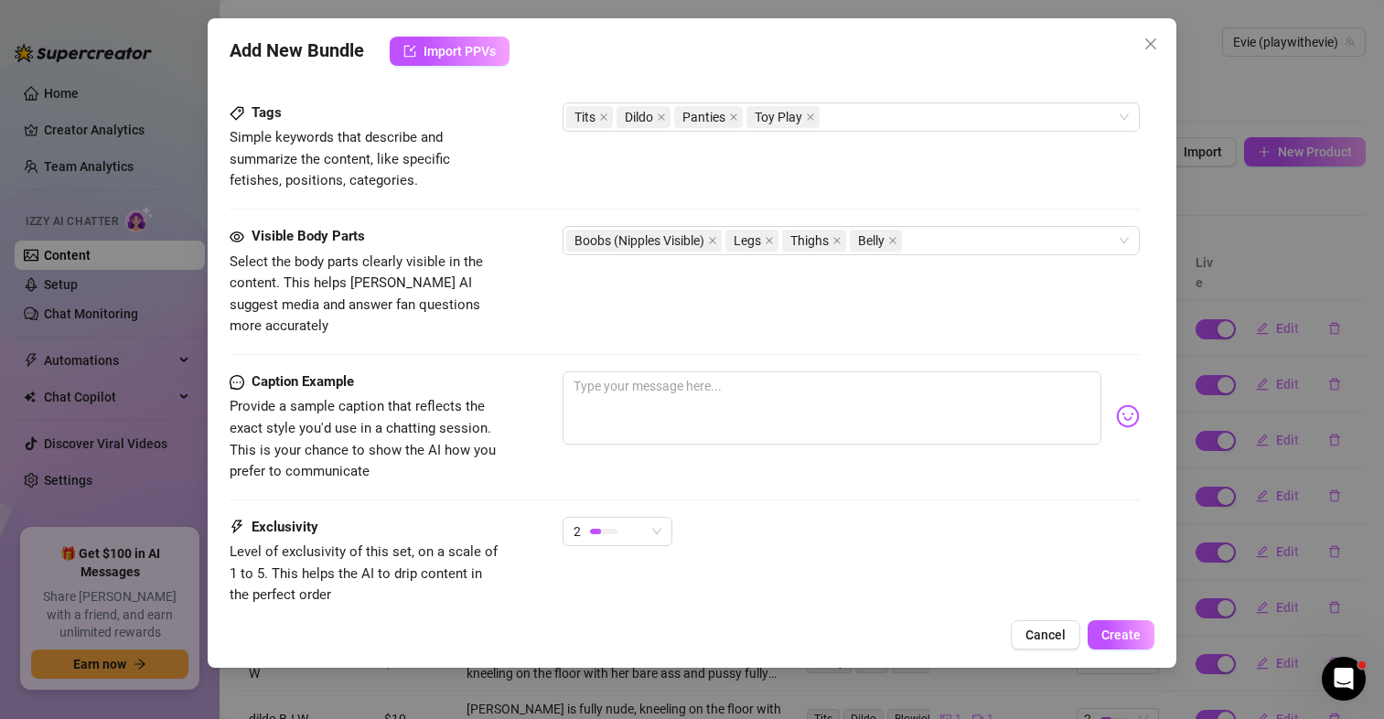
type textarea "[PERSON_NAME] sits on a bed in just navy panties, showing off her perky tits and"
type textarea "[PERSON_NAME] sits on a bed in just navy panties, showing off her perky tits an…"
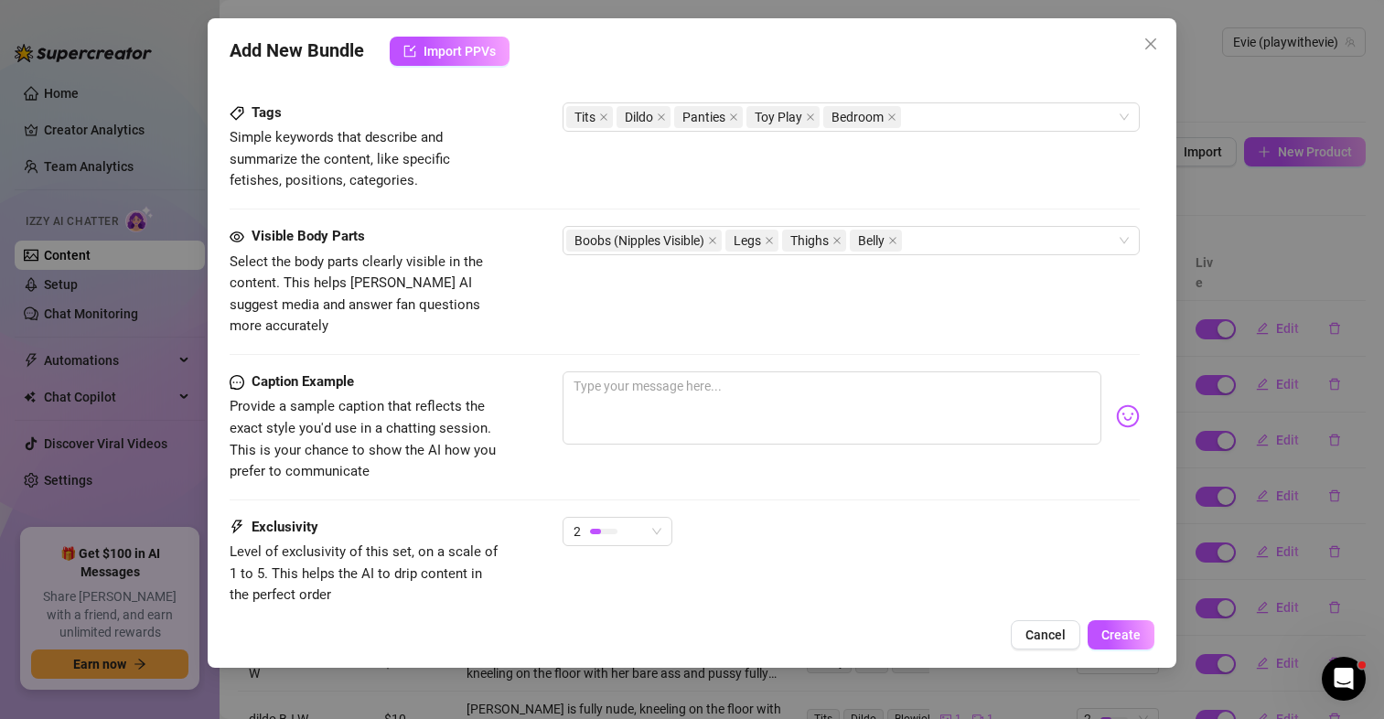
type textarea "[PERSON_NAME] sits on a bed in just navy panties, showing off her perky tits an…"
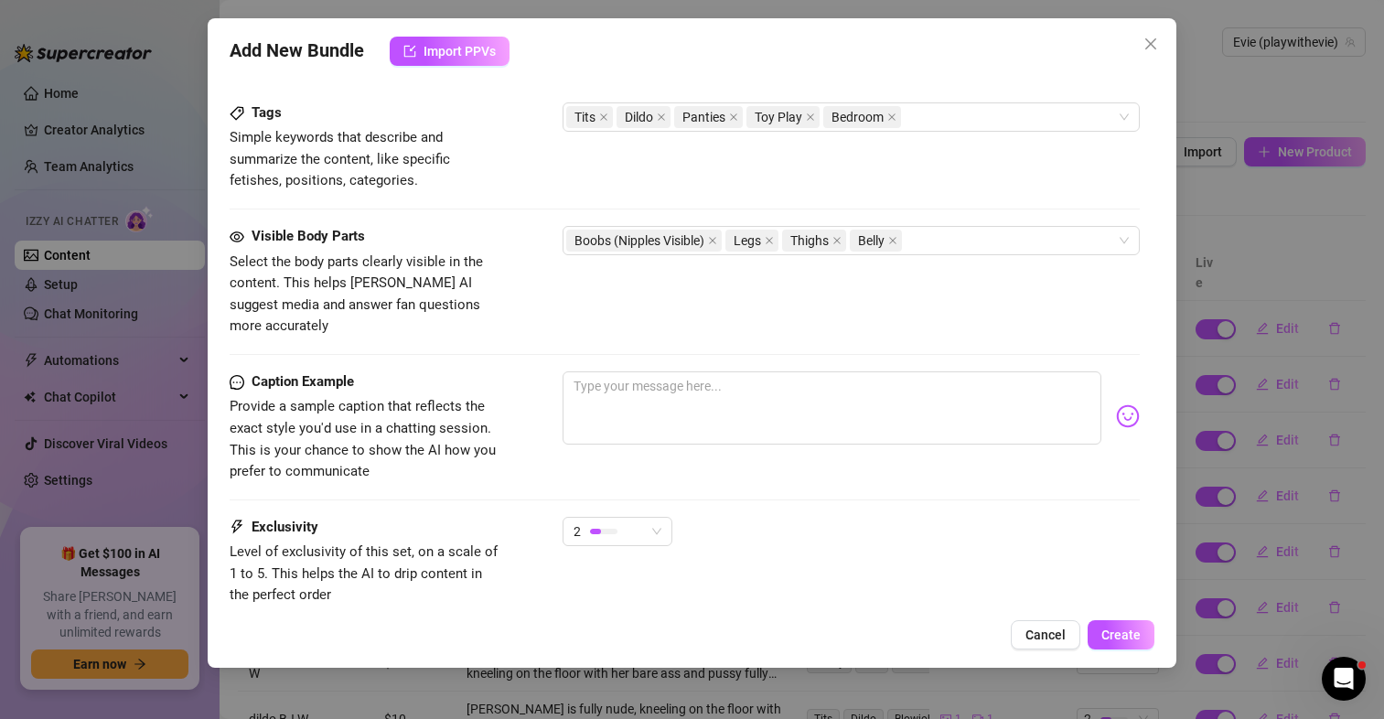
type textarea "[PERSON_NAME] sits on a bed in just navy panties, showing off her perky tits an…"
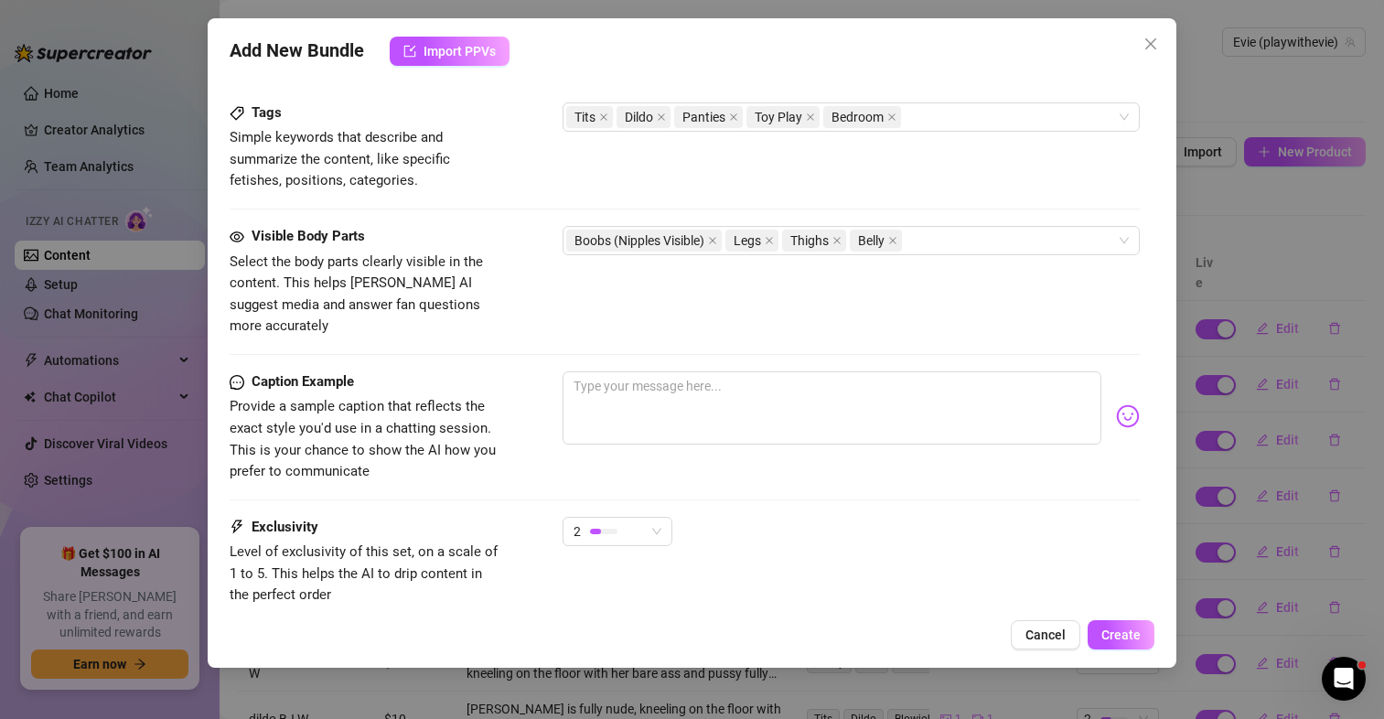
type textarea "[PERSON_NAME] sits on a bed in just navy panties, showing off her perky tits an…"
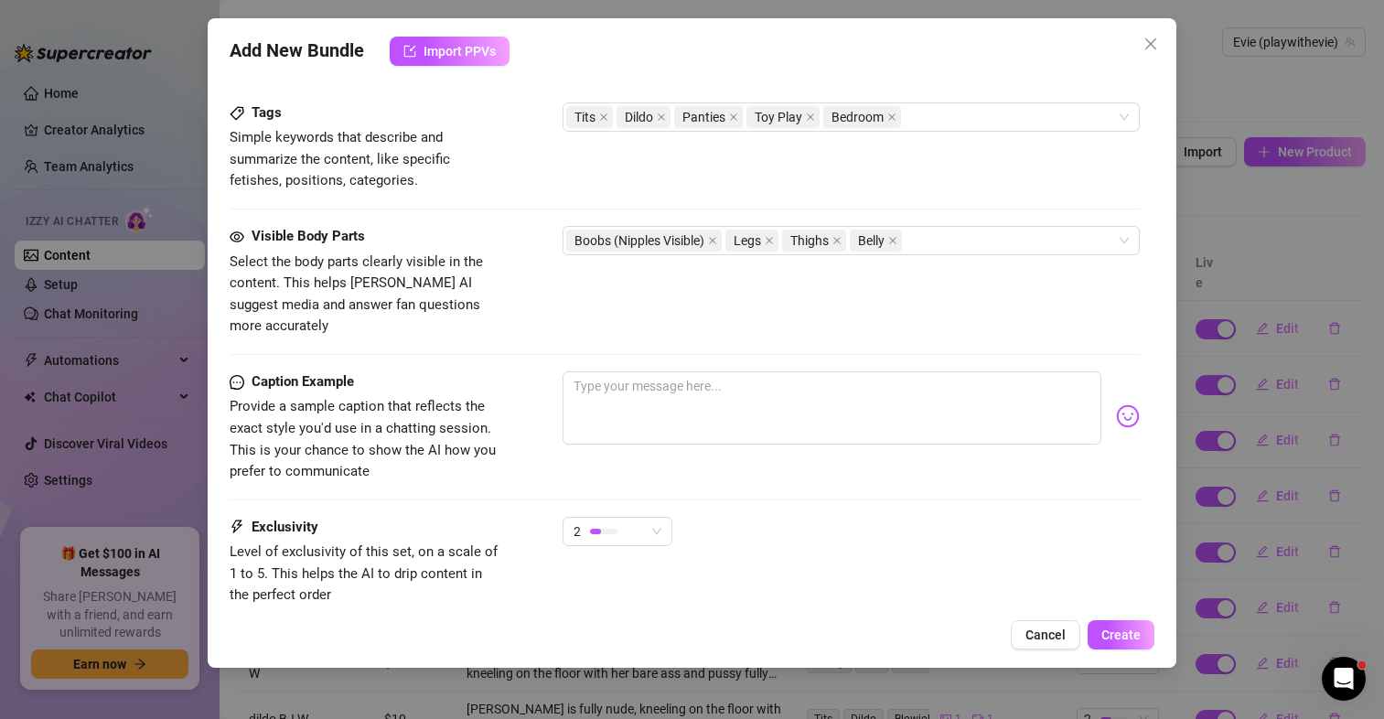
type textarea "[PERSON_NAME] sits on a bed in just navy panties, showing off her perky tits an…"
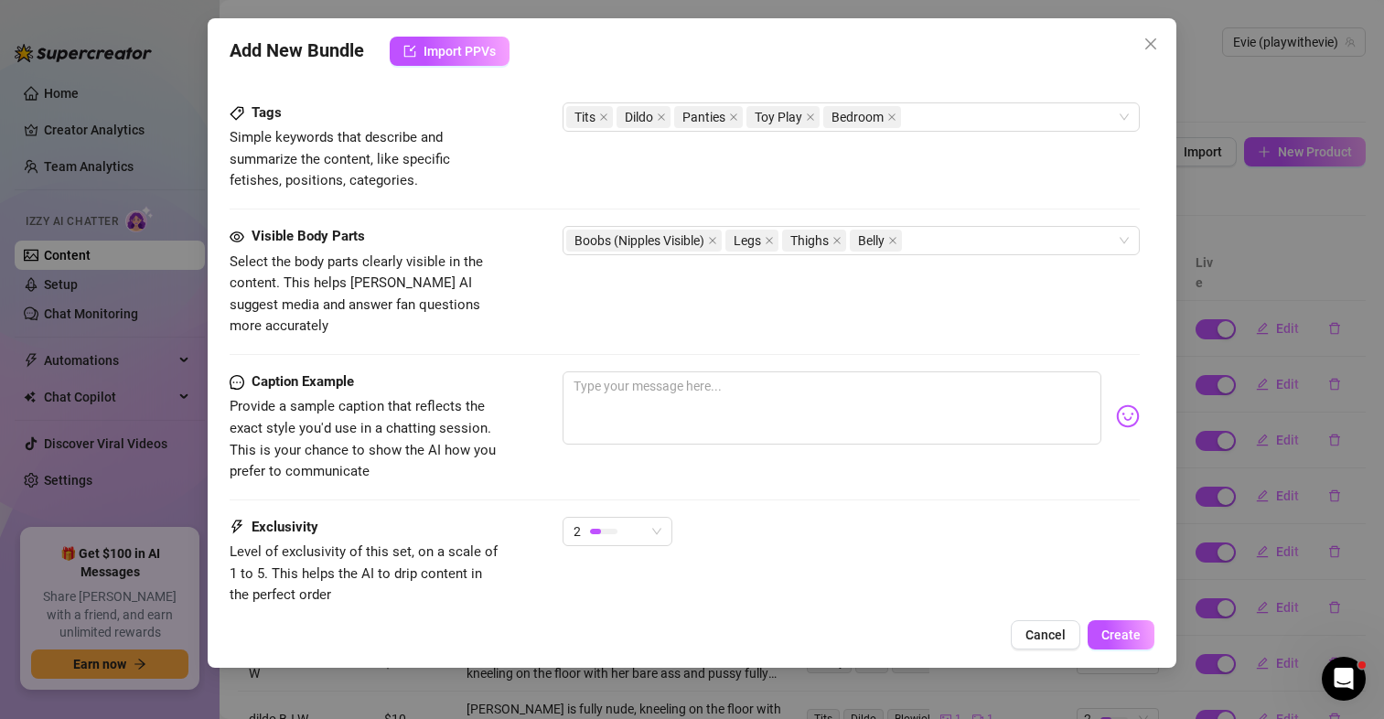
type textarea "[PERSON_NAME] sits on a bed in just navy panties, showing off her perky tits an…"
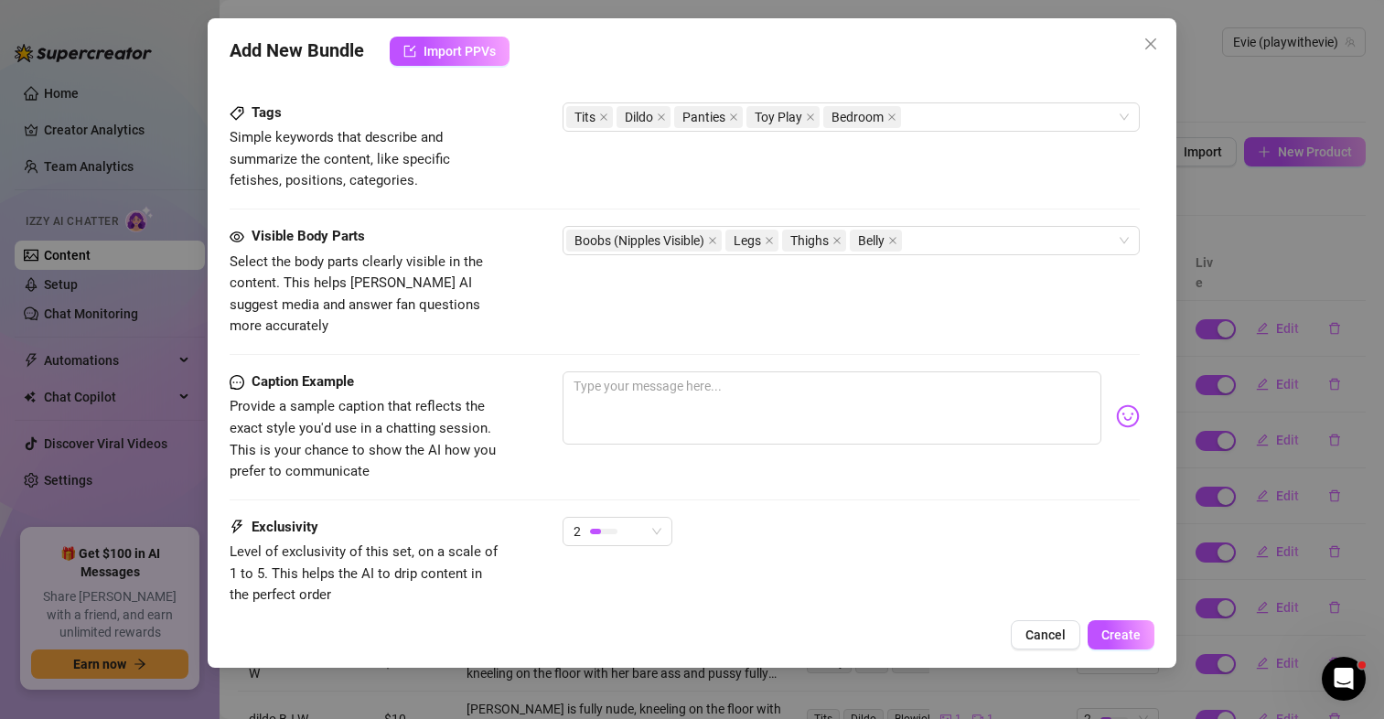
type textarea "[PERSON_NAME] sits on a bed in just navy panties, showing off her perky tits an…"
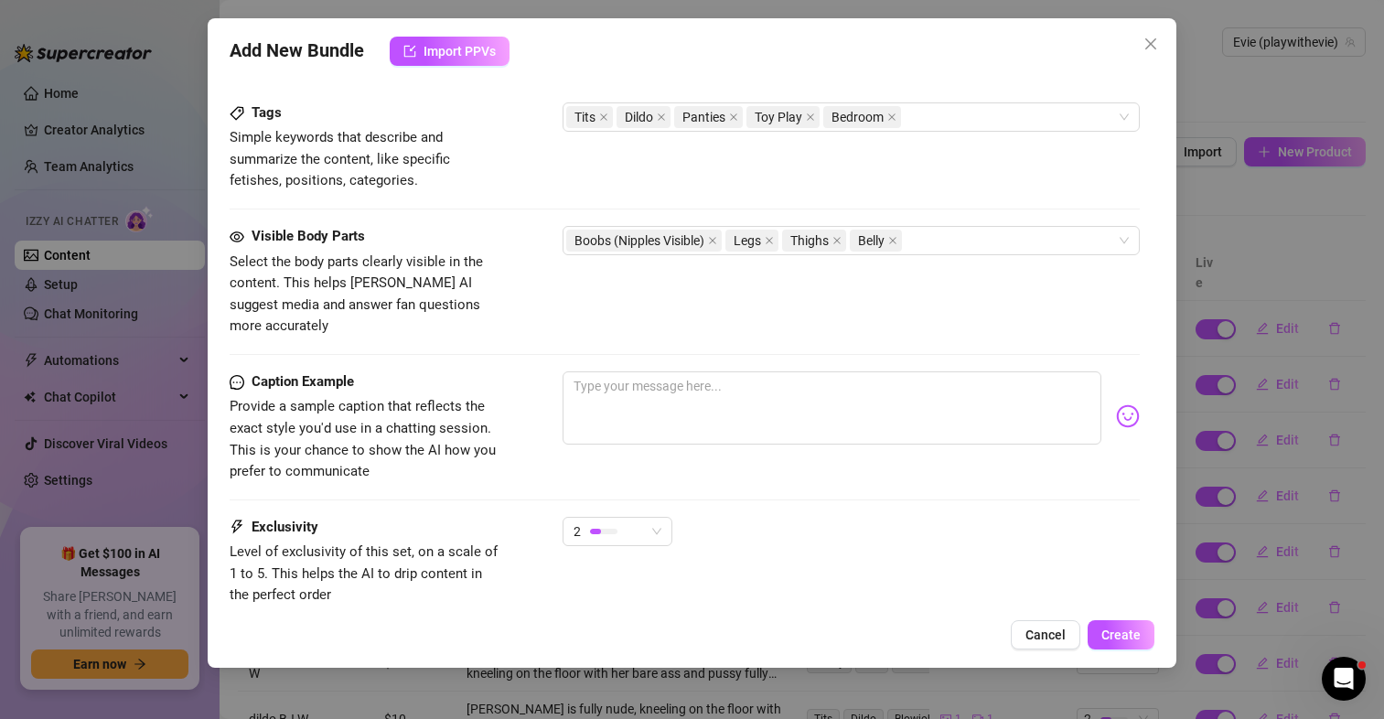
type textarea "[PERSON_NAME] sits on a bed in just navy panties, showing off her perky tits an…"
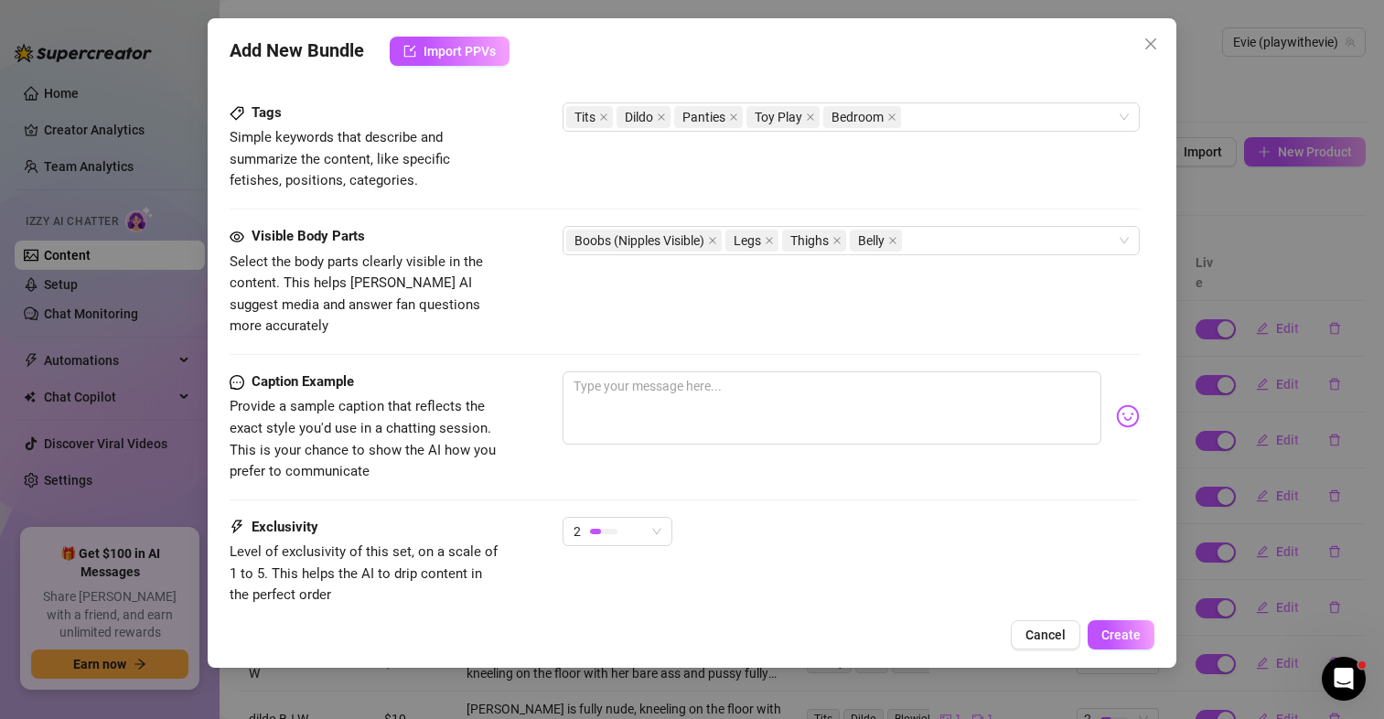
type textarea "[PERSON_NAME] sits on a bed in just navy panties, showing off her perky tits an…"
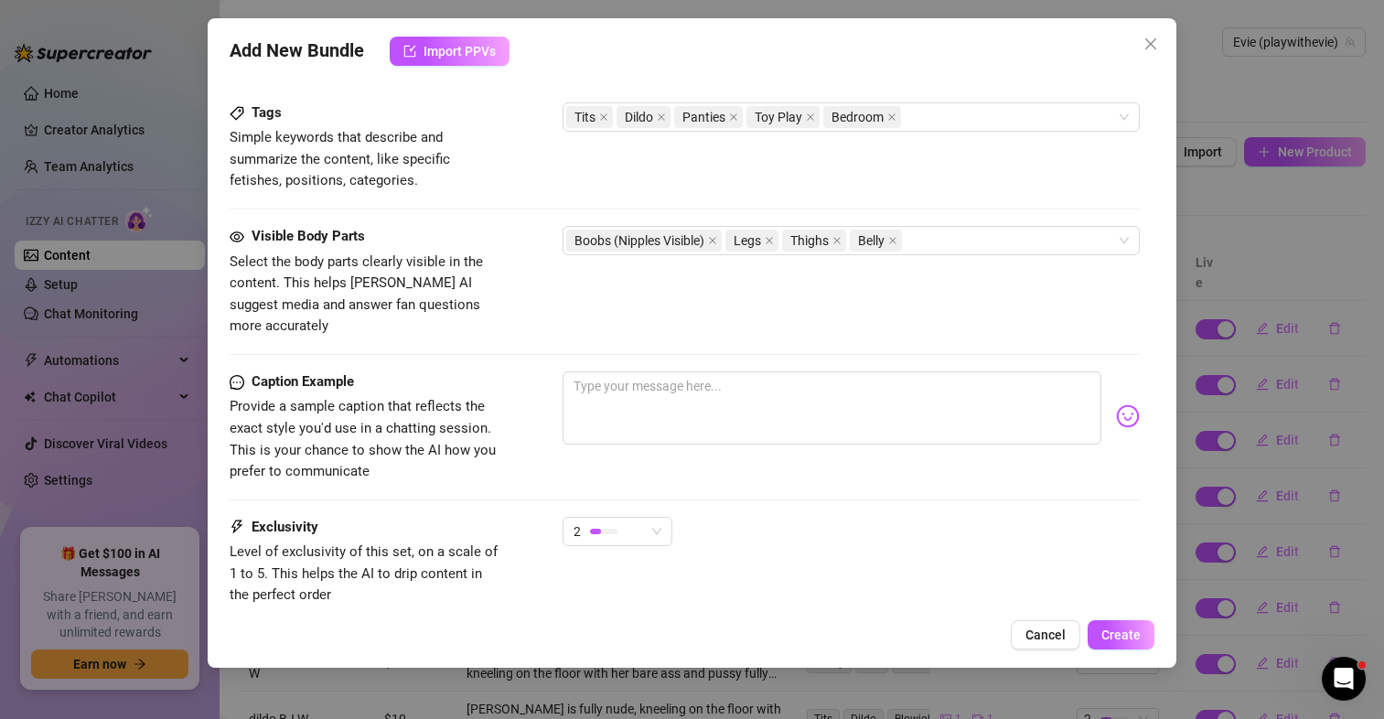
type textarea "[PERSON_NAME] sits on a bed in just navy panties, showing off her perky tits an…"
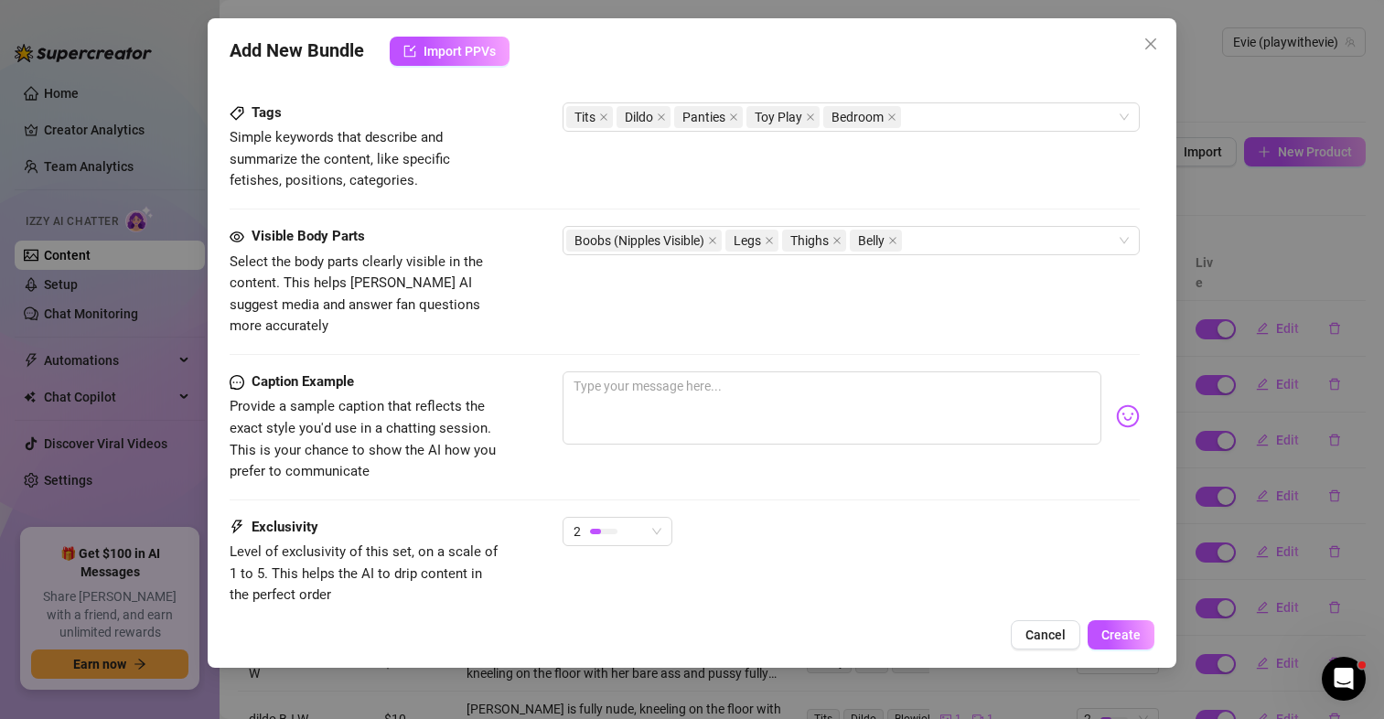
type textarea "[PERSON_NAME] sits on a bed in just navy panties, showing off her perky tits an…"
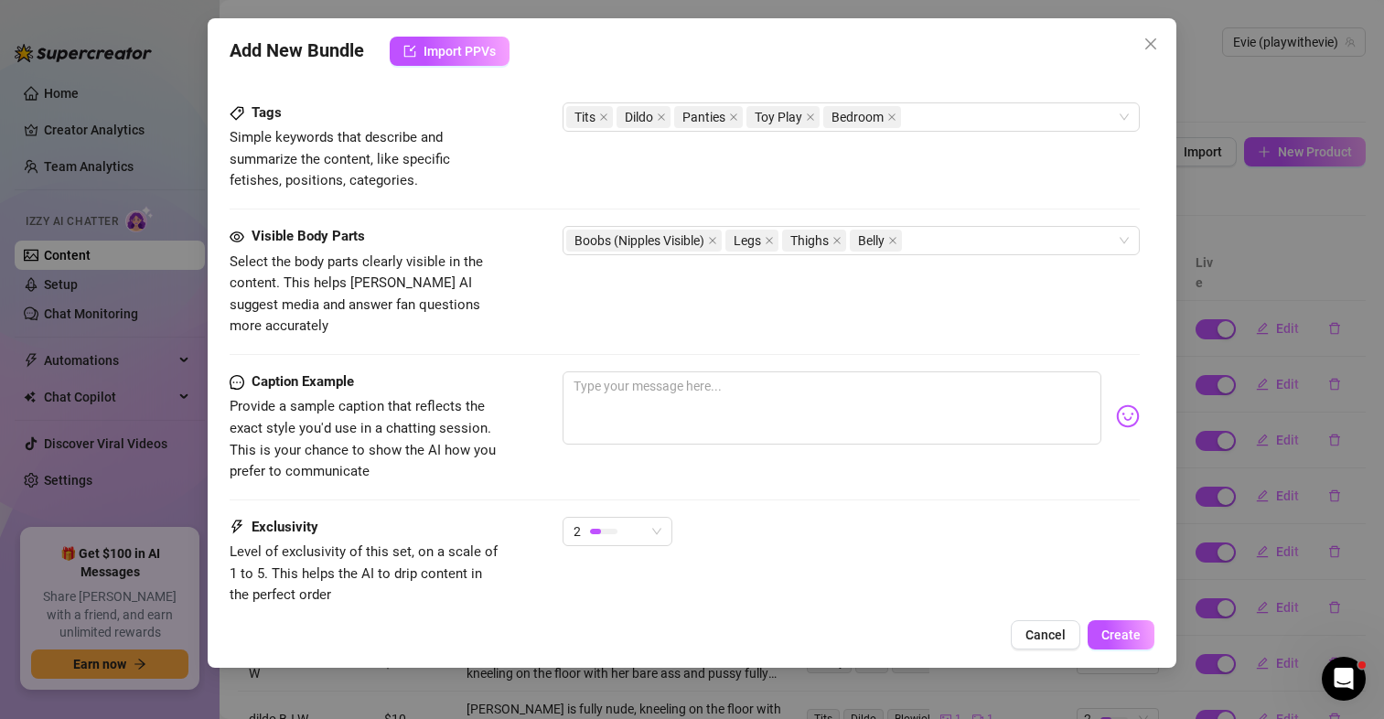
type textarea "[PERSON_NAME] sits on a bed in just navy panties, showing off her perky tits an…"
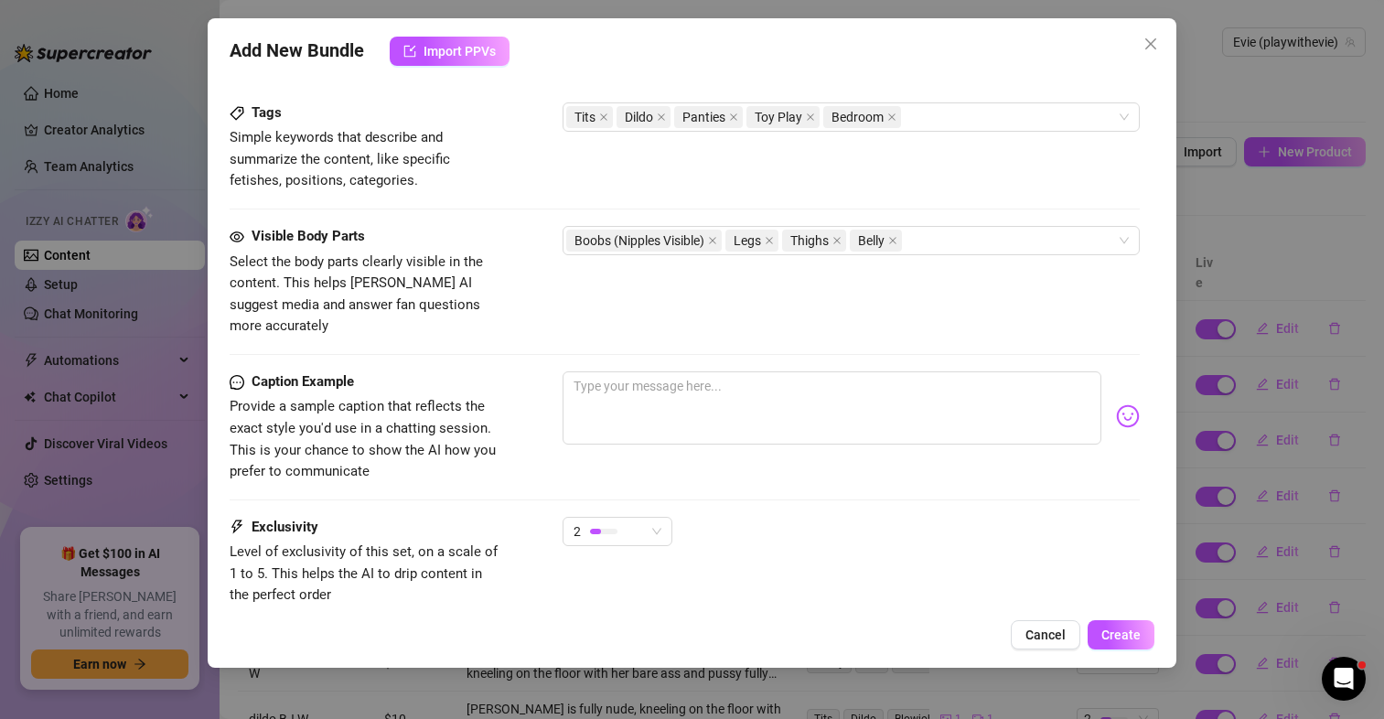
type textarea "[PERSON_NAME] sits on a bed in just navy panties, showing off her perky tits an…"
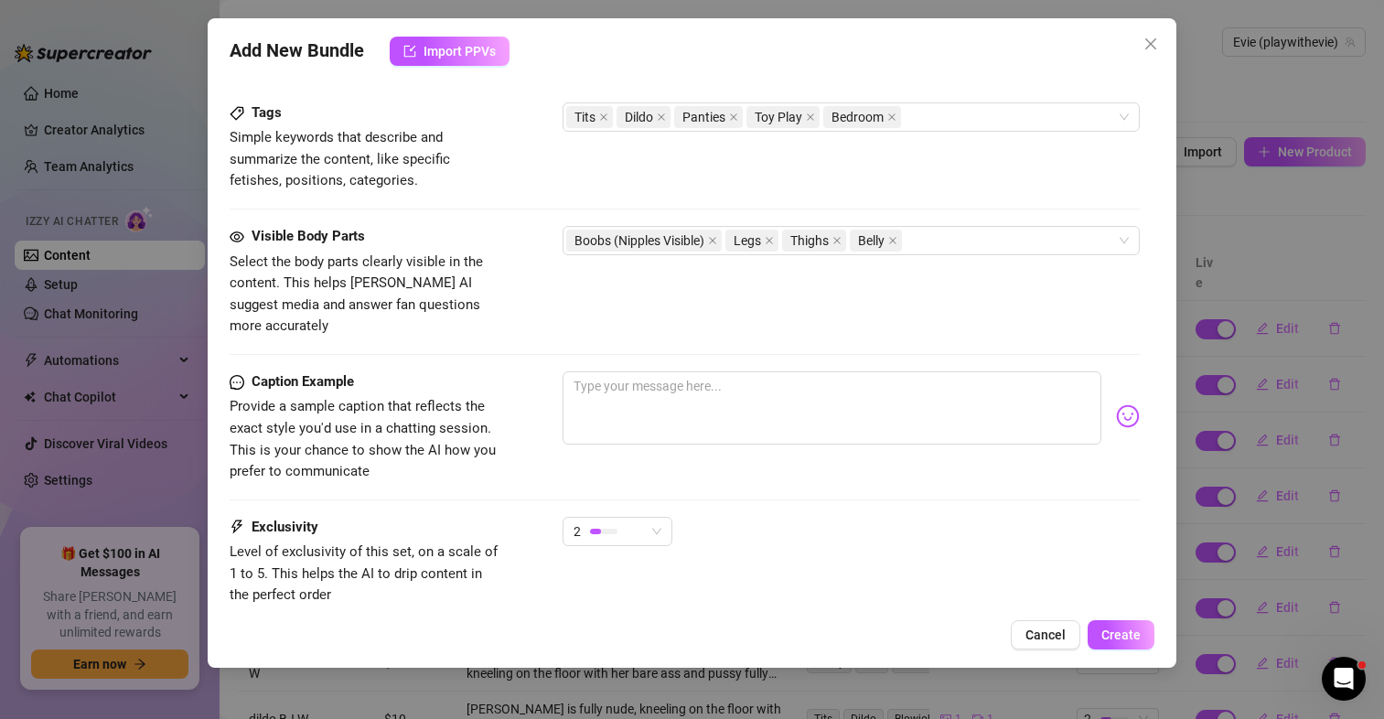
type textarea "[PERSON_NAME] sits on a bed in just navy panties, showing off her perky tits an…"
click at [688, 386] on textarea at bounding box center [832, 407] width 539 height 73
paste textarea "imagine your dick in my mouth 😍 you can tell how much i LOVE sucking on a toy (…"
type textarea "imagine your dick in my mouth 😍 you can tell how much i LOVE sucking on a toy (…"
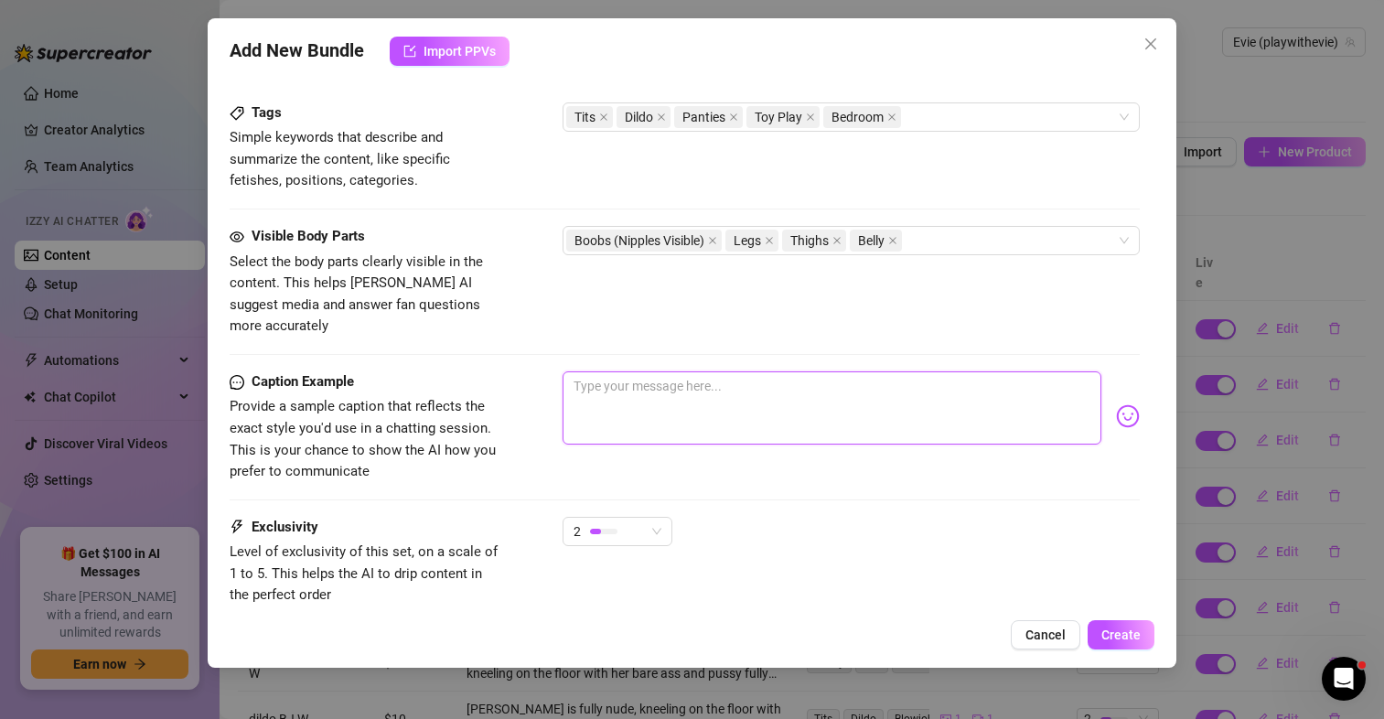
type textarea "imagine your dick in my mouth 😍 you can tell how much i LOVE sucking on a toy (…"
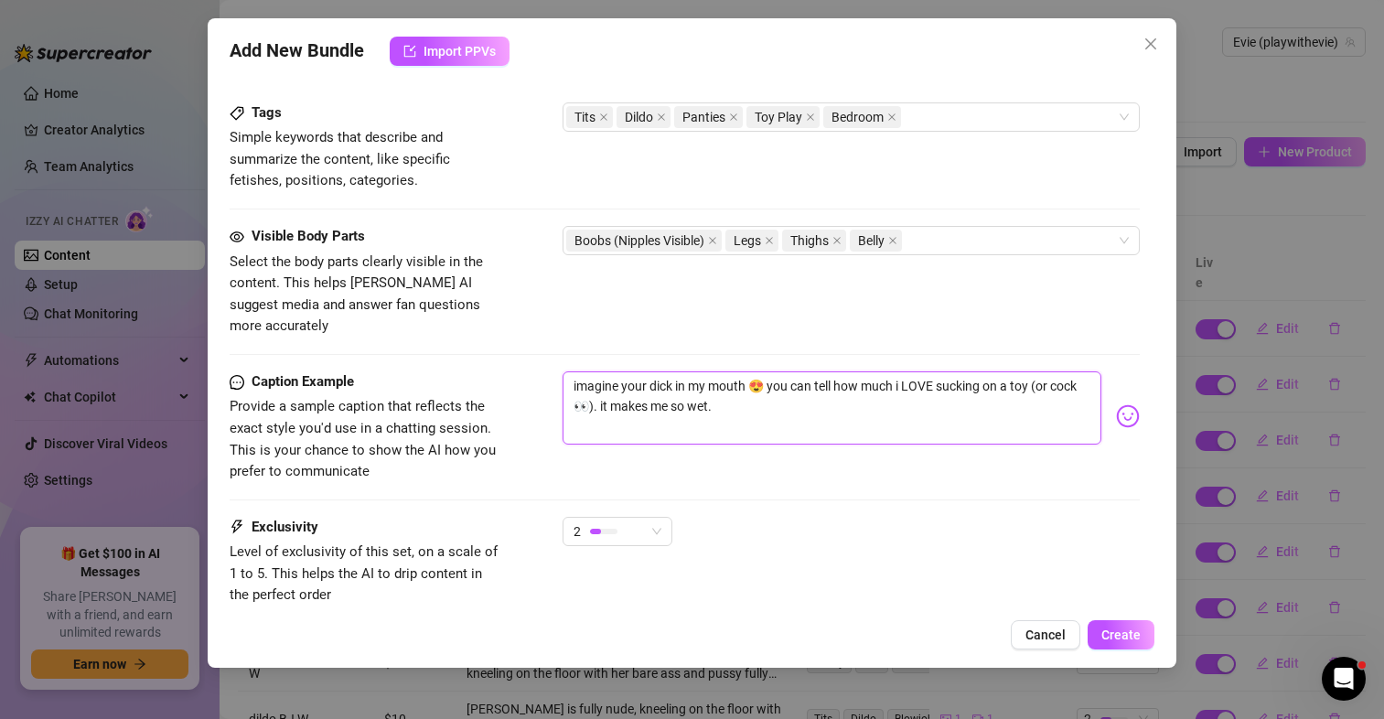
click at [570, 371] on textarea "imagine your dick in my mouth 😍 you can tell how much i LOVE sucking on a toy (…" at bounding box center [832, 407] width 539 height 73
drag, startPoint x: 654, startPoint y: 360, endPoint x: 550, endPoint y: 360, distance: 104.3
click at [550, 371] on div "Caption Example Provide a sample caption that reflects the exact style you'd us…" at bounding box center [685, 427] width 910 height 112
click at [579, 371] on textarea "imagine your dick in my mouth 😍 you can tell how much i LOVE sucking on a toy (…" at bounding box center [832, 407] width 539 height 73
click at [574, 371] on textarea "imagine your dick in my mouth 😍 you can tell how much i LOVE sucking on a toy (…" at bounding box center [832, 407] width 539 height 73
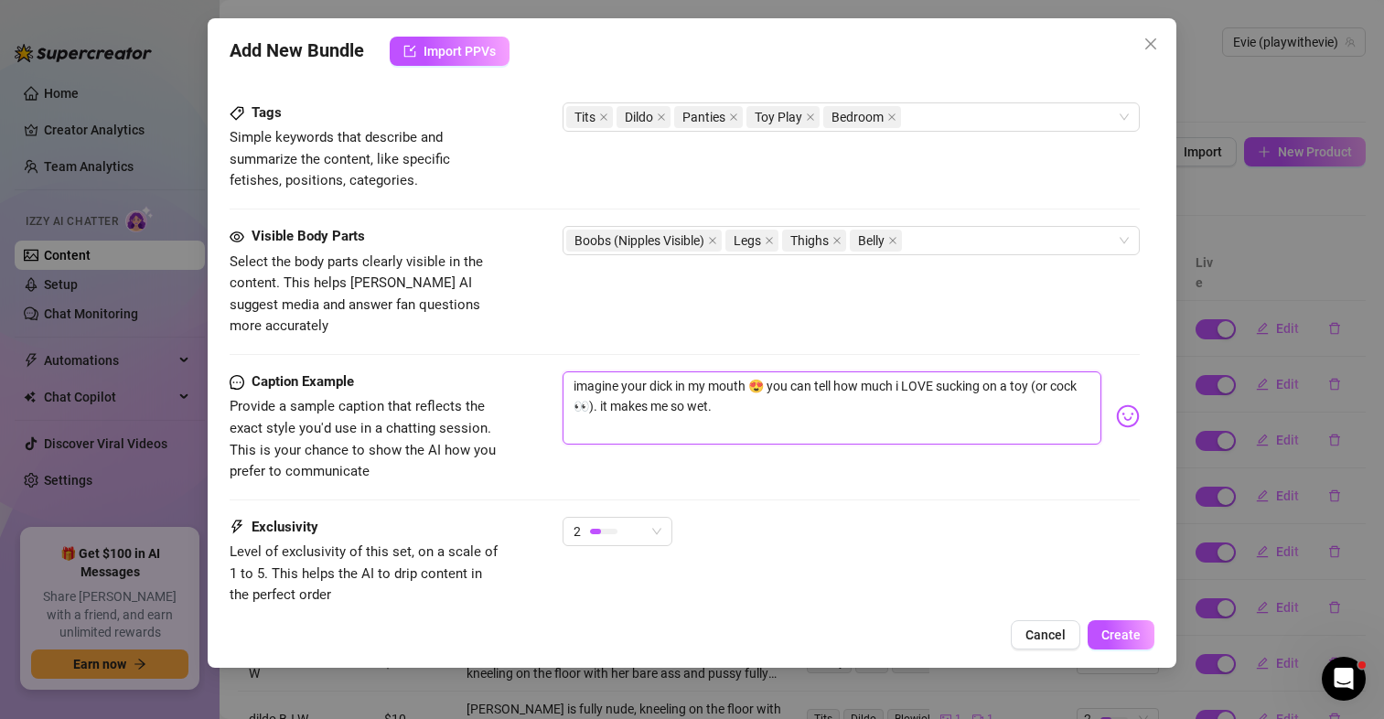
type textarea "iimagine your dick in my mouth 😍 you can tell how much i LOVE sucking on a toy …"
type textarea "i imagine your dick in my mouth 😍 you can tell how much i LOVE sucking on a toy…"
type textarea "i wimagine your dick in my mouth 😍 you can tell how much i LOVE sucking on a to…"
type textarea "i waimagine your dick in my mouth 😍 you can tell how much i LOVE sucking on a t…"
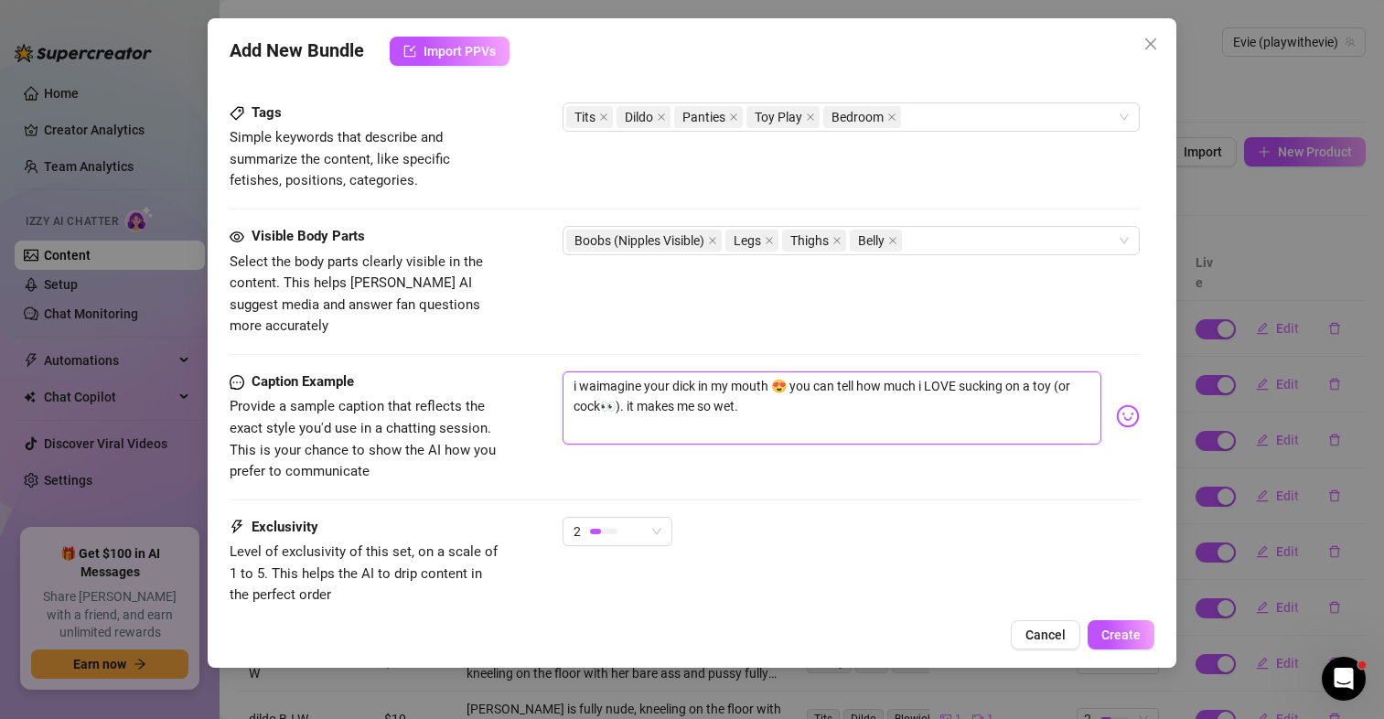
type textarea "i wanimagine your dick in my mouth 😍 you can tell how much i LOVE sucking on a …"
type textarea "i wantimagine your dick in my mouth 😍 you can tell how much i LOVE sucking on a…"
type textarea "i want imagine your dick in my mouth 😍 you can tell how much i LOVE sucking on …"
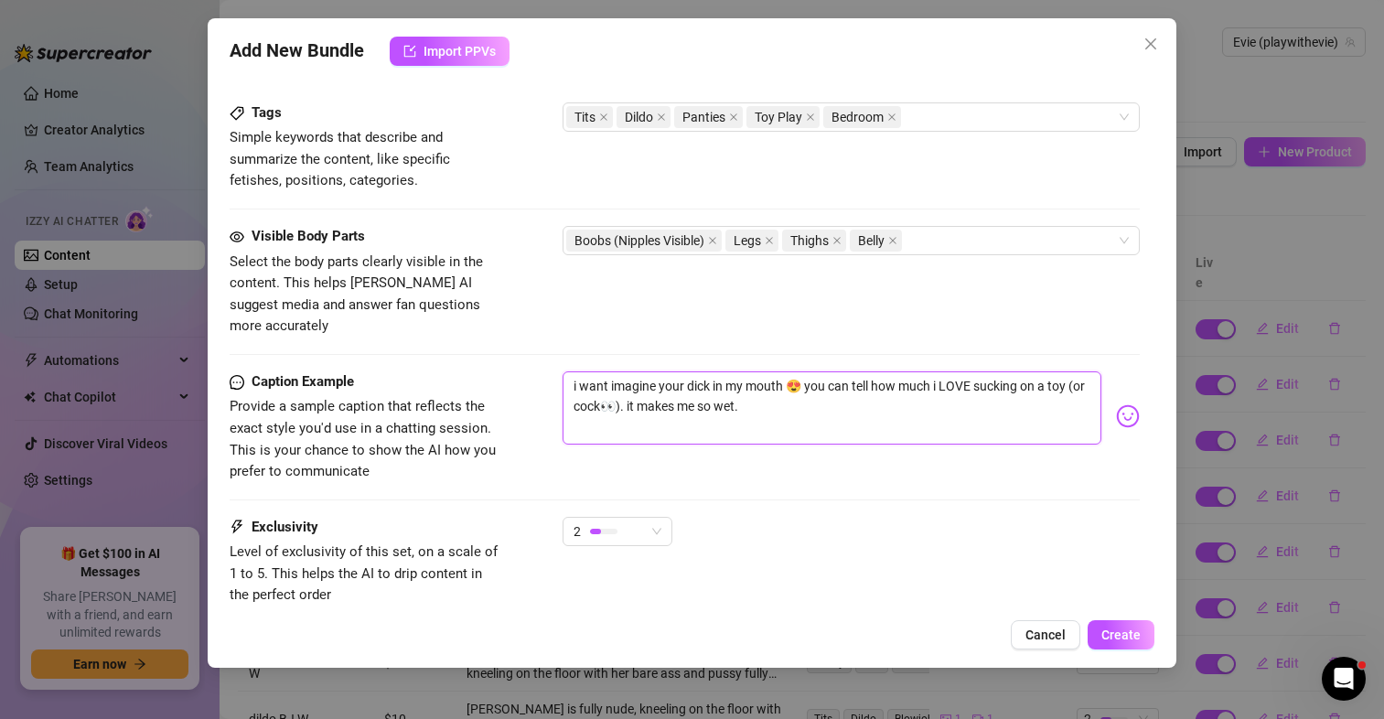
type textarea "i want yimagine your dick in my mouth 😍 you can tell how much i LOVE sucking on…"
type textarea "i want yoimagine your dick in my mouth 😍 you can tell how much i LOVE sucking o…"
type textarea "i want youimagine your dick in my mouth 😍 you can tell how much i LOVE sucking …"
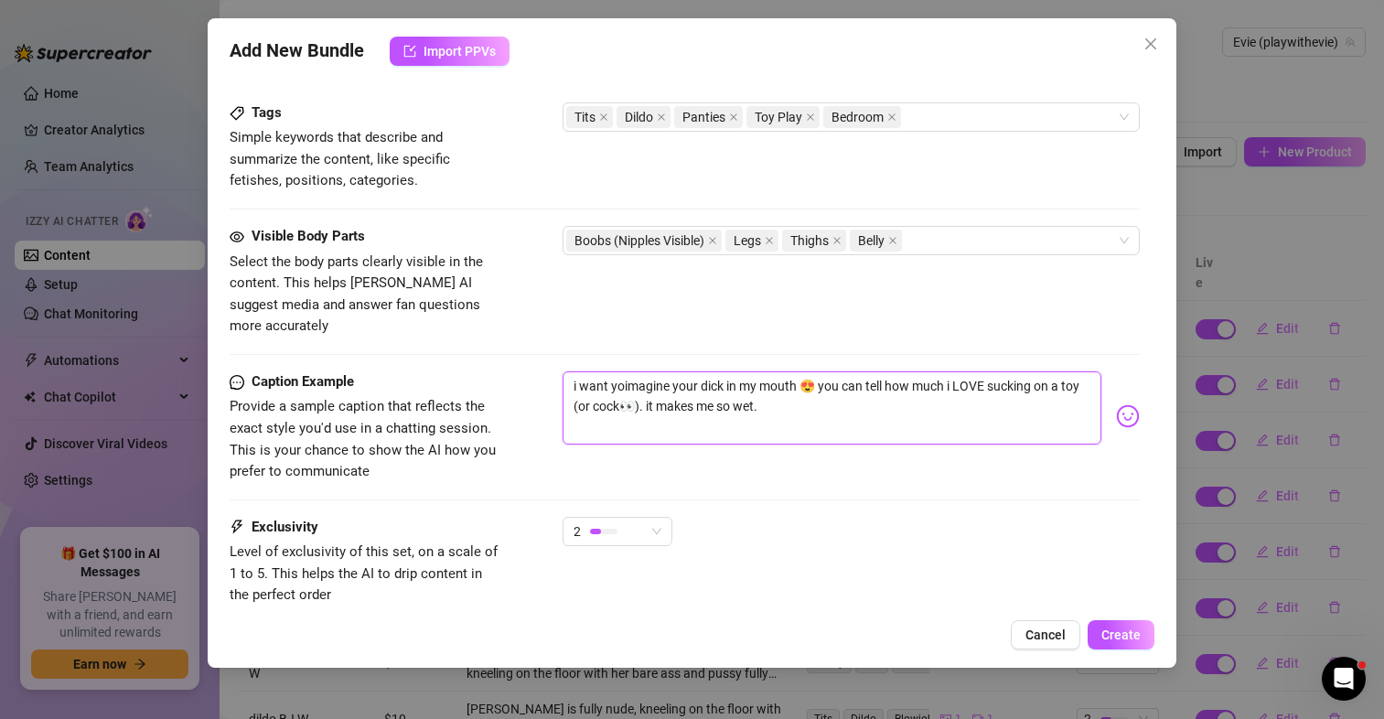
type textarea "i want youimagine your dick in my mouth 😍 you can tell how much i LOVE sucking …"
type textarea "i want you imagine your dick in my mouth 😍 you can tell how much i LOVE sucking…"
type textarea "i want you timagine your dick in my mouth 😍 you can tell how much i LOVE suckin…"
type textarea "i want you toimagine your dick in my mouth 😍 you can tell how much i LOVE sucki…"
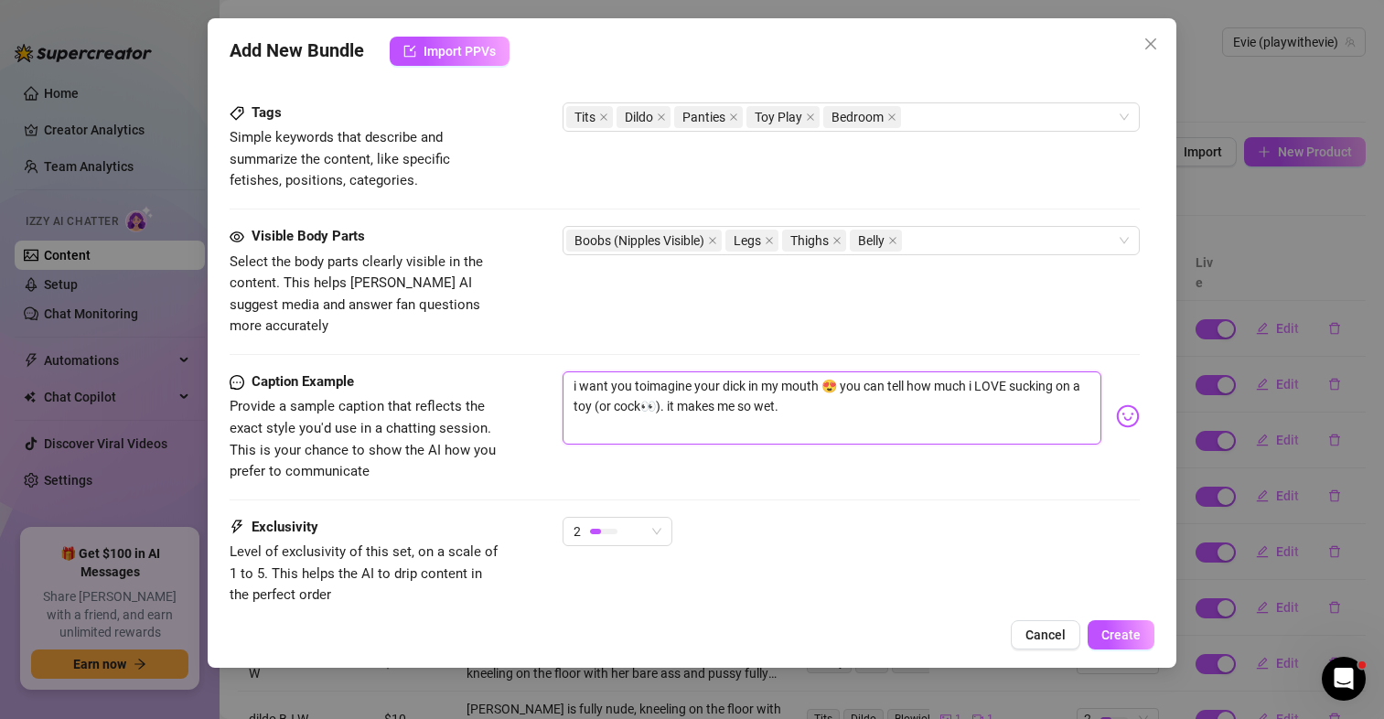
type textarea "i want you to imagine your dick in my mouth 😍 you can tell how much i LOVE suck…"
drag, startPoint x: 963, startPoint y: 385, endPoint x: 858, endPoint y: 390, distance: 104.4
click at [963, 385] on textarea "i want you to imagine your dick in my mouth 😍 you can tell how much i LOVE suck…" at bounding box center [832, 407] width 539 height 73
click at [762, 396] on textarea "i want you to imagine your dick in my mouth 😍 you can tell how much i LOVE suck…" at bounding box center [832, 407] width 539 height 73
click at [855, 410] on textarea "i want you to imagine your dick in my mouth 😍 you can tell how much i LOVE suck…" at bounding box center [832, 407] width 539 height 73
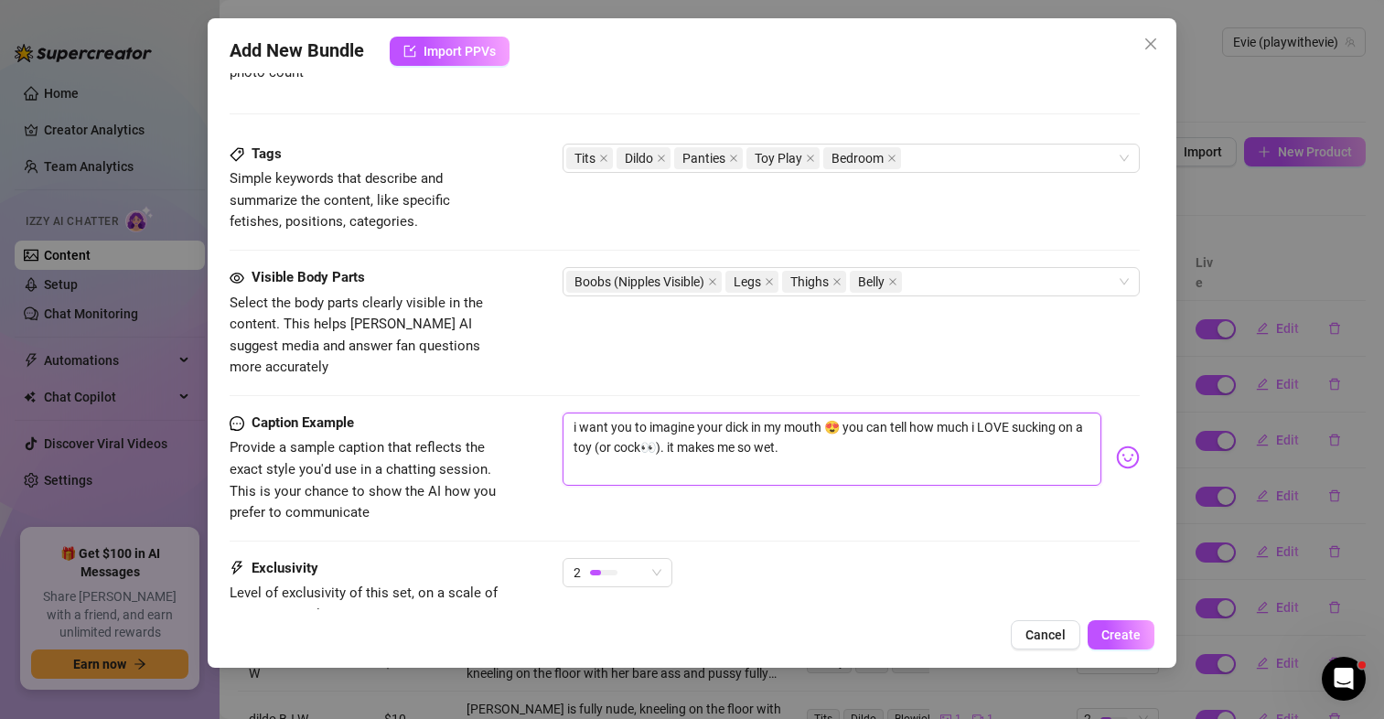
scroll to position [823, 0]
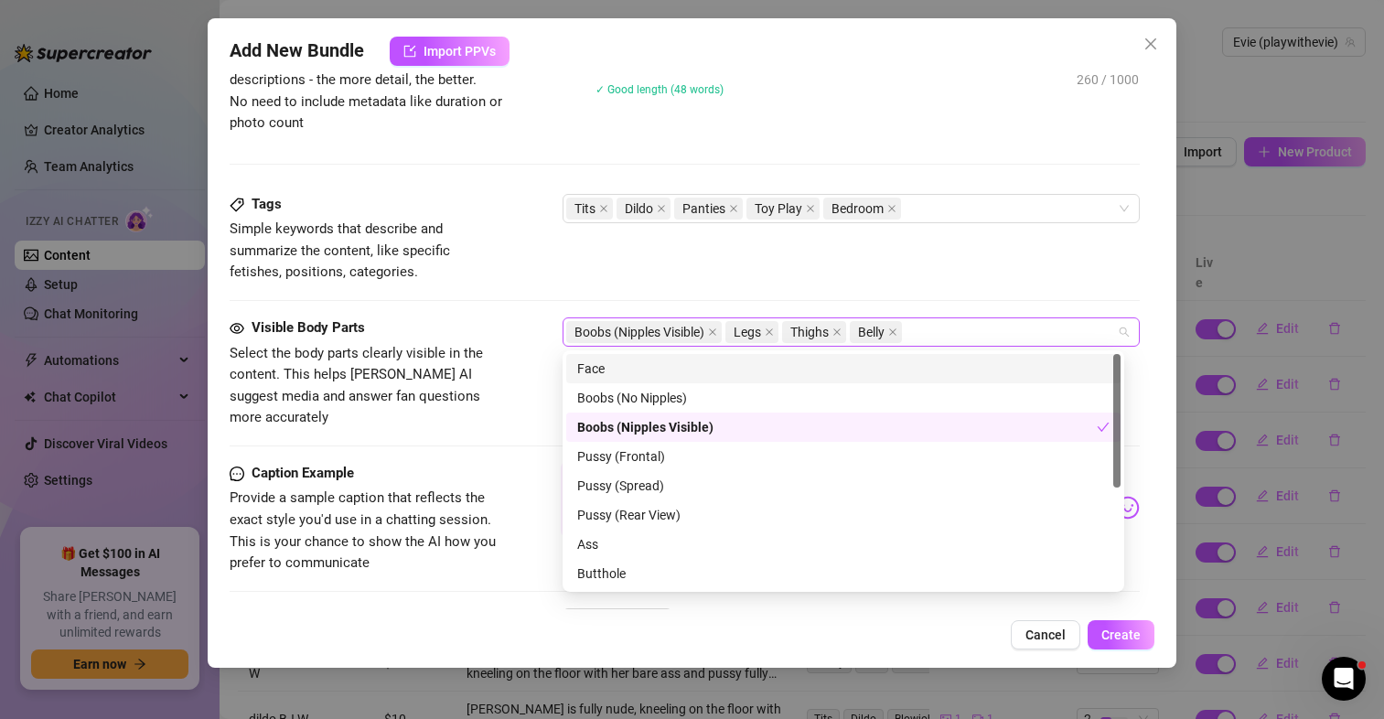
click at [973, 336] on div "Boobs (Nipples Visible) Legs Thighs Belly" at bounding box center [841, 332] width 551 height 26
type textarea "i want you to imagine your dick in my mouth 😍 you can tell how much i LOVE suck…"
click at [679, 372] on div "Face" at bounding box center [843, 369] width 532 height 20
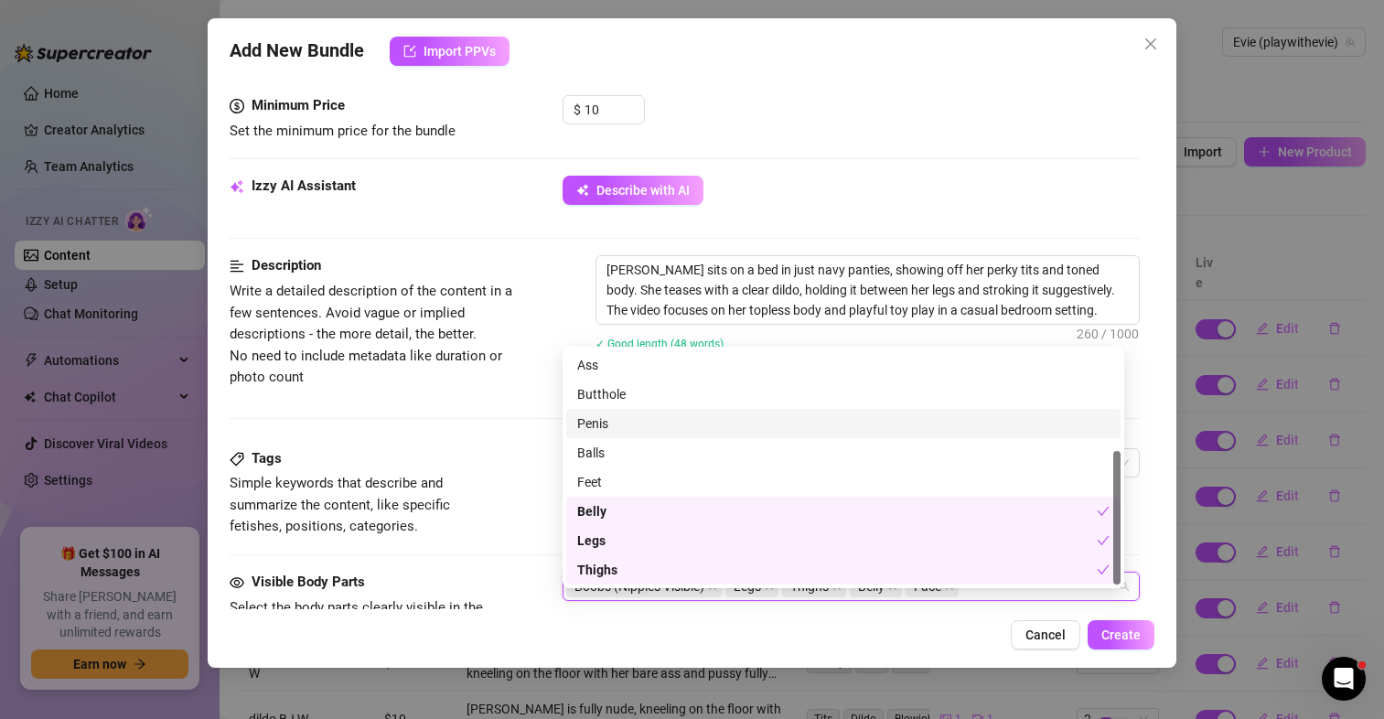
scroll to position [549, 0]
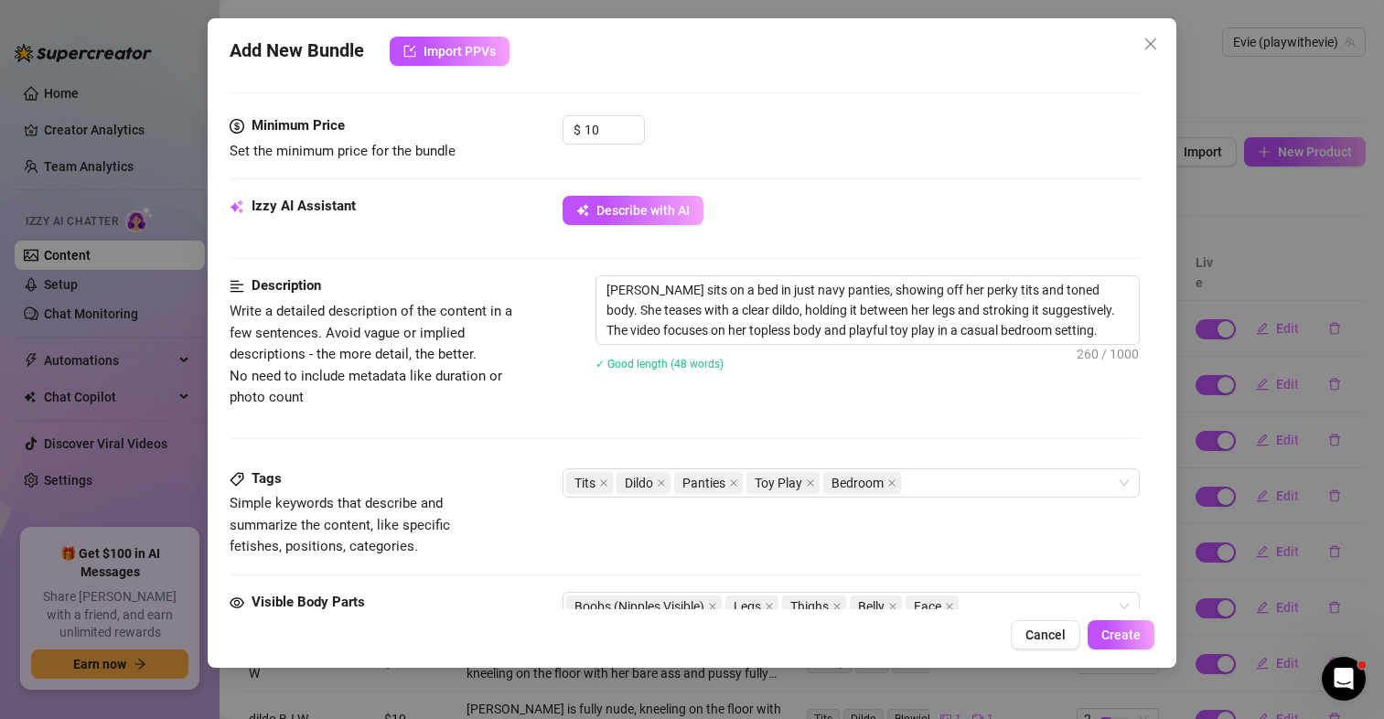
click at [443, 436] on div "Description Write a detailed description of the content in a few sentences. Avo…" at bounding box center [685, 371] width 910 height 192
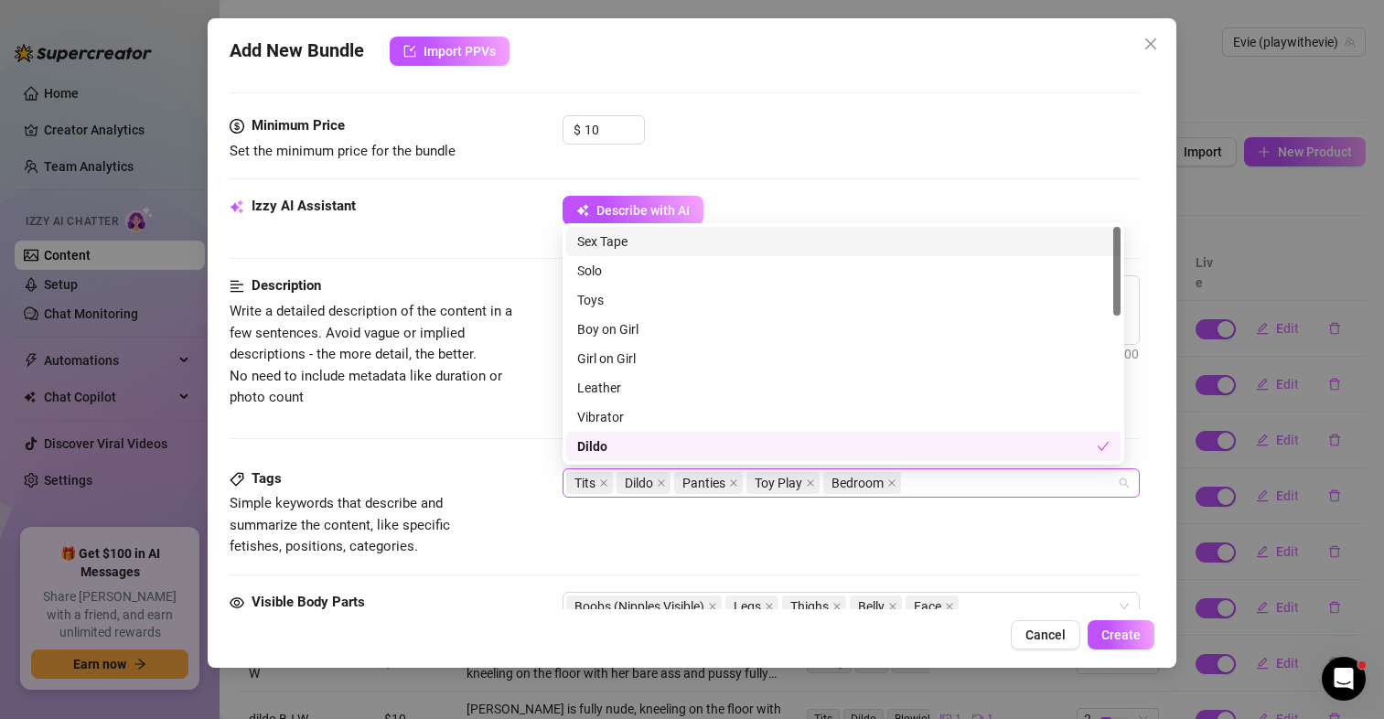
click at [936, 487] on div "Tits Dildo Panties Toy Play Bedroom" at bounding box center [841, 483] width 551 height 26
type input "BJ"
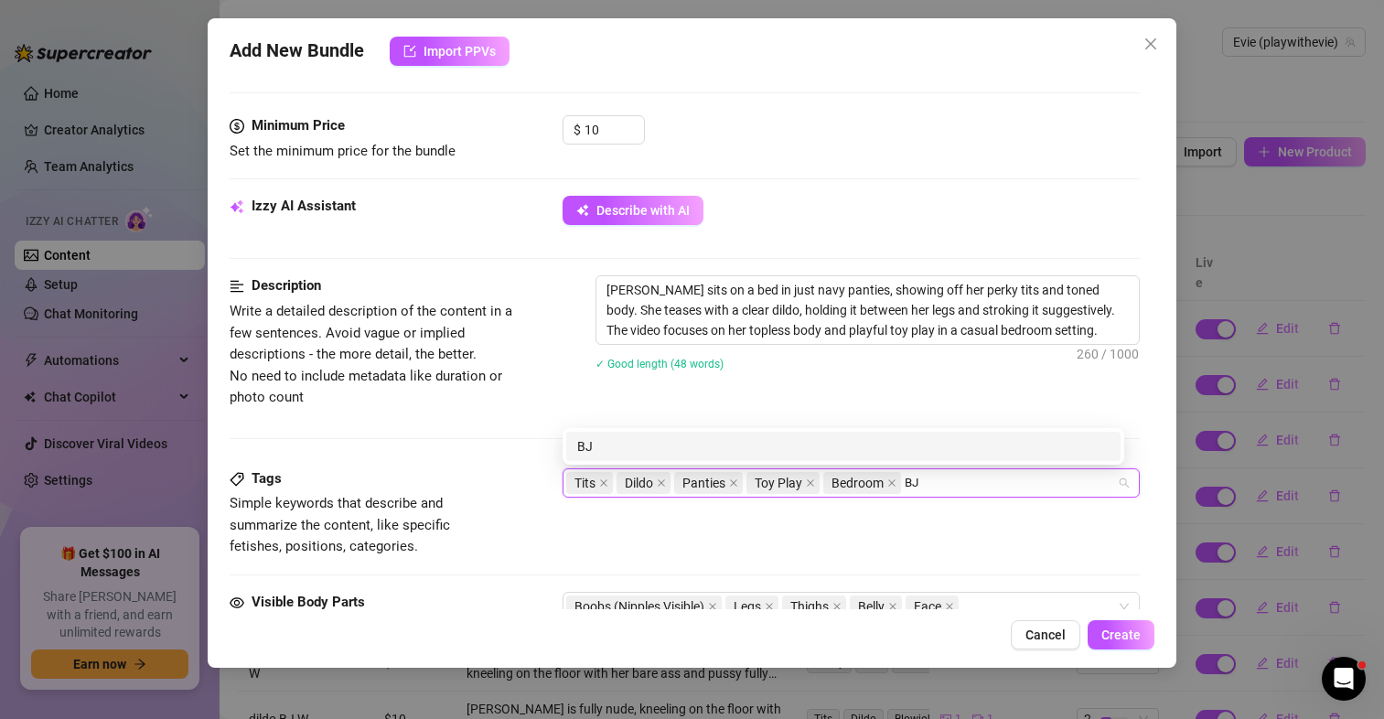
click at [896, 454] on div "BJ" at bounding box center [843, 446] width 532 height 20
type input "D"
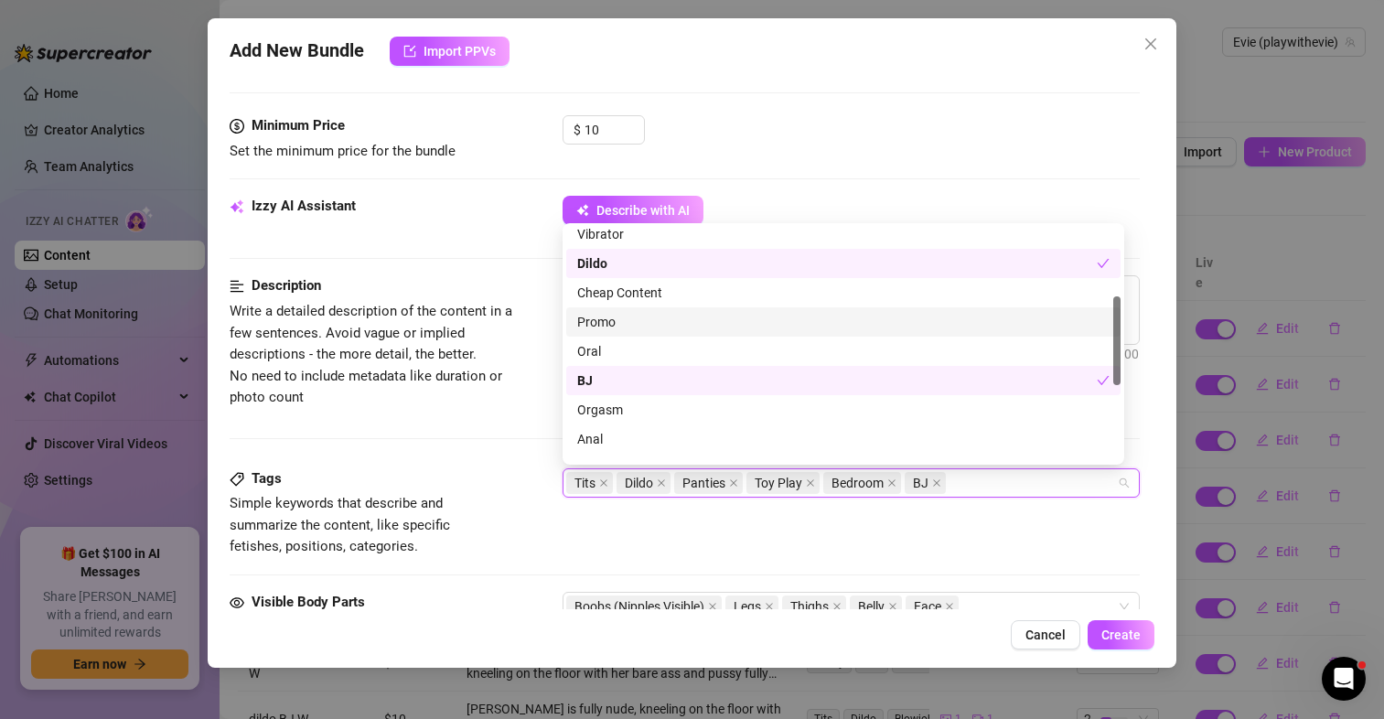
scroll to position [0, 0]
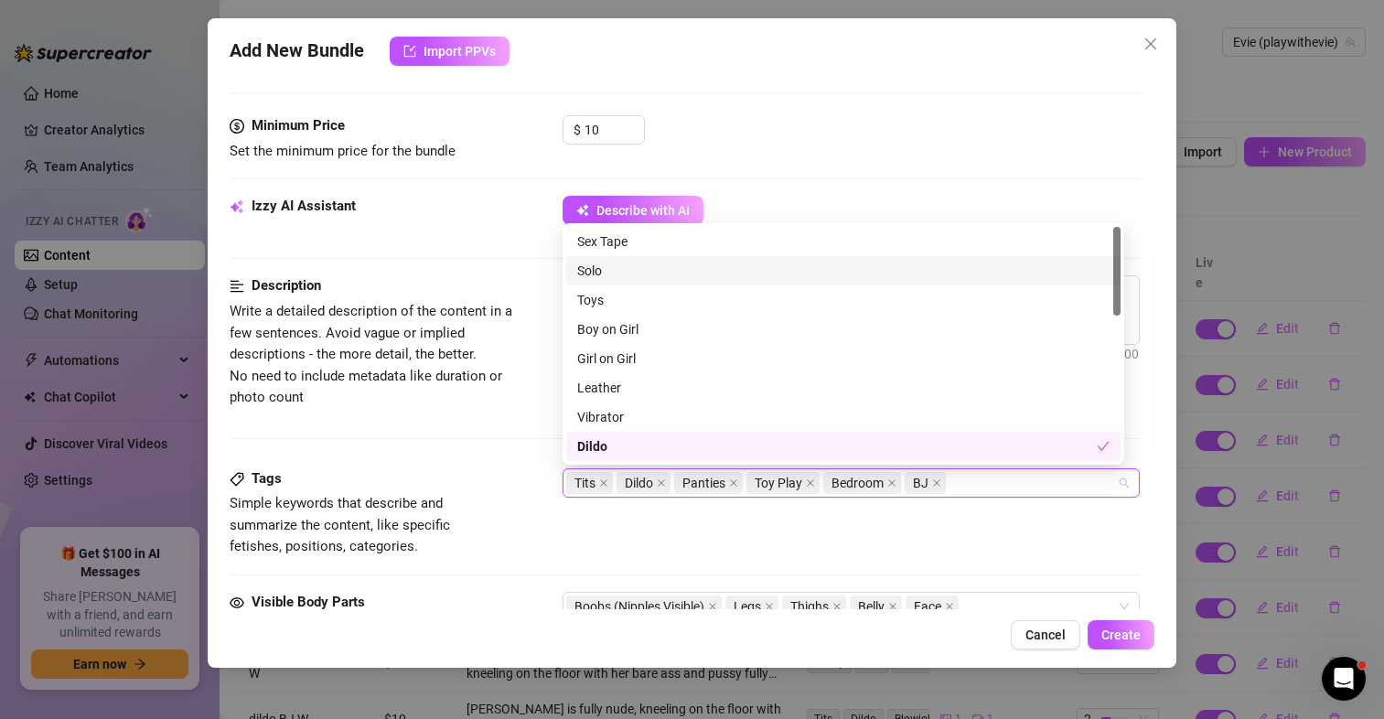
click at [601, 267] on div "Solo" at bounding box center [843, 271] width 532 height 20
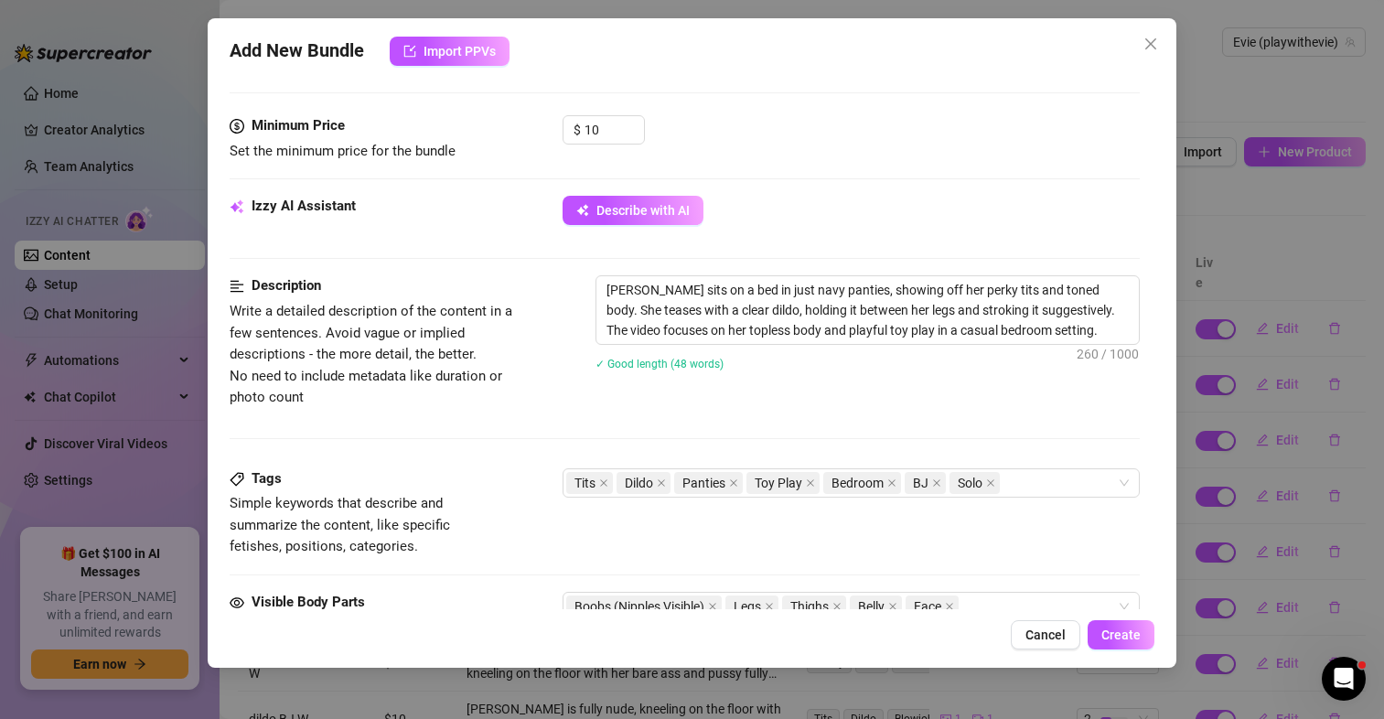
click at [460, 400] on span "Write a detailed description of the content in a few sentences. Avoid vague or …" at bounding box center [383, 355] width 307 height 108
click at [698, 317] on textarea "[PERSON_NAME] sits on a bed in just navy panties, showing off her perky tits an…" at bounding box center [868, 310] width 543 height 68
click at [736, 301] on textarea "[PERSON_NAME] sits on a bed in just navy panties, showing off her perky tits an…" at bounding box center [868, 310] width 543 height 68
click at [748, 287] on textarea "[PERSON_NAME] sits on a bed in just navy panties, showing off her perky tits an…" at bounding box center [868, 310] width 543 height 68
click at [829, 286] on textarea "[PERSON_NAME] sits on a bed in just navy panties, showing off her perky tits an…" at bounding box center [868, 310] width 543 height 68
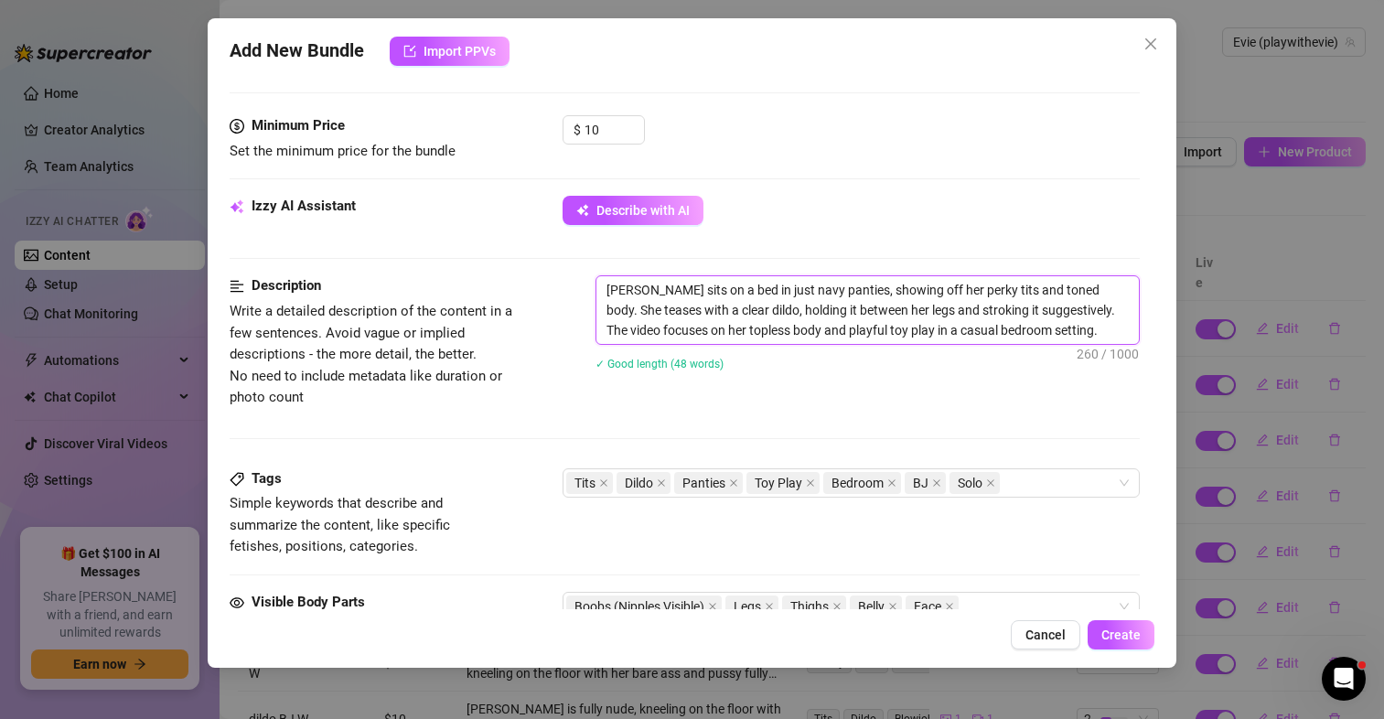
click at [905, 284] on textarea "[PERSON_NAME] sits on a bed in just navy panties, showing off her perky tits an…" at bounding box center [868, 310] width 543 height 68
drag, startPoint x: 1010, startPoint y: 297, endPoint x: 1075, endPoint y: 298, distance: 65.0
click at [1010, 299] on textarea "[PERSON_NAME] sits on a bed in just navy panties, showing off her perky tits an…" at bounding box center [868, 310] width 543 height 68
click at [1064, 294] on textarea "[PERSON_NAME] sits on a bed in just navy panties, showing off her perky tits an…" at bounding box center [868, 310] width 543 height 68
click at [885, 308] on textarea "[PERSON_NAME] sits on a bed in just navy panties, showing off her perky tits an…" at bounding box center [868, 310] width 543 height 68
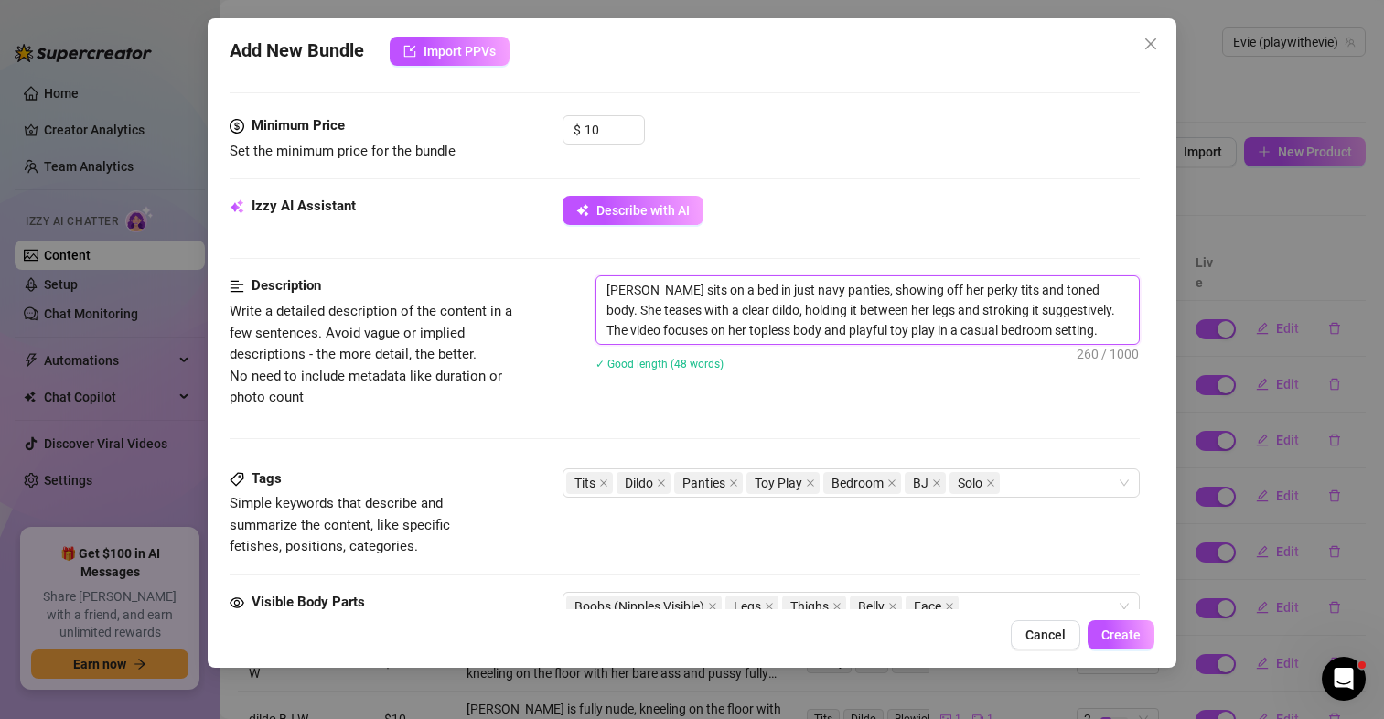
click at [759, 309] on textarea "[PERSON_NAME] sits on a bed in just navy panties, showing off her perky tits an…" at bounding box center [868, 310] width 543 height 68
click at [727, 313] on textarea "[PERSON_NAME] sits on a bed in just navy panties, showing off her perky tits an…" at bounding box center [868, 310] width 543 height 68
click at [801, 311] on textarea "[PERSON_NAME] sits on a bed in just navy panties, showing off her perky tits an…" at bounding box center [868, 310] width 543 height 68
click at [744, 308] on textarea "[PERSON_NAME] sits on a bed in just navy panties, showing off her perky tits an…" at bounding box center [868, 310] width 543 height 68
drag, startPoint x: 715, startPoint y: 309, endPoint x: 687, endPoint y: 313, distance: 28.6
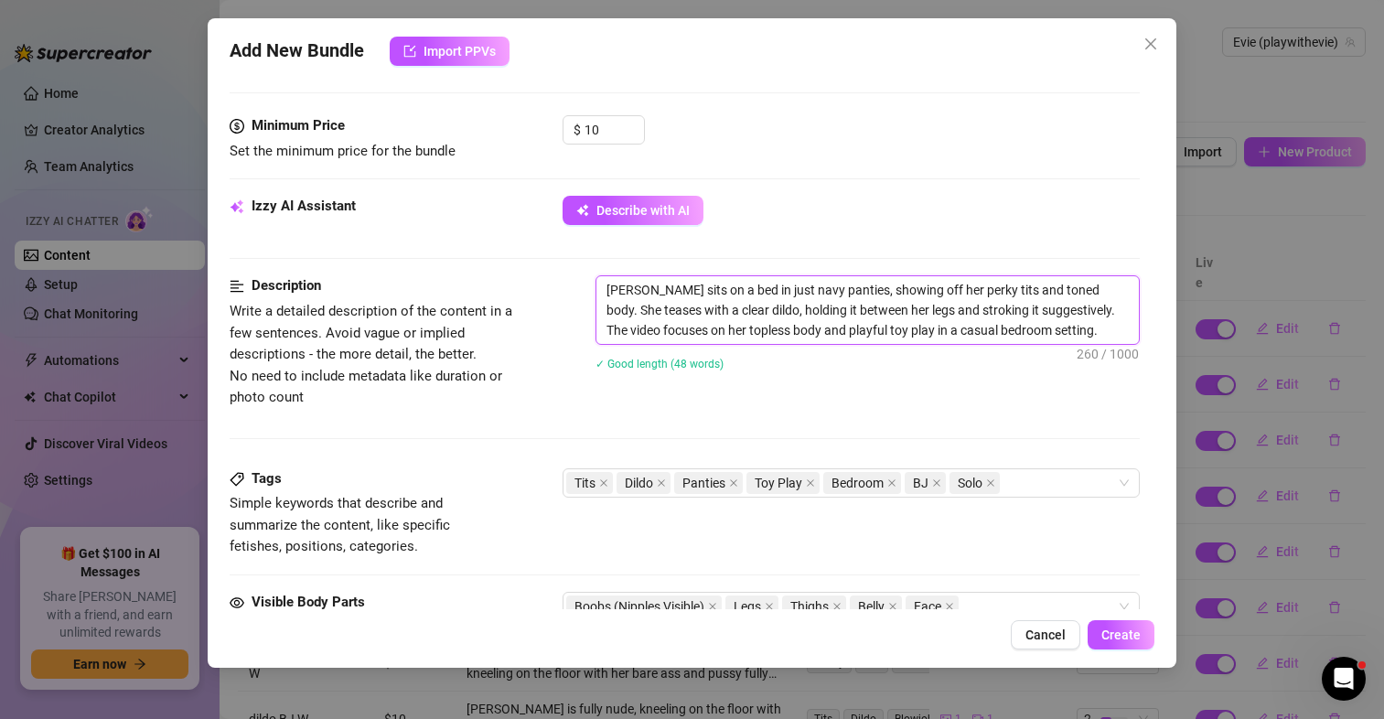
click at [687, 313] on textarea "[PERSON_NAME] sits on a bed in just navy panties, showing off her perky tits an…" at bounding box center [868, 310] width 543 height 68
click at [714, 314] on textarea "[PERSON_NAME] sits on a bed in just navy panties, showing off her perky tits an…" at bounding box center [868, 310] width 543 height 68
type textarea "[PERSON_NAME] sits on a bed in just navy panties, showing off her perky tits an…"
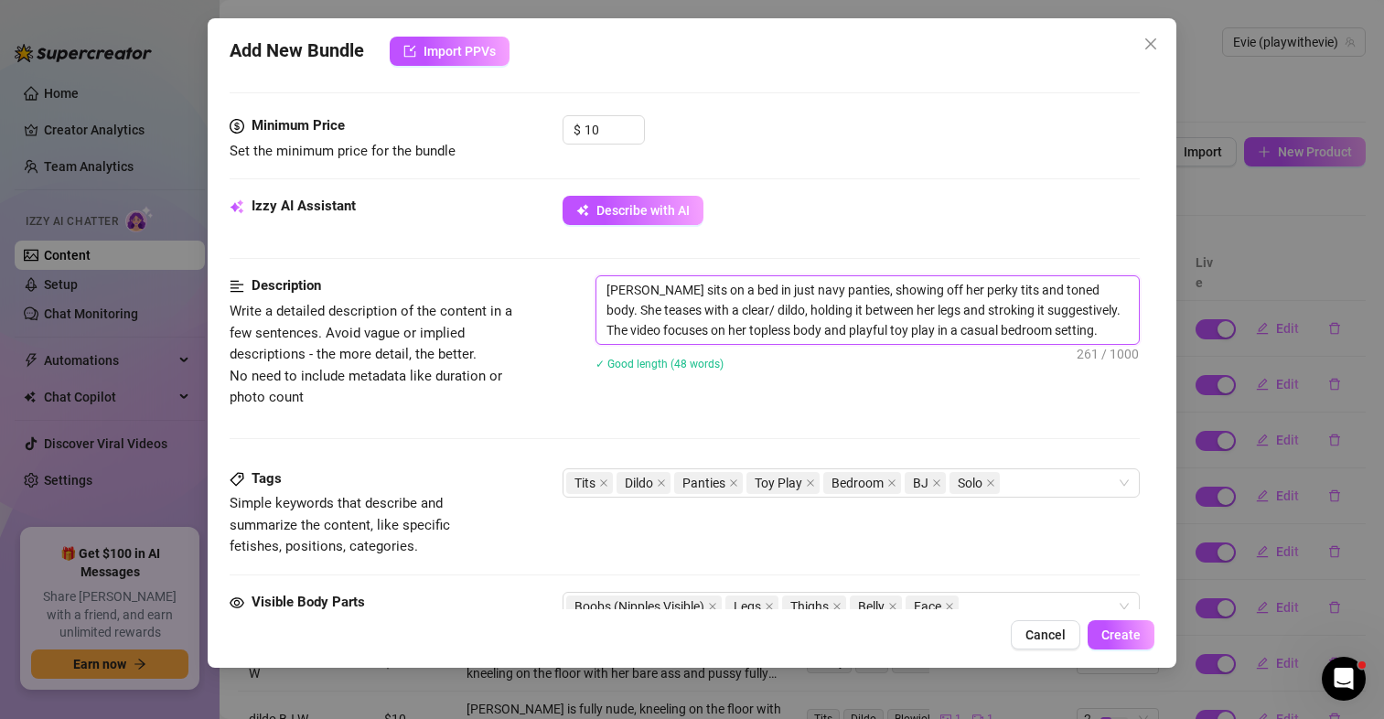
type textarea "[PERSON_NAME] sits on a bed in just navy panties, showing off her perky tits an…"
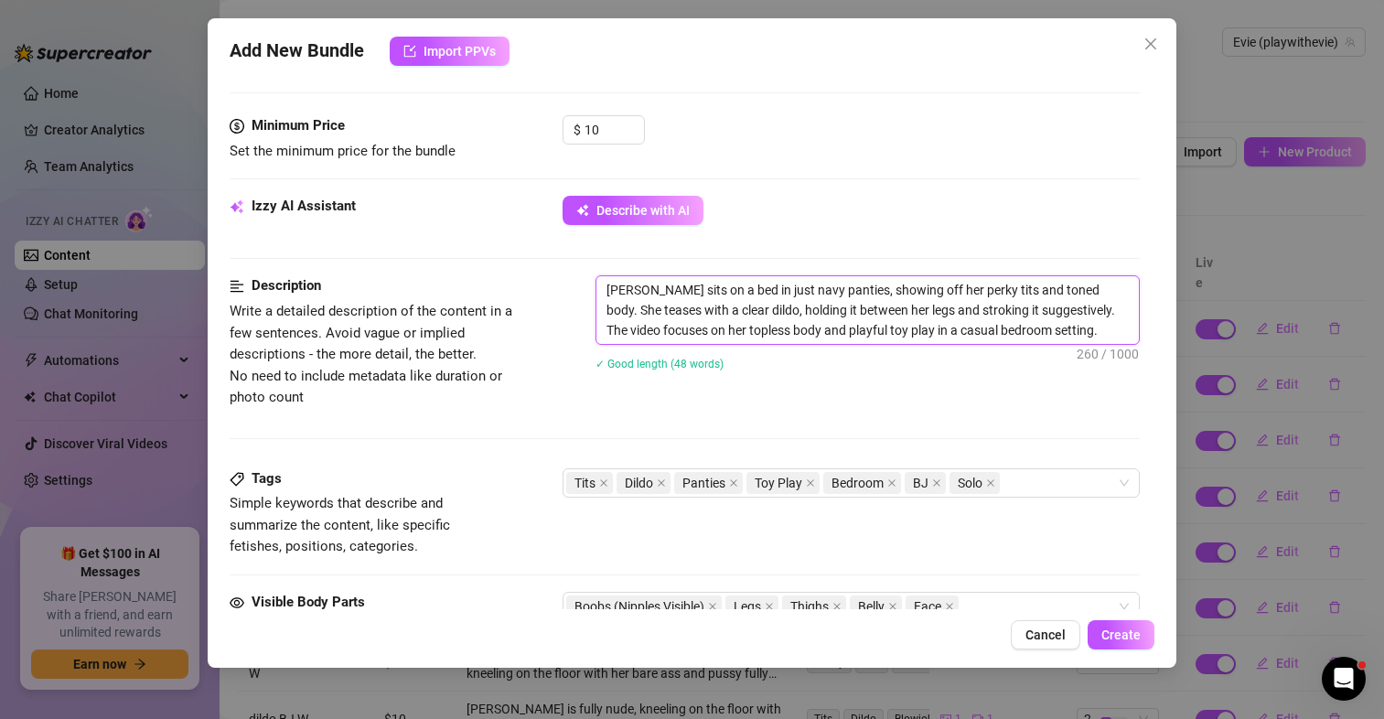
type textarea "[PERSON_NAME] sits on a bed in just navy panties, showing off her perky tits an…"
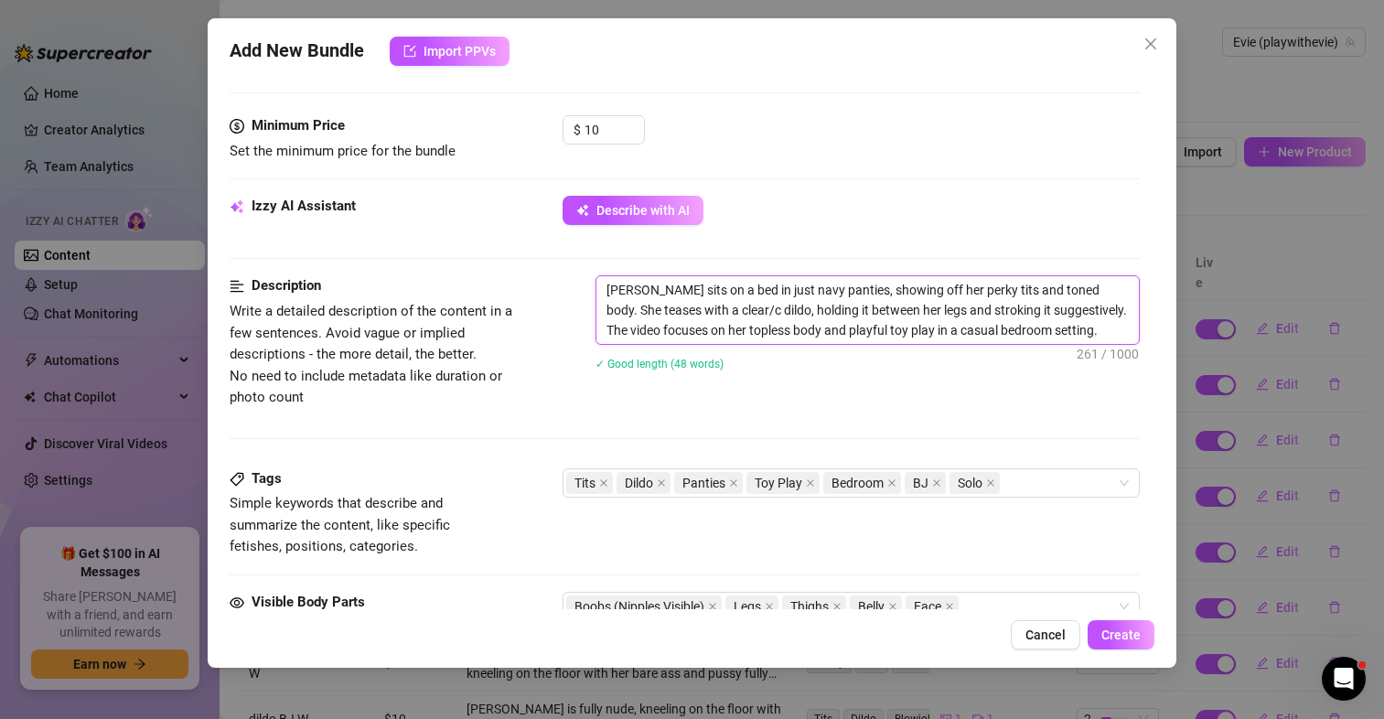
type textarea "[PERSON_NAME] sits on a bed in just navy panties, showing off her perky tits an…"
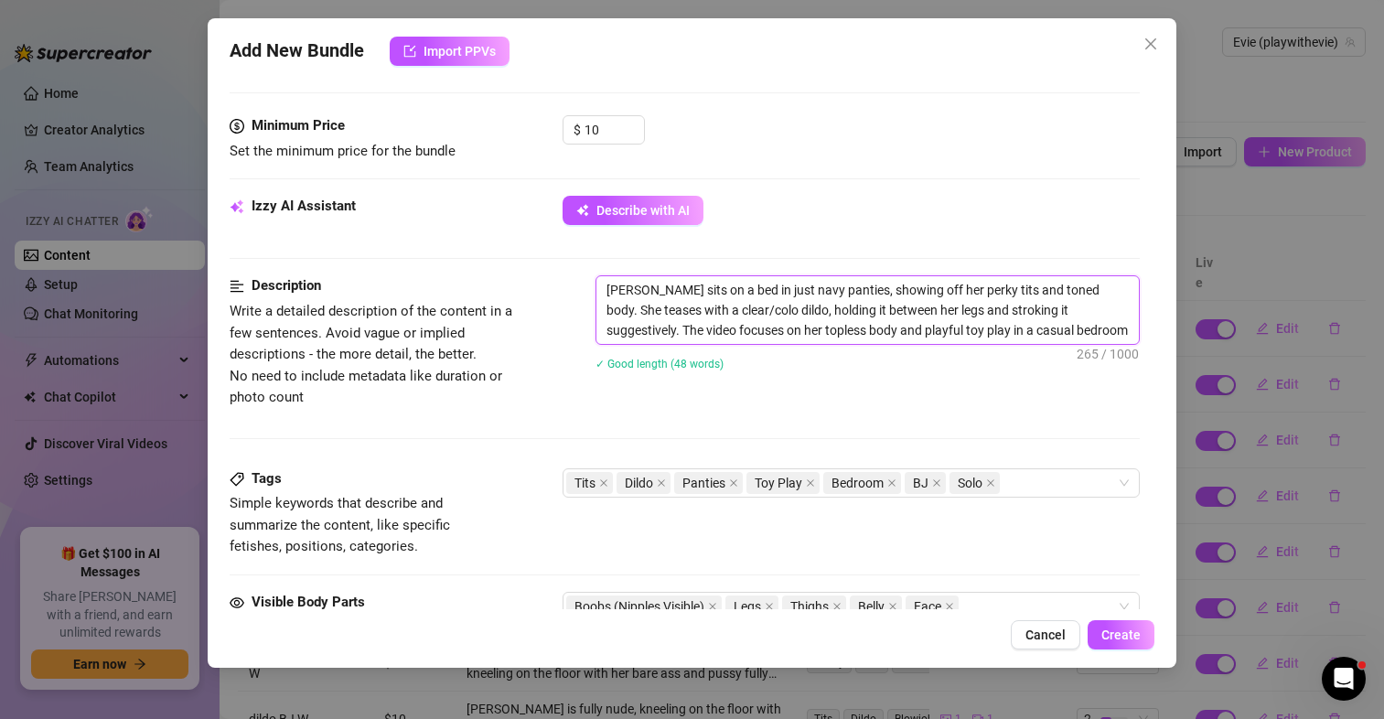
type textarea "[PERSON_NAME] sits on a bed in just navy panties, showing off her perky tits an…"
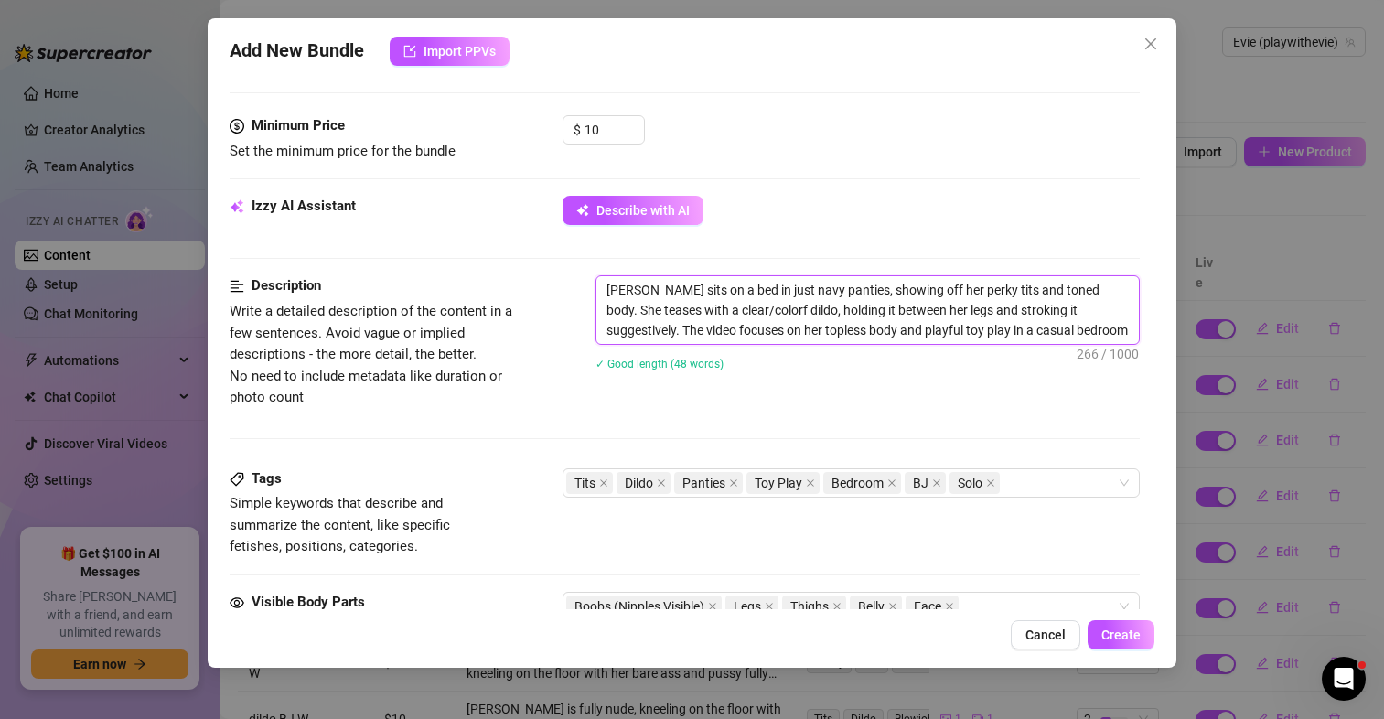
type textarea "[PERSON_NAME] sits on a bed in just navy panties, showing off her perky tits an…"
drag, startPoint x: 793, startPoint y: 310, endPoint x: 1121, endPoint y: 311, distance: 327.5
click at [1121, 311] on textarea "[PERSON_NAME] sits on a bed in just navy panties, showing off her perky tits an…" at bounding box center [868, 310] width 543 height 68
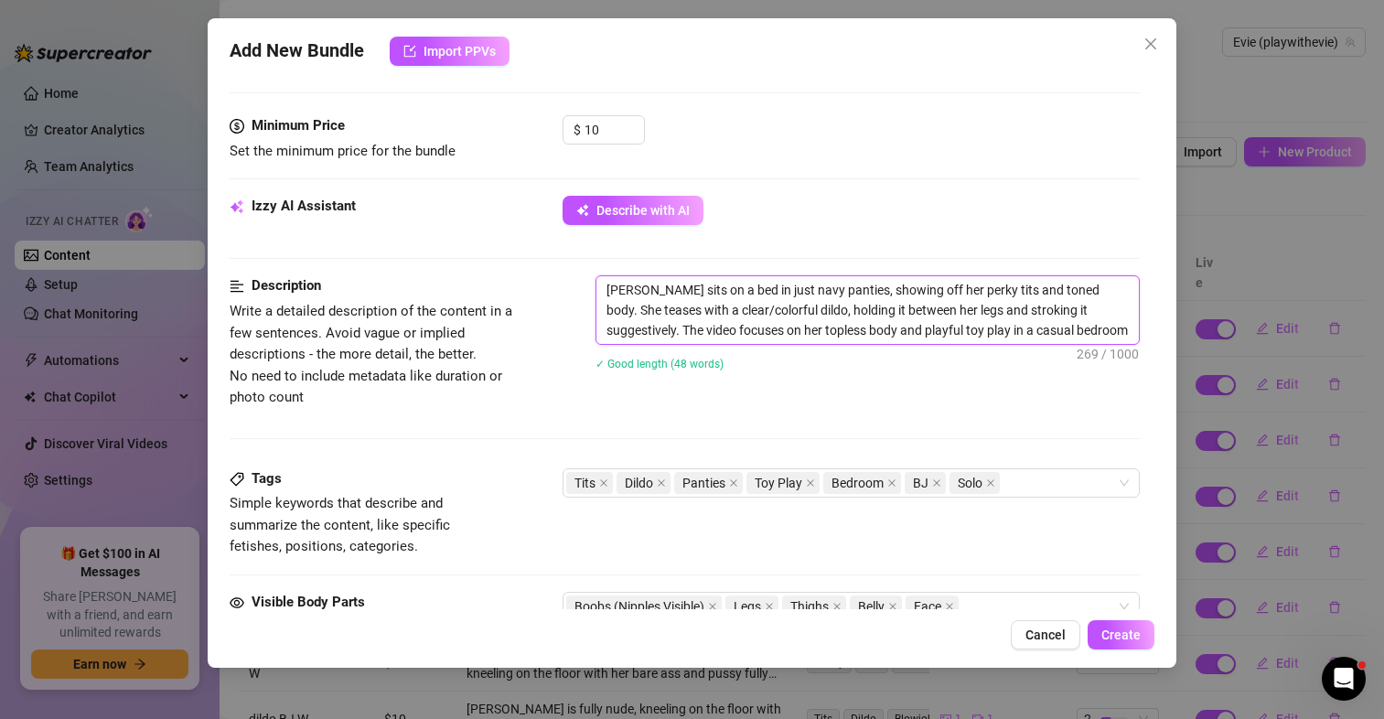
type textarea "[PERSON_NAME] sits on a bed in just navy panties, showing off her perky tits an…"
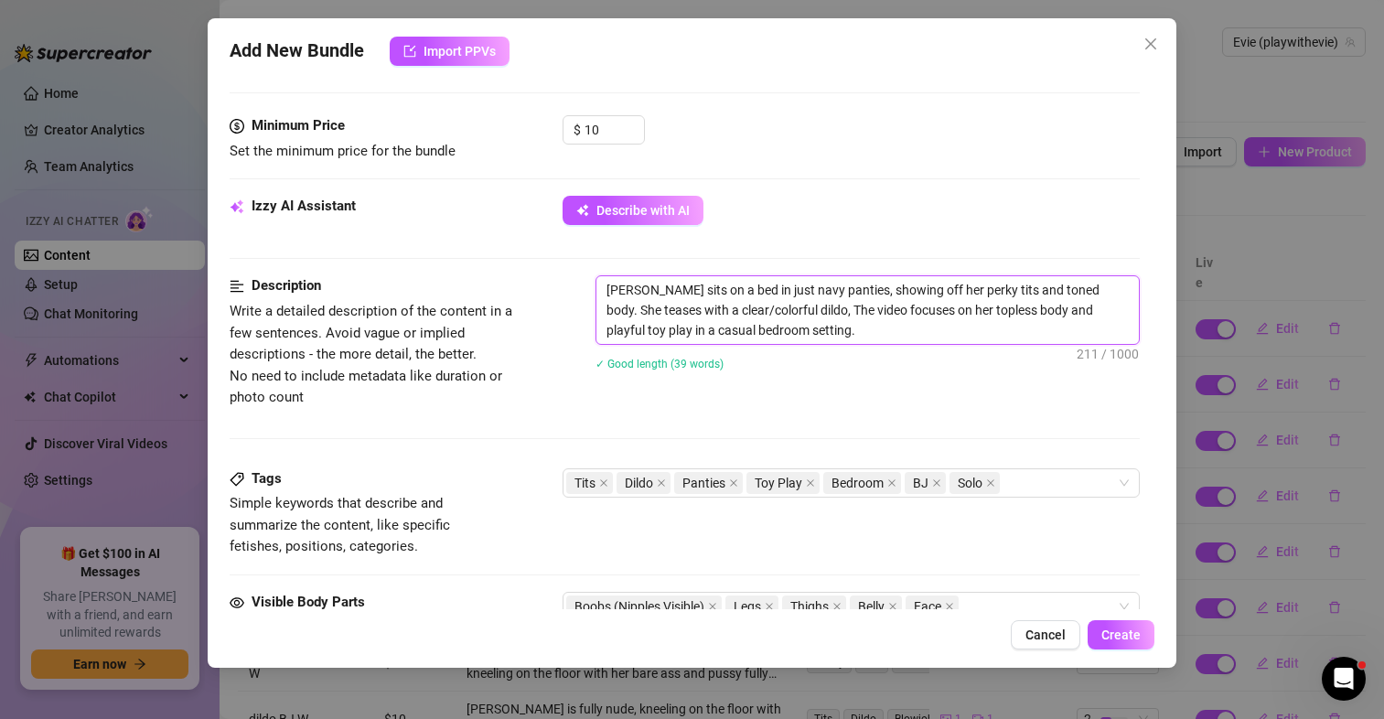
type textarea "[PERSON_NAME] sits on a bed in just navy panties, showing off her perky tits an…"
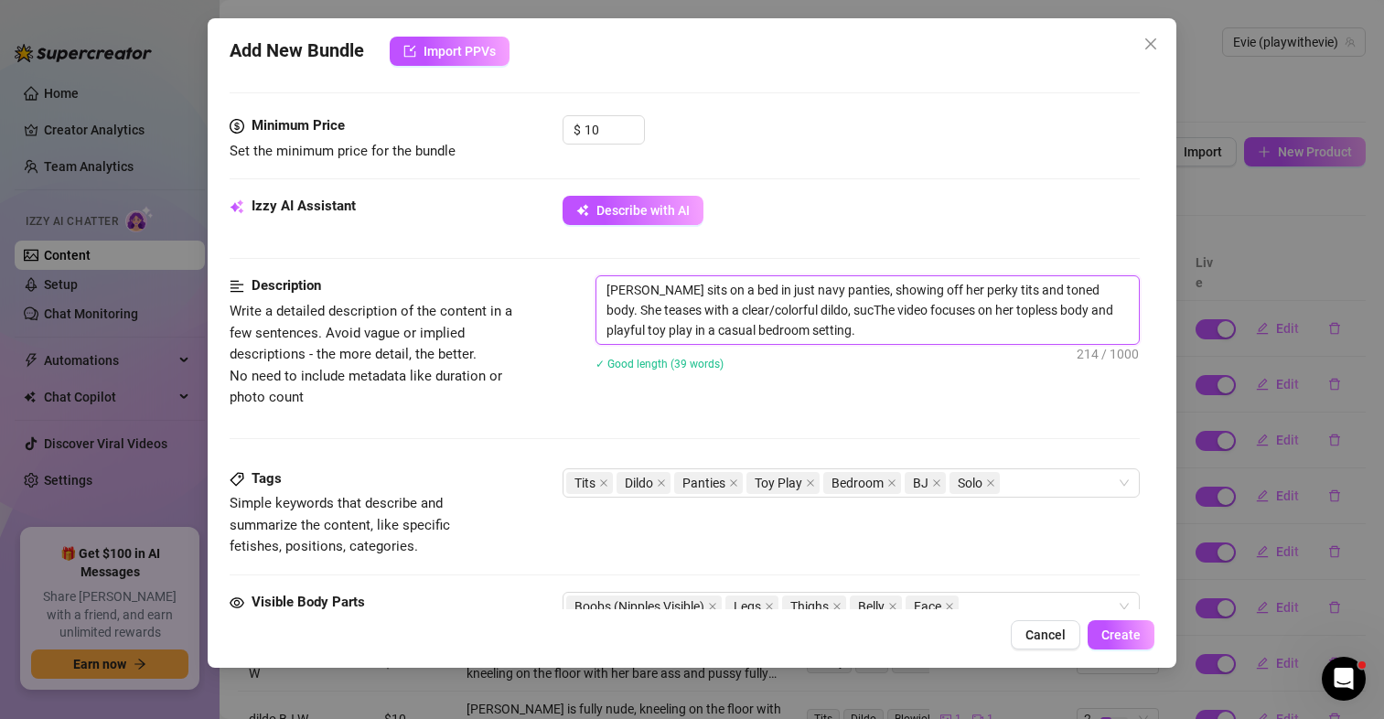
type textarea "[PERSON_NAME] sits on a bed in just navy panties, showing off her perky tits an…"
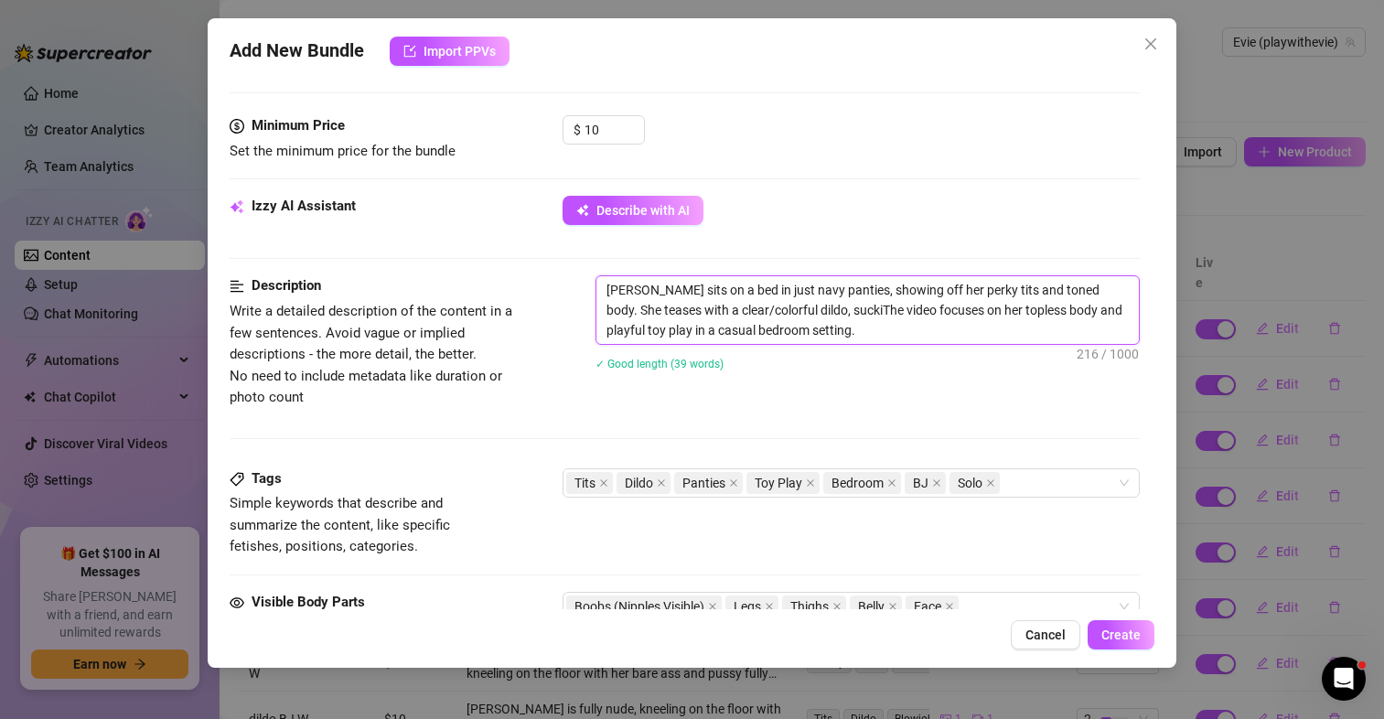
type textarea "[PERSON_NAME] sits on a bed in just navy panties, showing off her perky tits an…"
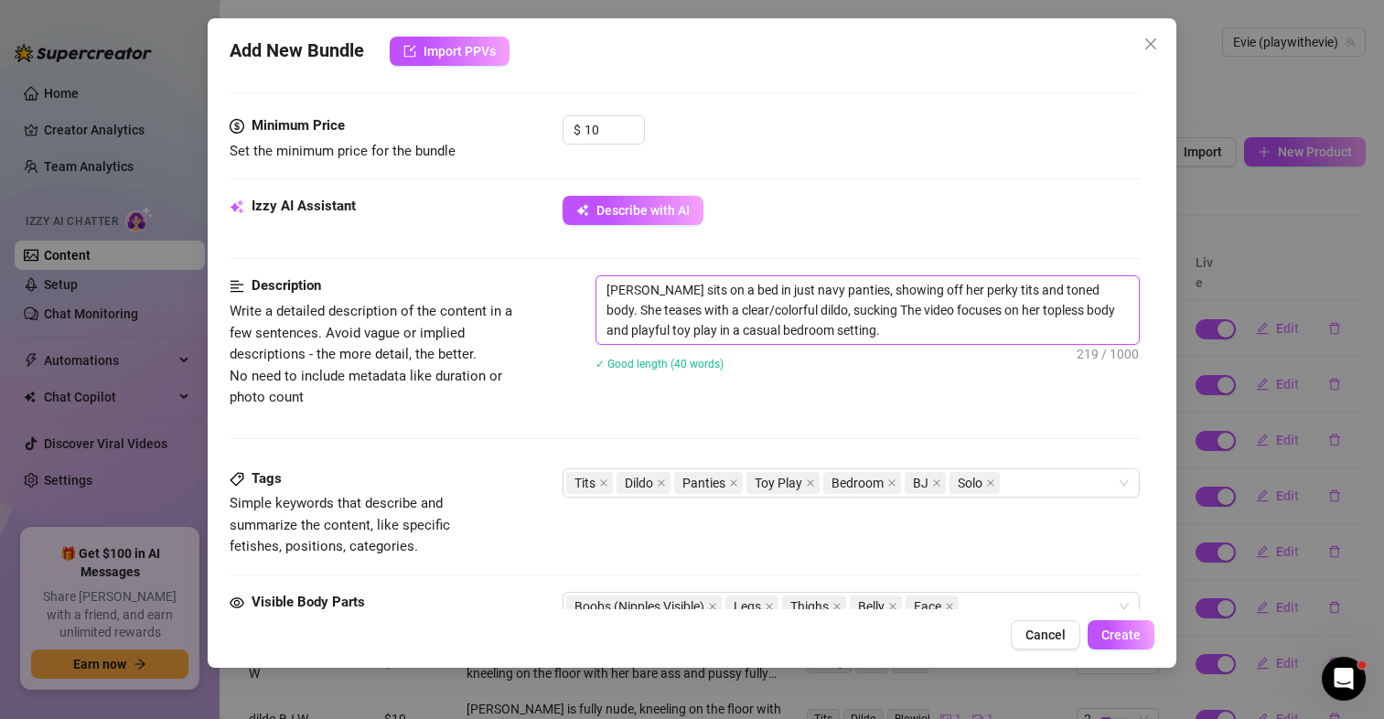
type textarea "[PERSON_NAME] sits on a bed in just navy panties, showing off her perky tits an…"
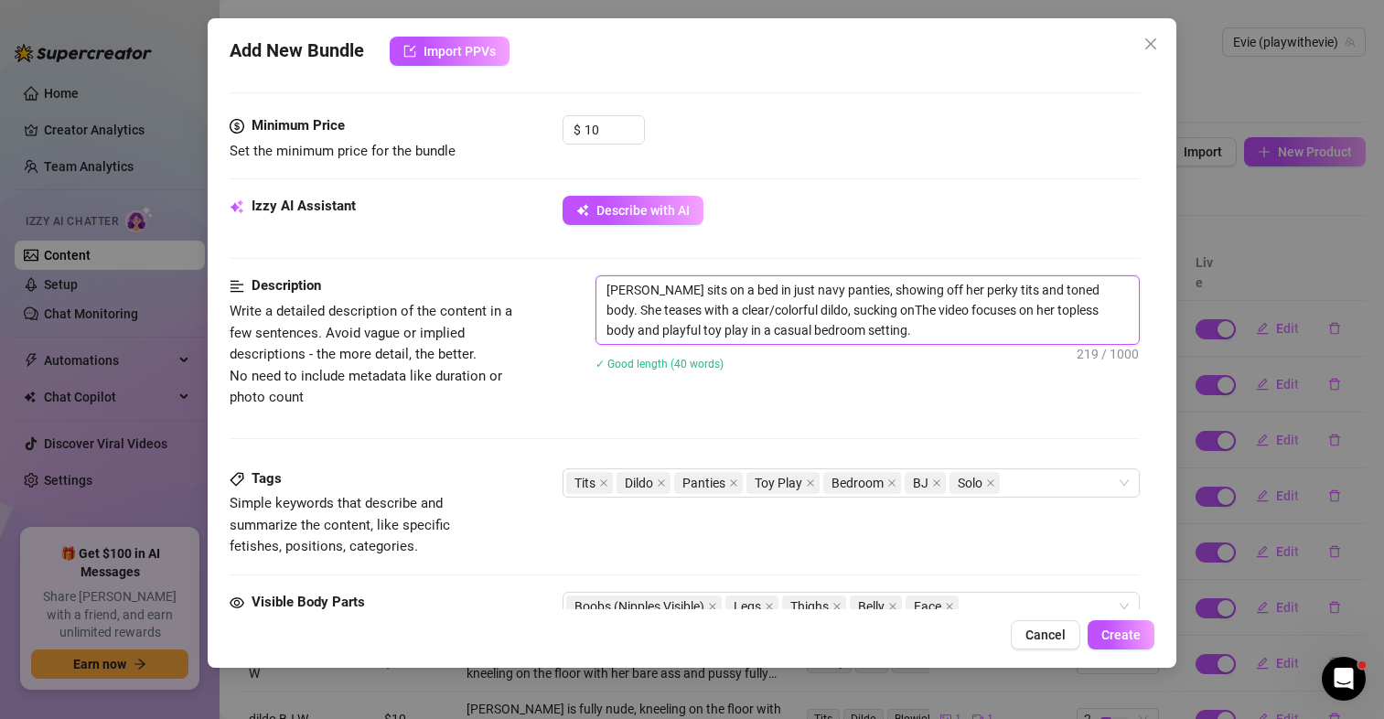
type textarea "[PERSON_NAME] sits on a bed in just navy panties, showing off her perky tits an…"
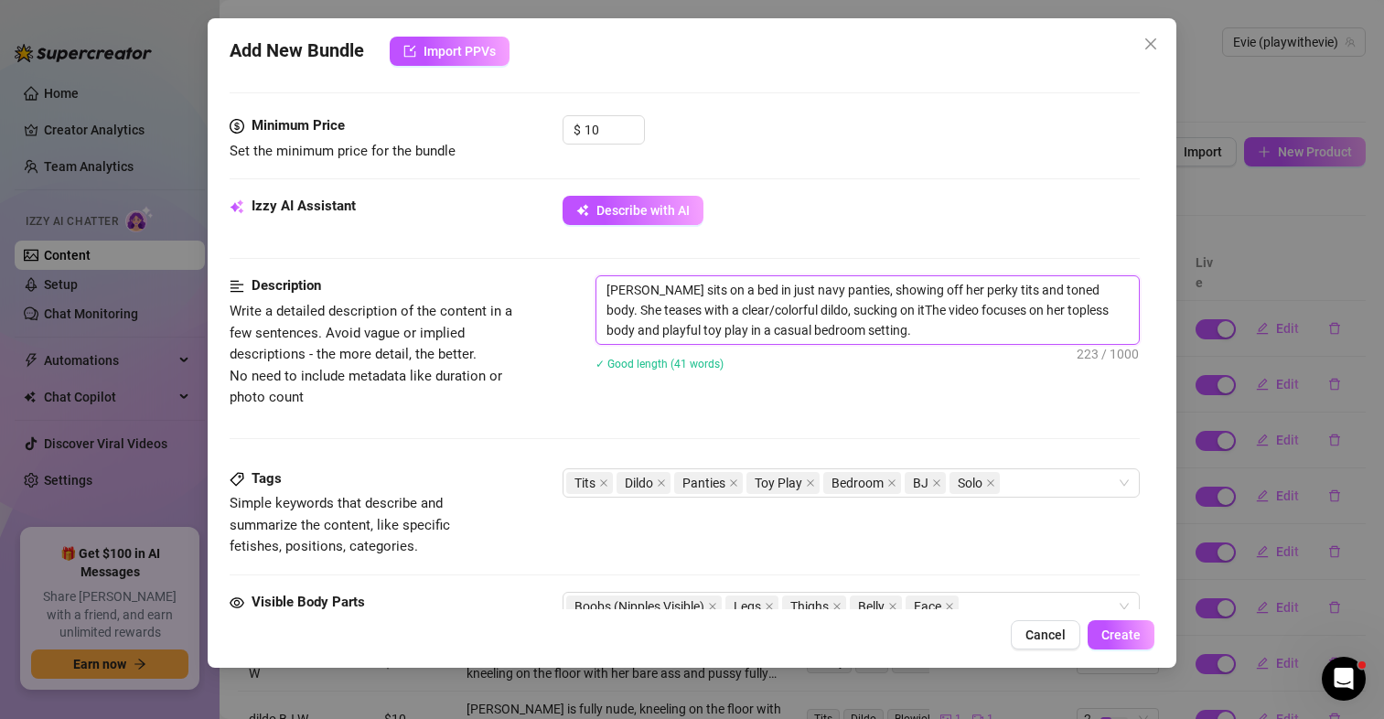
type textarea "[PERSON_NAME] sits on a bed in just navy panties, showing off her perky tits an…"
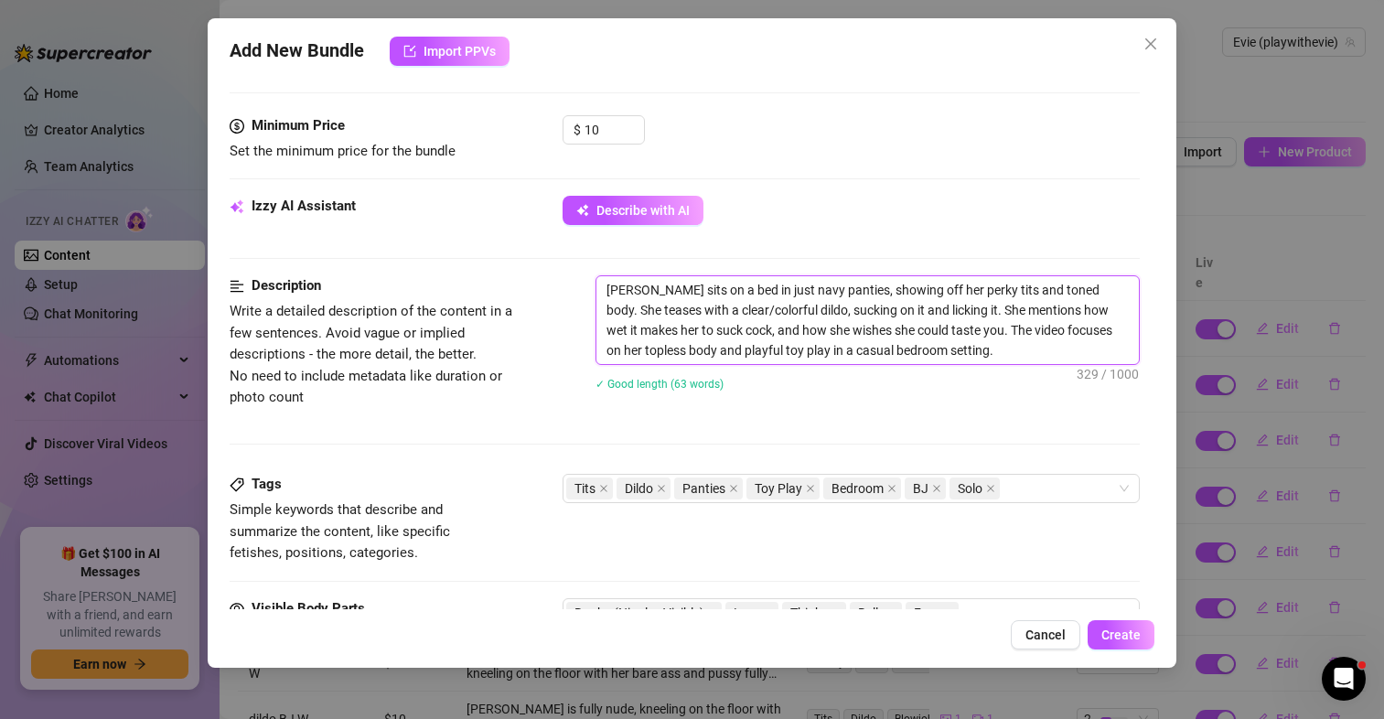
click at [979, 358] on textarea "[PERSON_NAME] sits on a bed in just navy panties, showing off her perky tits an…" at bounding box center [868, 320] width 543 height 88
click at [1011, 354] on textarea "[PERSON_NAME] sits on a bed in just navy panties, showing off her perky tits an…" at bounding box center [868, 320] width 543 height 88
click at [1002, 360] on textarea "[PERSON_NAME] sits on a bed in just navy panties, showing off her perky tits an…" at bounding box center [868, 320] width 543 height 88
click at [983, 328] on textarea "[PERSON_NAME] sits on a bed in just navy panties, showing off her perky tits an…" at bounding box center [868, 320] width 543 height 88
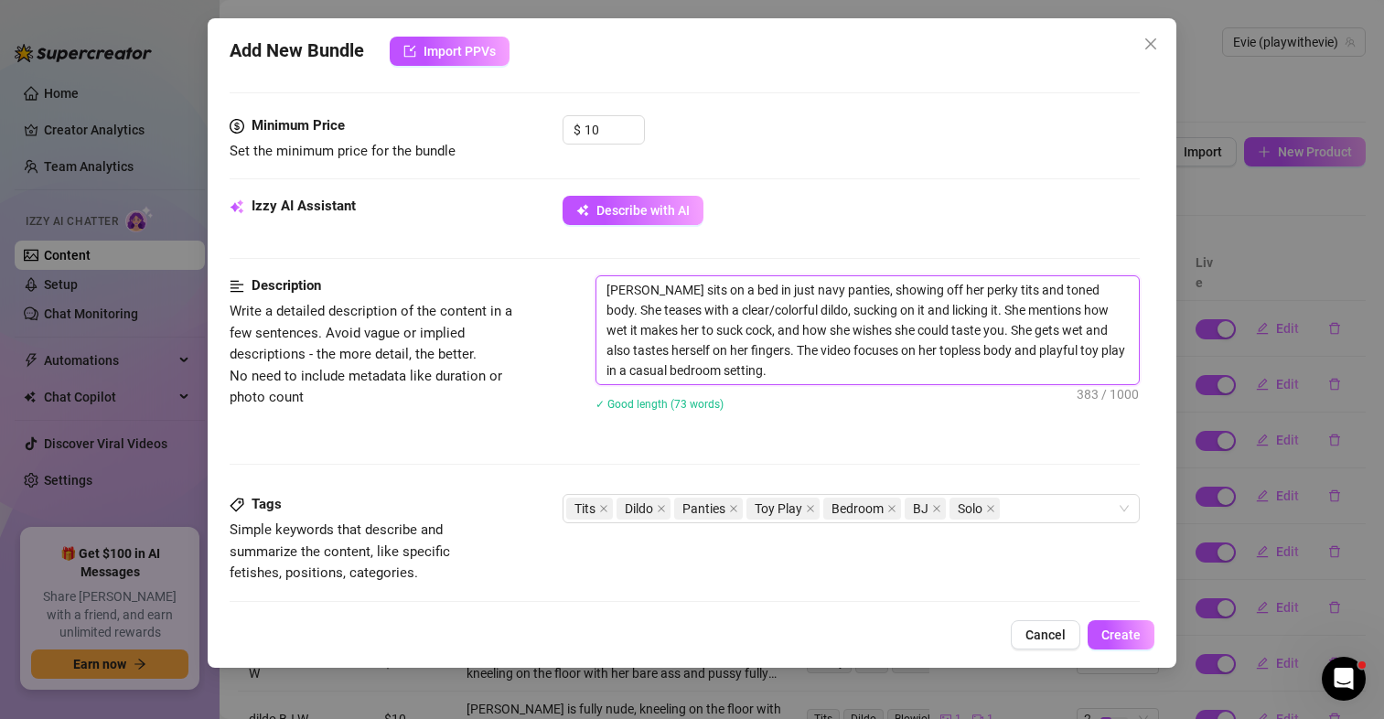
click at [1061, 348] on textarea "[PERSON_NAME] sits on a bed in just navy panties, showing off her perky tits an…" at bounding box center [868, 330] width 543 height 108
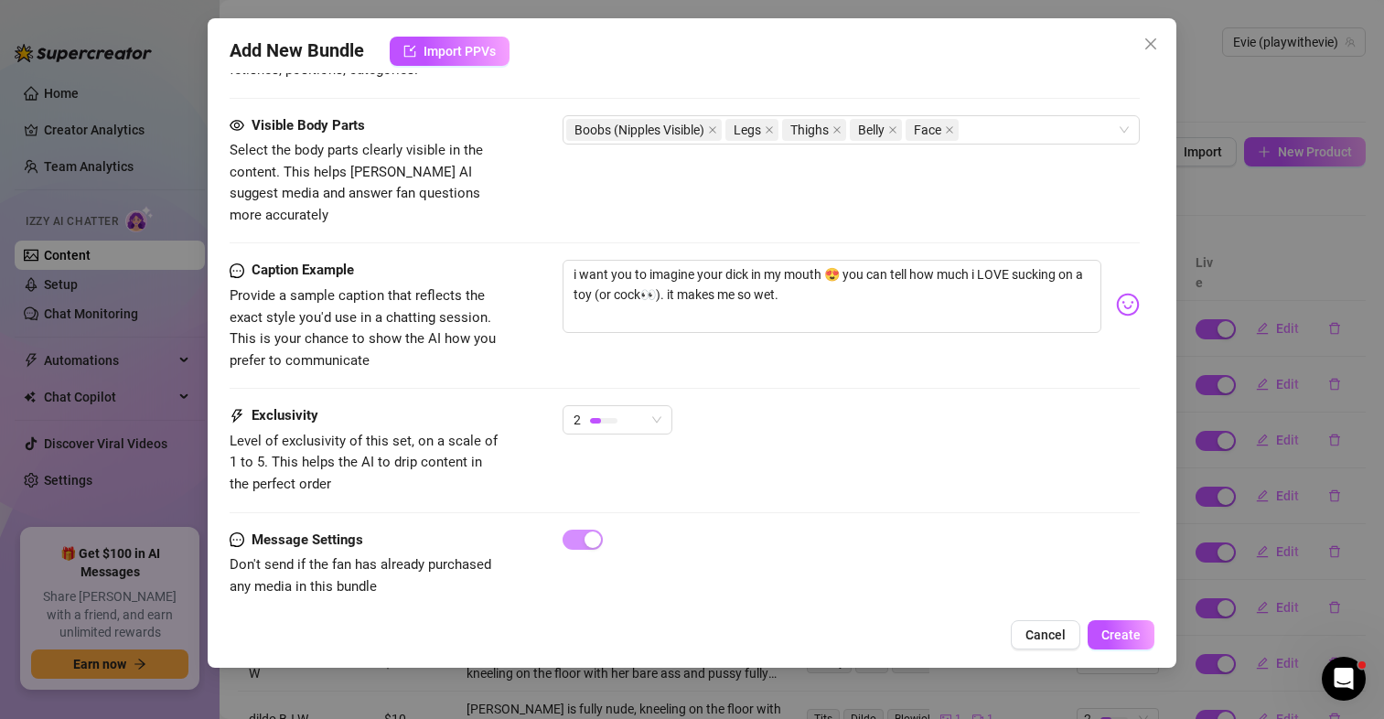
scroll to position [1053, 0]
click at [1124, 640] on span "Create" at bounding box center [1121, 635] width 39 height 15
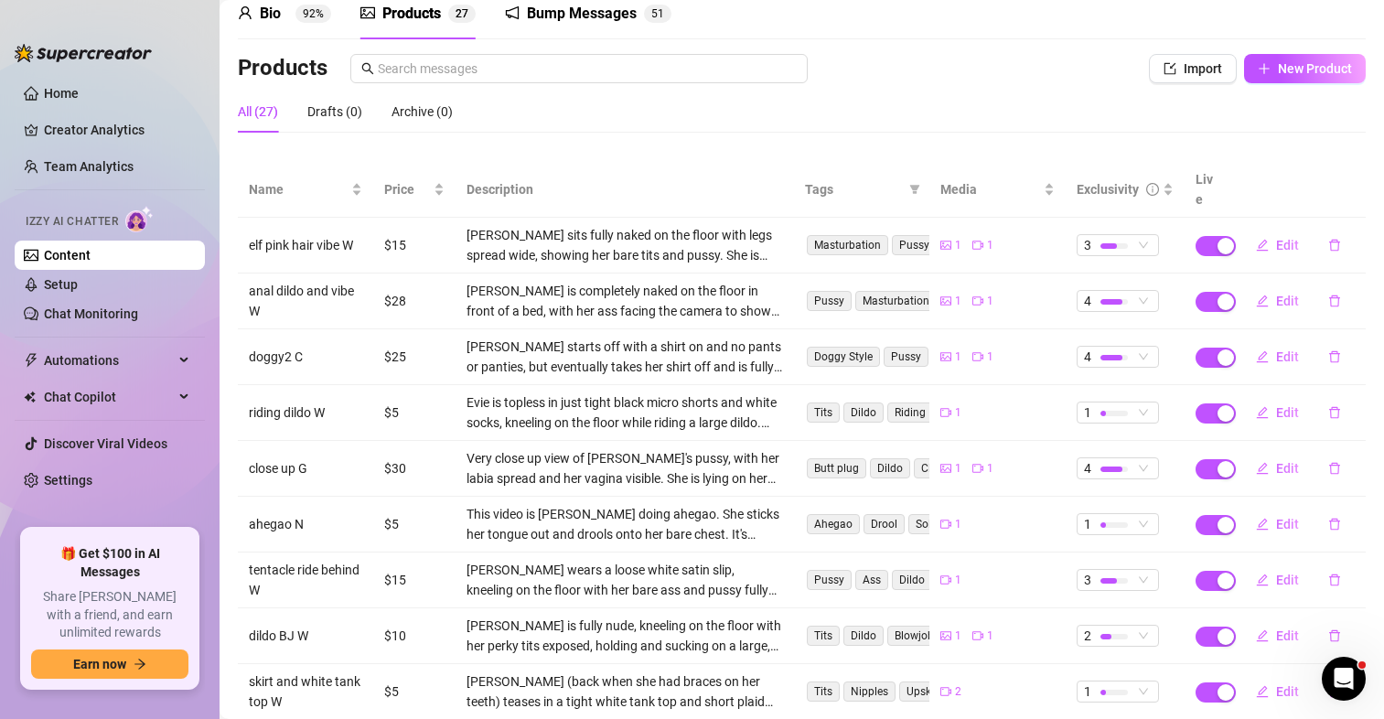
scroll to position [226, 0]
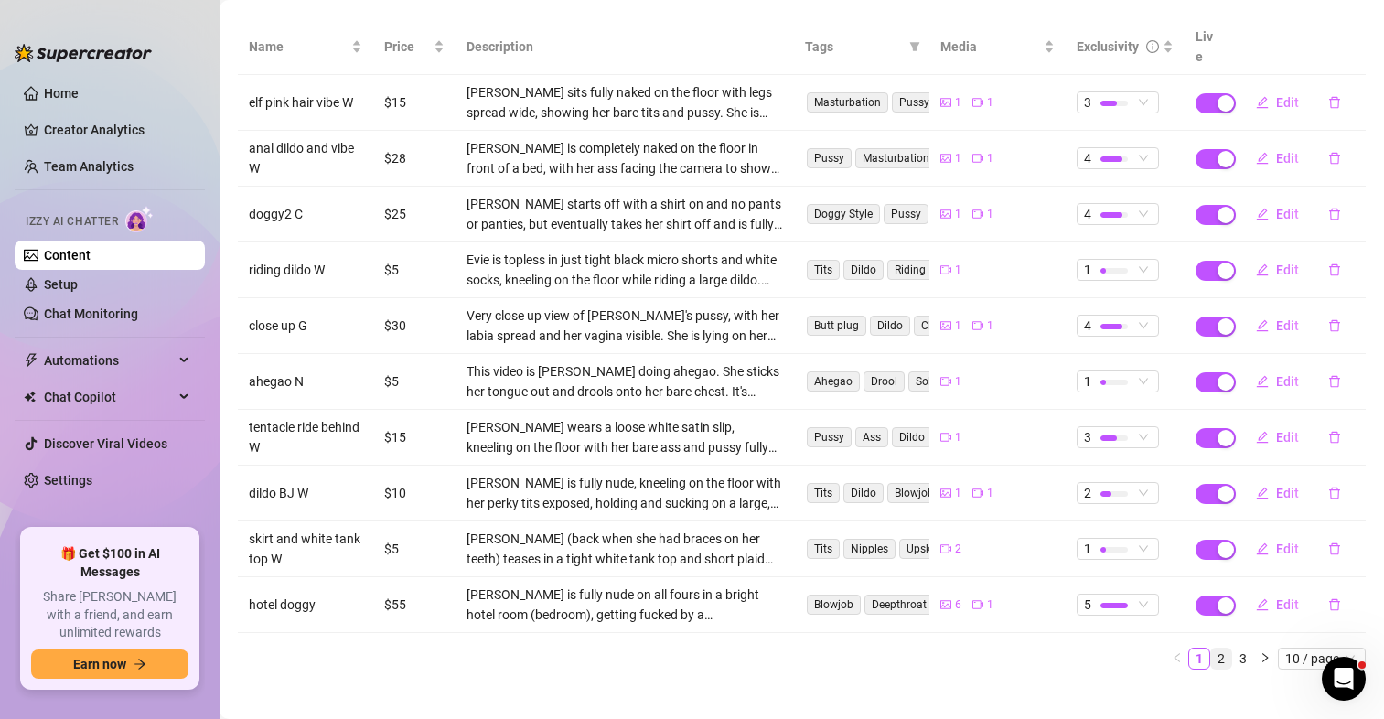
click at [1211, 649] on link "2" at bounding box center [1221, 659] width 20 height 20
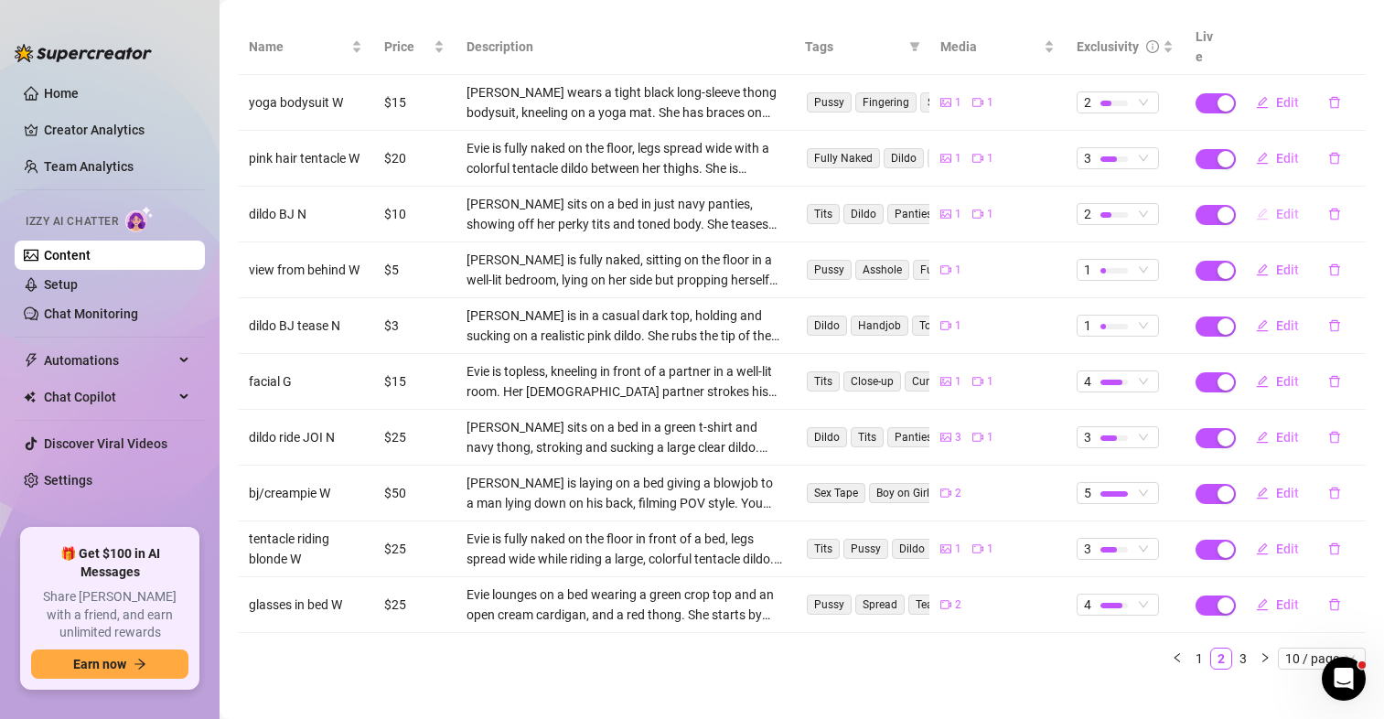
click at [1258, 199] on button "Edit" at bounding box center [1278, 213] width 72 height 29
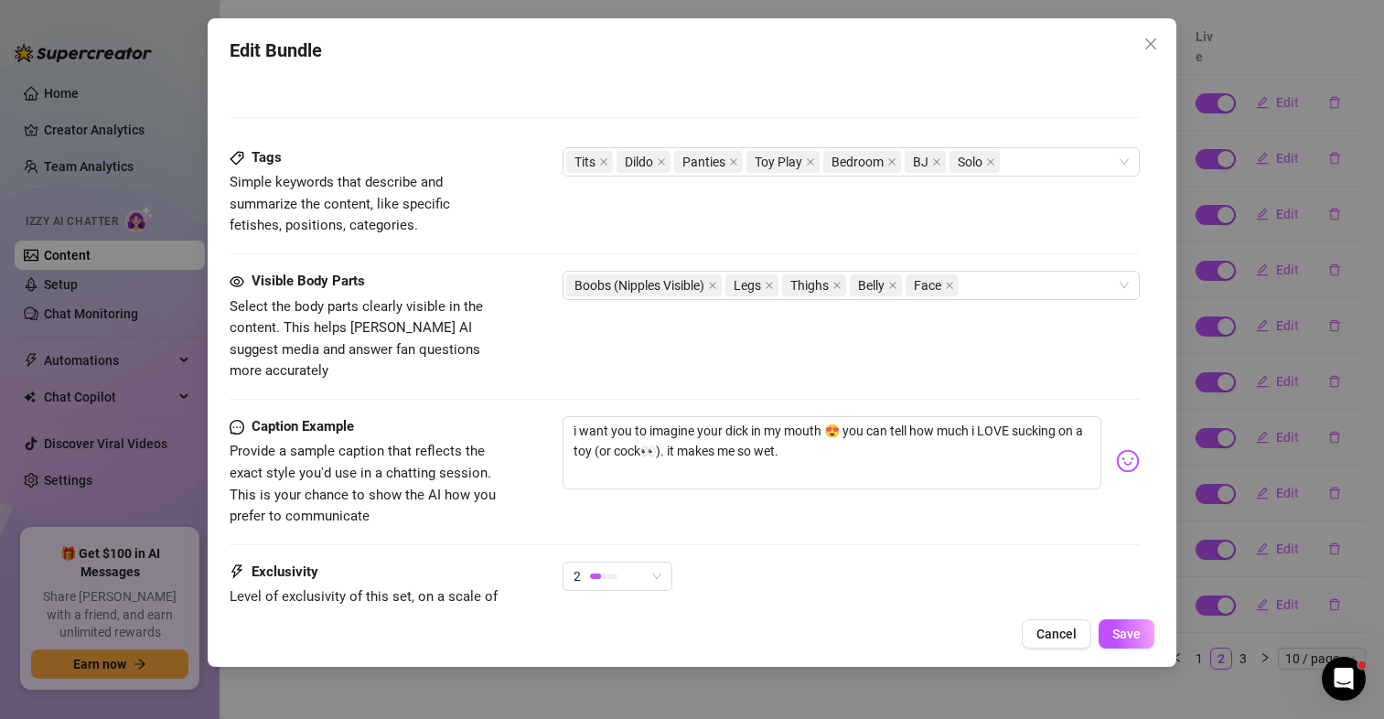
scroll to position [915, 0]
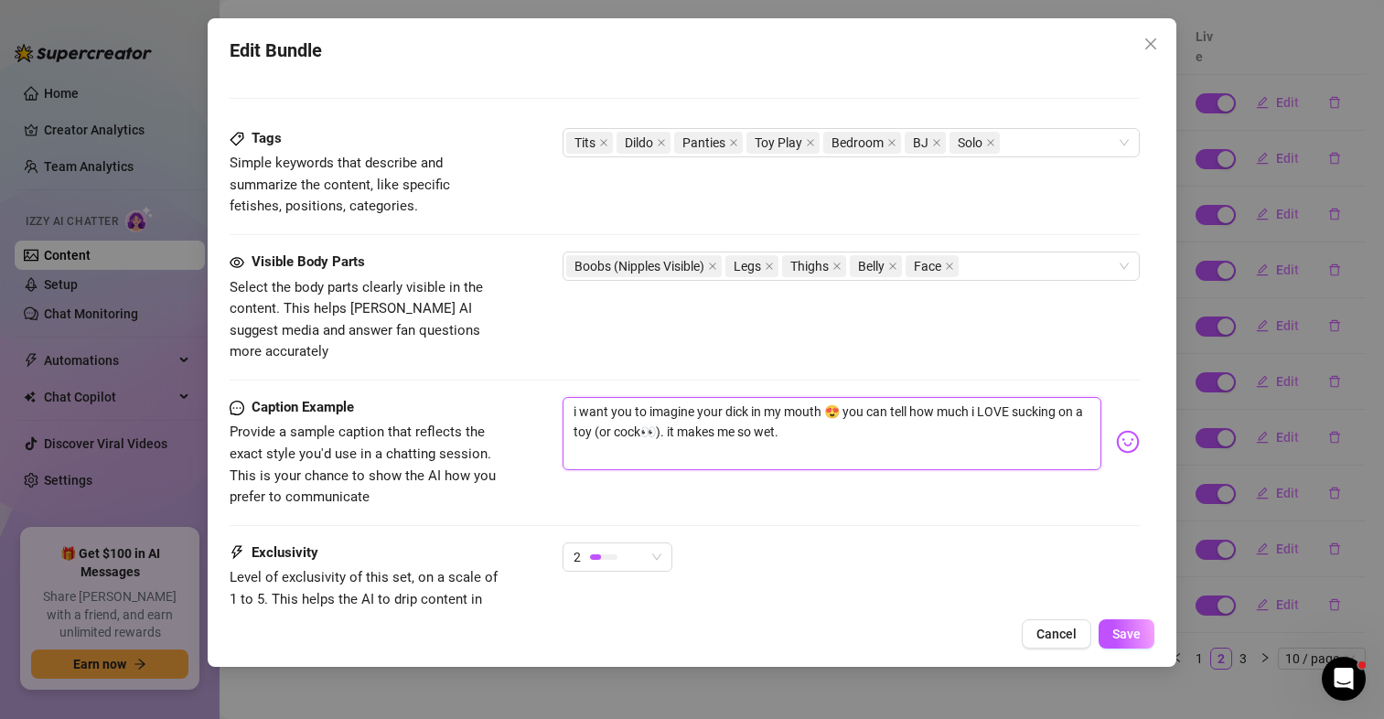
click at [791, 422] on textarea "i want you to imagine your dick in my mouth 😍 you can tell how much i LOVE suck…" at bounding box center [832, 433] width 539 height 73
click at [1063, 634] on span "Cancel" at bounding box center [1057, 634] width 40 height 15
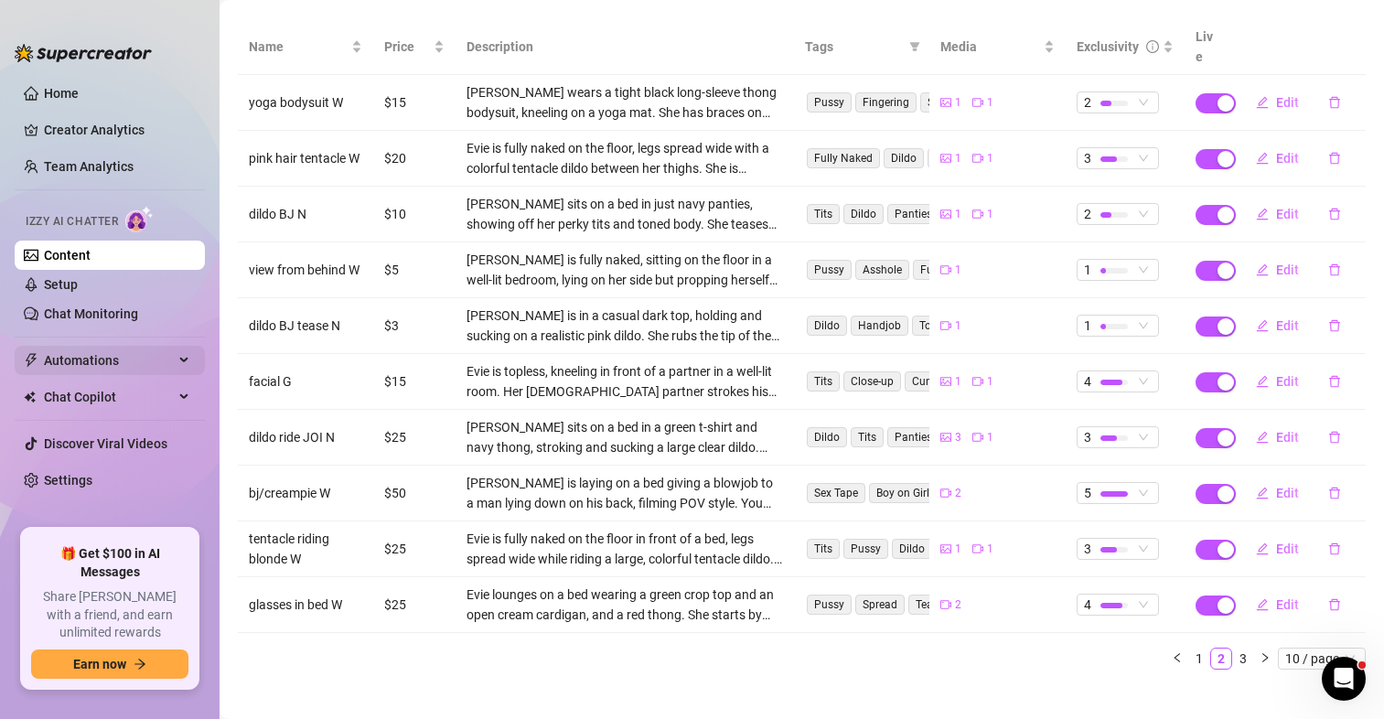
click at [179, 355] on div "Automations" at bounding box center [110, 360] width 190 height 29
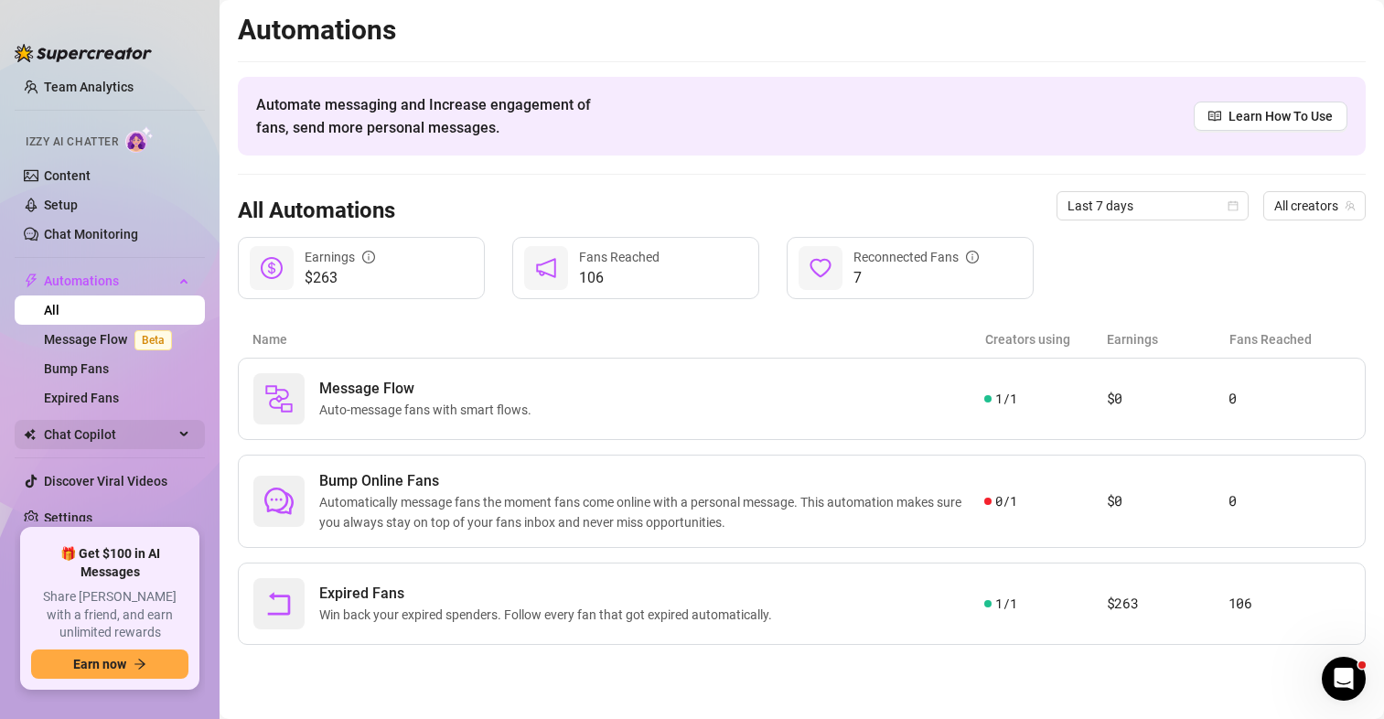
click at [134, 428] on span "Chat Copilot" at bounding box center [109, 434] width 130 height 29
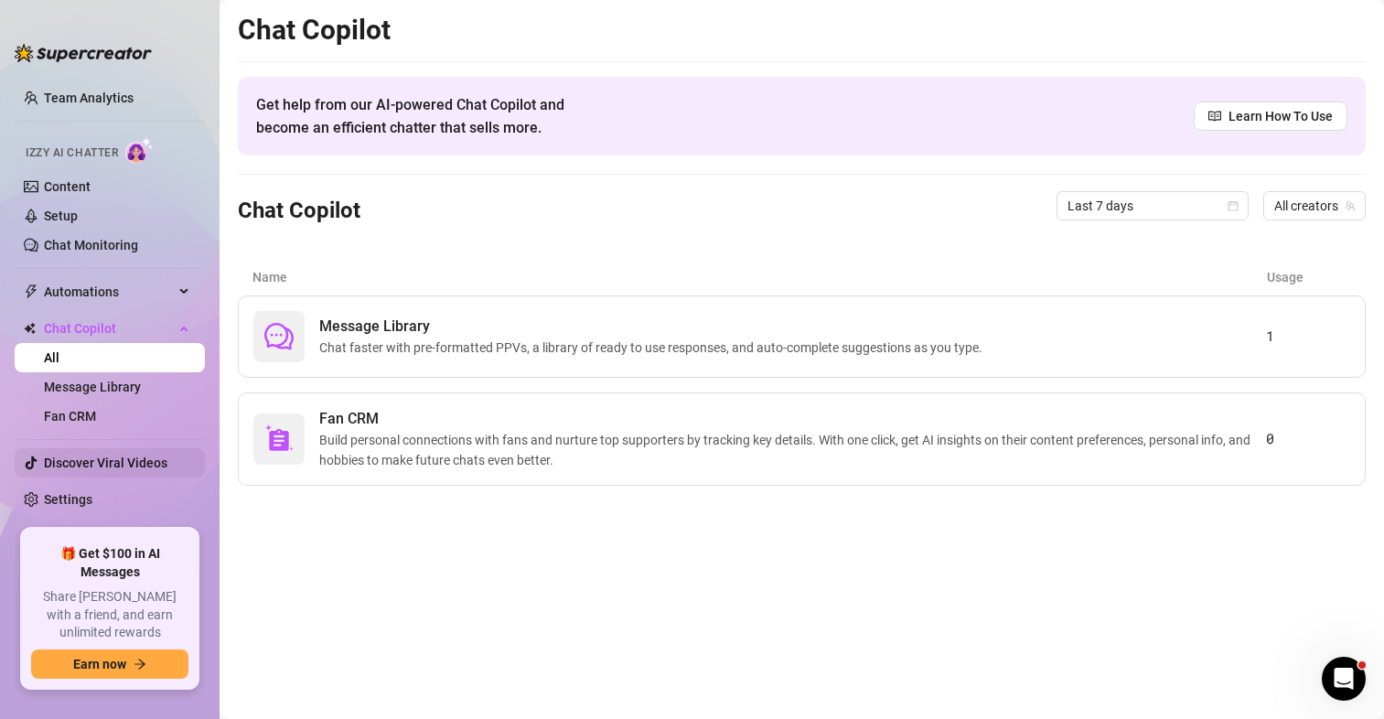
scroll to position [51, 0]
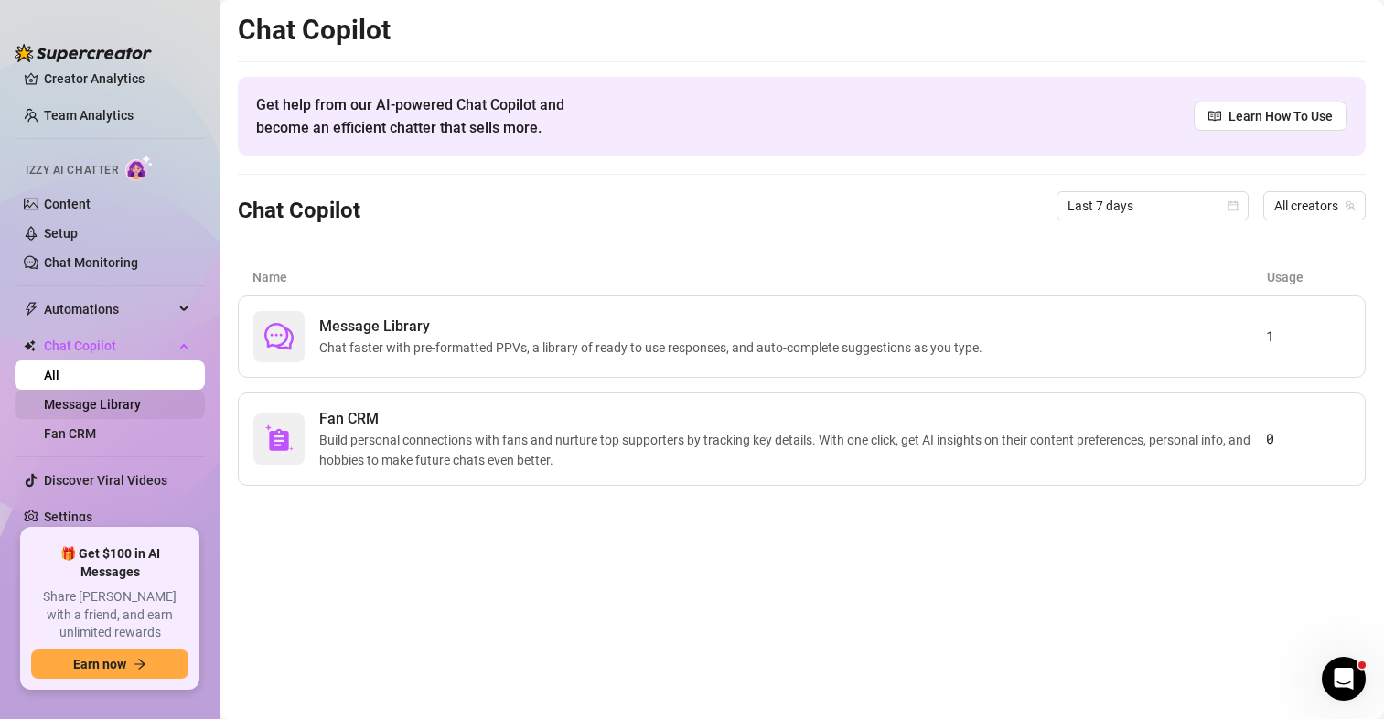
click at [84, 403] on link "Message Library" at bounding box center [92, 404] width 97 height 15
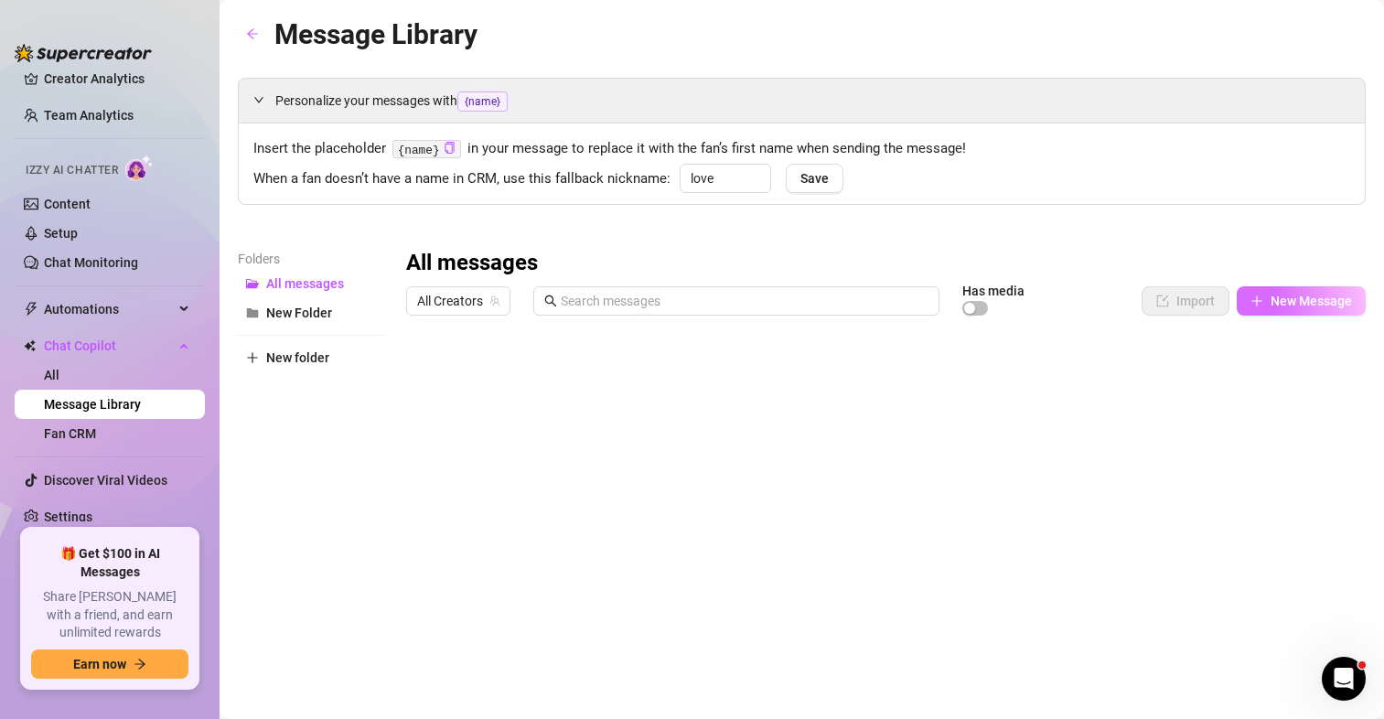
click at [1280, 306] on span "New Message" at bounding box center [1311, 301] width 81 height 15
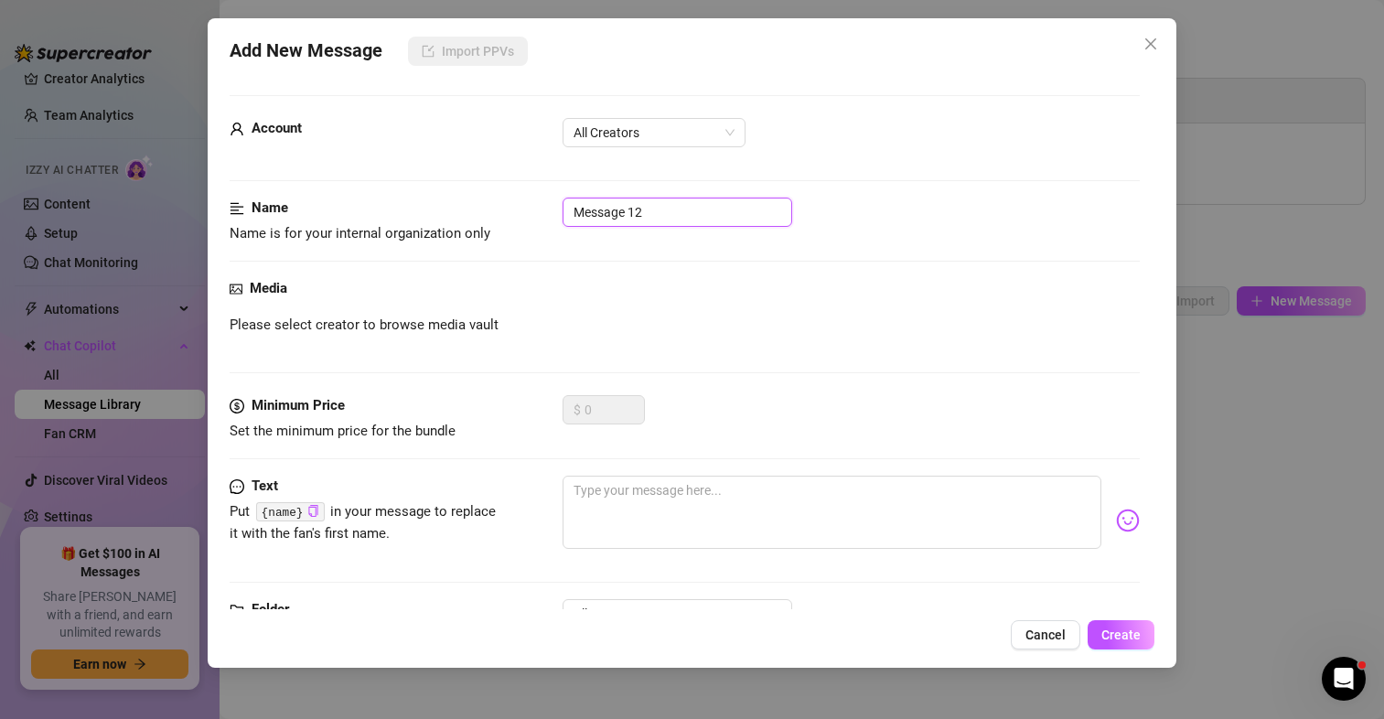
click at [734, 219] on input "Message 12" at bounding box center [678, 212] width 230 height 29
drag, startPoint x: 642, startPoint y: 124, endPoint x: 627, endPoint y: 148, distance: 29.2
click at [641, 124] on span "All Creators" at bounding box center [654, 132] width 161 height 27
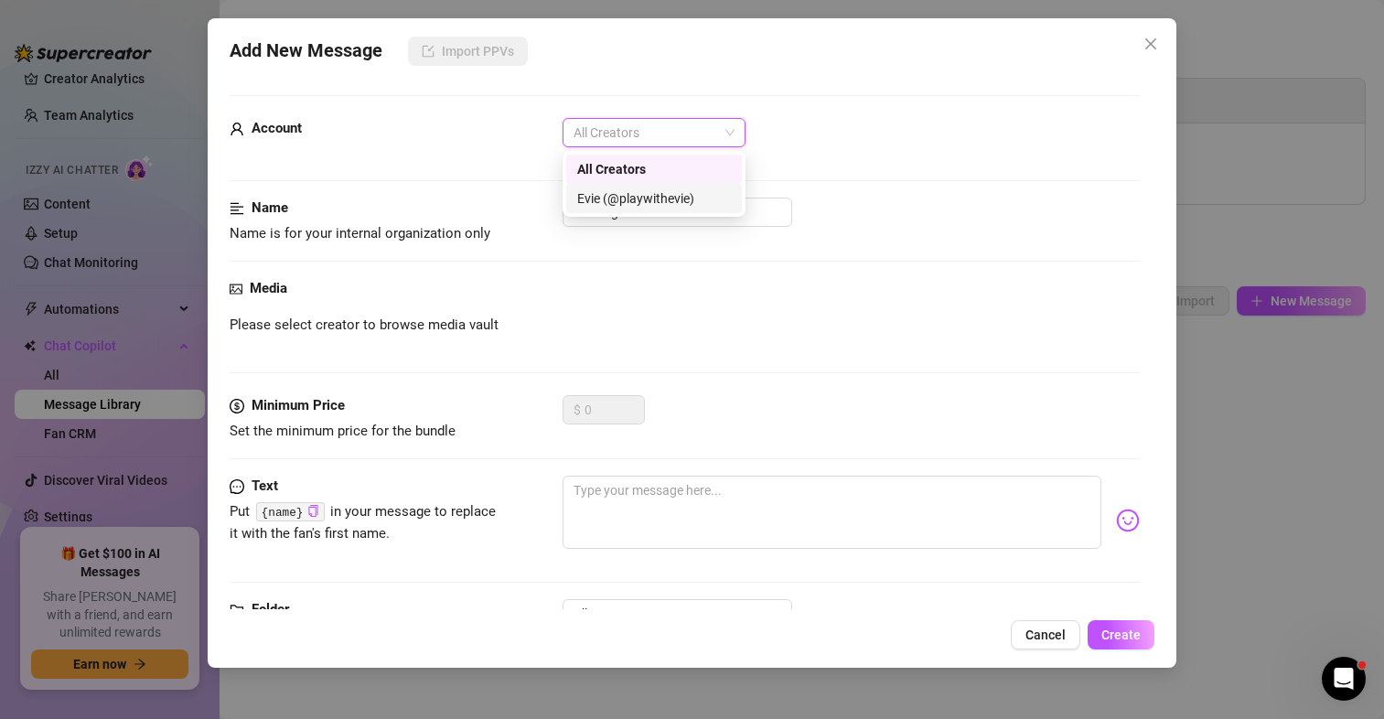
click at [625, 193] on div "Evie (@playwithevie)" at bounding box center [654, 198] width 154 height 20
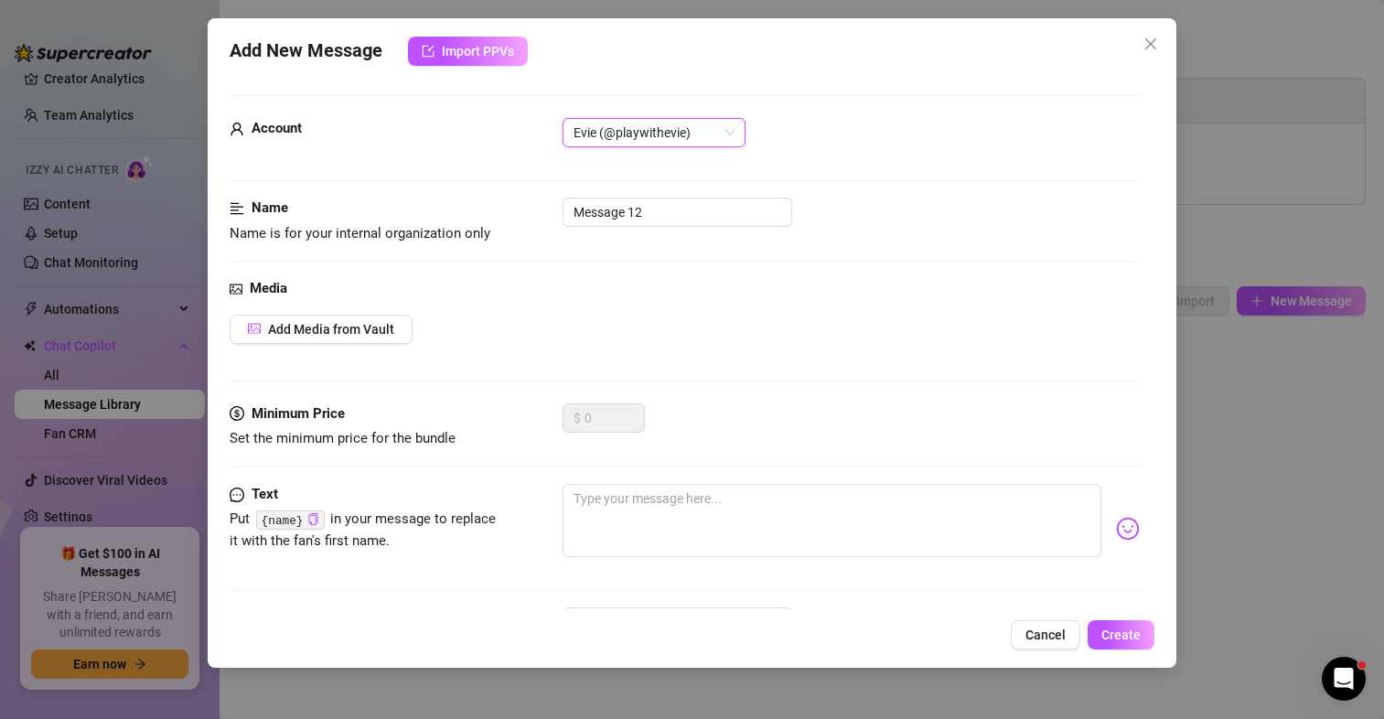
click at [687, 227] on div "Name Name is for your internal organization only Message 12" at bounding box center [685, 221] width 910 height 47
drag, startPoint x: 579, startPoint y: 211, endPoint x: 503, endPoint y: 202, distance: 76.5
click at [503, 202] on div "Name Name is for your internal organization only Message 12" at bounding box center [685, 221] width 910 height 47
click at [368, 325] on span "Add Media from Vault" at bounding box center [331, 329] width 126 height 15
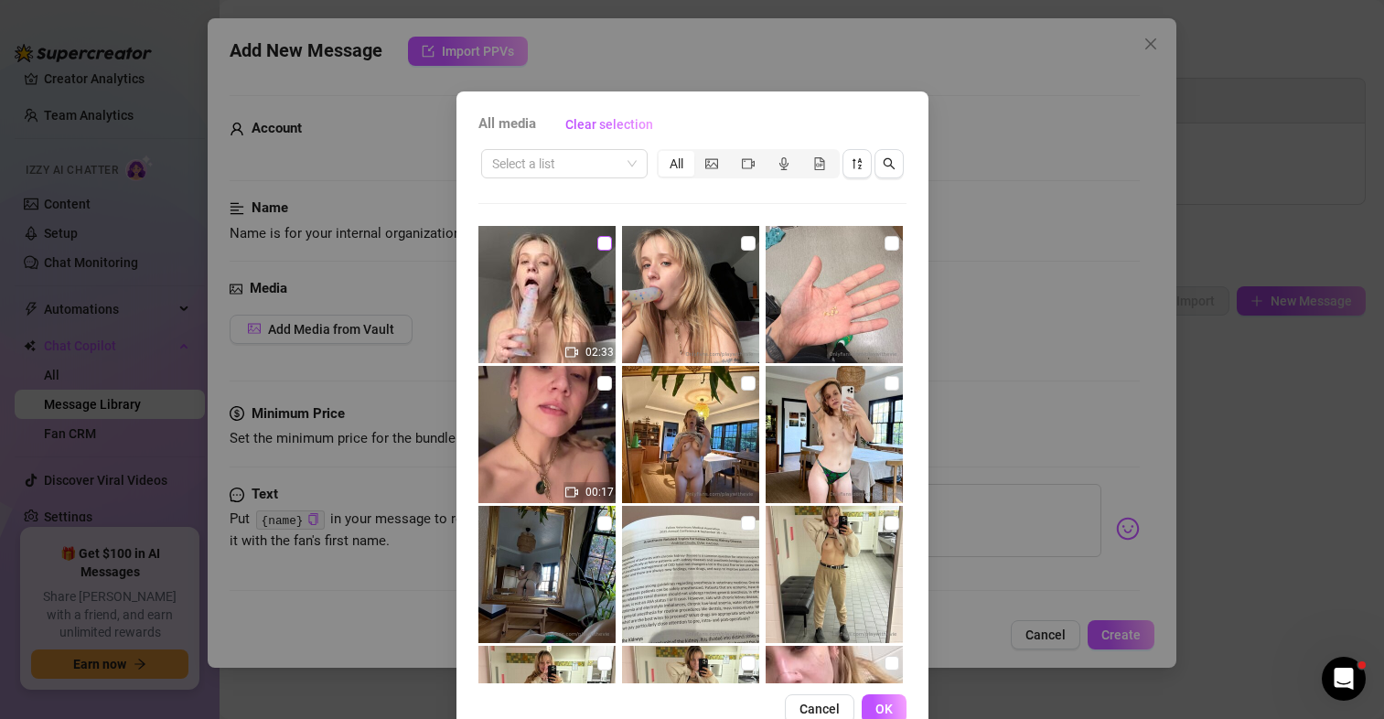
click at [597, 246] on input "checkbox" at bounding box center [604, 243] width 15 height 15
click at [741, 237] on input "checkbox" at bounding box center [748, 243] width 15 height 15
click at [888, 700] on button "OK" at bounding box center [884, 708] width 45 height 29
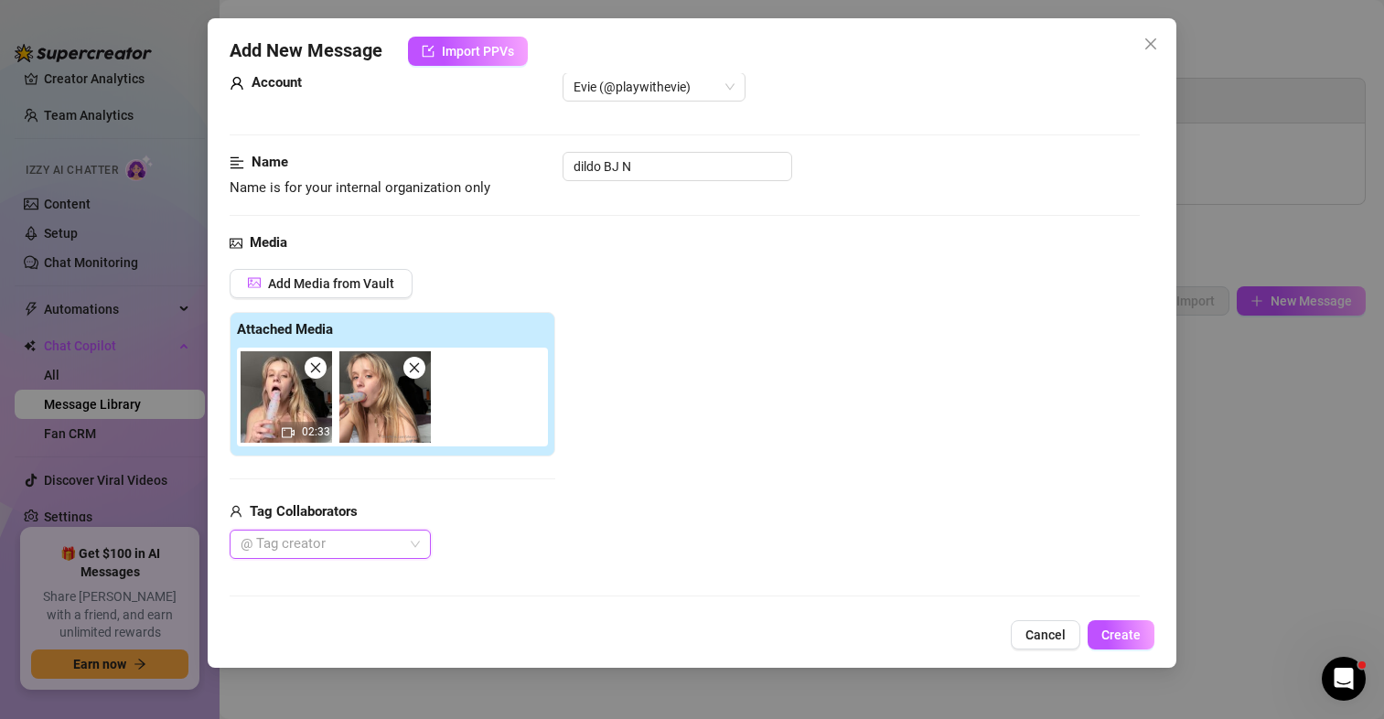
scroll to position [274, 0]
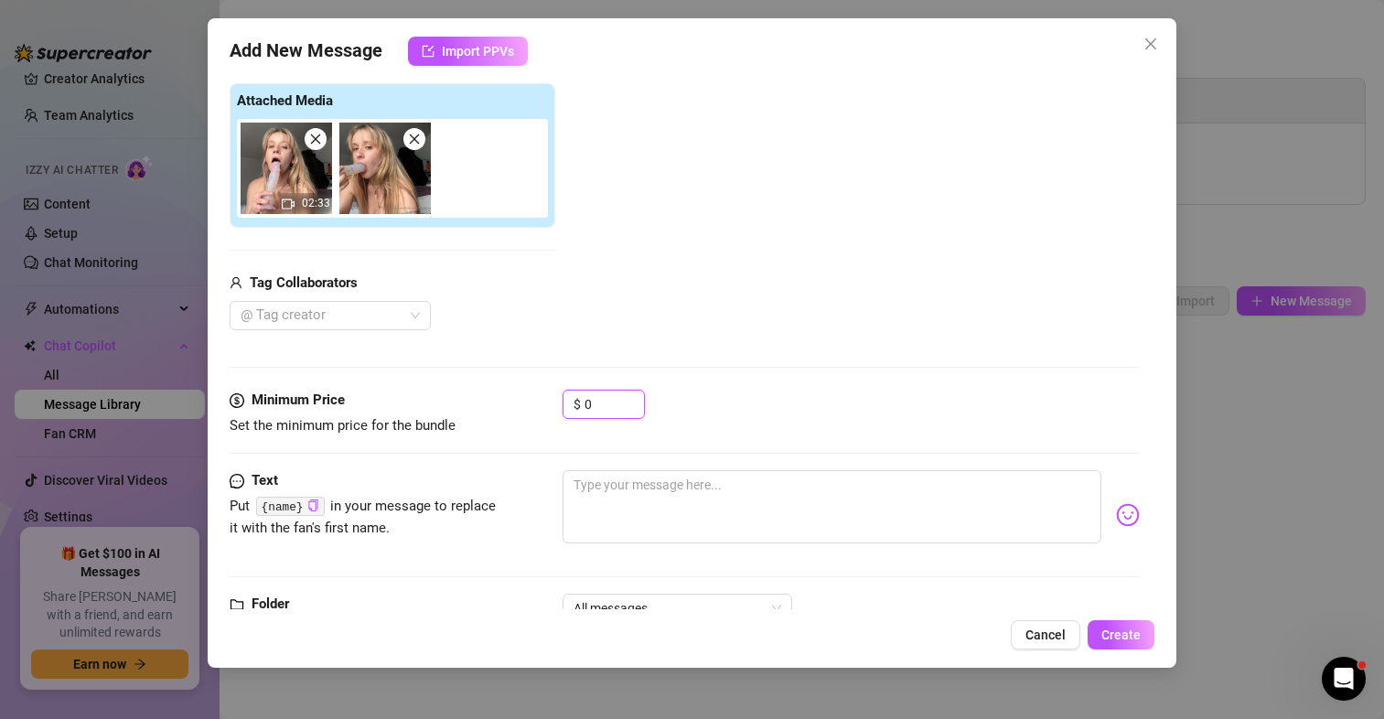
drag, startPoint x: 608, startPoint y: 407, endPoint x: 532, endPoint y: 402, distance: 77.1
click at [532, 402] on div "Minimum Price Set the minimum price for the bundle $ 0" at bounding box center [685, 413] width 910 height 47
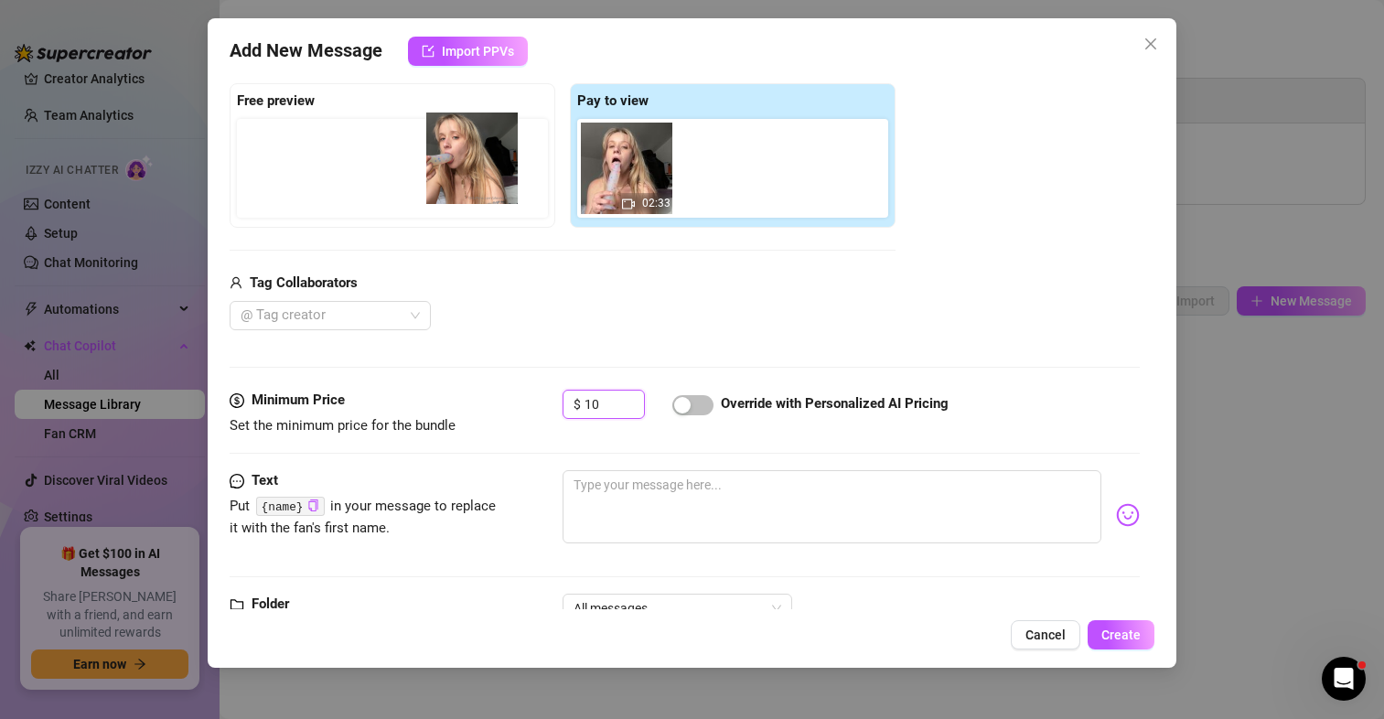
drag, startPoint x: 727, startPoint y: 176, endPoint x: 468, endPoint y: 170, distance: 259.9
click at [468, 170] on div "Free preview Pay to view 02:33" at bounding box center [563, 155] width 666 height 145
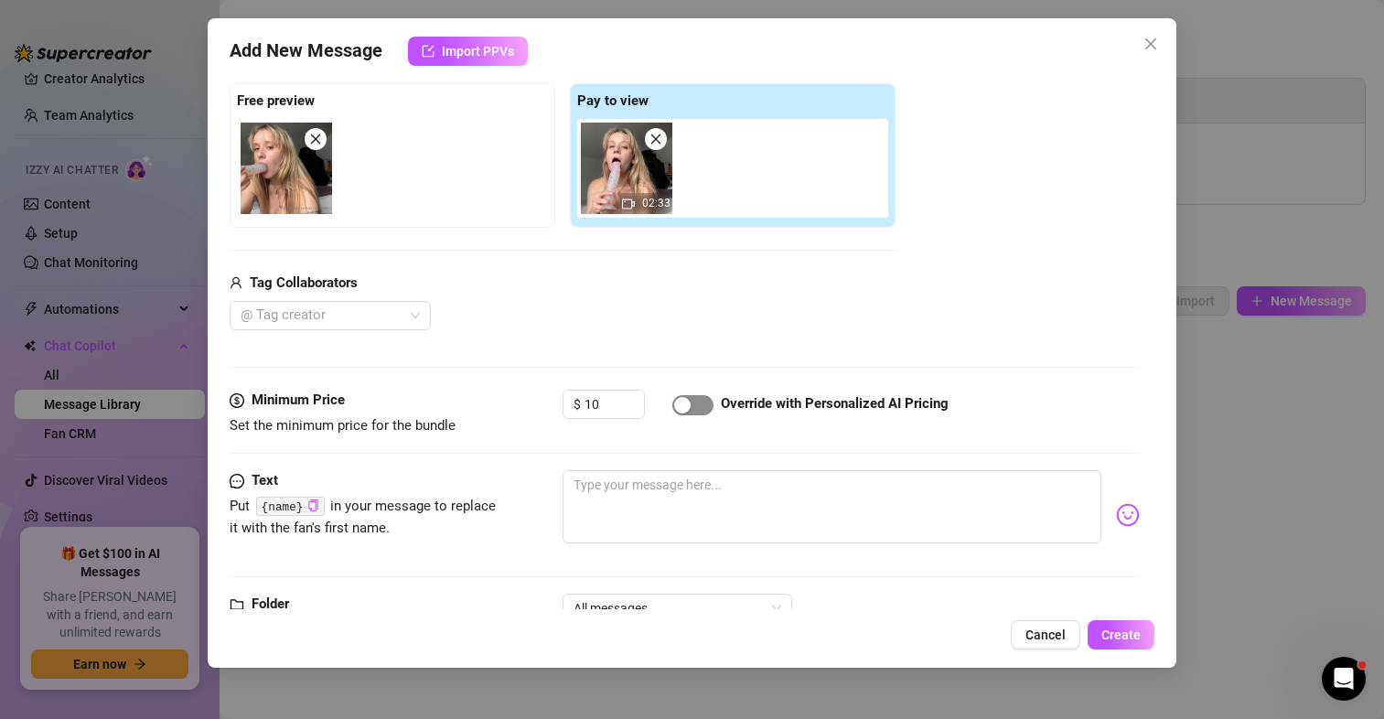
click at [700, 410] on span "button" at bounding box center [692, 405] width 41 height 20
click at [698, 517] on textarea at bounding box center [832, 506] width 539 height 73
paste textarea "i want you to imagine your dick in my mouth 😍 you can tell how much i LOVE suck…"
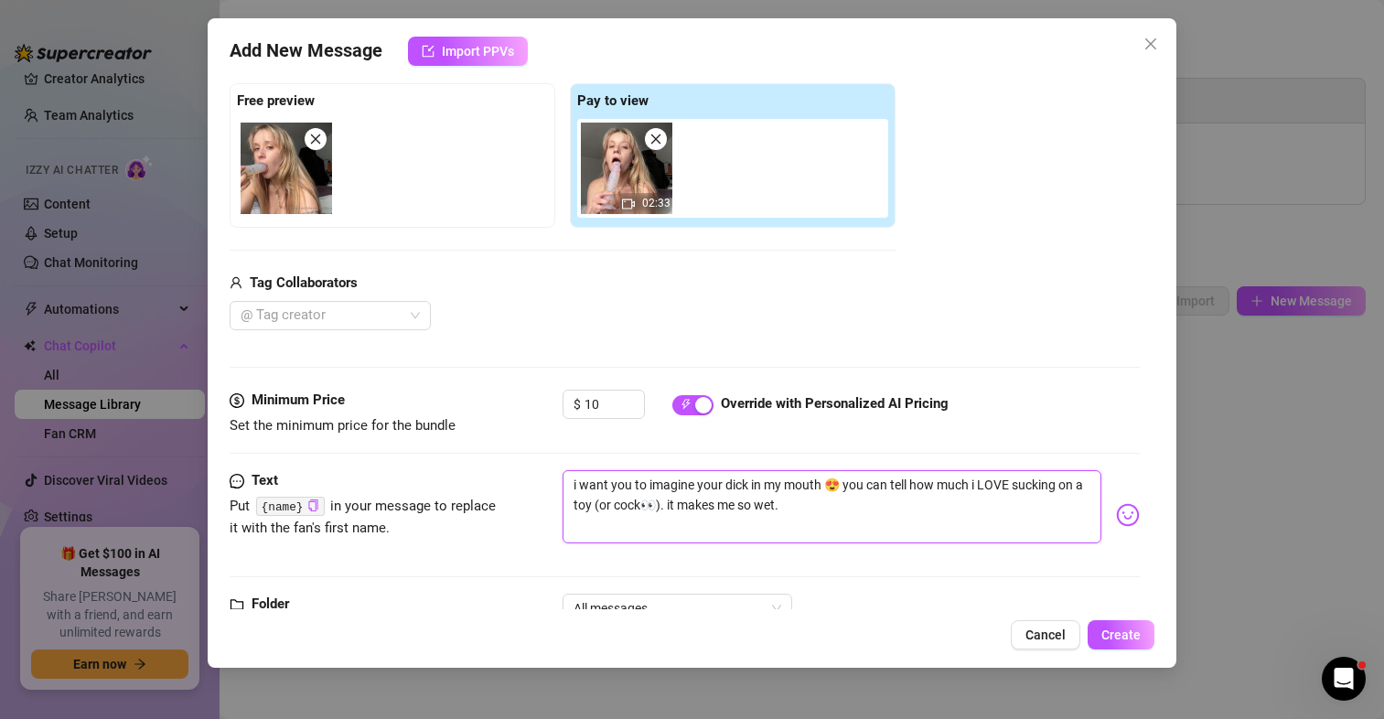
click at [571, 482] on textarea "i want you to imagine your dick in my mouth 😍 you can tell how much i LOVE suck…" at bounding box center [832, 506] width 539 height 73
click at [898, 501] on textarea "{name}, i want you to imagine your dick in my mouth 😍 you can tell how much i L…" at bounding box center [832, 506] width 539 height 73
click at [991, 509] on textarea "{name}, i want you to imagine your dick in my mouth 😍 you can tell how much i L…" at bounding box center [832, 506] width 539 height 73
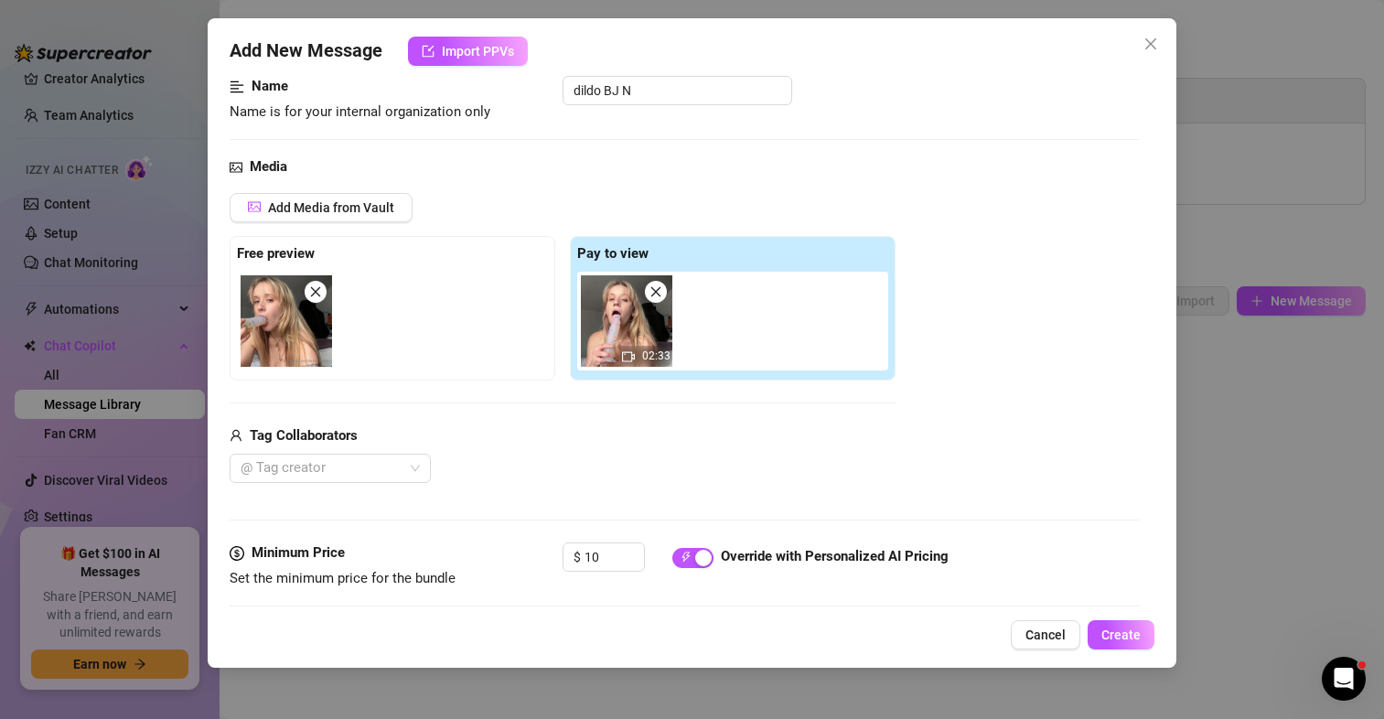
scroll to position [339, 0]
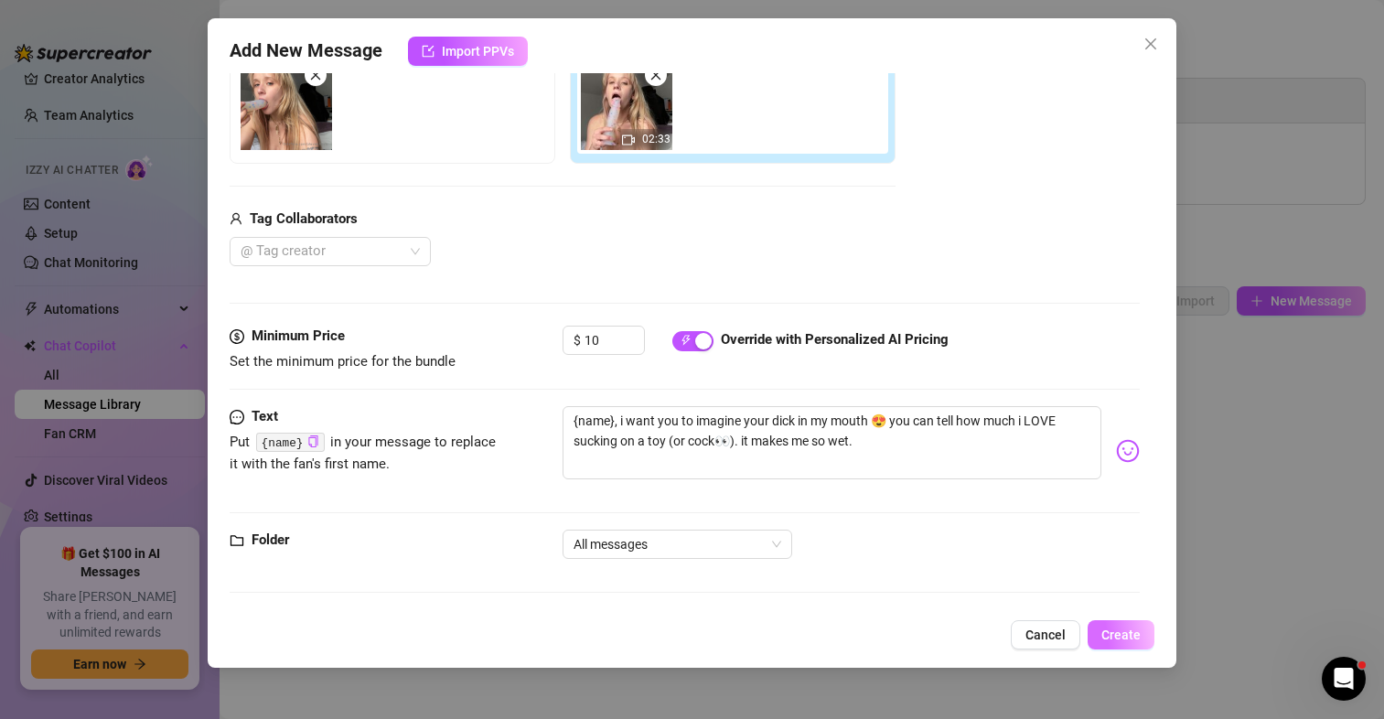
click at [1130, 641] on span "Create" at bounding box center [1121, 635] width 39 height 15
